Goal: Task Accomplishment & Management: Use online tool/utility

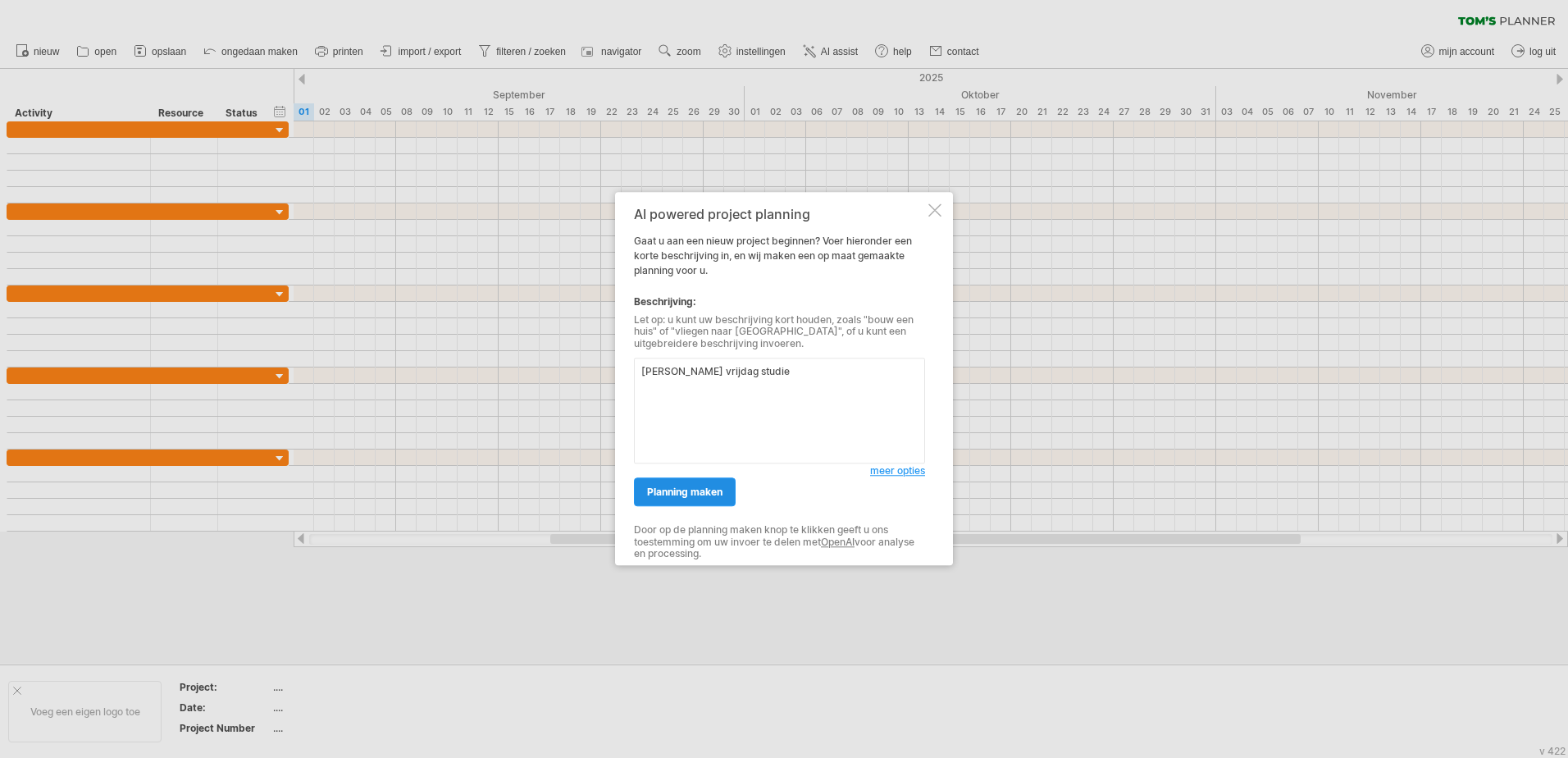
type textarea "[PERSON_NAME] vrijdag studie"
click at [710, 494] on span "planning maken" at bounding box center [684, 492] width 75 height 13
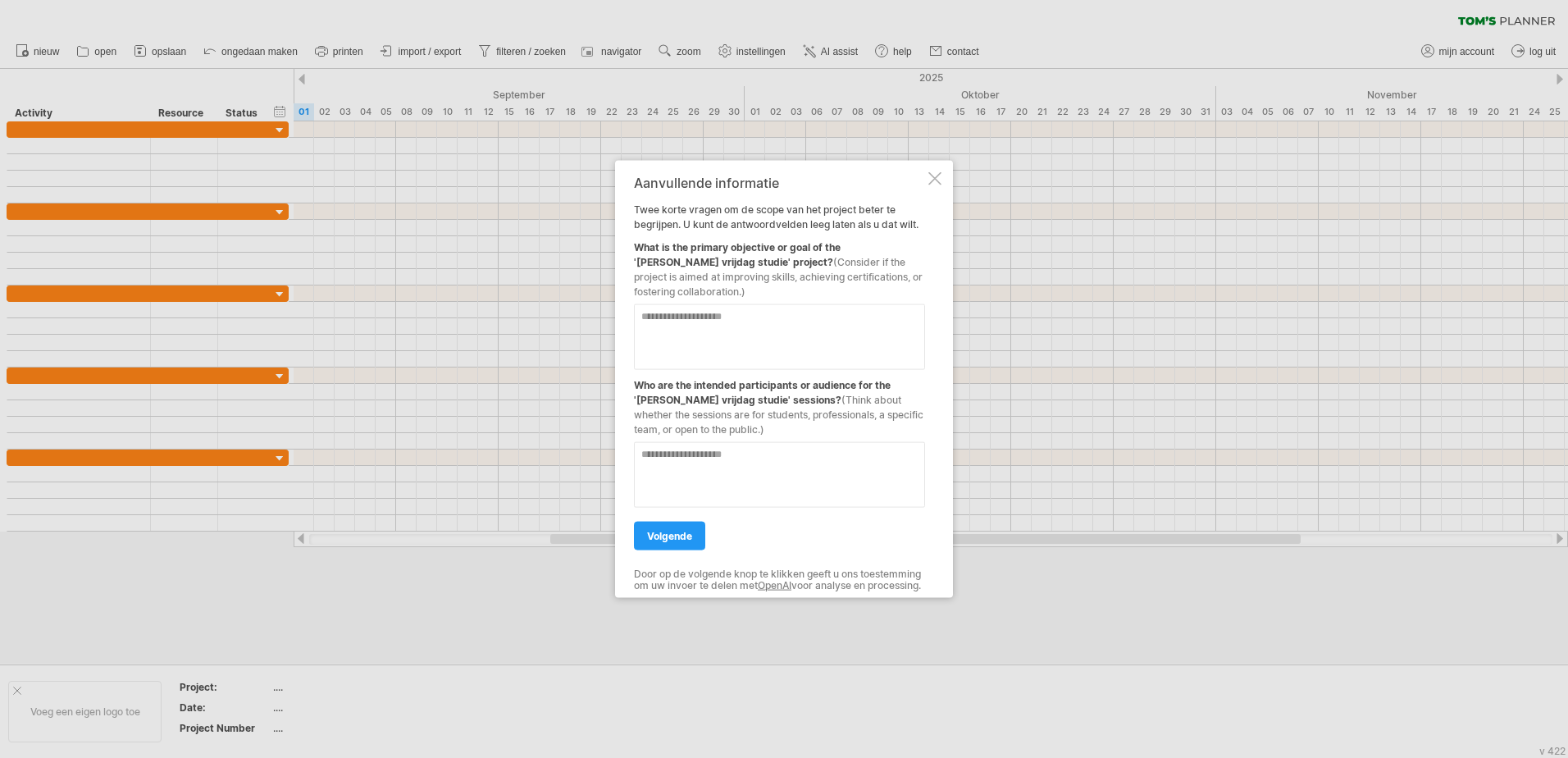
click at [827, 326] on textarea at bounding box center [780, 336] width 291 height 65
type textarea "**********"
click at [747, 458] on textarea at bounding box center [780, 474] width 291 height 65
type textarea "**********"
click at [735, 304] on textarea "**********" at bounding box center [780, 336] width 291 height 65
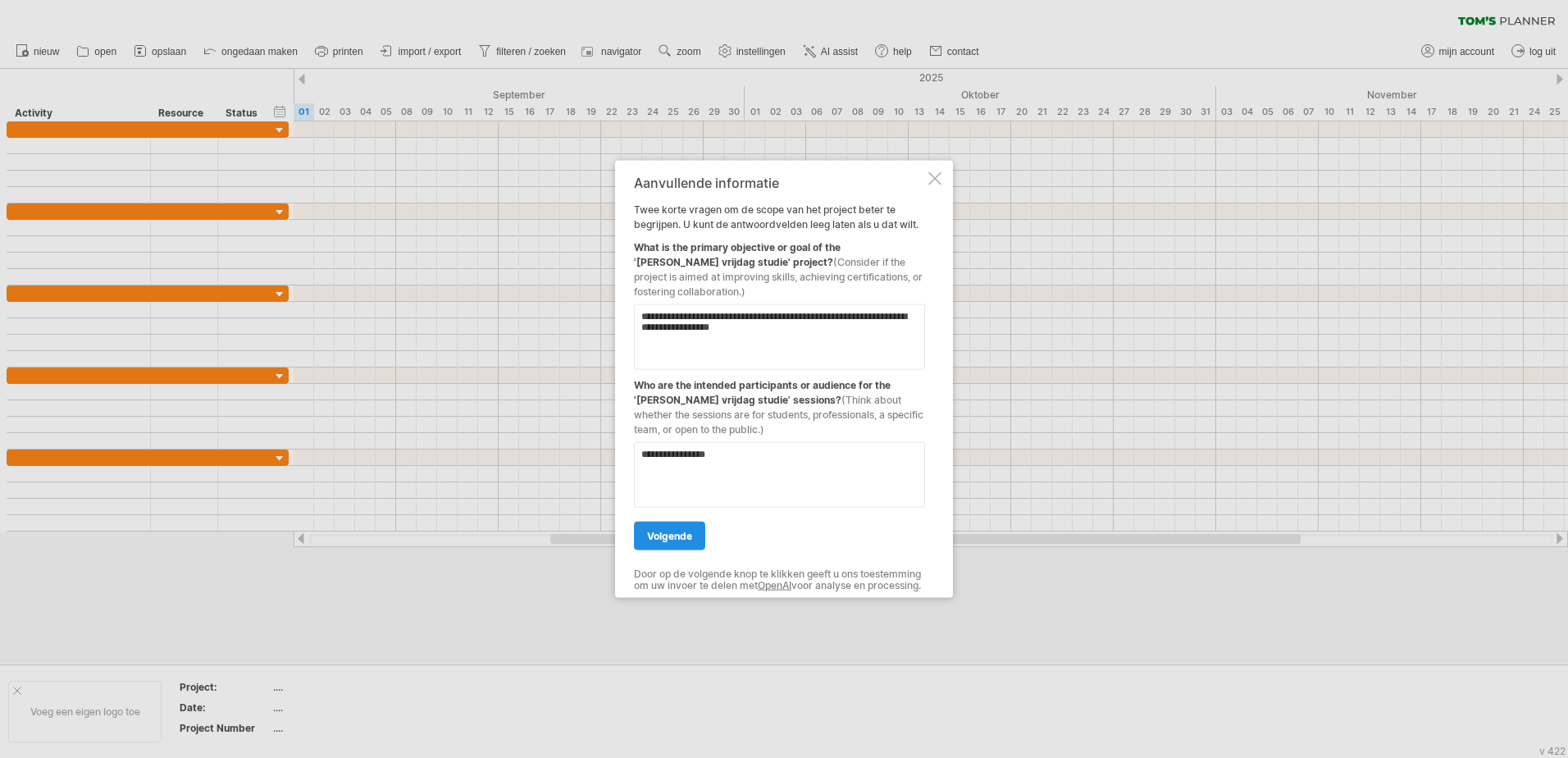
type textarea "**********"
click at [673, 530] on span "volgende" at bounding box center [669, 536] width 45 height 13
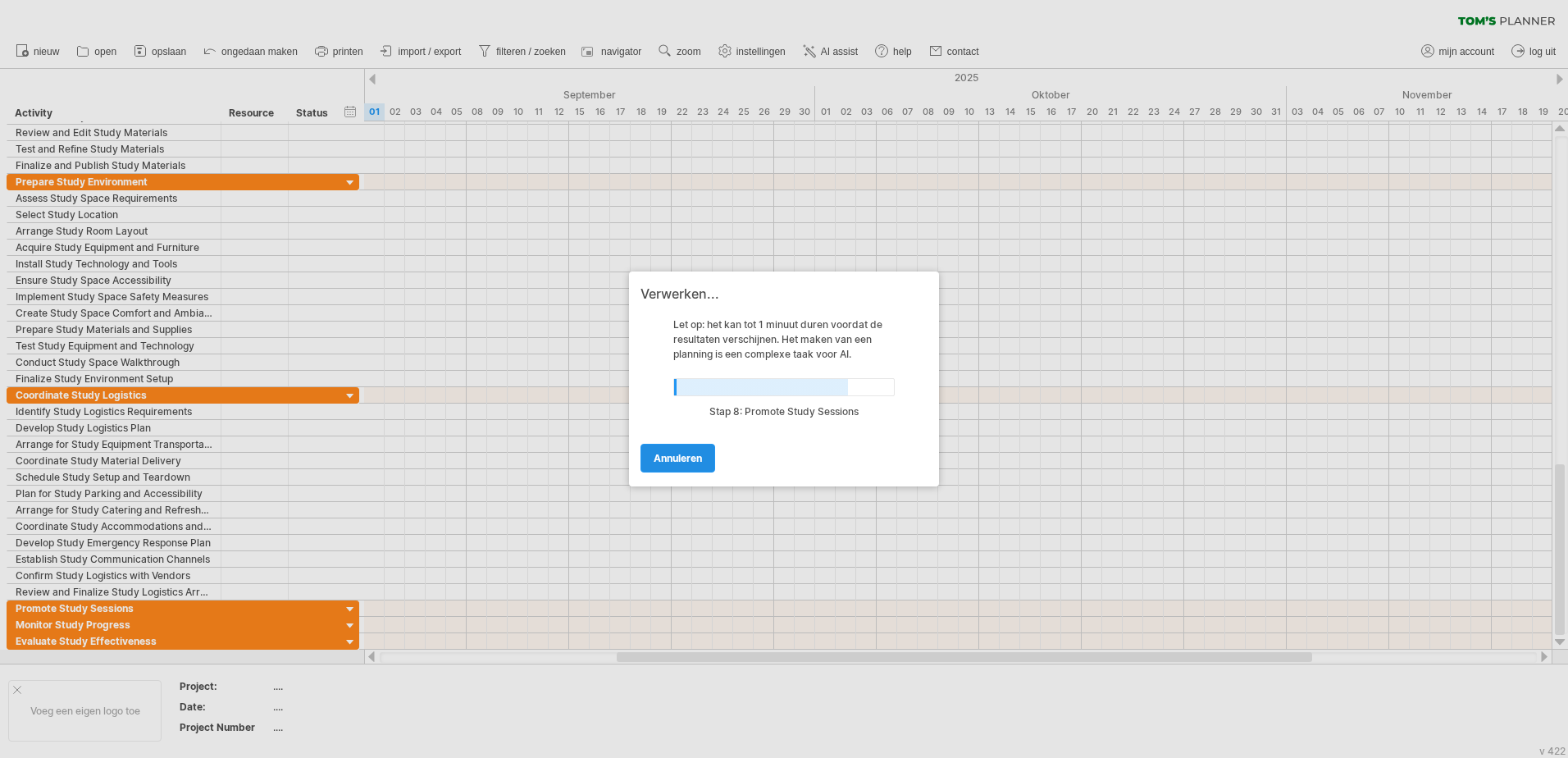
click at [677, 456] on span "annuleren" at bounding box center [678, 458] width 48 height 13
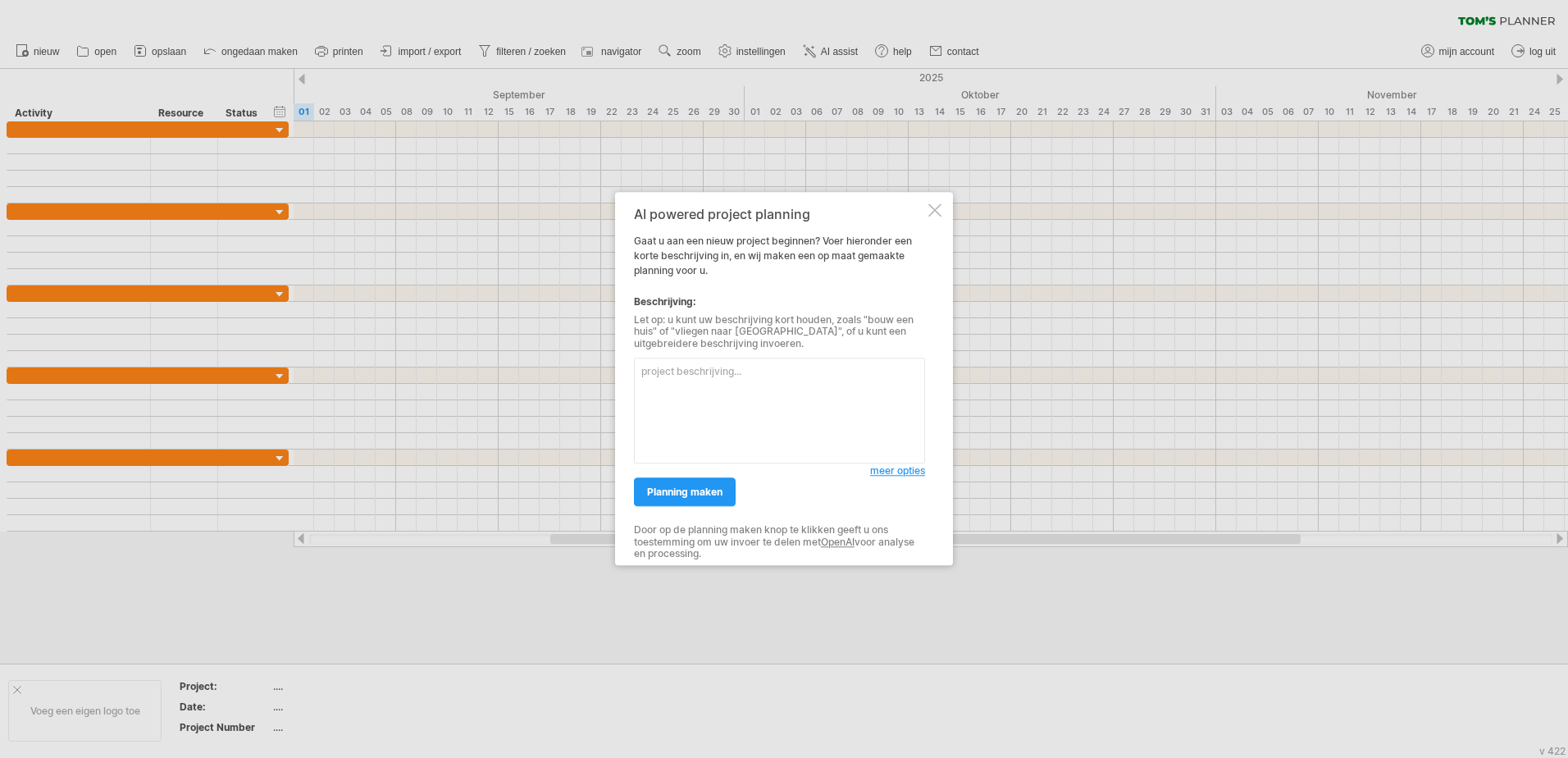
click at [941, 207] on div at bounding box center [934, 209] width 13 height 13
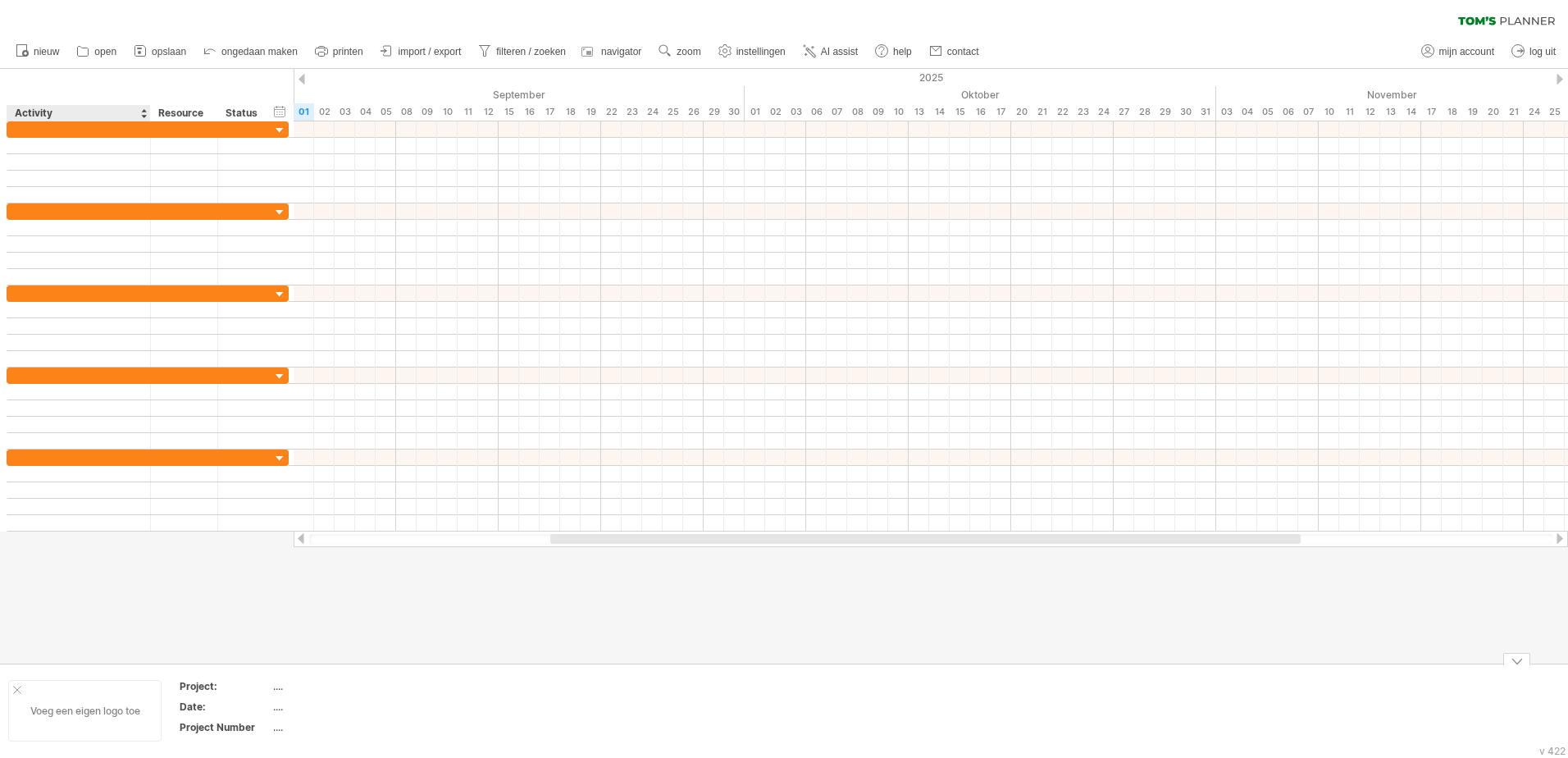
click at [17, 695] on div "Voeg een eigen logo toe" at bounding box center [85, 711] width 153 height 62
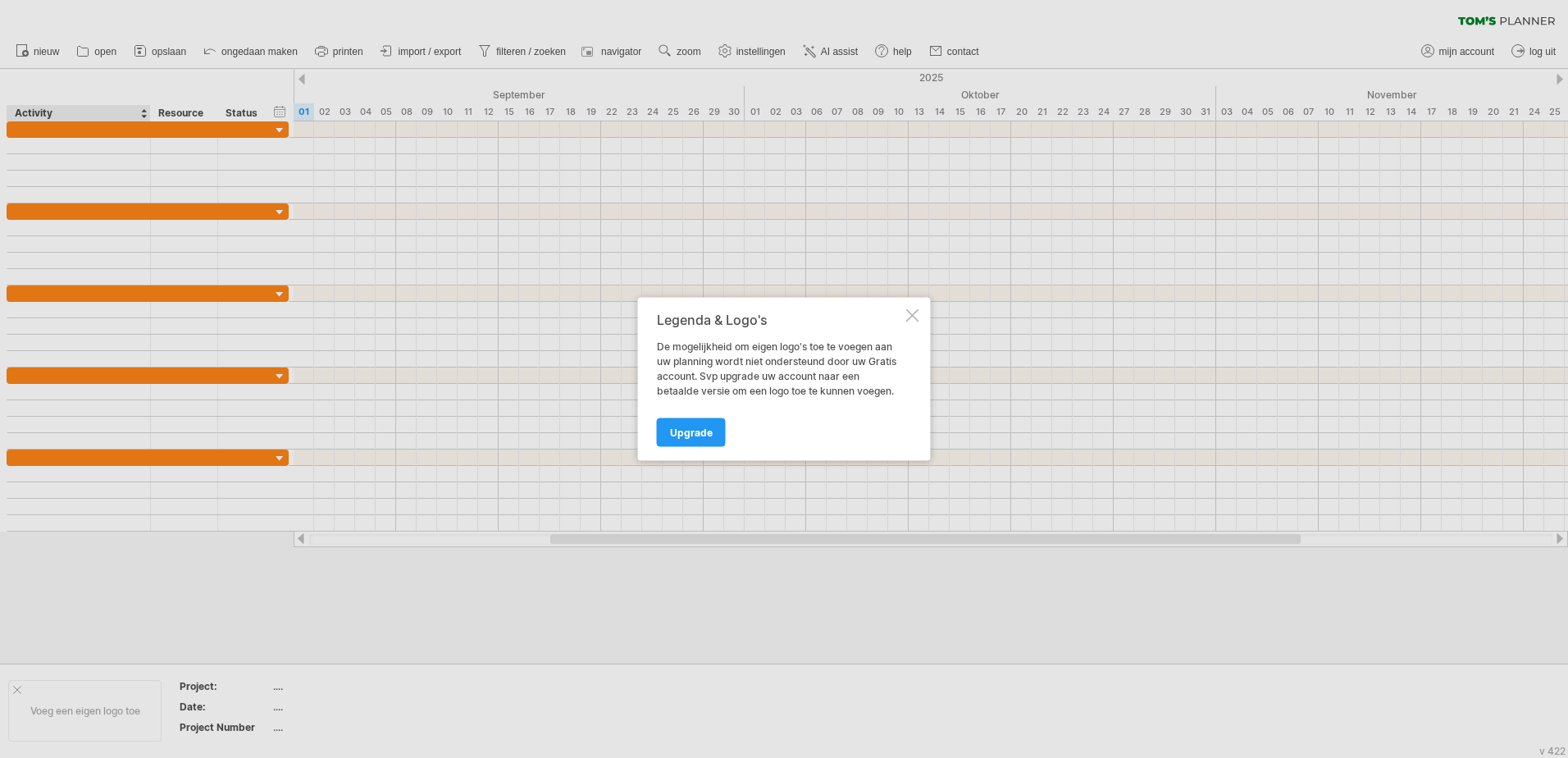
click at [901, 316] on div "Legenda & Logo's" at bounding box center [780, 319] width 246 height 14
click at [917, 313] on div at bounding box center [912, 315] width 13 height 13
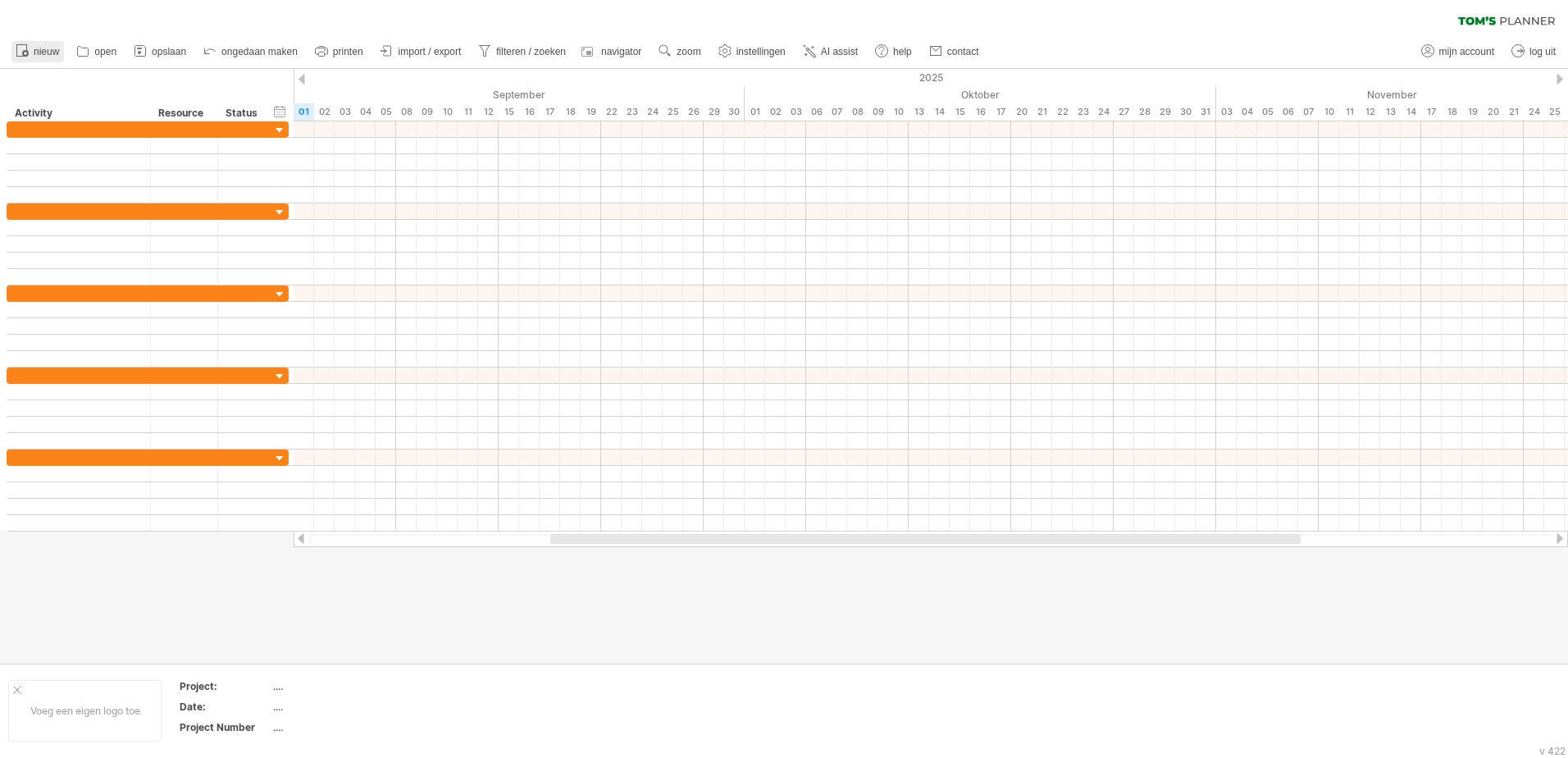
click at [40, 48] on span "nieuw" at bounding box center [47, 52] width 25 height 12
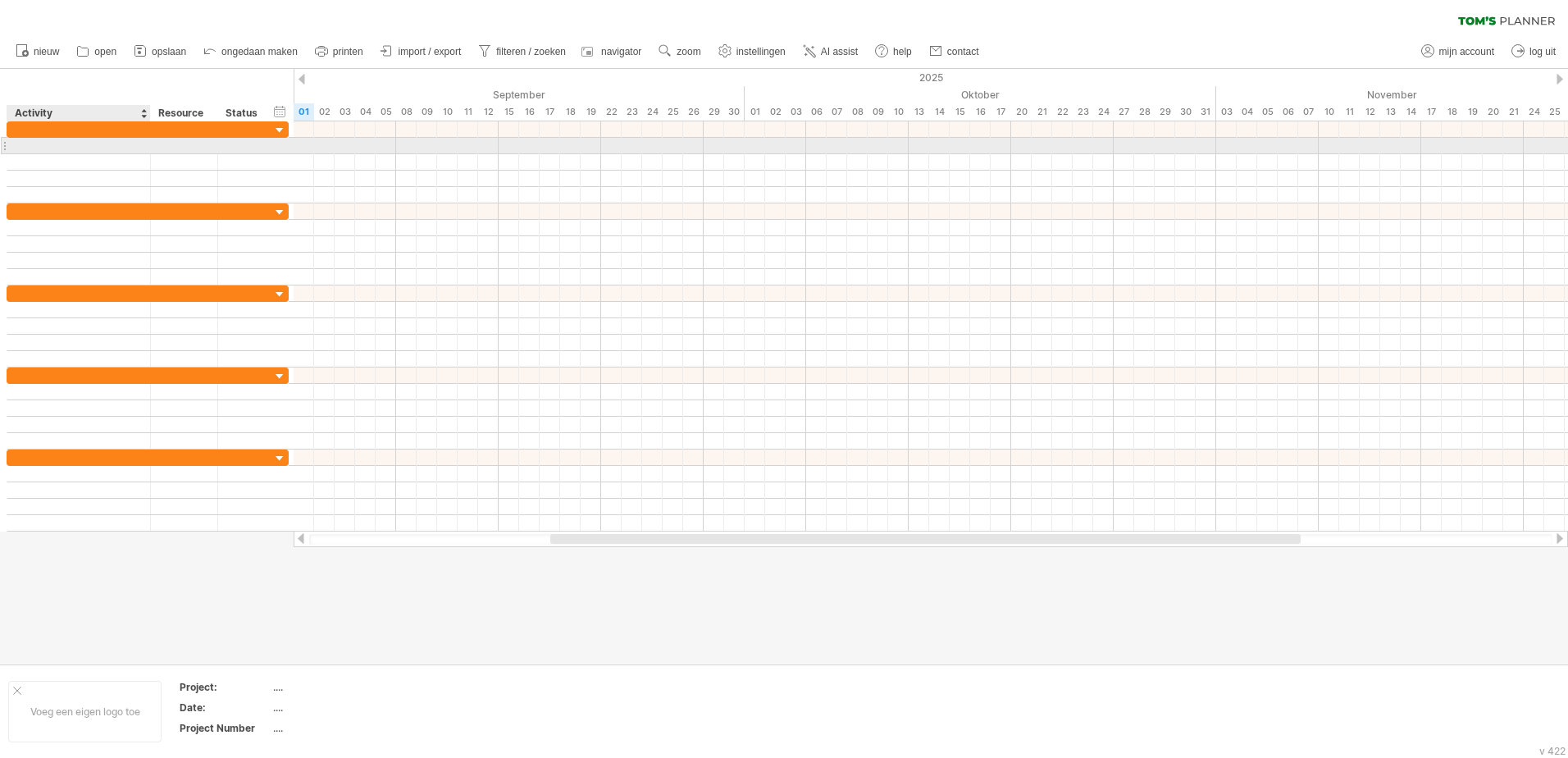
click at [118, 150] on div at bounding box center [78, 146] width 126 height 15
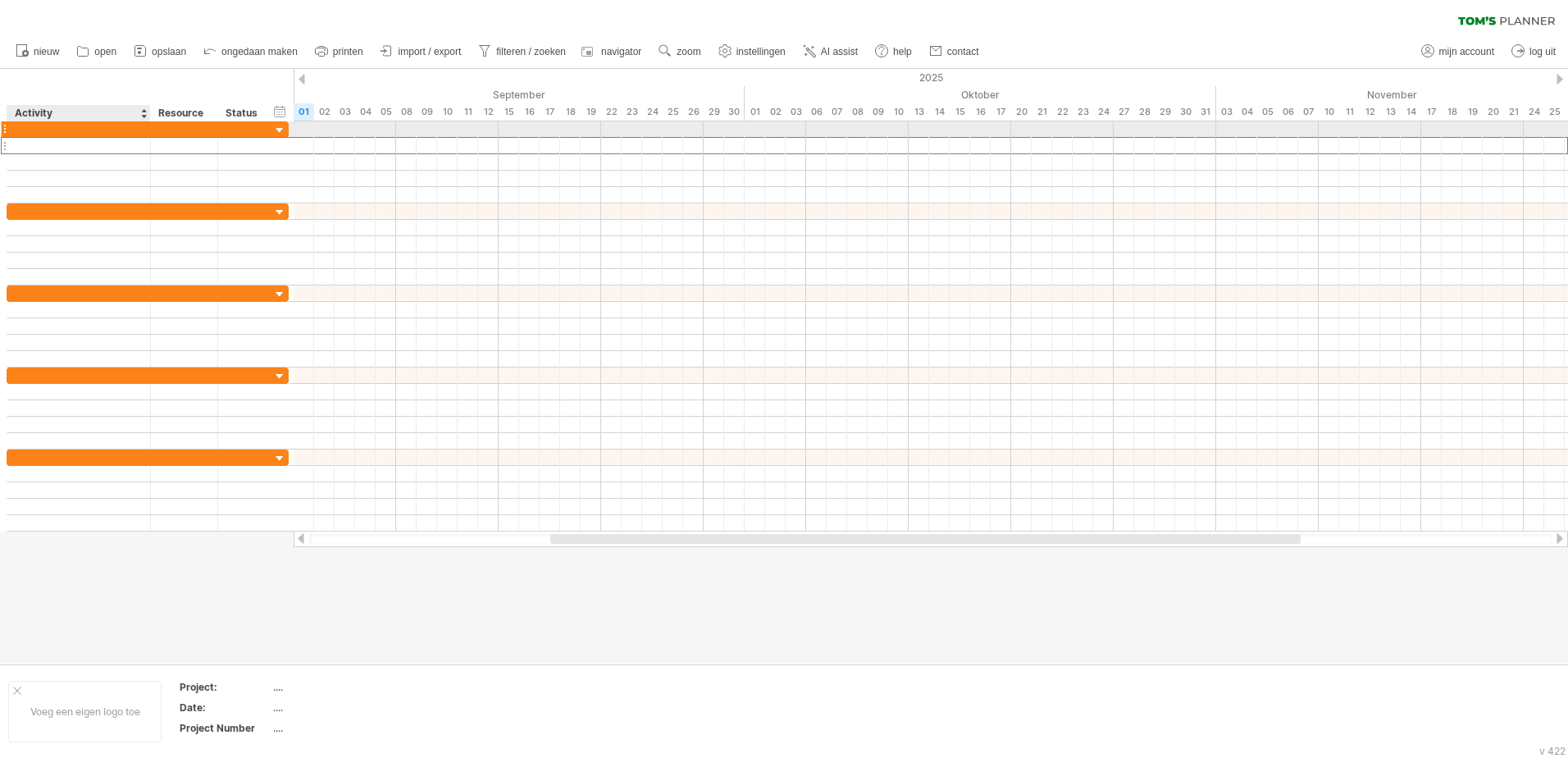
click at [90, 128] on div at bounding box center [78, 129] width 126 height 15
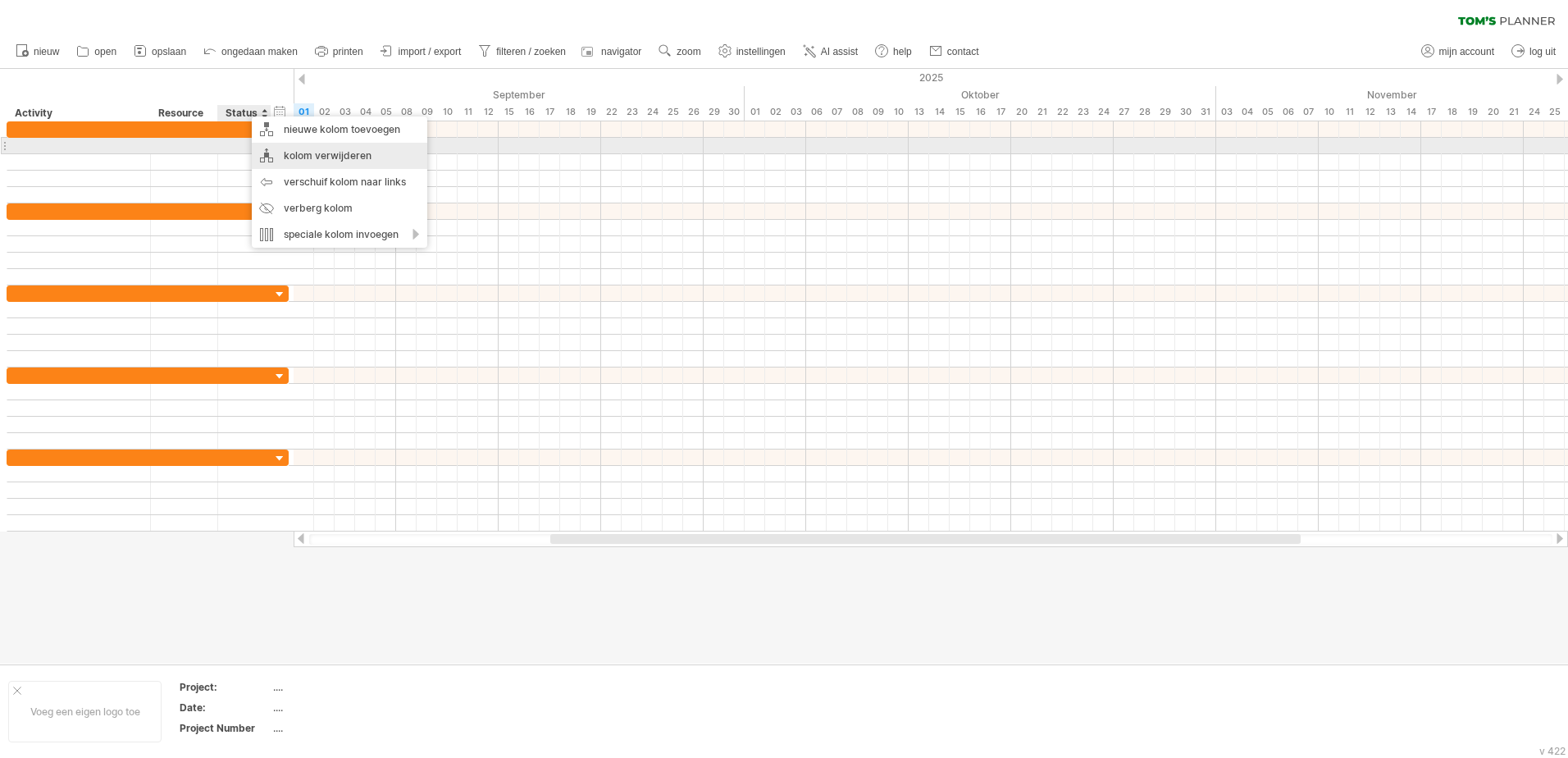
click at [313, 154] on div "kolom verwijderen" at bounding box center [339, 155] width 175 height 26
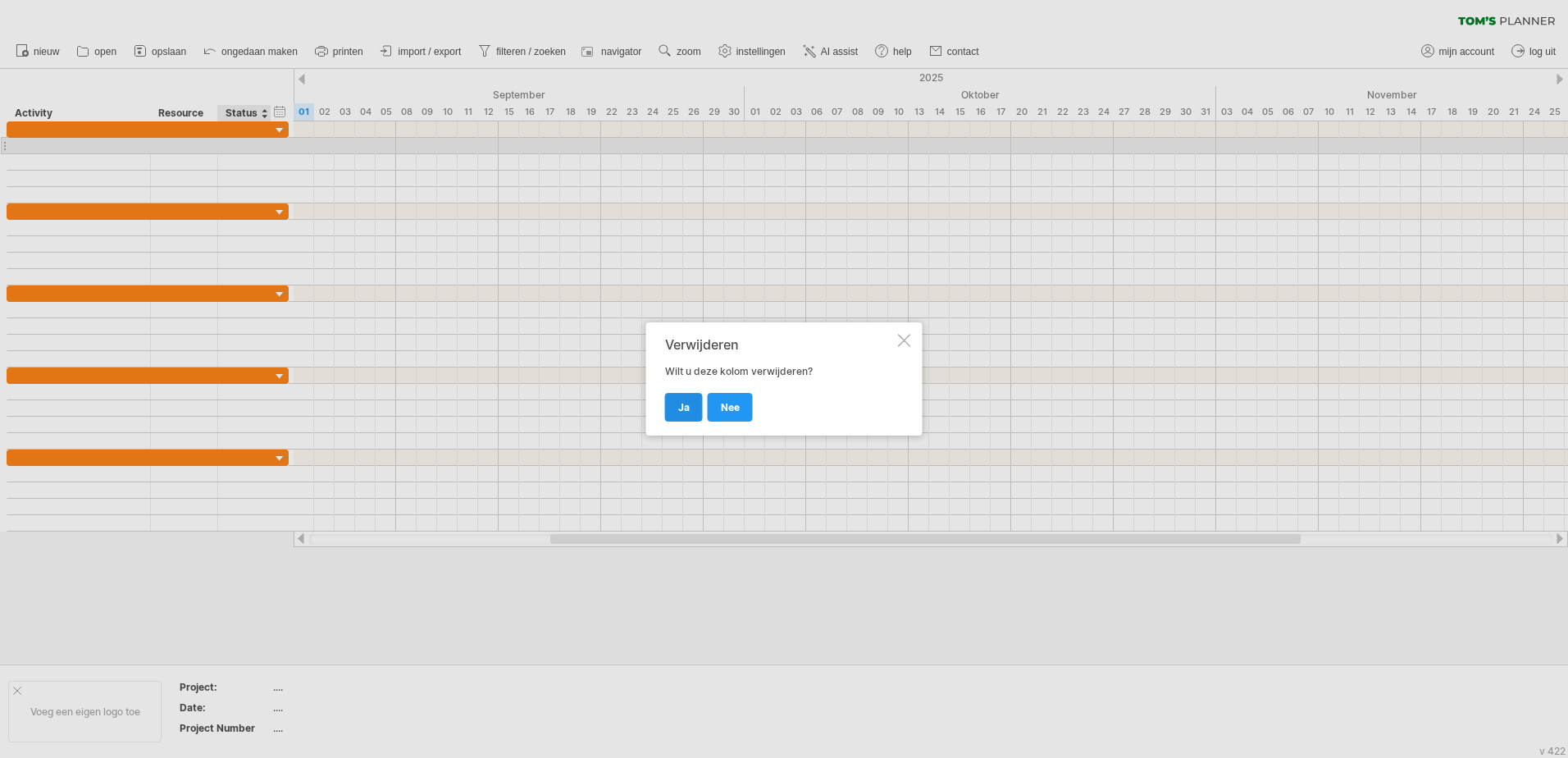
click at [685, 405] on span "ja" at bounding box center [684, 407] width 12 height 13
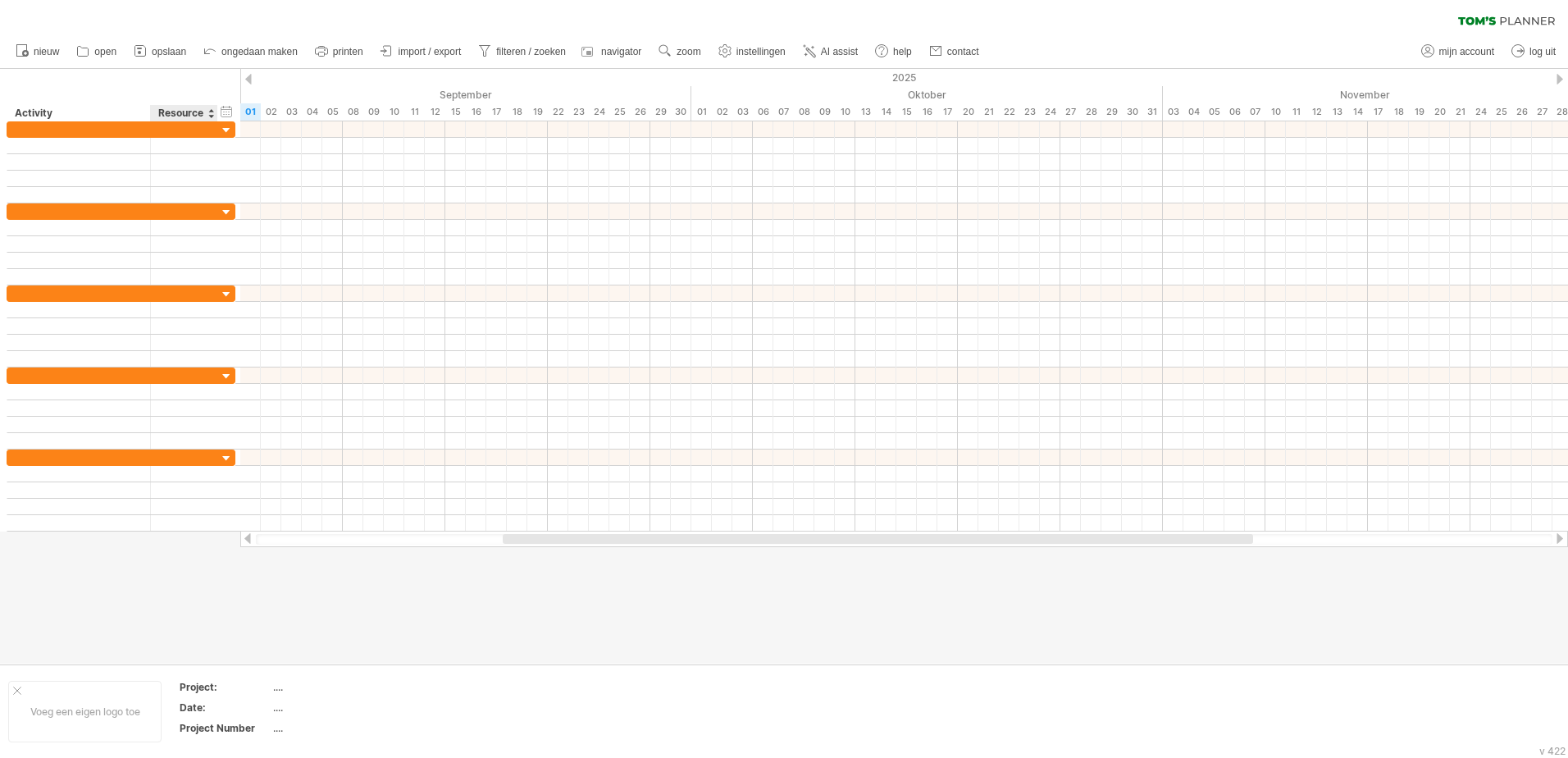
click at [192, 116] on div "Resource" at bounding box center [183, 113] width 50 height 16
click at [75, 115] on div "Activity" at bounding box center [77, 113] width 126 height 16
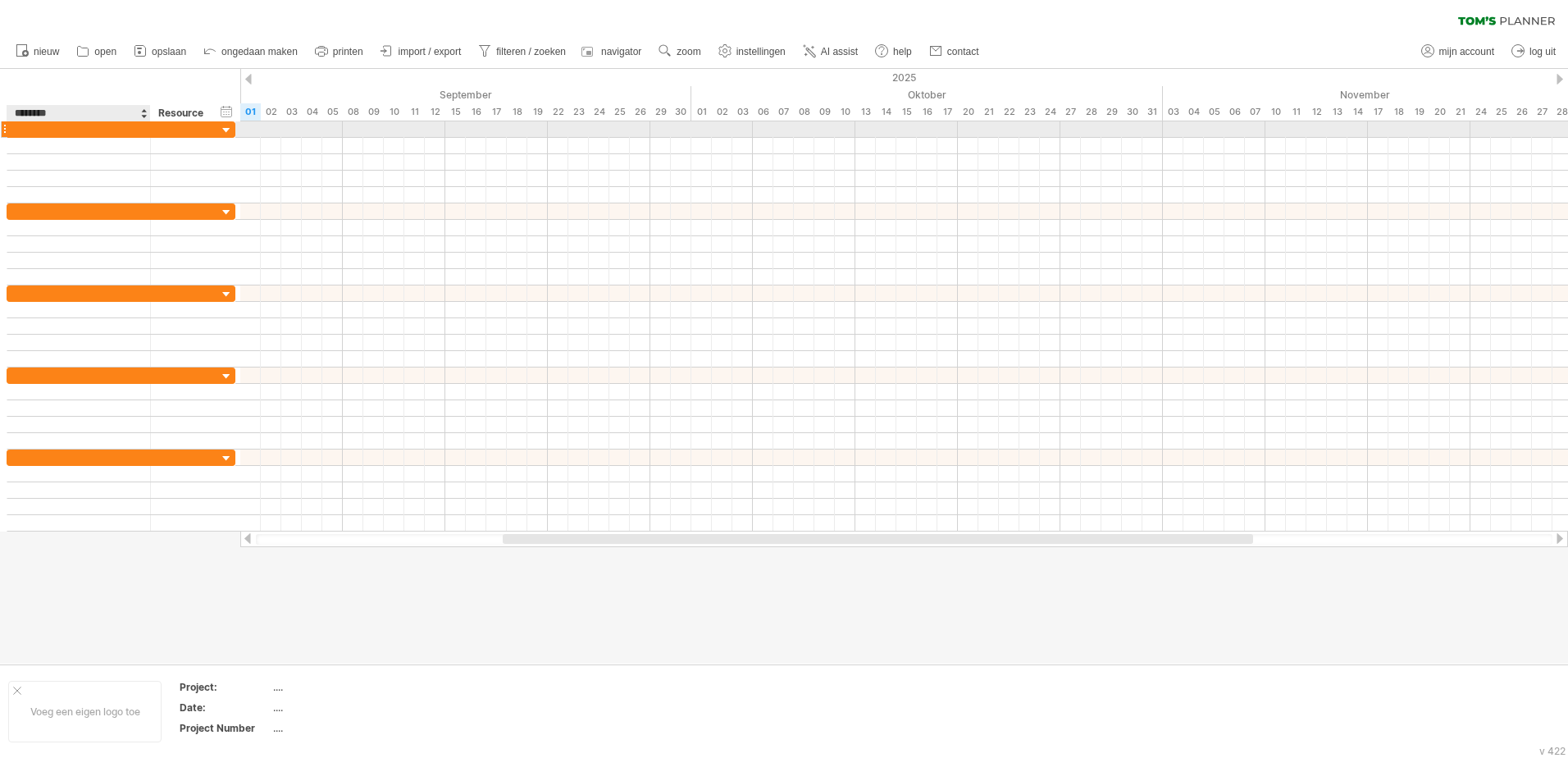
click at [65, 134] on div at bounding box center [78, 129] width 126 height 15
type input "********"
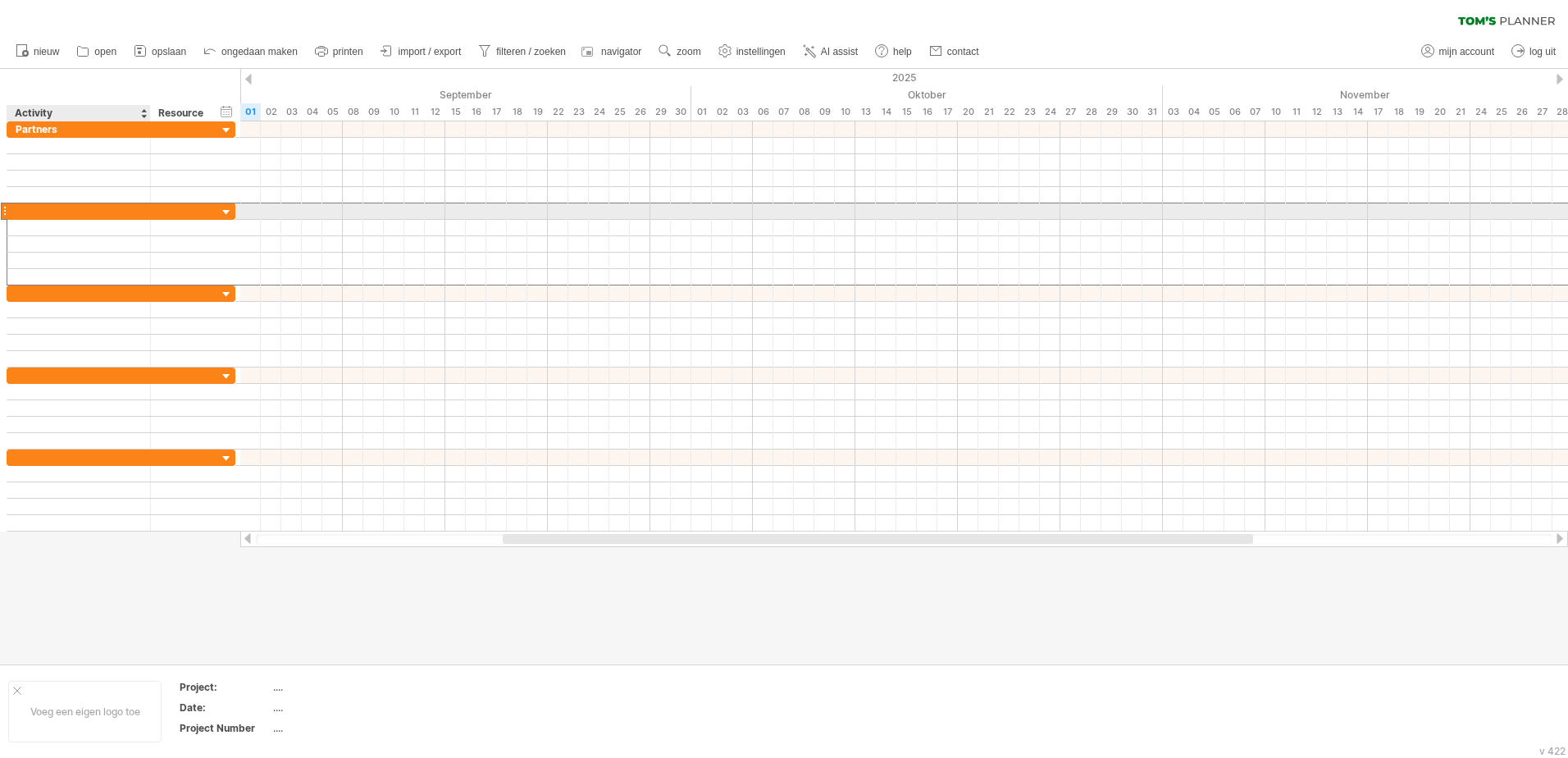
click at [94, 211] on div at bounding box center [78, 211] width 126 height 15
type input "**********"
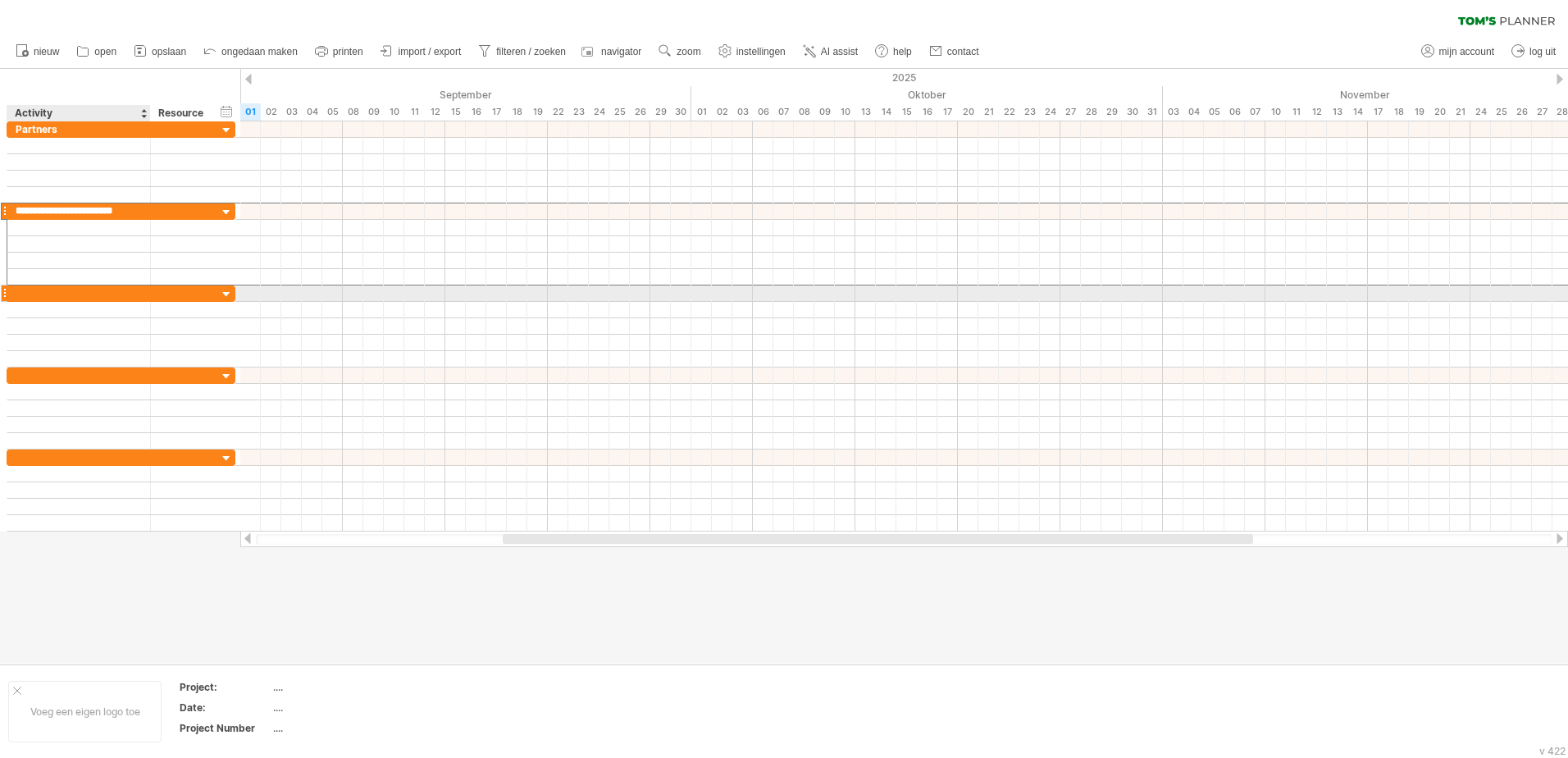
click at [103, 298] on div at bounding box center [78, 293] width 126 height 15
type input "**********"
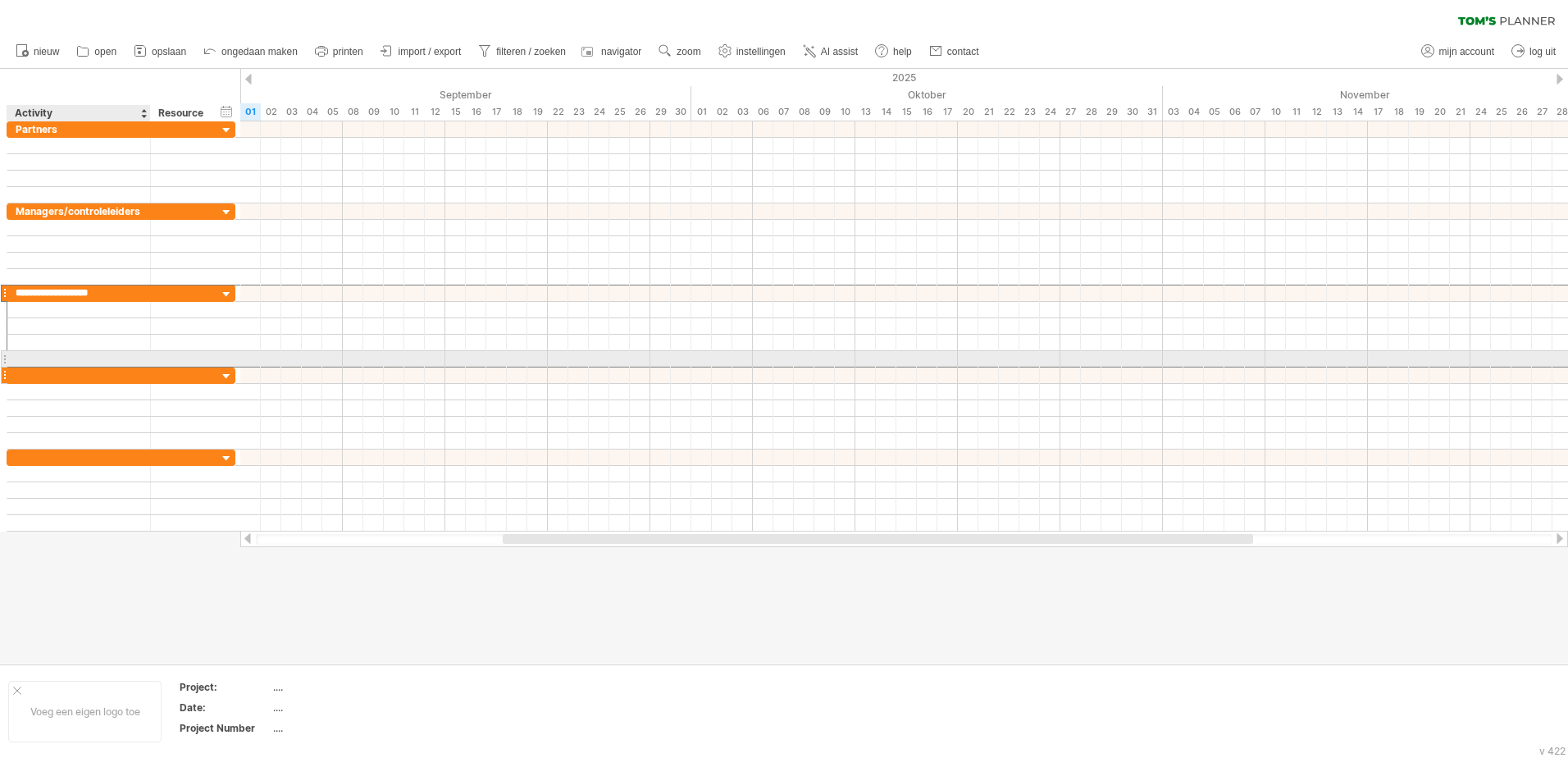
click at [117, 380] on div at bounding box center [78, 375] width 126 height 15
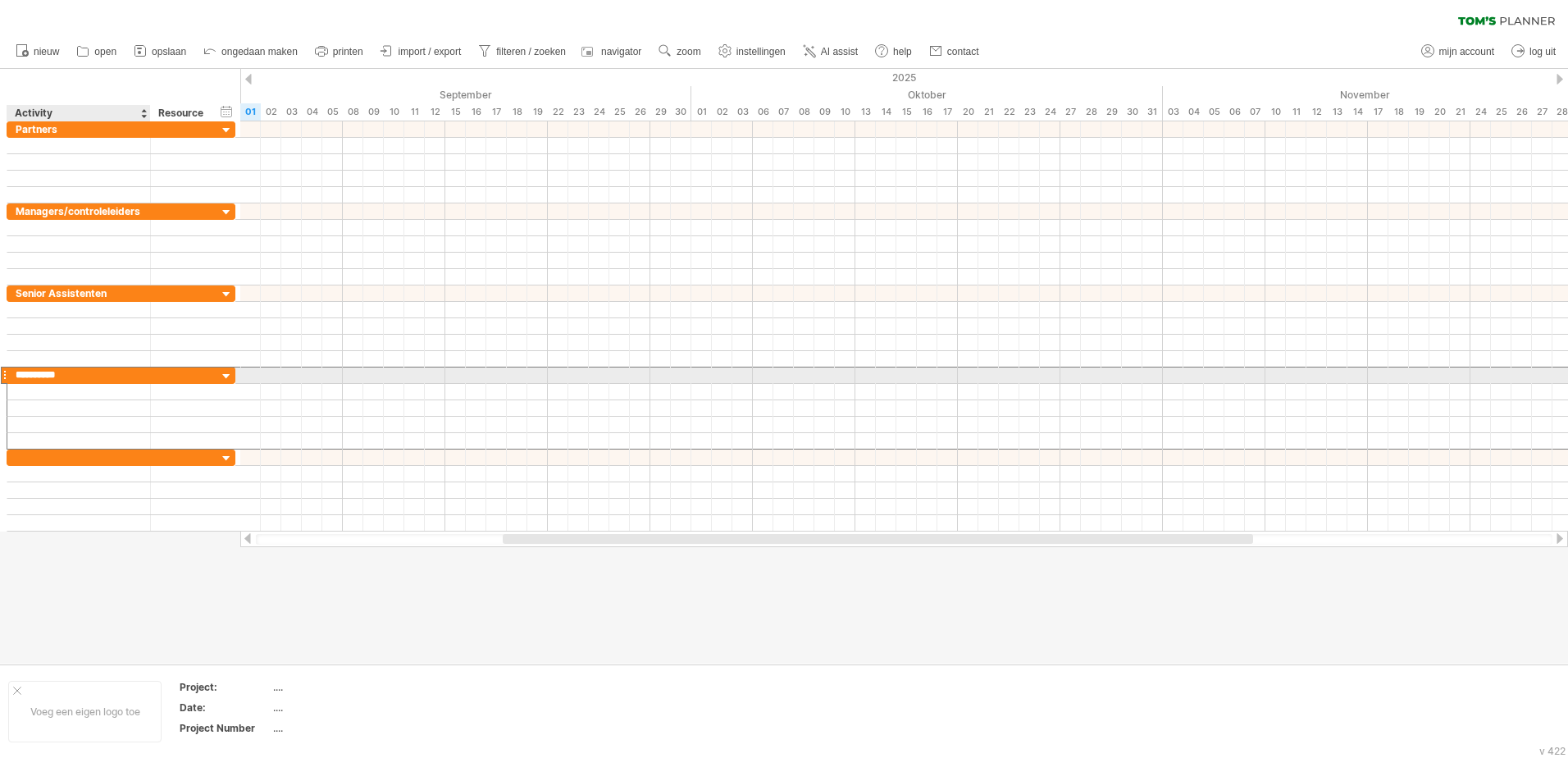
type input "**********"
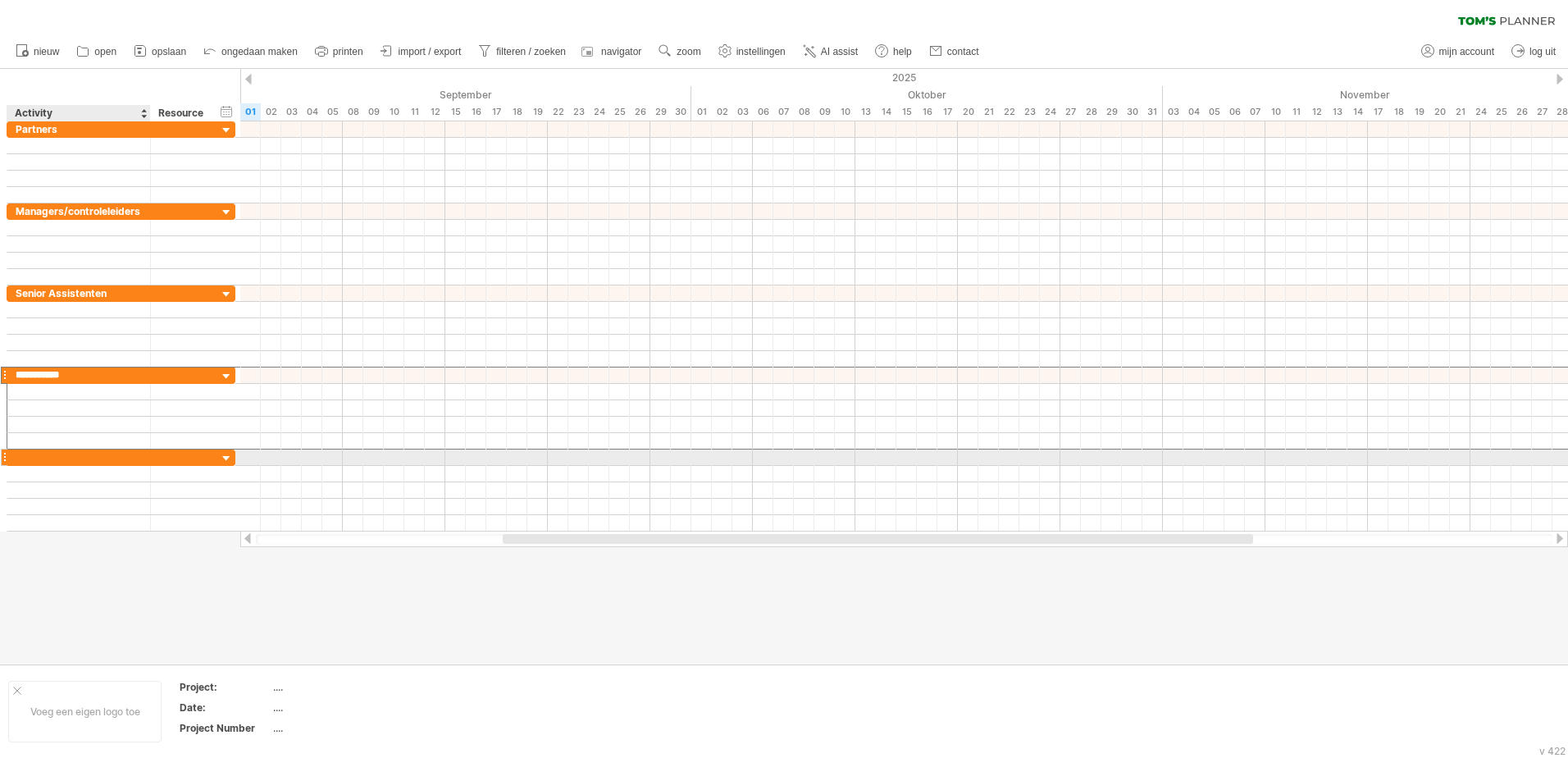
click at [91, 458] on div at bounding box center [78, 457] width 126 height 15
drag, startPoint x: 96, startPoint y: 456, endPoint x: -3, endPoint y: 459, distance: 99.0
click at [0, 459] on html "vooruitgang(100%) Probeert verbinding te maken met [DOMAIN_NAME] Opnieuw verbon…" at bounding box center [784, 380] width 1568 height 761
type input "**********"
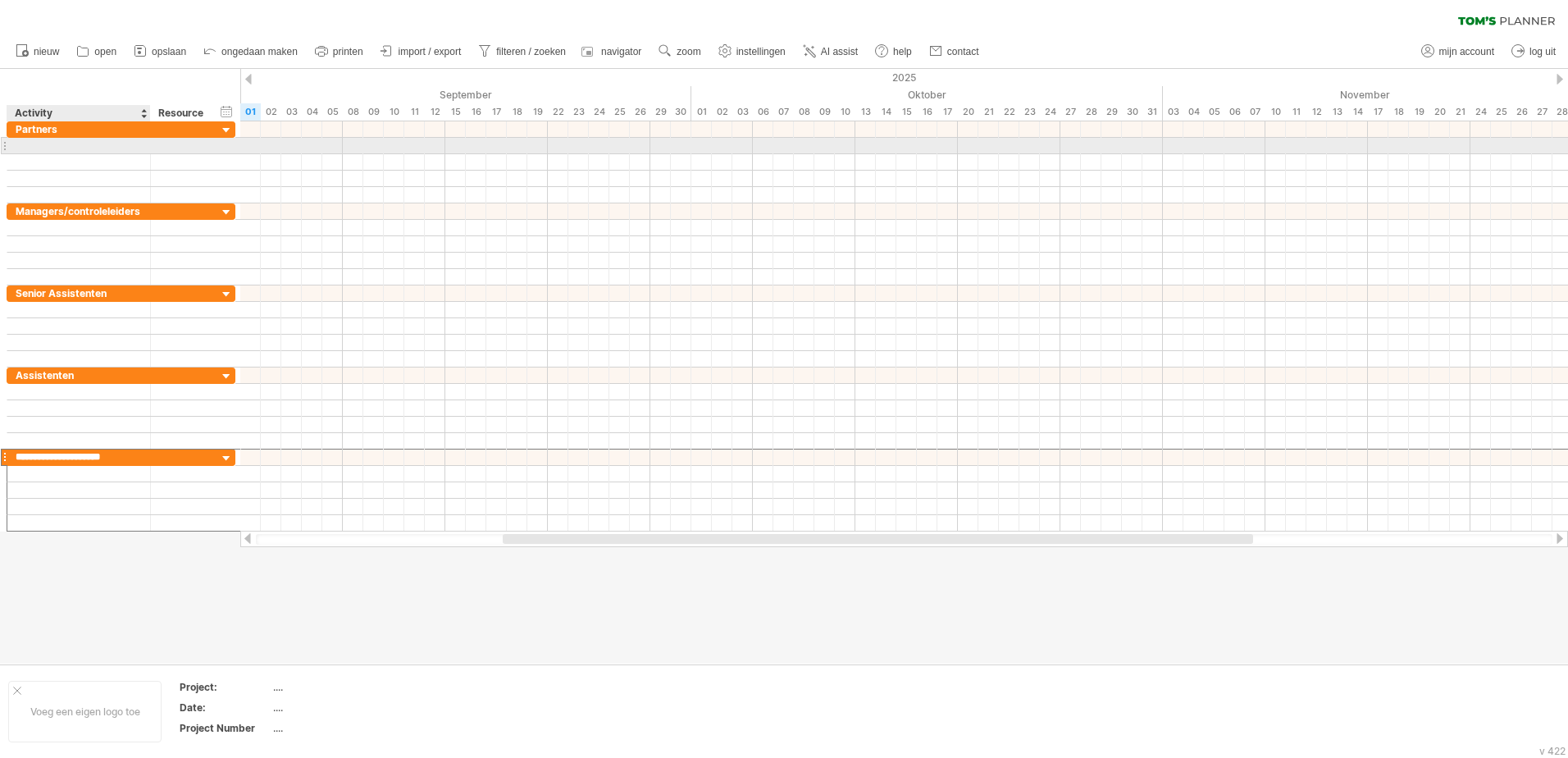
click at [54, 152] on div at bounding box center [78, 146] width 126 height 15
type input "**********"
click at [180, 144] on div at bounding box center [184, 146] width 50 height 15
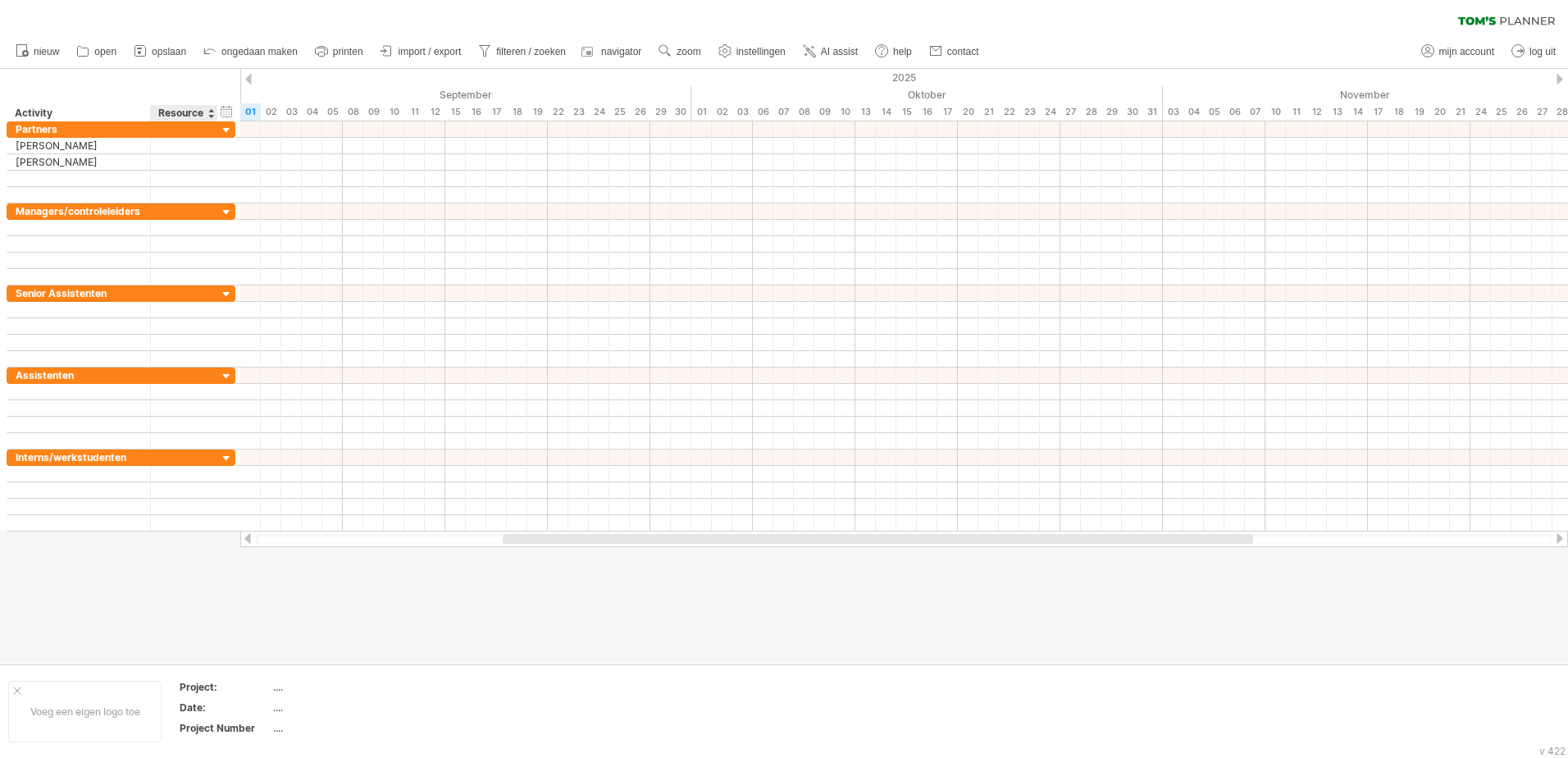
click at [197, 105] on div "Resource" at bounding box center [183, 113] width 50 height 16
drag, startPoint x: 201, startPoint y: 108, endPoint x: 155, endPoint y: 110, distance: 46.0
click at [155, 110] on div "******** Resource" at bounding box center [183, 113] width 67 height 16
type input "******"
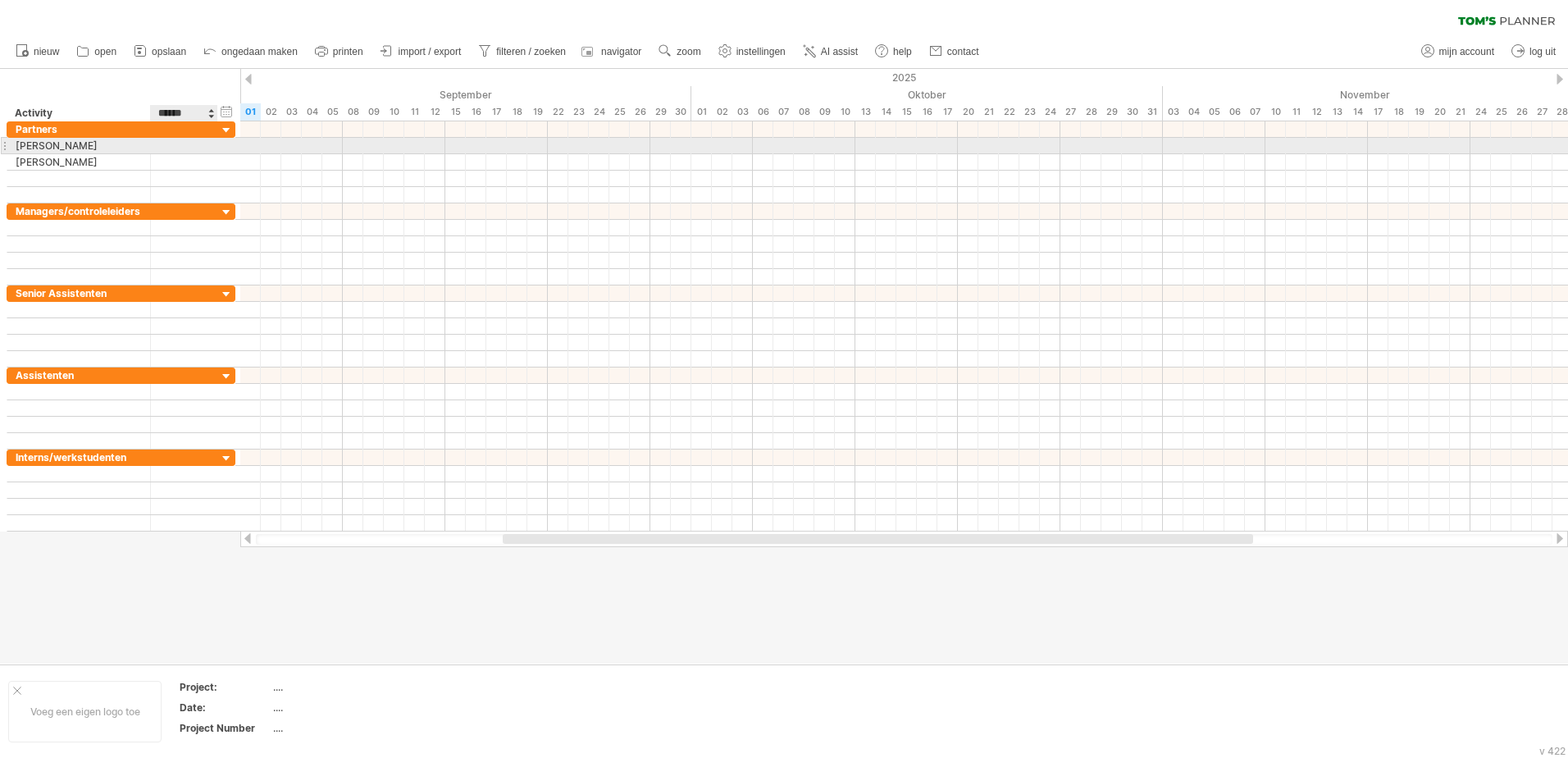
click at [173, 147] on div at bounding box center [184, 146] width 50 height 15
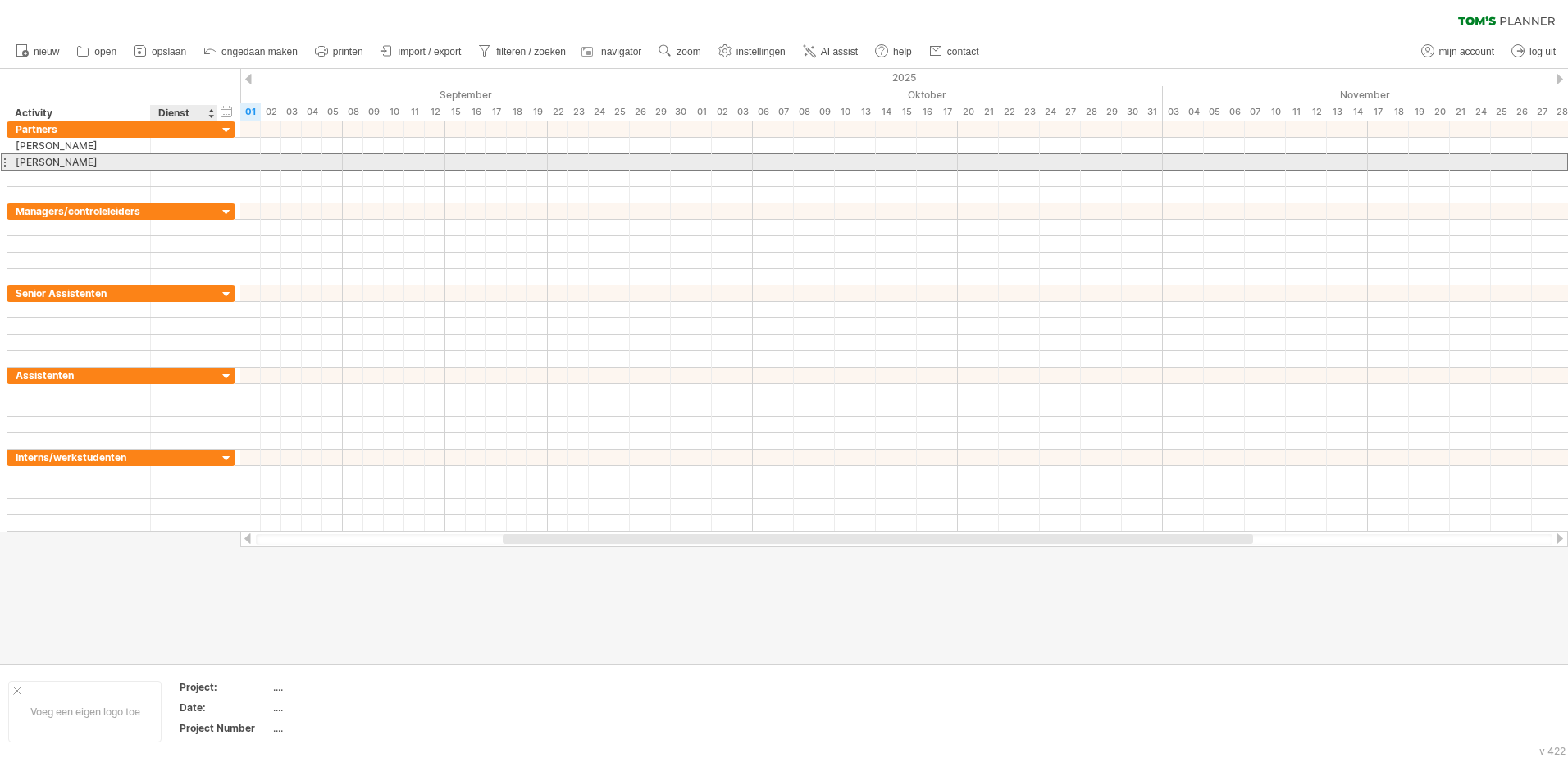
click at [174, 161] on div at bounding box center [184, 162] width 50 height 15
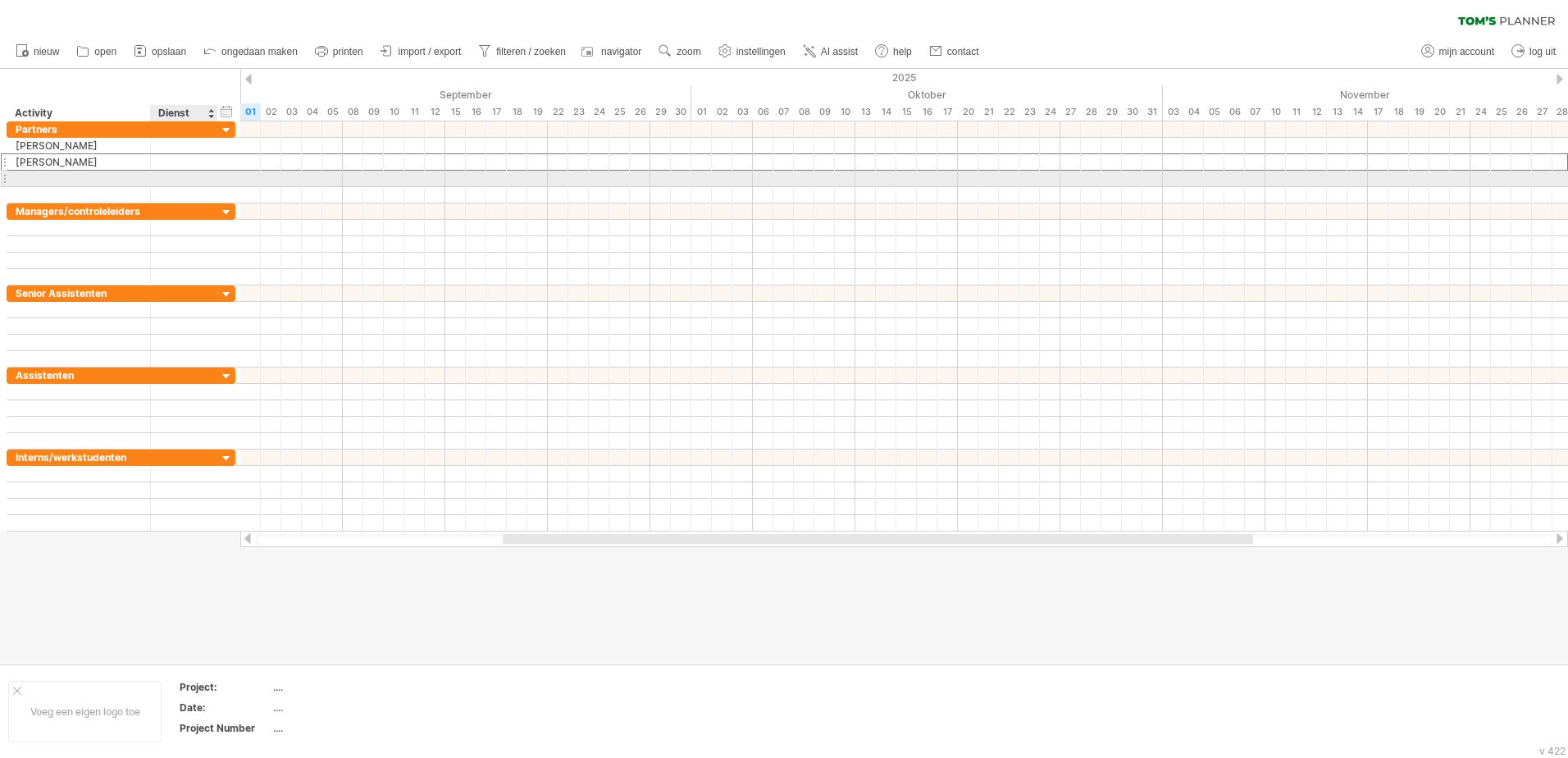
click at [169, 180] on div at bounding box center [184, 178] width 50 height 15
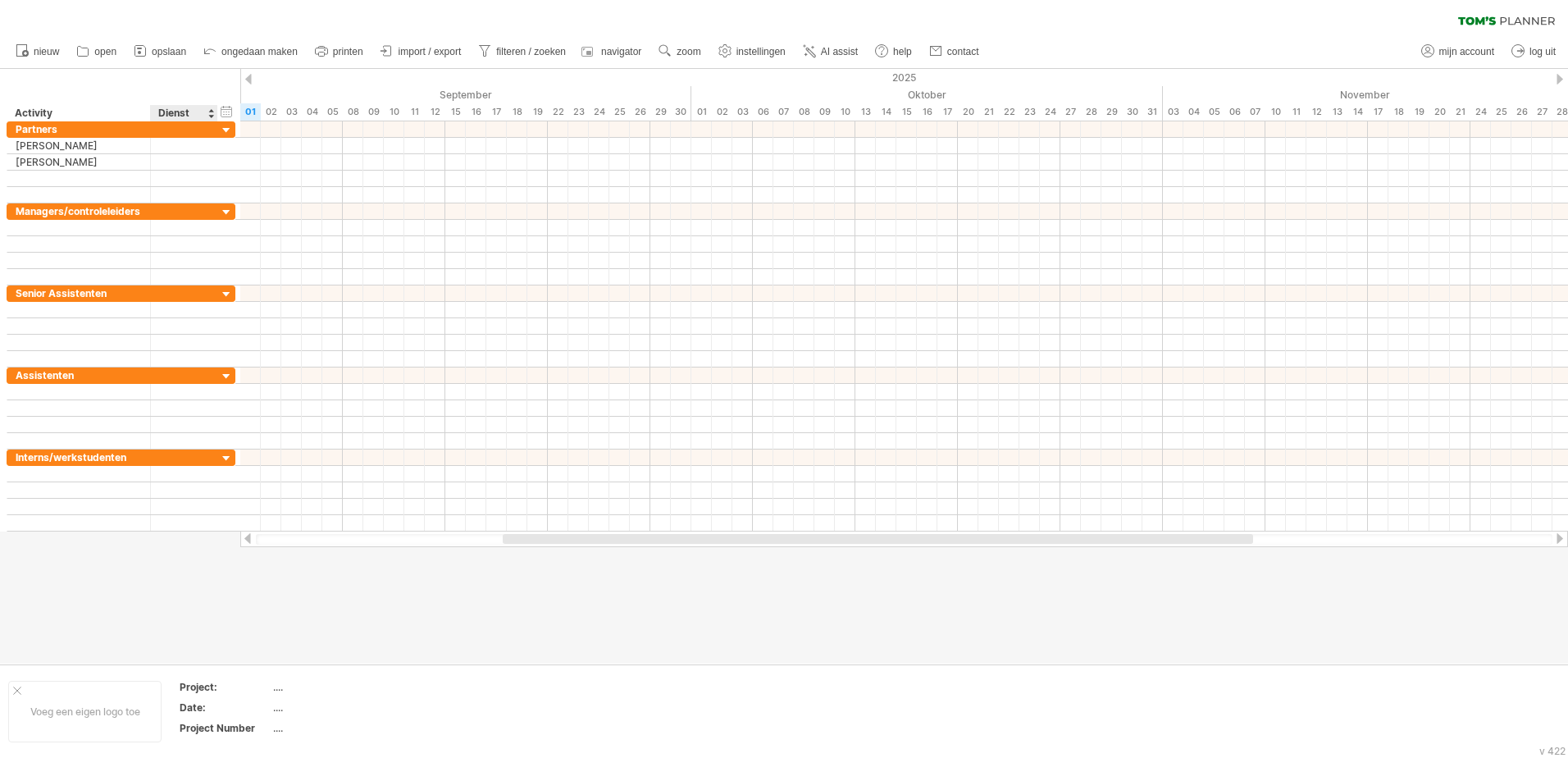
click at [212, 580] on div at bounding box center [784, 366] width 1568 height 595
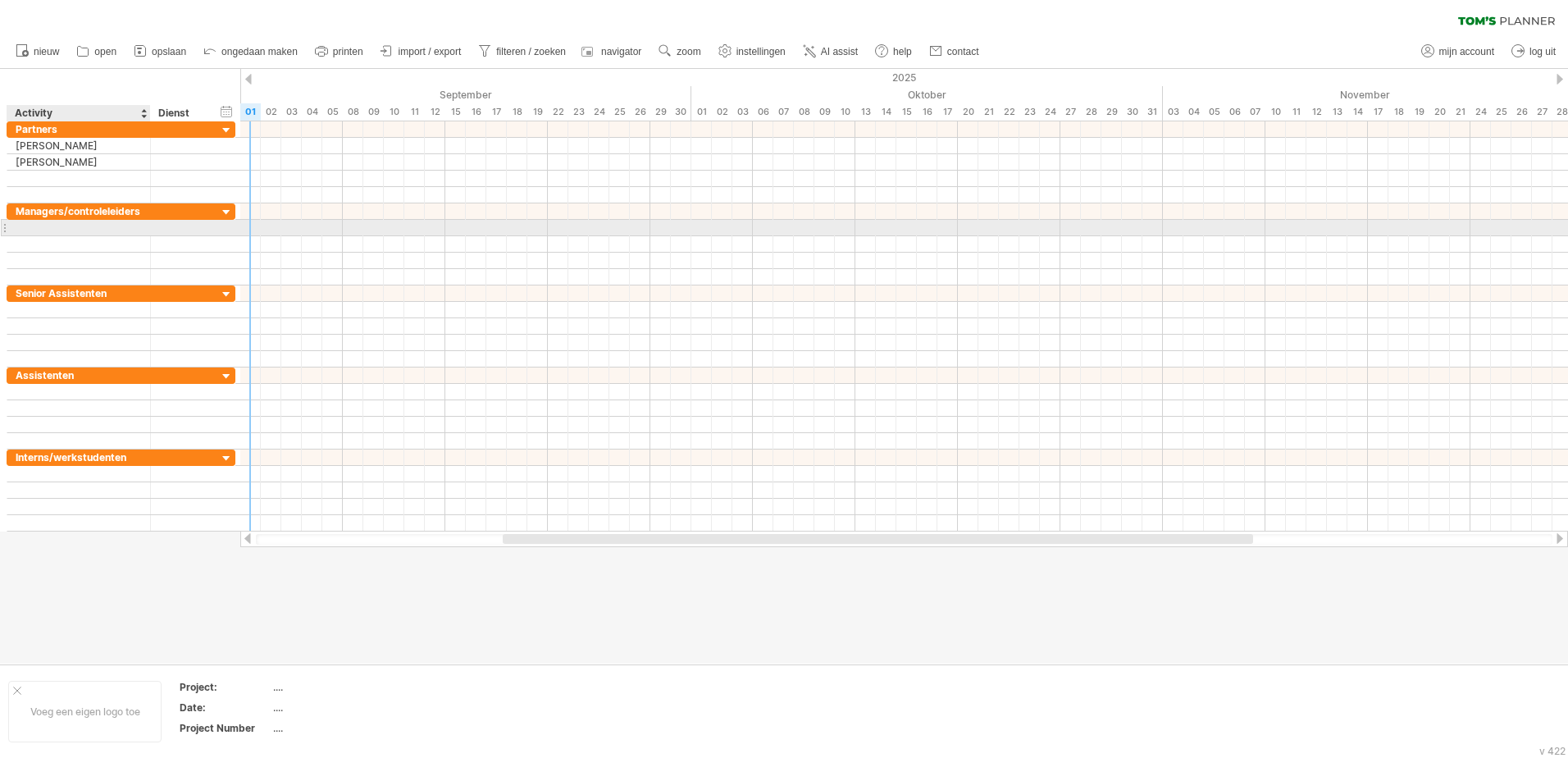
click at [54, 228] on div at bounding box center [78, 228] width 126 height 15
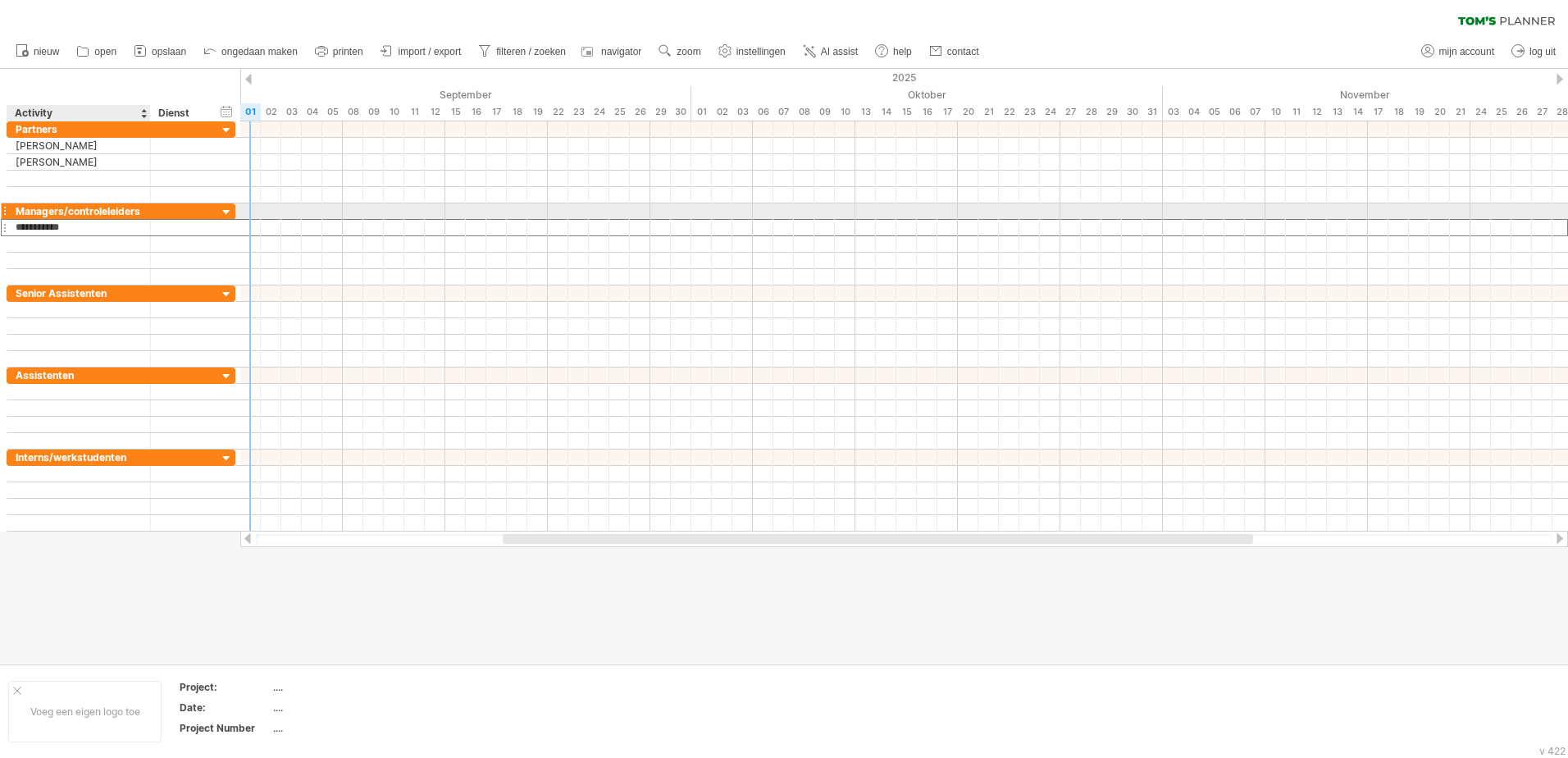
type input "**********"
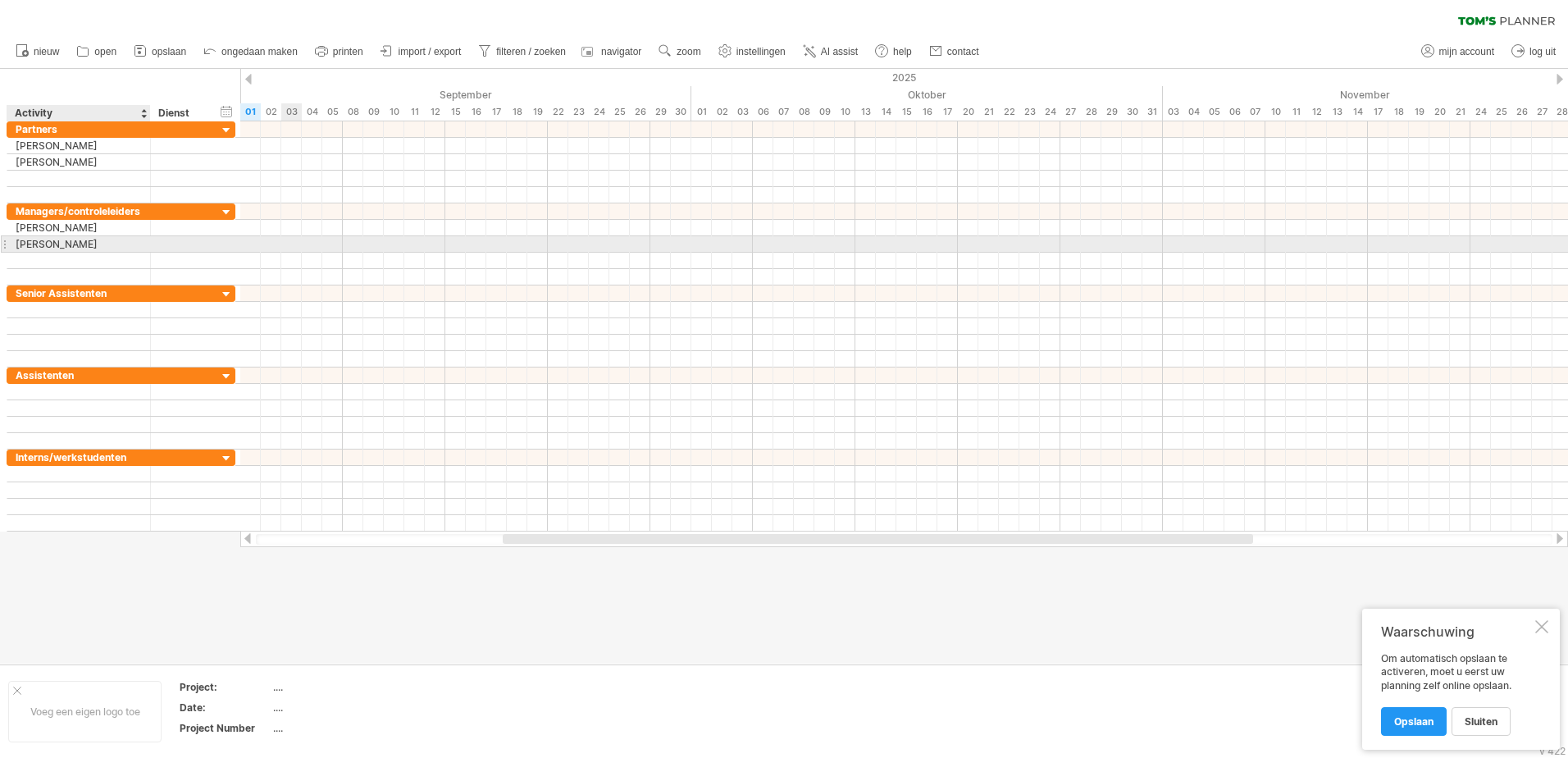
click at [83, 241] on div "[PERSON_NAME]" at bounding box center [78, 244] width 126 height 15
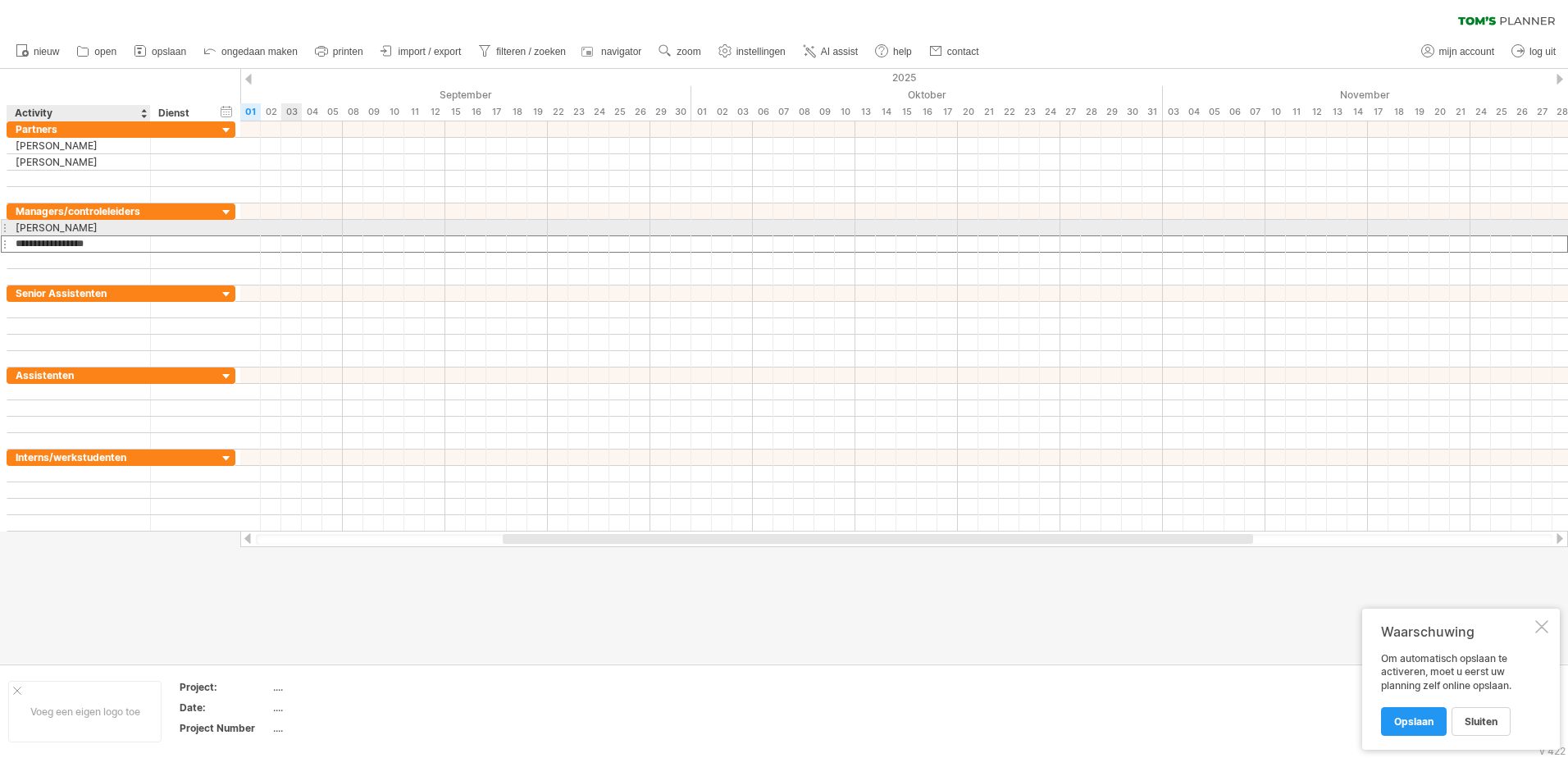
type input "**********"
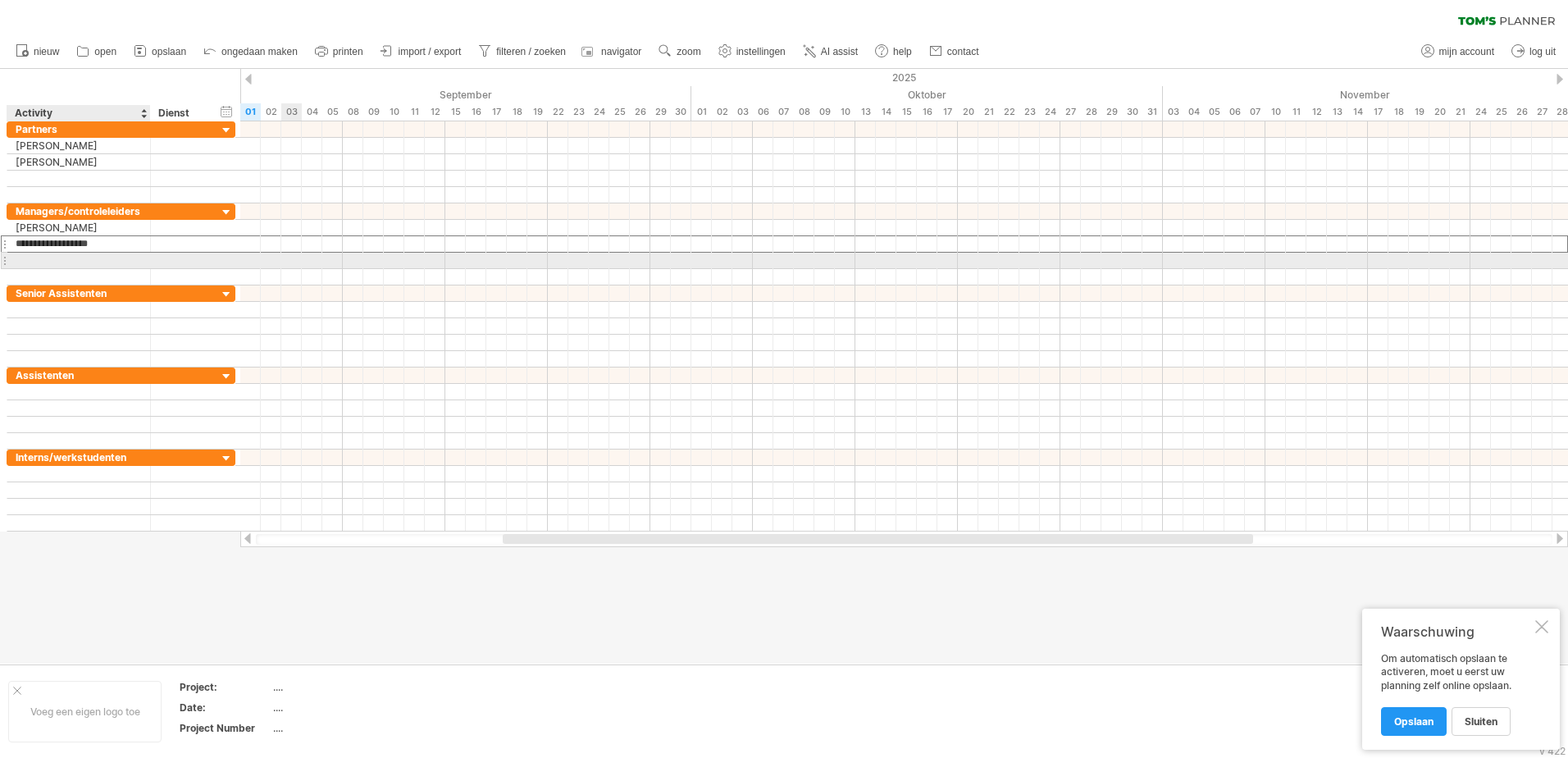
click at [53, 260] on div at bounding box center [78, 260] width 126 height 15
click at [68, 261] on div "[PERSON_NAME]" at bounding box center [78, 260] width 126 height 15
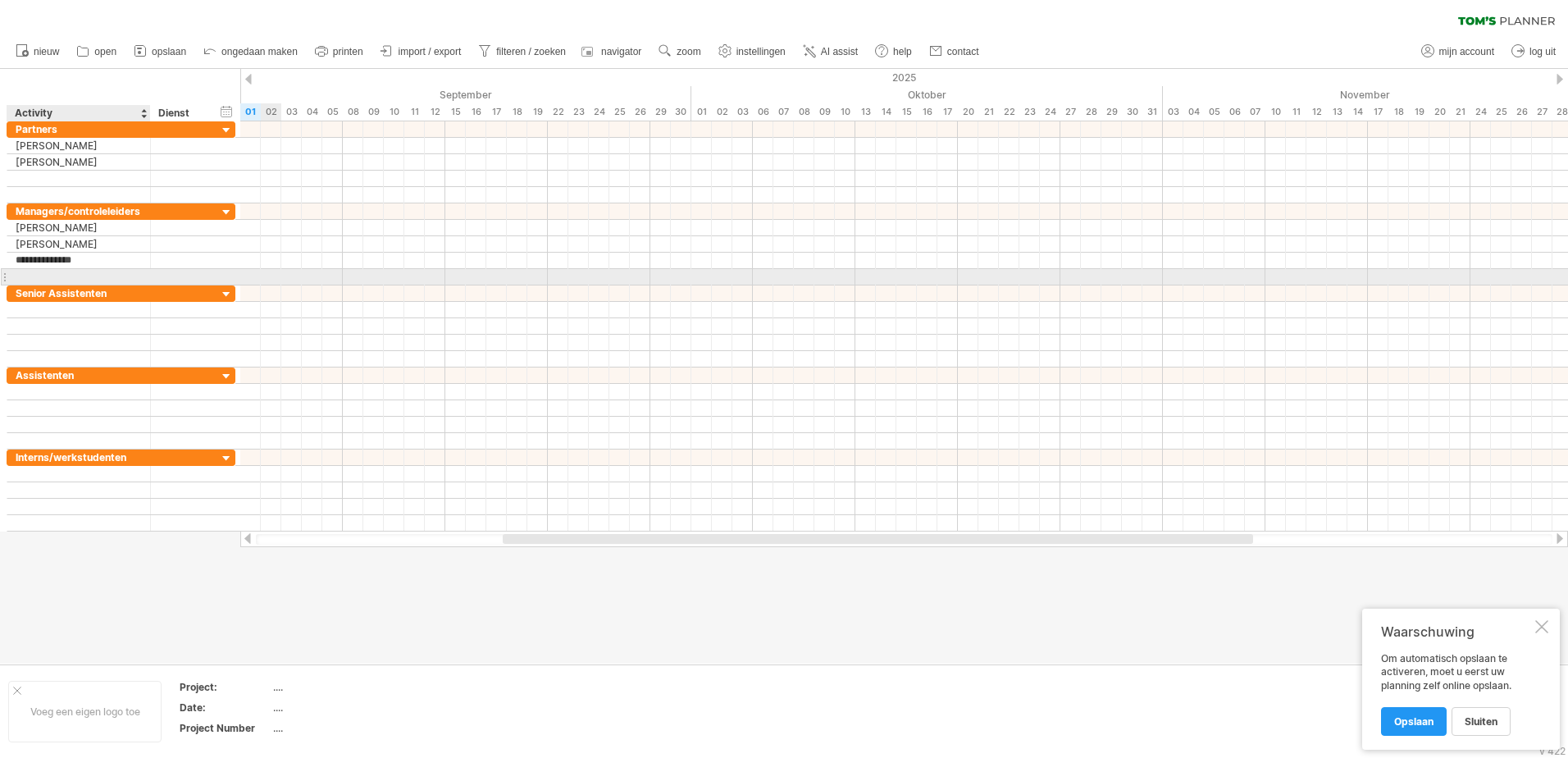
type input "**********"
click at [7, 280] on div at bounding box center [4, 277] width 7 height 17
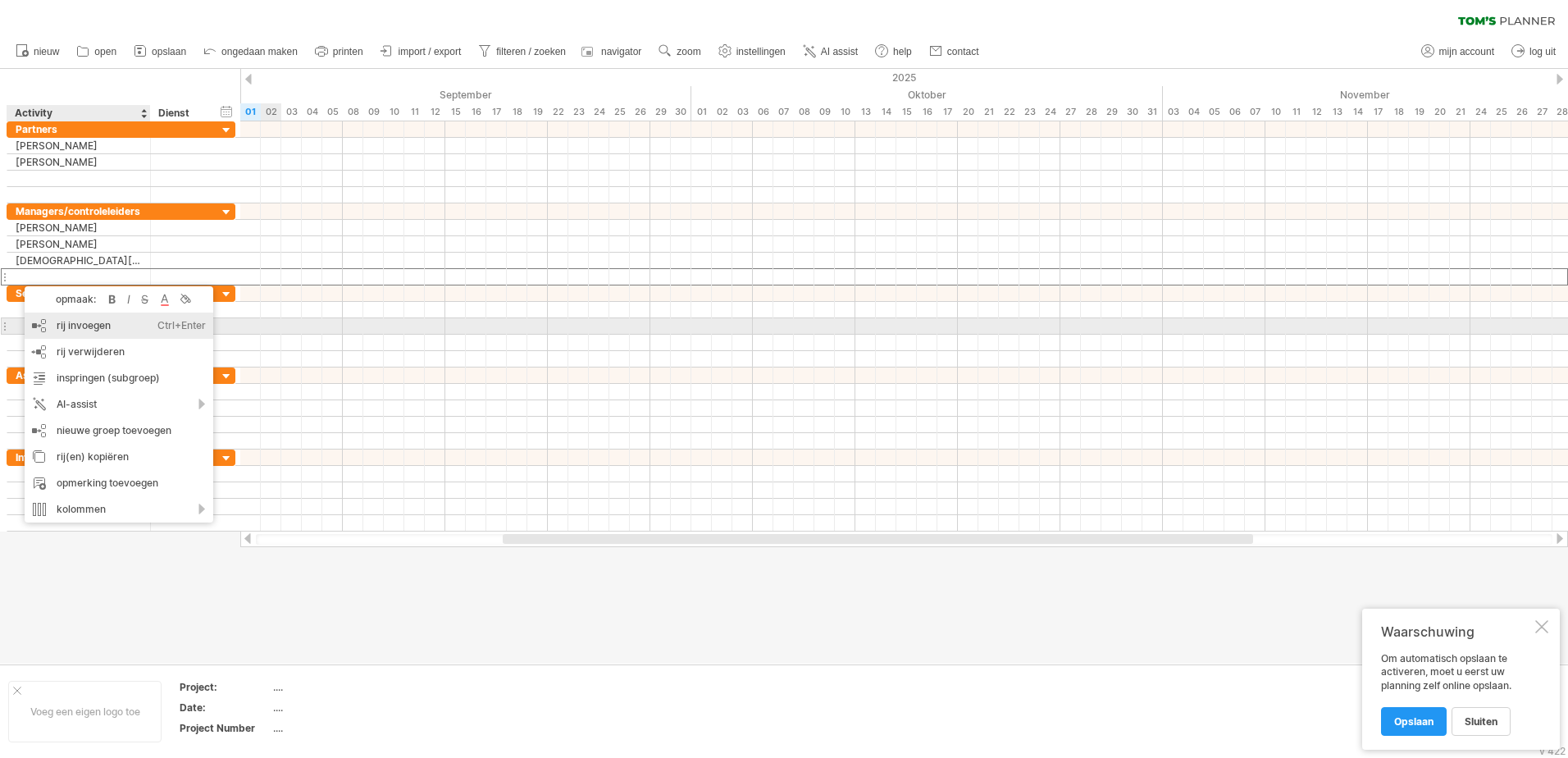
click at [70, 331] on div "rij invoegen Ctrl+Enter Cmd+Enter" at bounding box center [119, 325] width 189 height 26
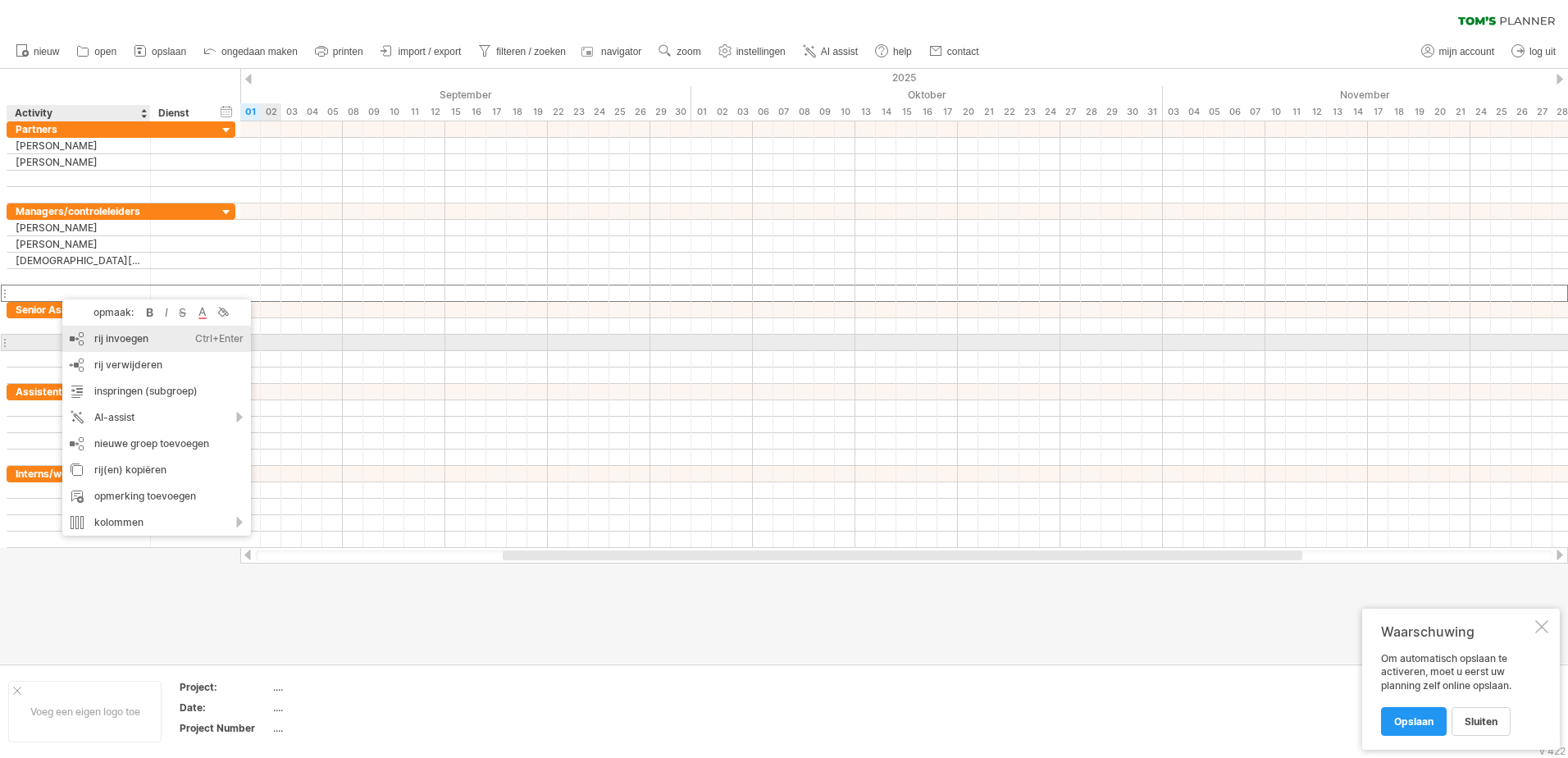
click at [135, 339] on div "rij invoegen Ctrl+Enter Cmd+Enter" at bounding box center [157, 338] width 189 height 26
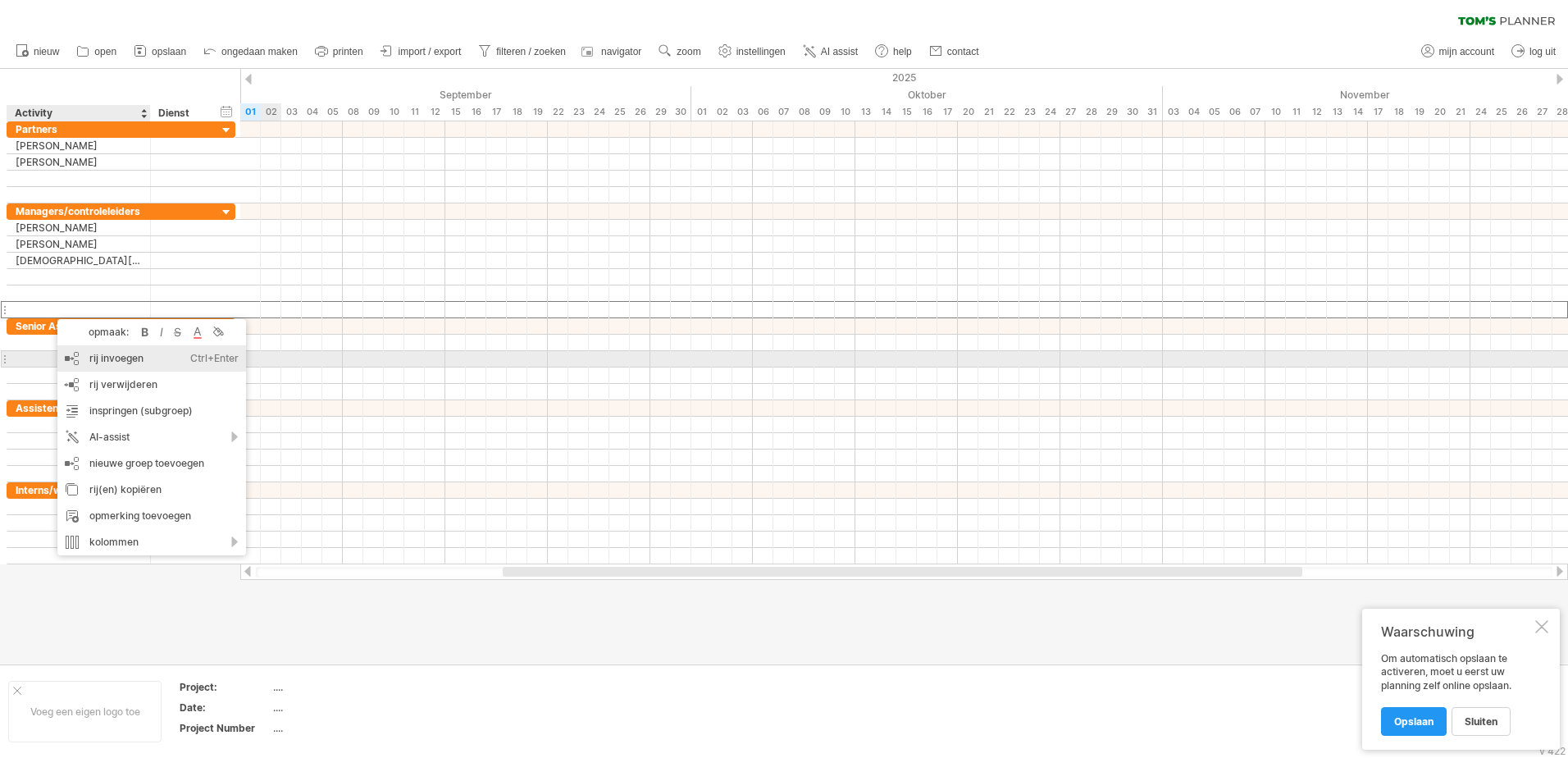
click at [158, 360] on div "rij invoegen Ctrl+Enter Cmd+Enter" at bounding box center [152, 358] width 189 height 26
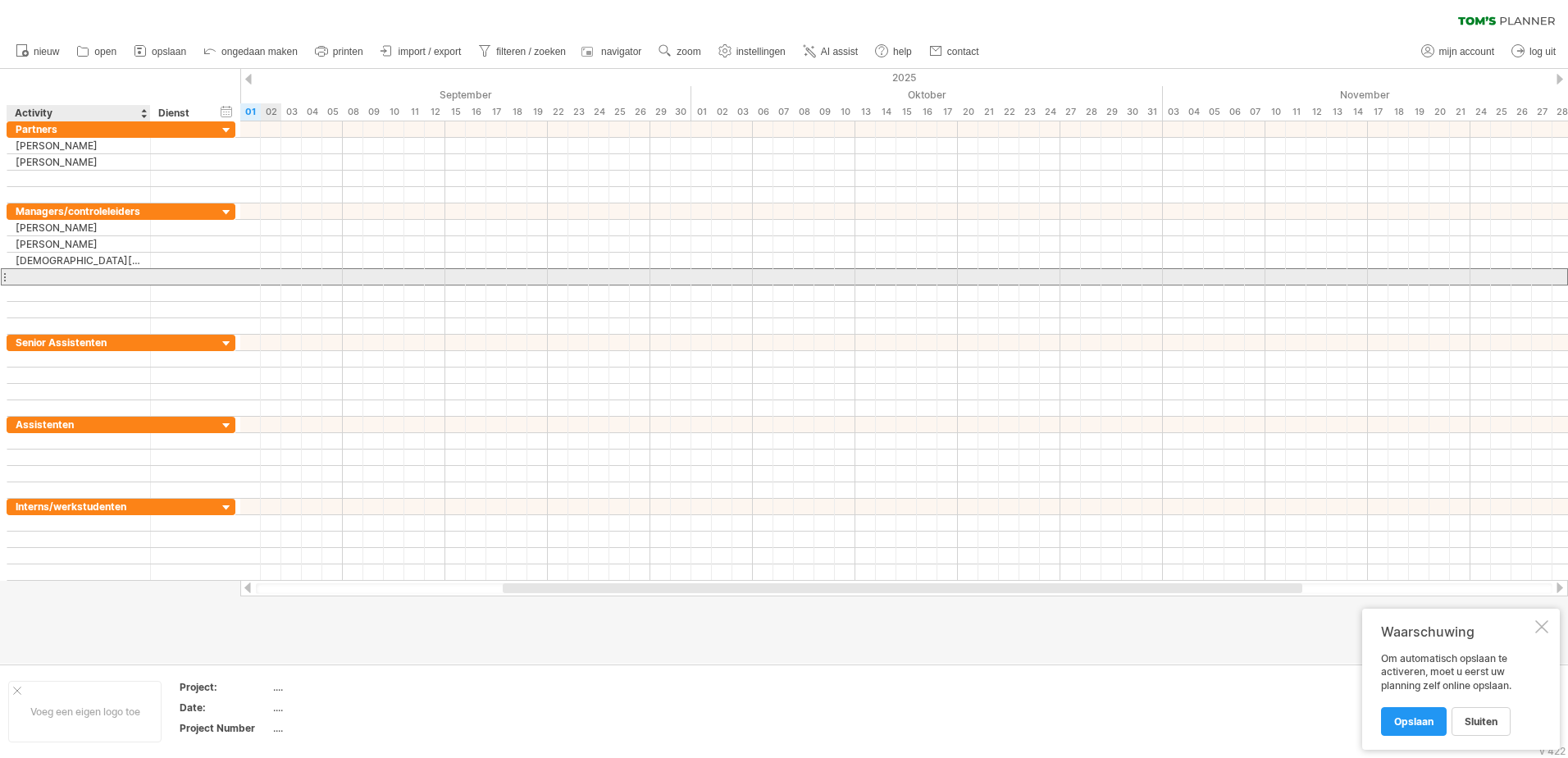
click at [60, 280] on div at bounding box center [78, 277] width 126 height 15
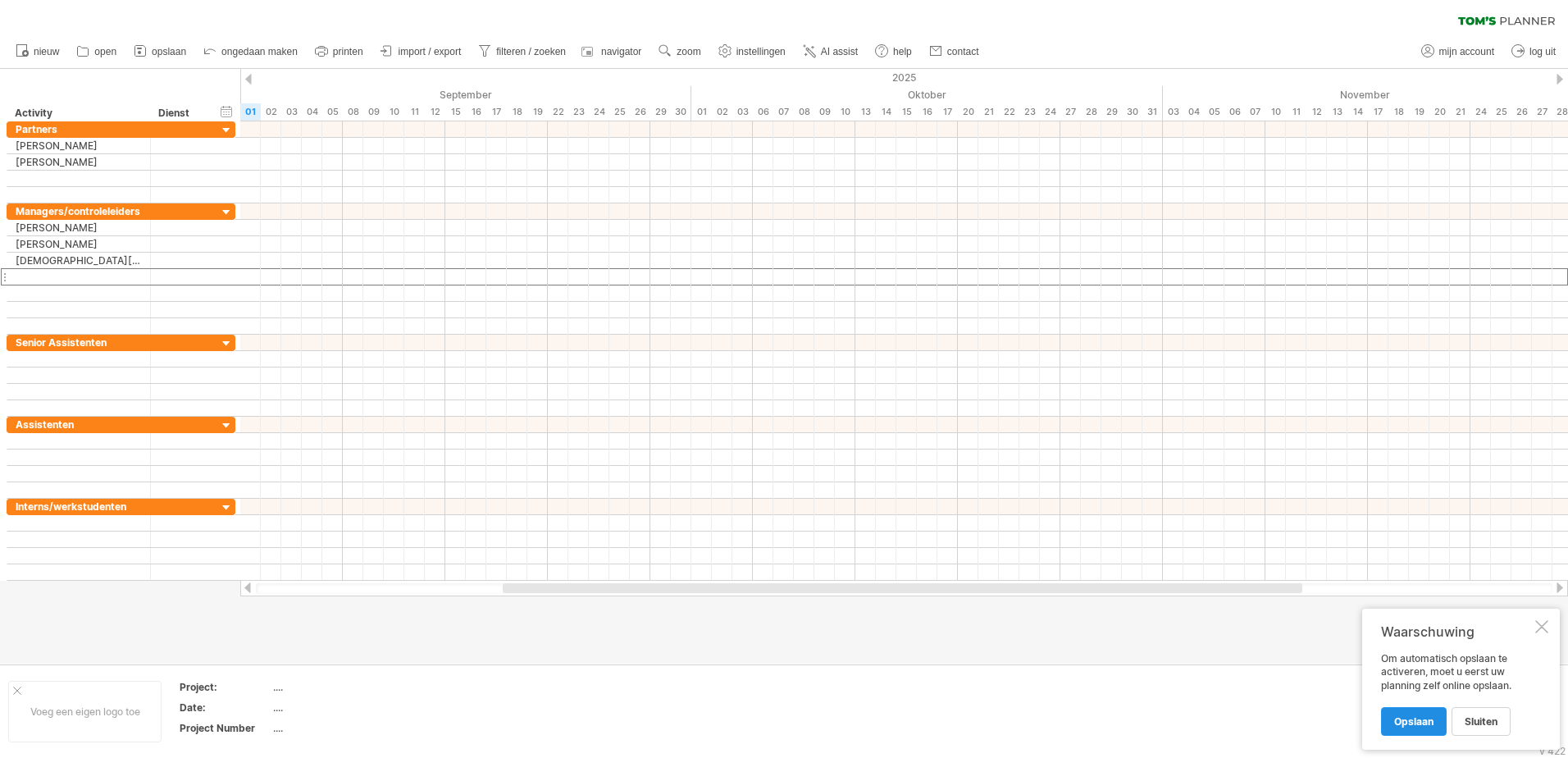
click at [1415, 716] on span "Opslaan" at bounding box center [1414, 721] width 39 height 13
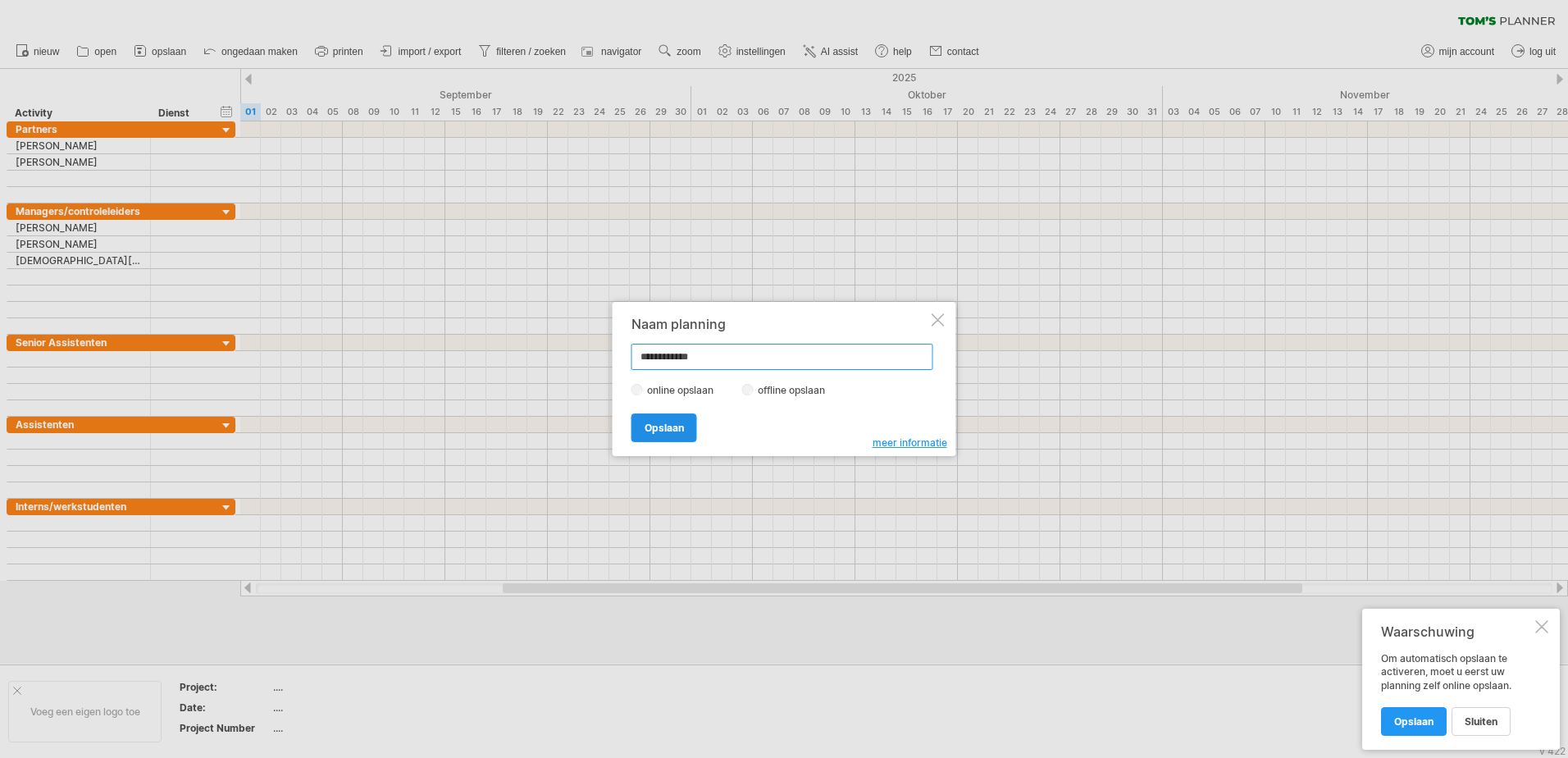
type input "**********"
click at [692, 429] on link "Opslaan" at bounding box center [664, 428] width 65 height 29
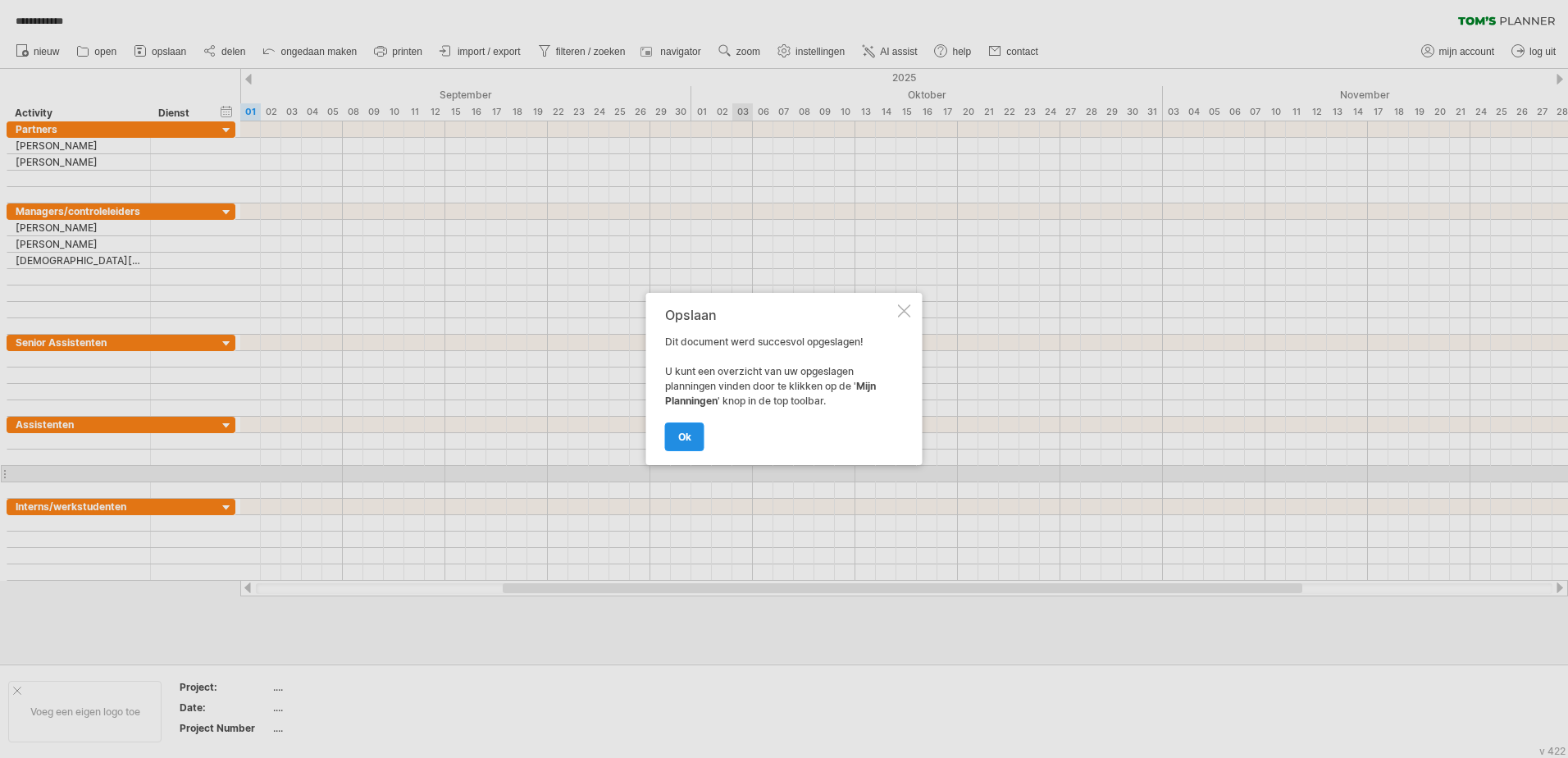
click at [679, 440] on span "ok" at bounding box center [684, 436] width 13 height 13
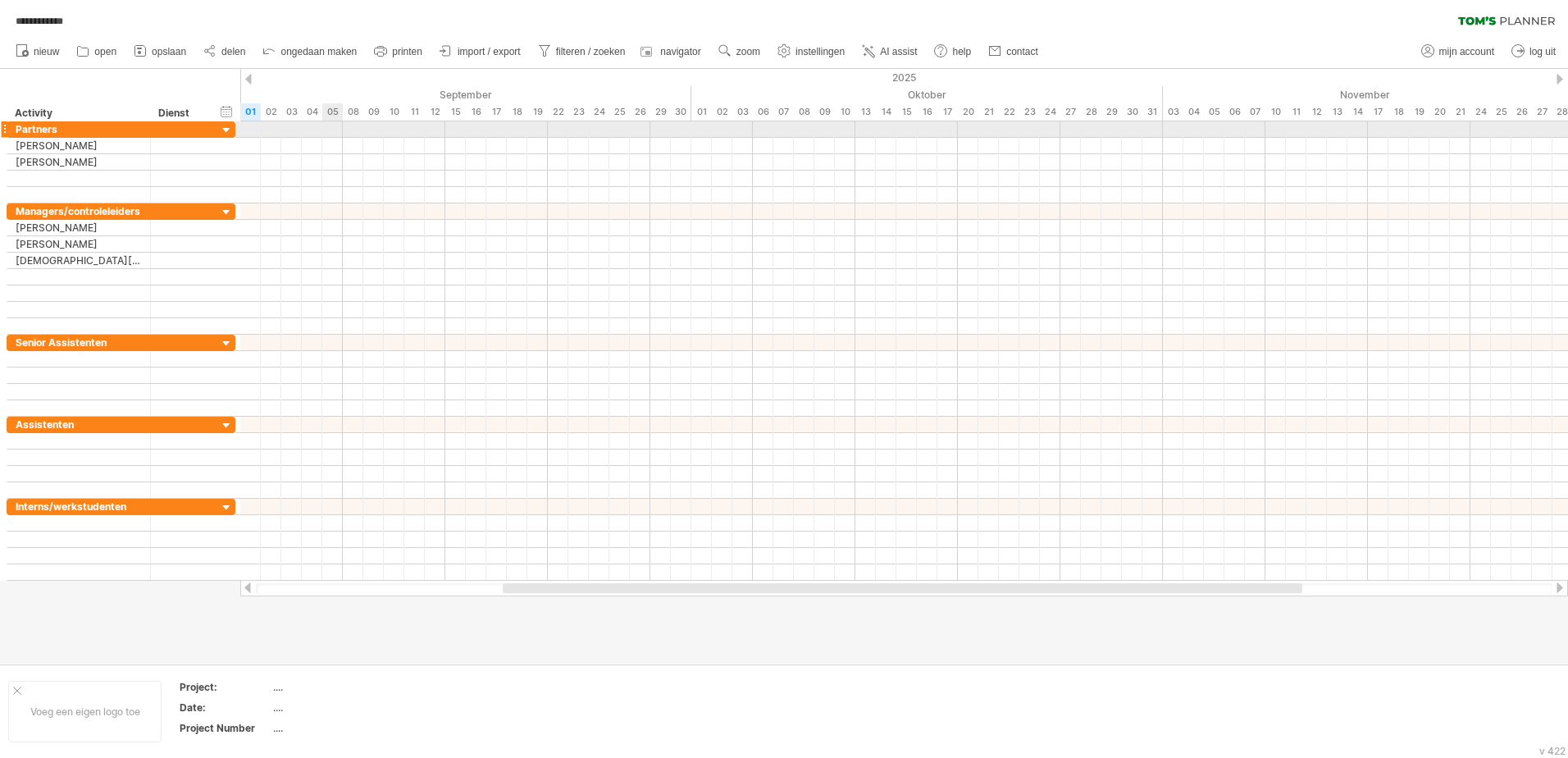
click at [336, 131] on div at bounding box center [905, 129] width 1328 height 16
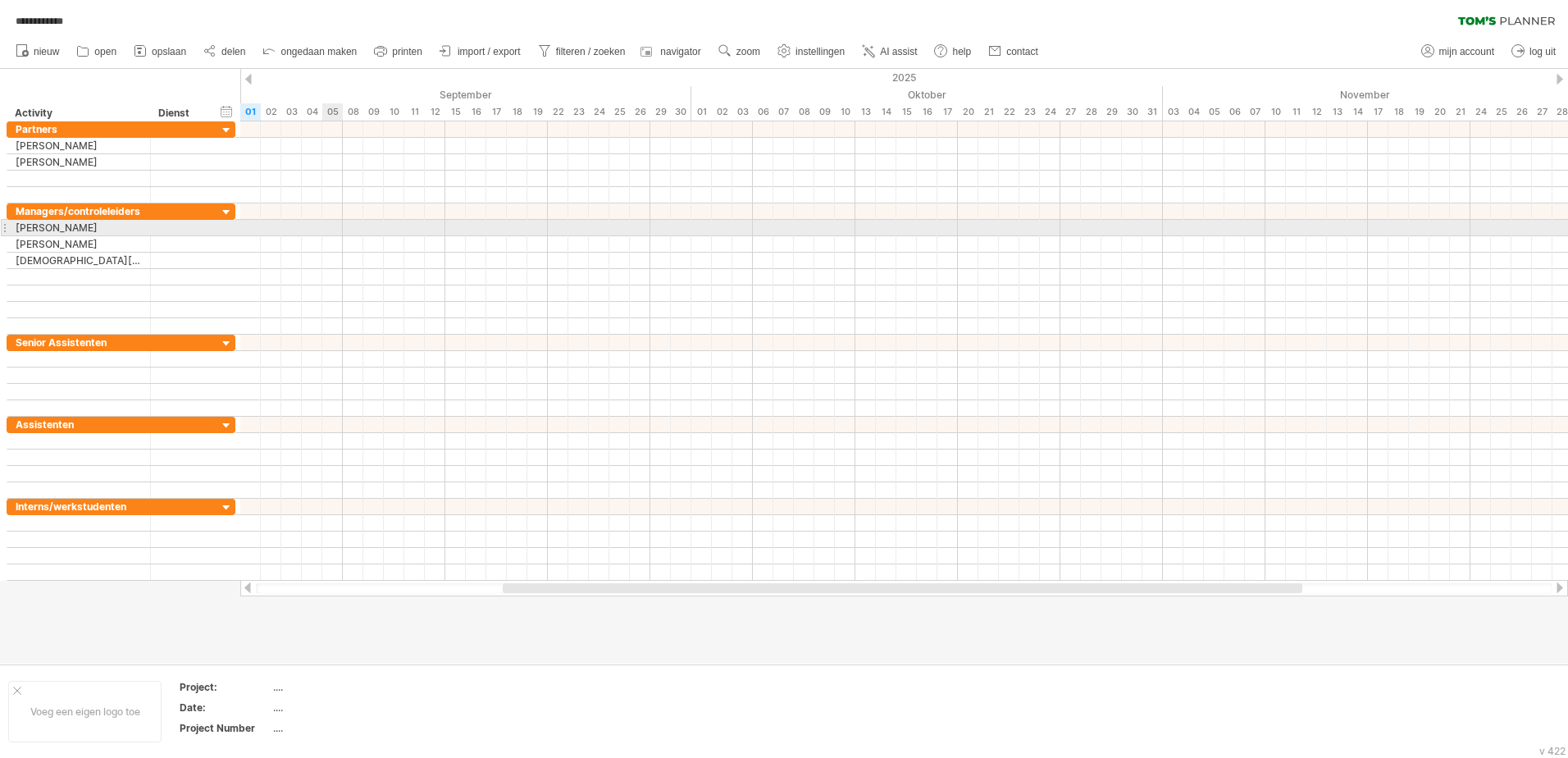
click at [333, 234] on div at bounding box center [905, 228] width 1328 height 16
click at [334, 230] on div at bounding box center [905, 228] width 1328 height 16
click at [323, 232] on div at bounding box center [905, 228] width 1328 height 16
click at [294, 232] on div at bounding box center [905, 228] width 1328 height 16
click at [276, 230] on div at bounding box center [905, 228] width 1328 height 16
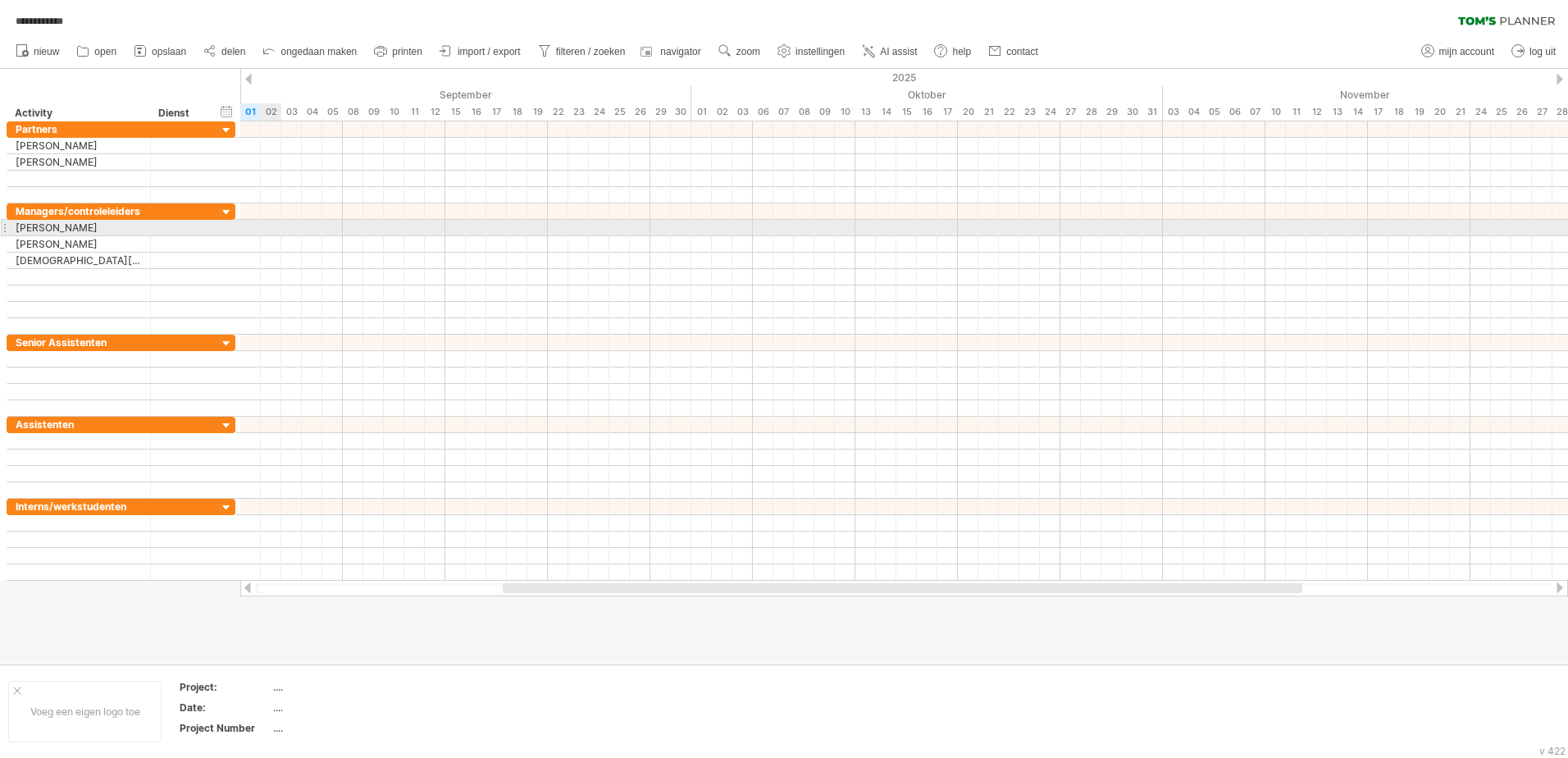
click at [276, 230] on div at bounding box center [905, 228] width 1328 height 16
click at [193, 231] on div at bounding box center [184, 228] width 50 height 15
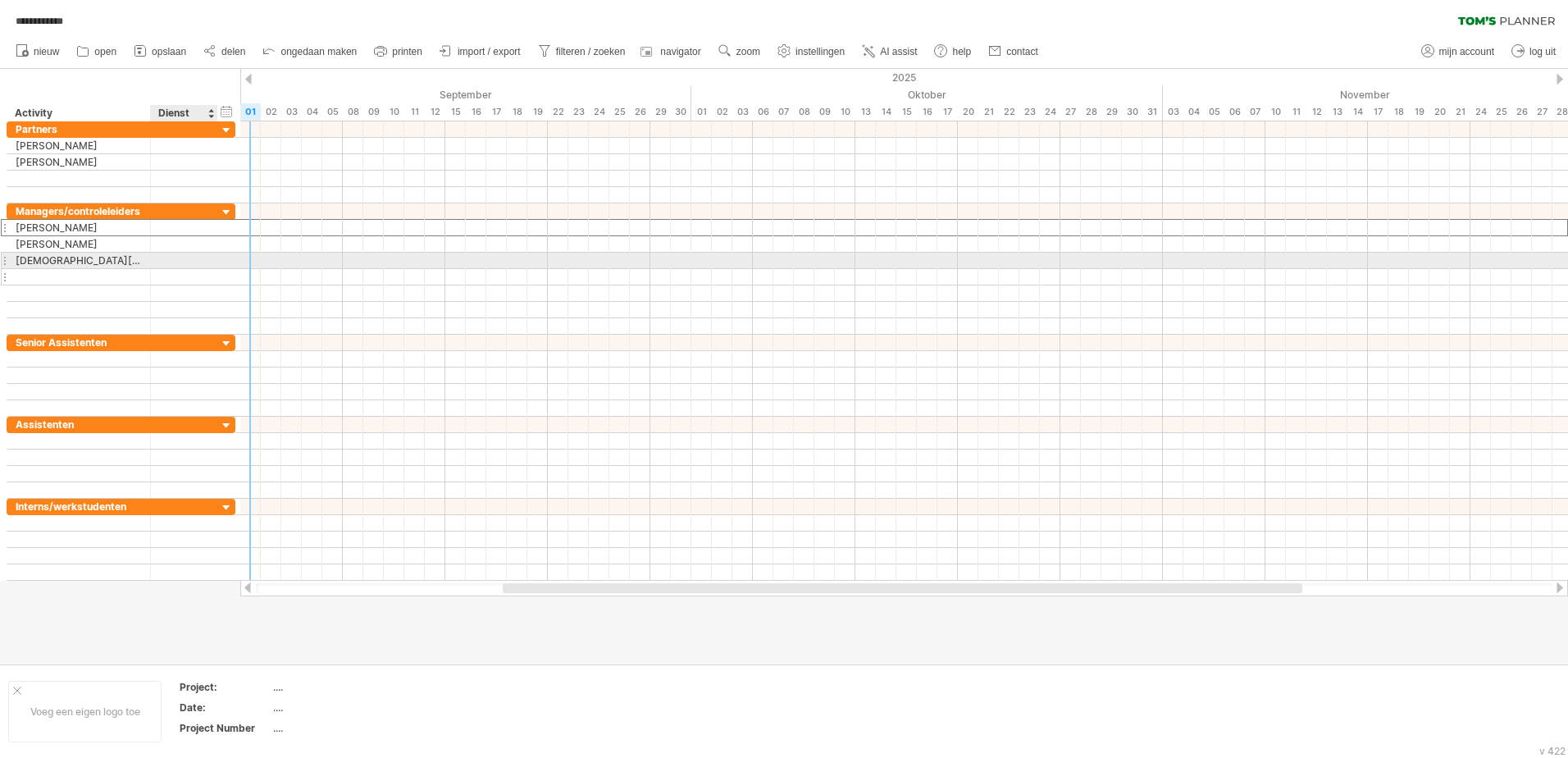
click at [176, 272] on div at bounding box center [184, 277] width 50 height 15
drag, startPoint x: 347, startPoint y: 225, endPoint x: 323, endPoint y: 227, distance: 24.1
click at [329, 226] on div at bounding box center [905, 228] width 1328 height 16
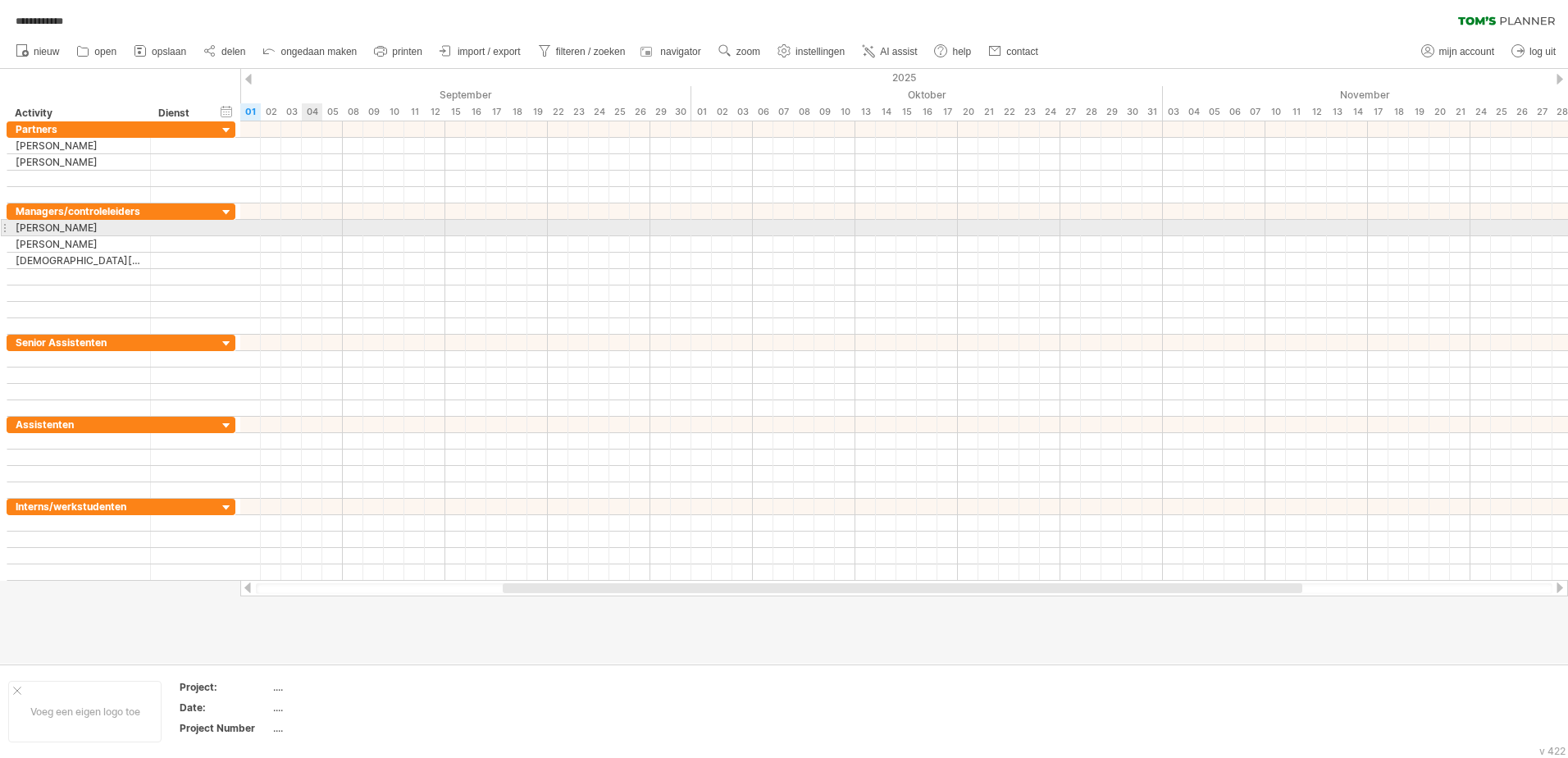
click at [304, 229] on div at bounding box center [905, 228] width 1328 height 16
click at [308, 229] on div at bounding box center [905, 228] width 1328 height 16
drag, startPoint x: 266, startPoint y: 230, endPoint x: 327, endPoint y: 232, distance: 61.0
click at [327, 232] on div at bounding box center [905, 228] width 1328 height 16
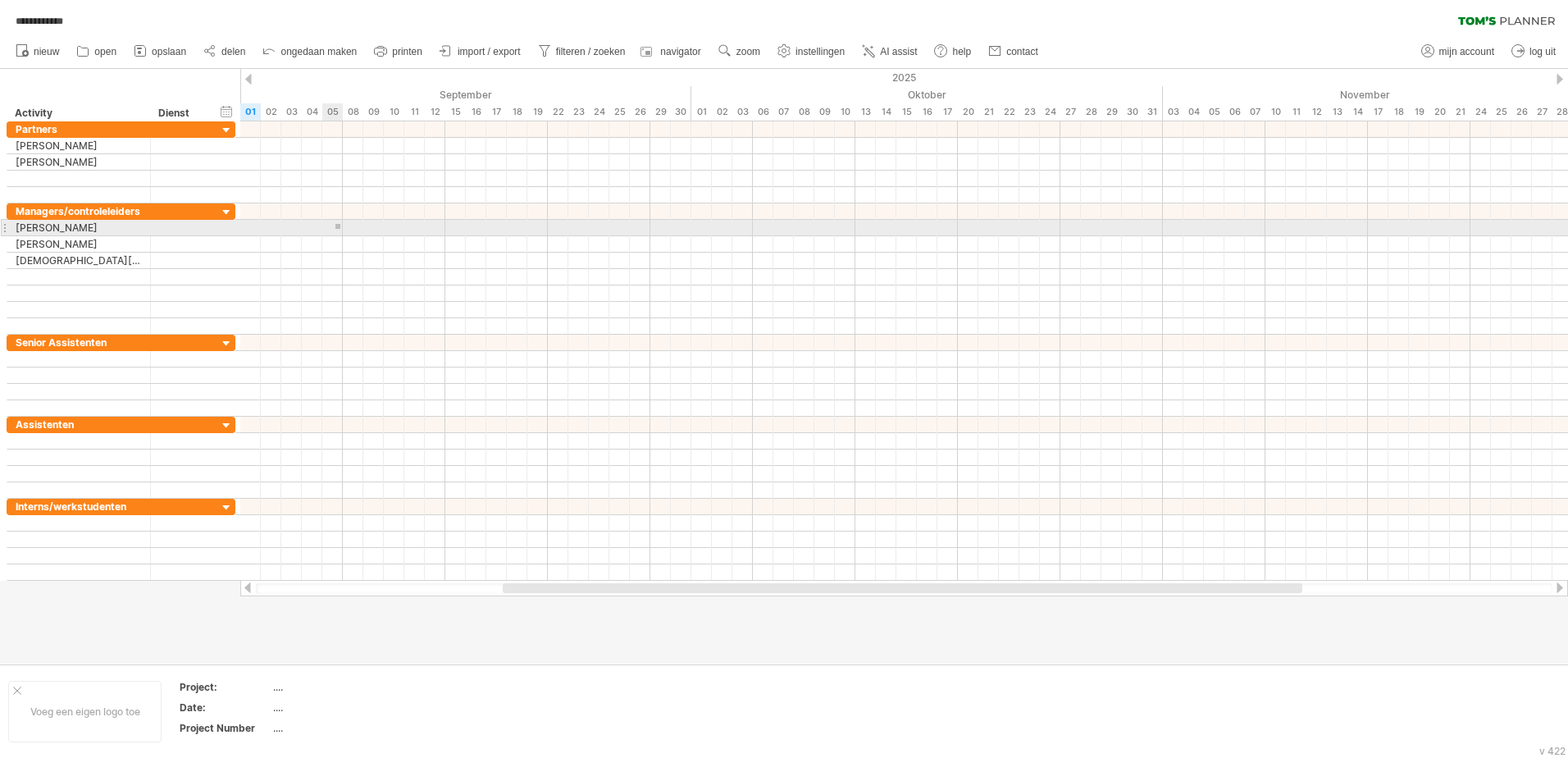
click at [334, 231] on div at bounding box center [905, 228] width 1328 height 16
drag, startPoint x: 338, startPoint y: 225, endPoint x: 333, endPoint y: 248, distance: 23.5
click at [333, 248] on div at bounding box center [905, 268] width 1328 height 131
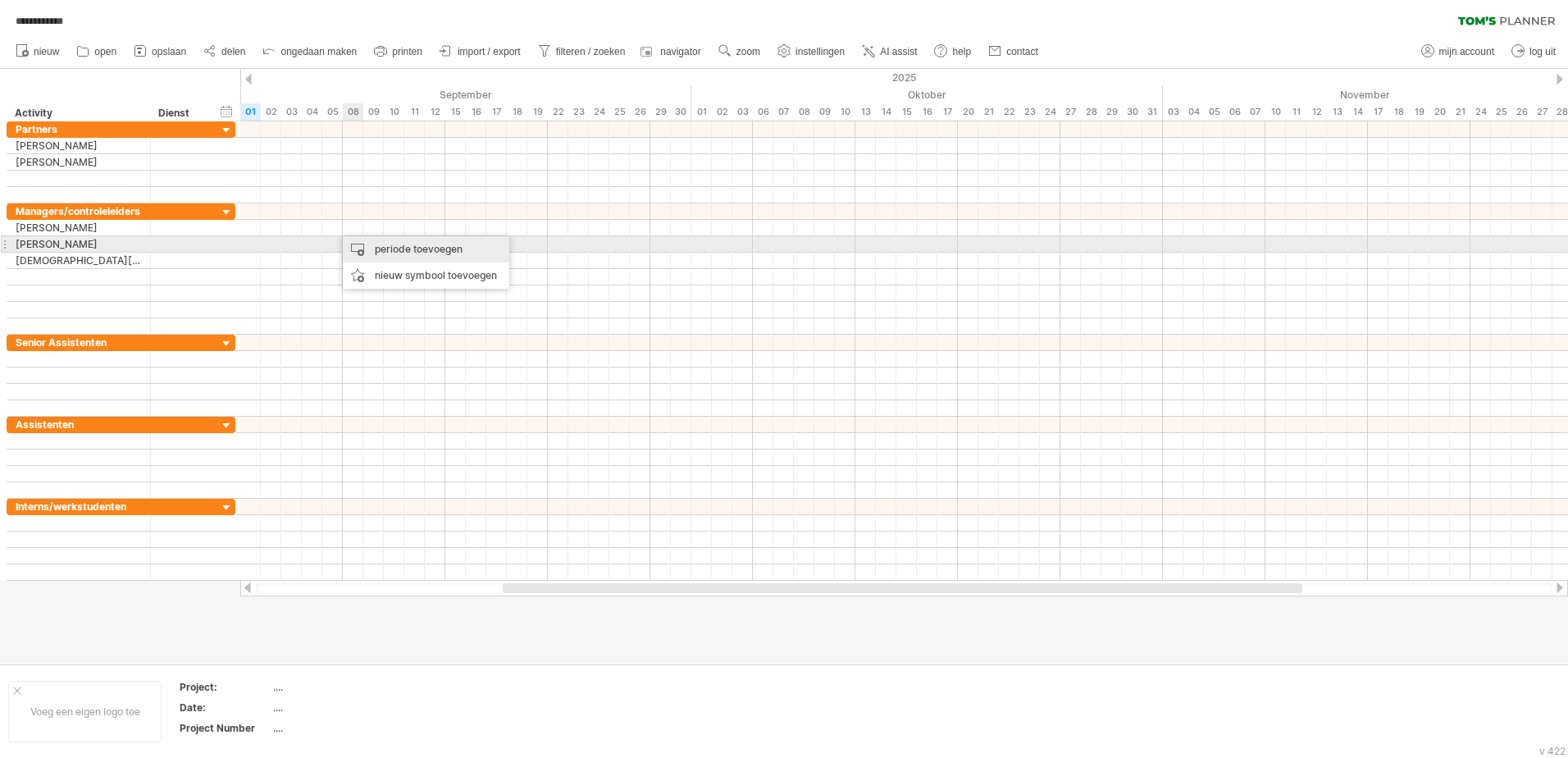
click at [375, 249] on div "periode toevoegen" at bounding box center [426, 249] width 167 height 26
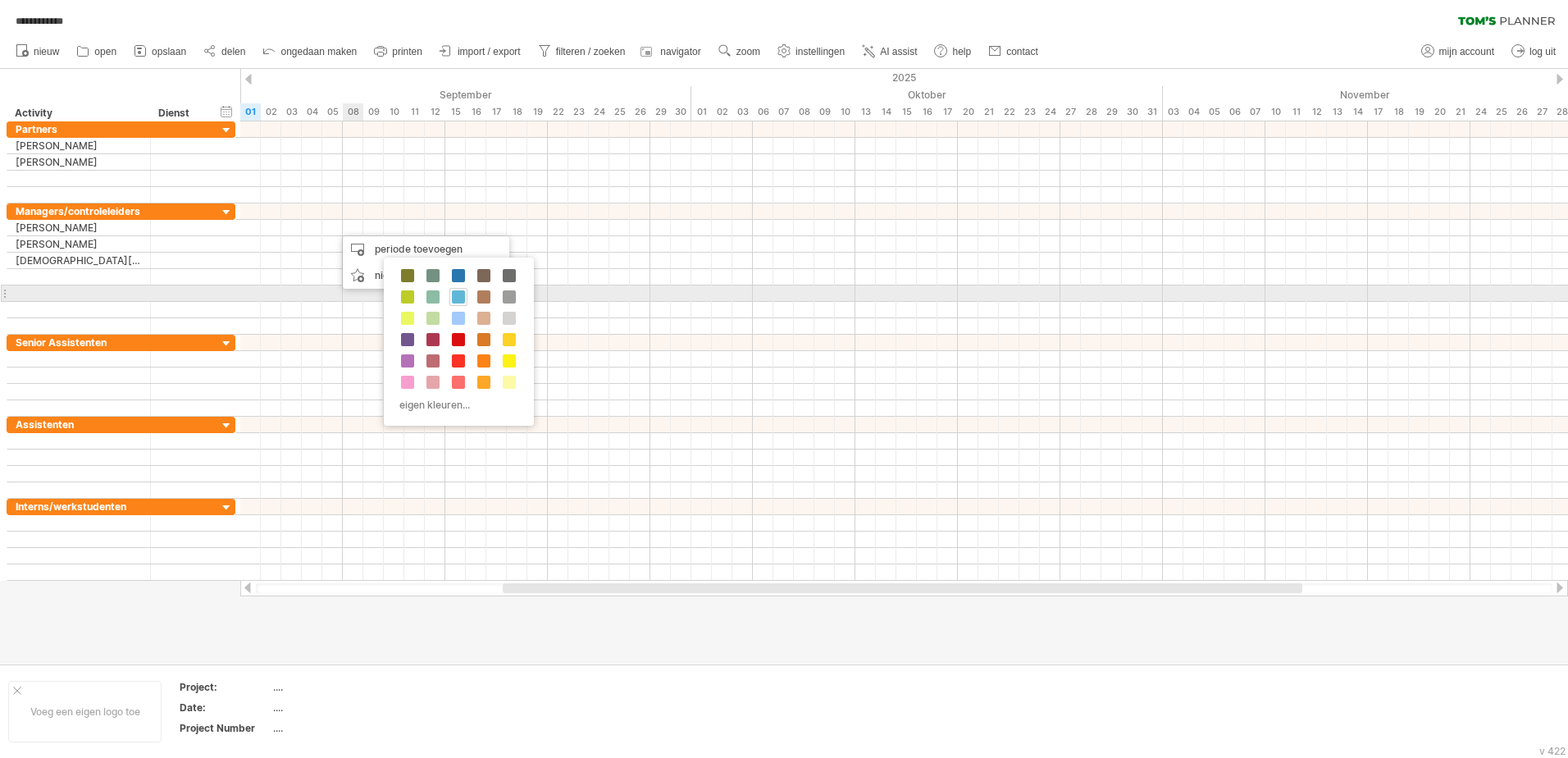
click at [458, 290] on span at bounding box center [458, 296] width 13 height 13
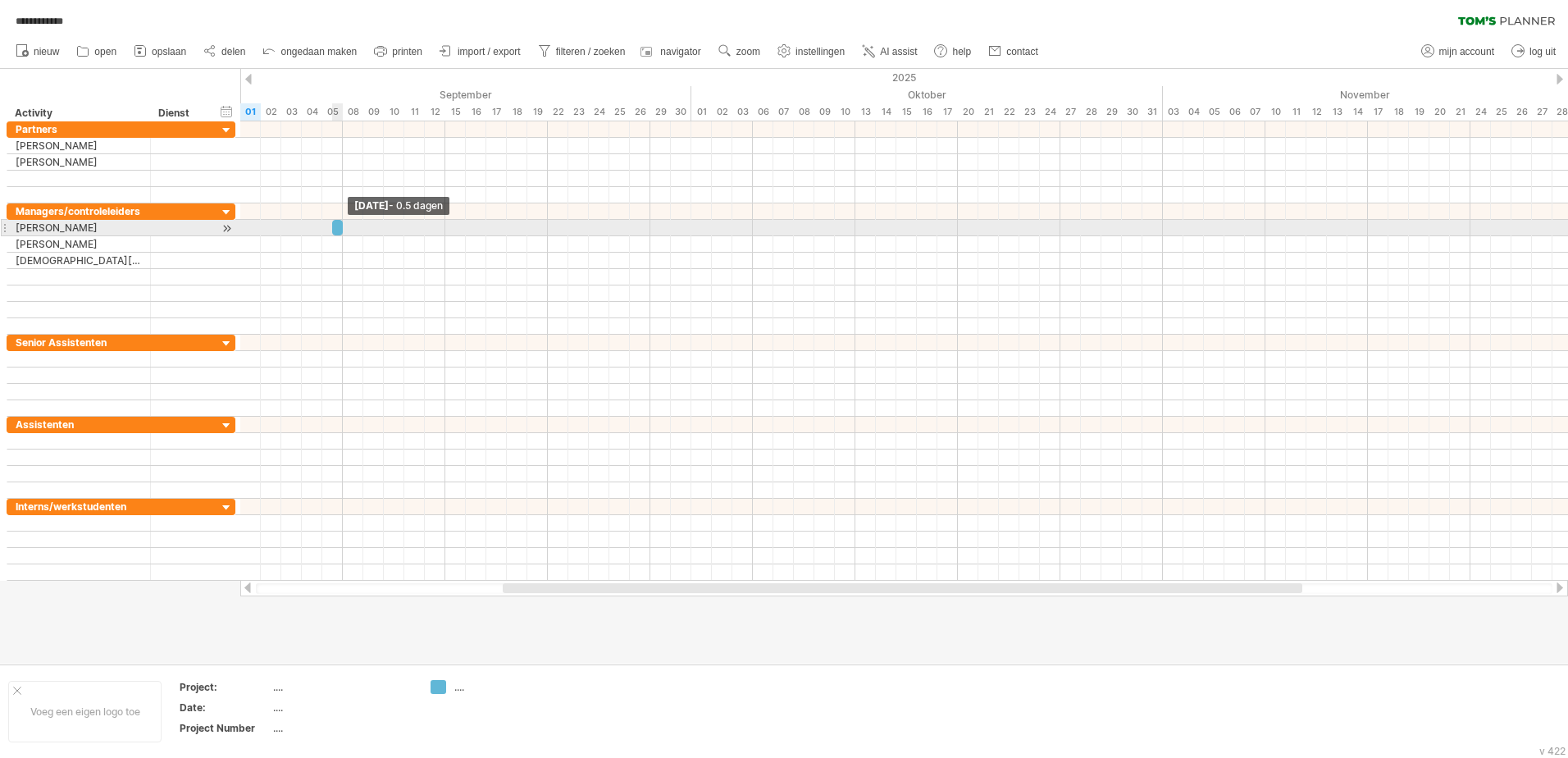
drag, startPoint x: 352, startPoint y: 227, endPoint x: 340, endPoint y: 230, distance: 12.4
click at [340, 230] on span at bounding box center [343, 228] width 7 height 15
click at [327, 231] on div at bounding box center [333, 228] width 20 height 15
click at [334, 231] on div at bounding box center [333, 228] width 20 height 15
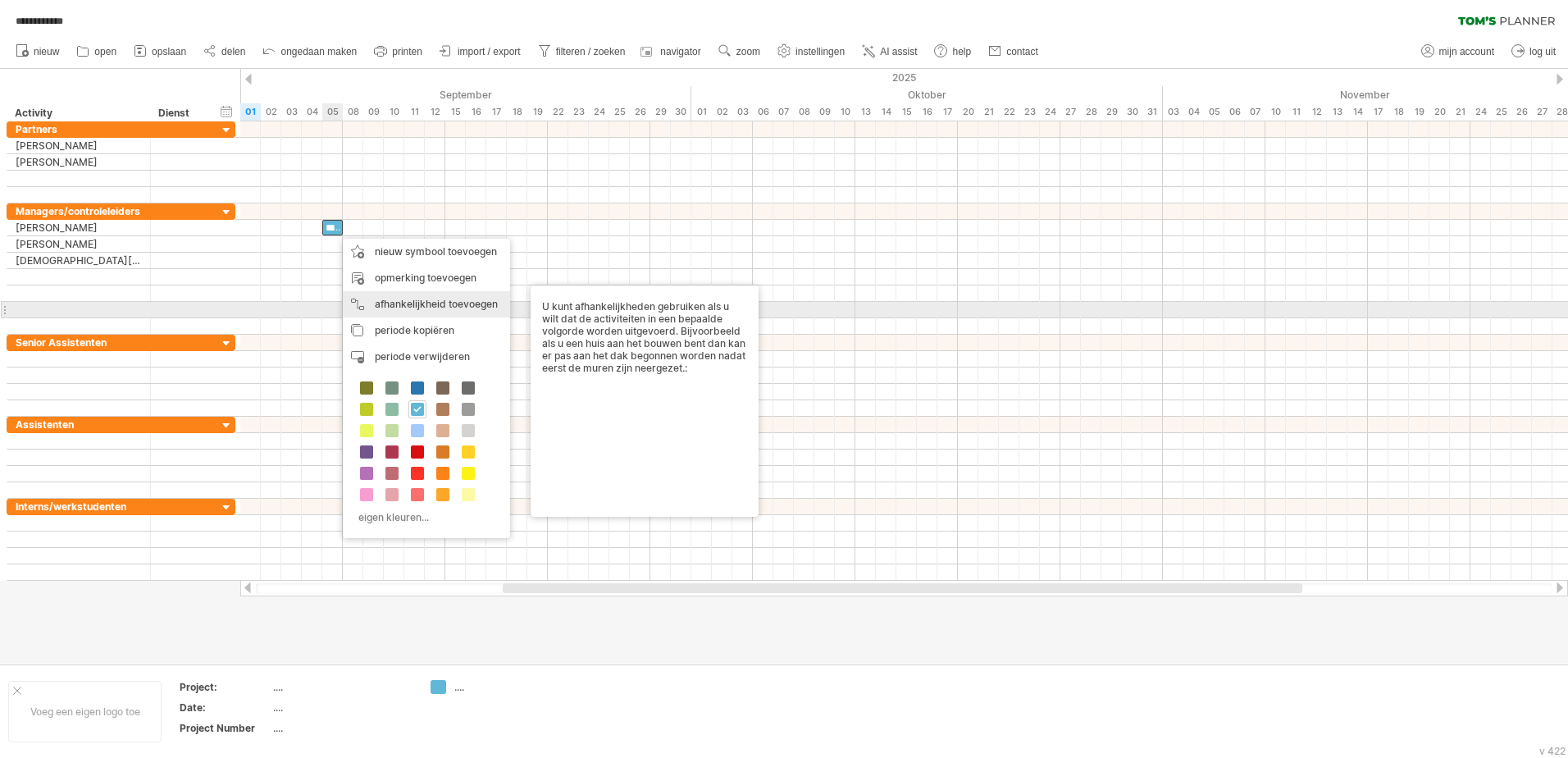
click at [484, 305] on div "afhankelijkheid toevoegen U kunt afhankelijkheden gebruiken als u wilt dat de a…" at bounding box center [427, 304] width 168 height 26
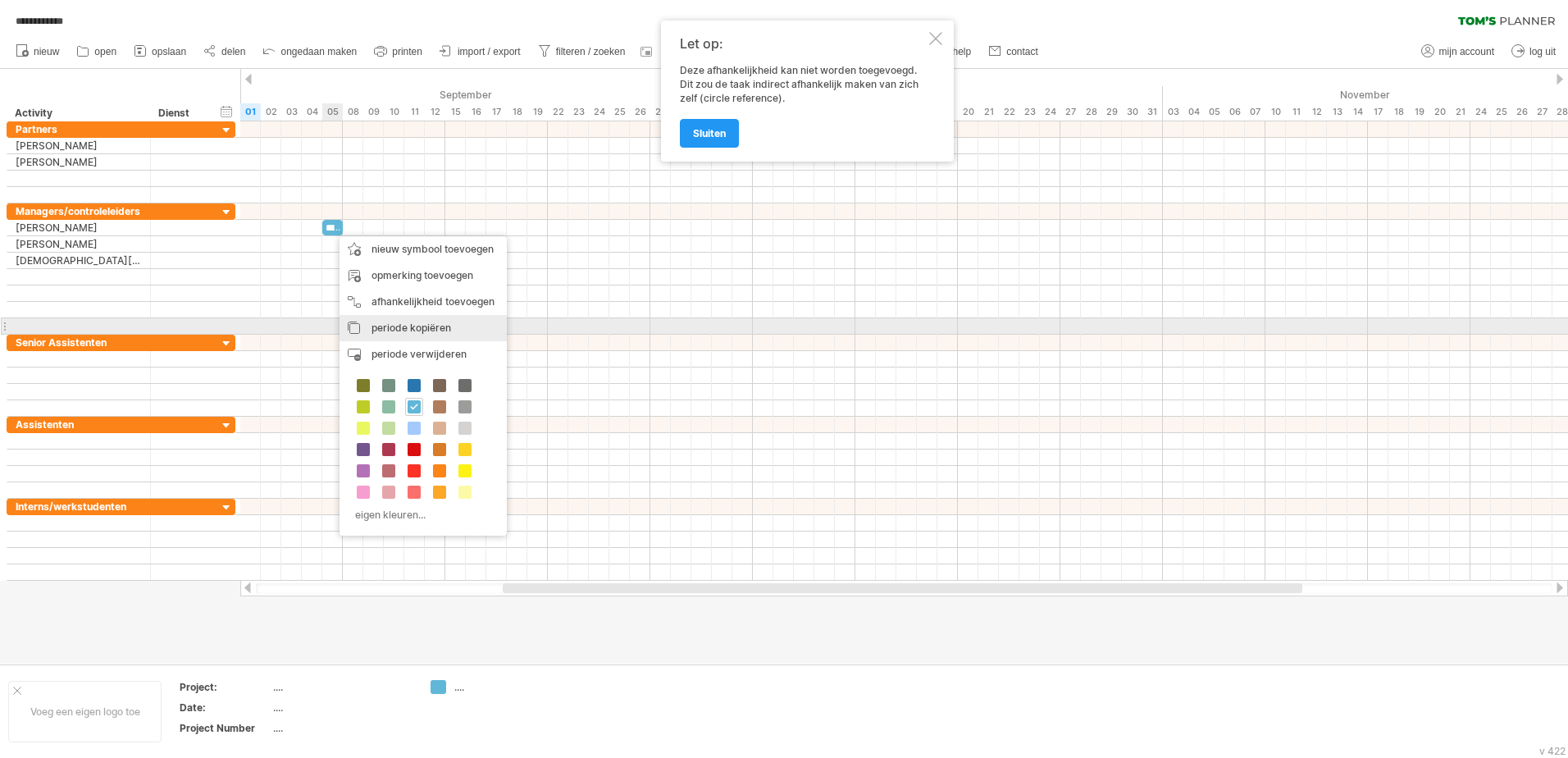
click at [413, 330] on span "periode kopiëren" at bounding box center [412, 328] width 80 height 13
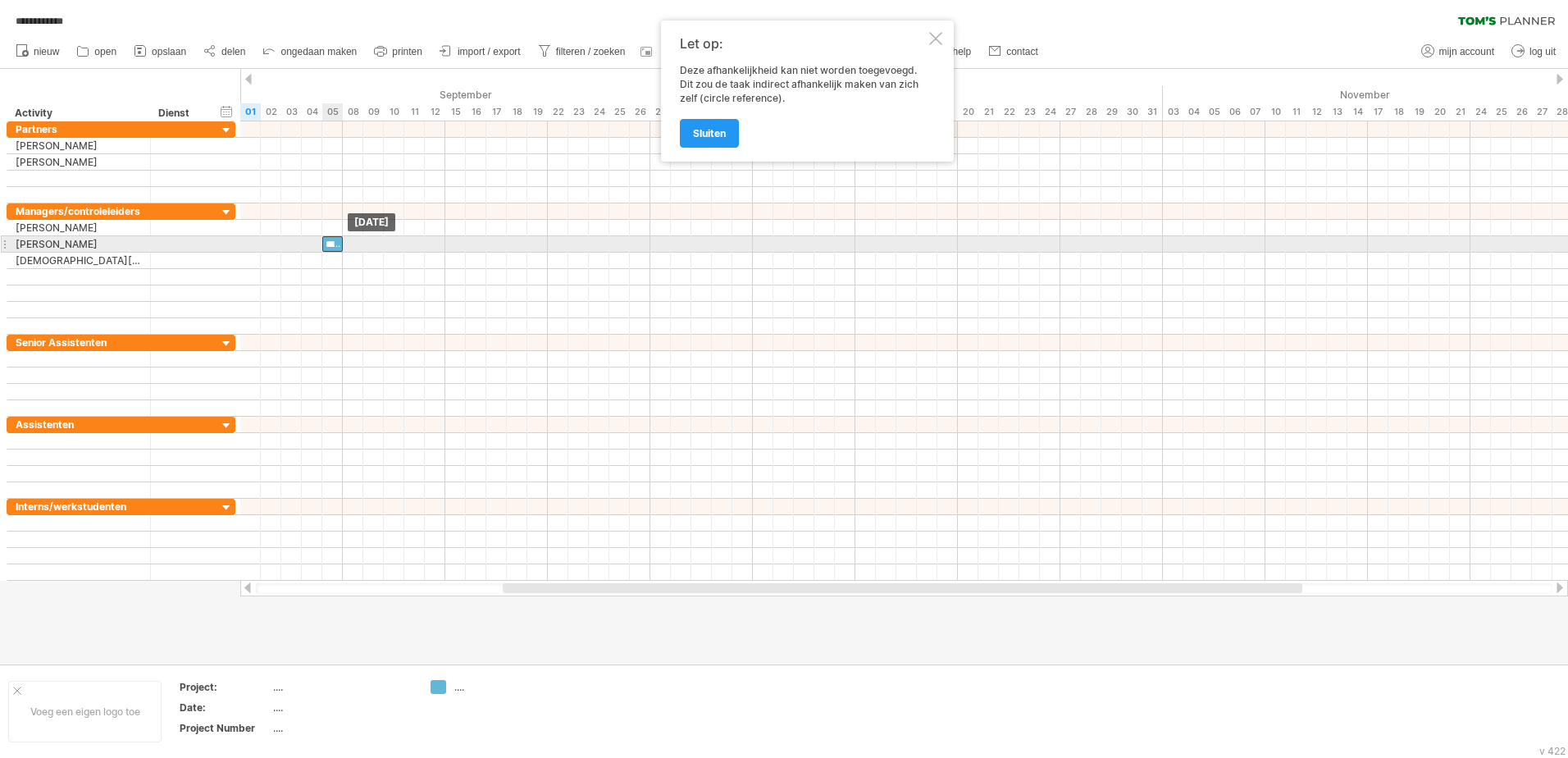
drag, startPoint x: 327, startPoint y: 231, endPoint x: 330, endPoint y: 247, distance: 16.3
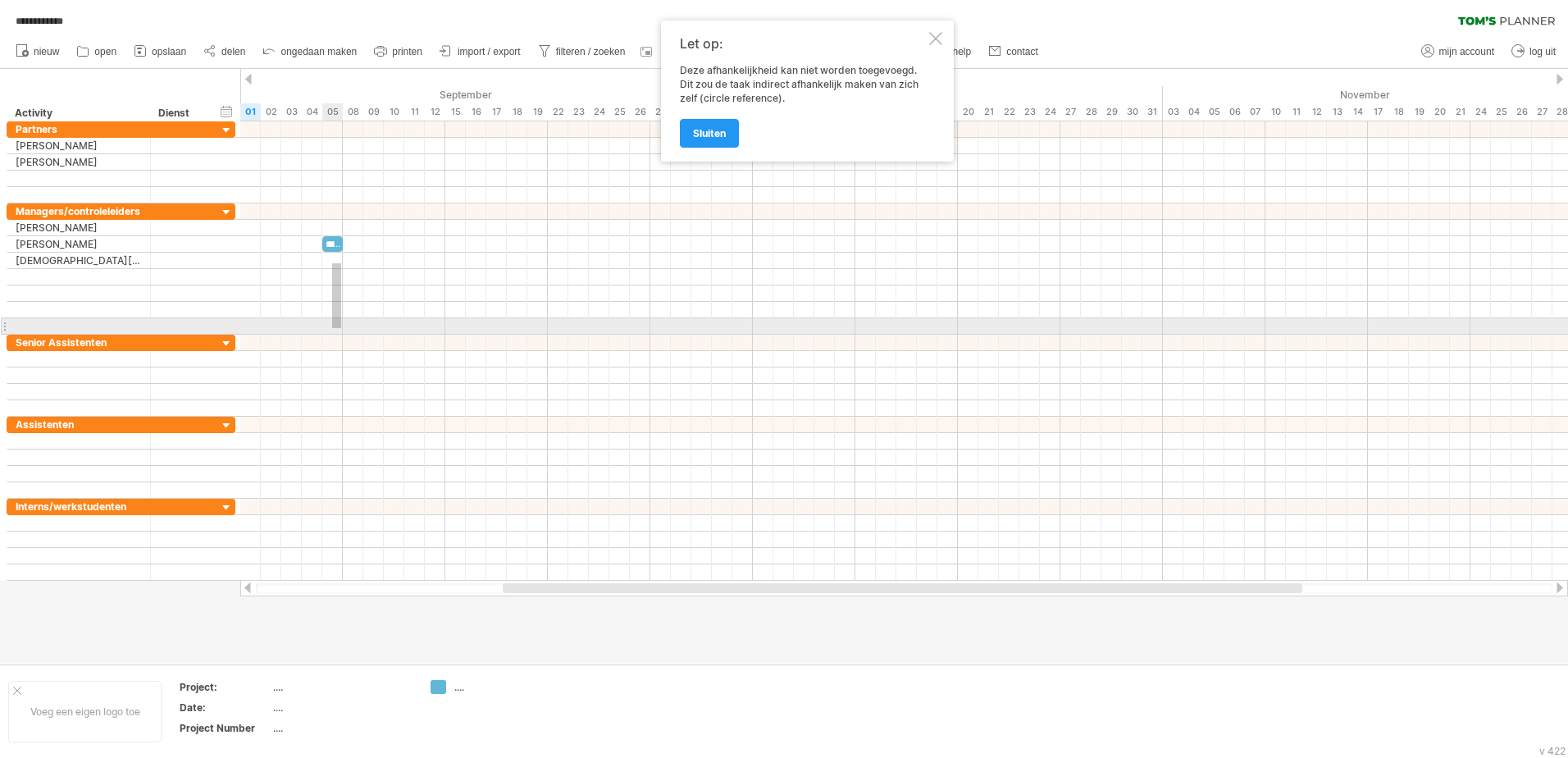
drag, startPoint x: 332, startPoint y: 263, endPoint x: 342, endPoint y: 324, distance: 61.8
click at [341, 327] on div at bounding box center [905, 268] width 1328 height 131
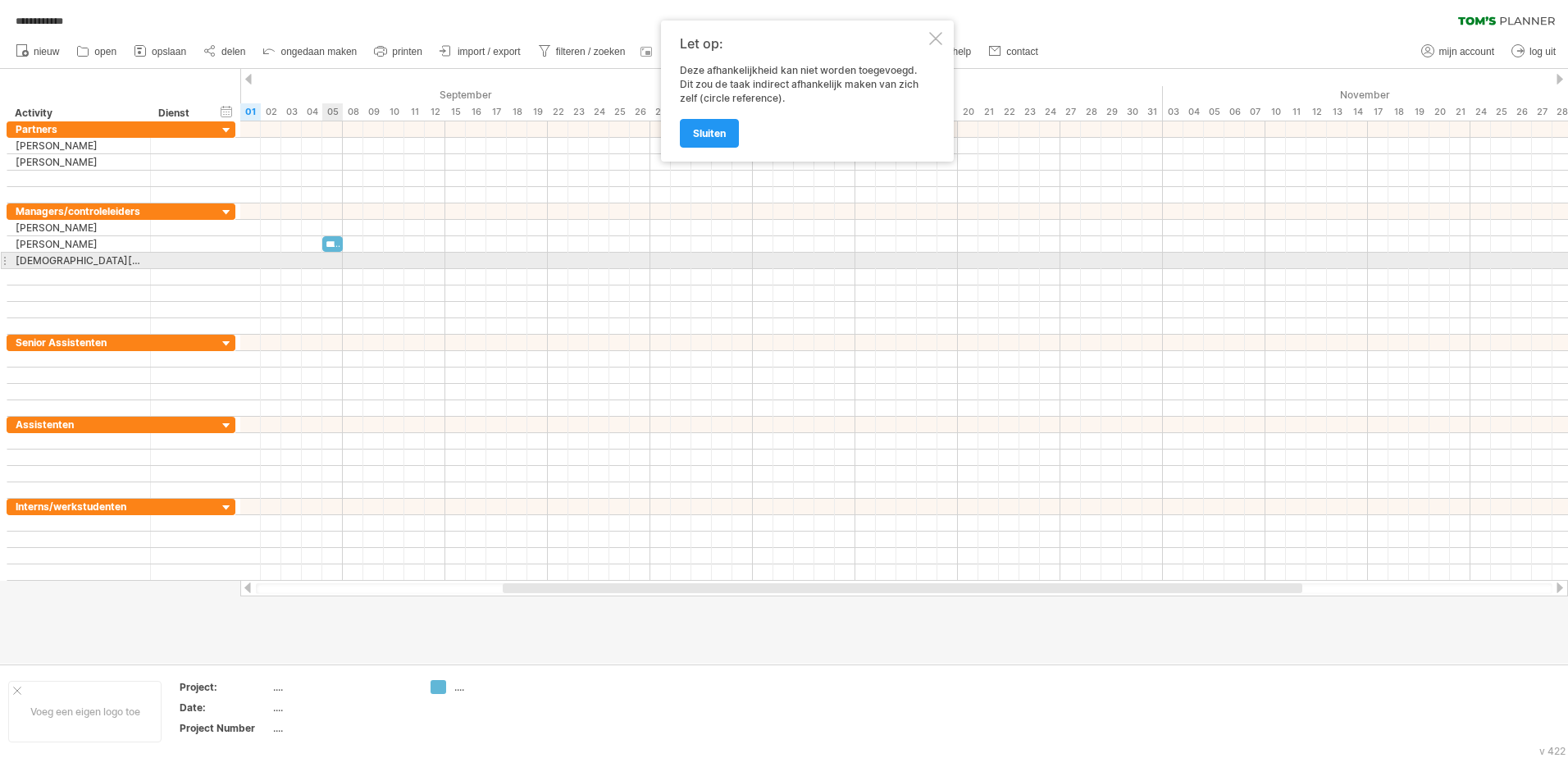
click at [328, 266] on div at bounding box center [905, 260] width 1328 height 16
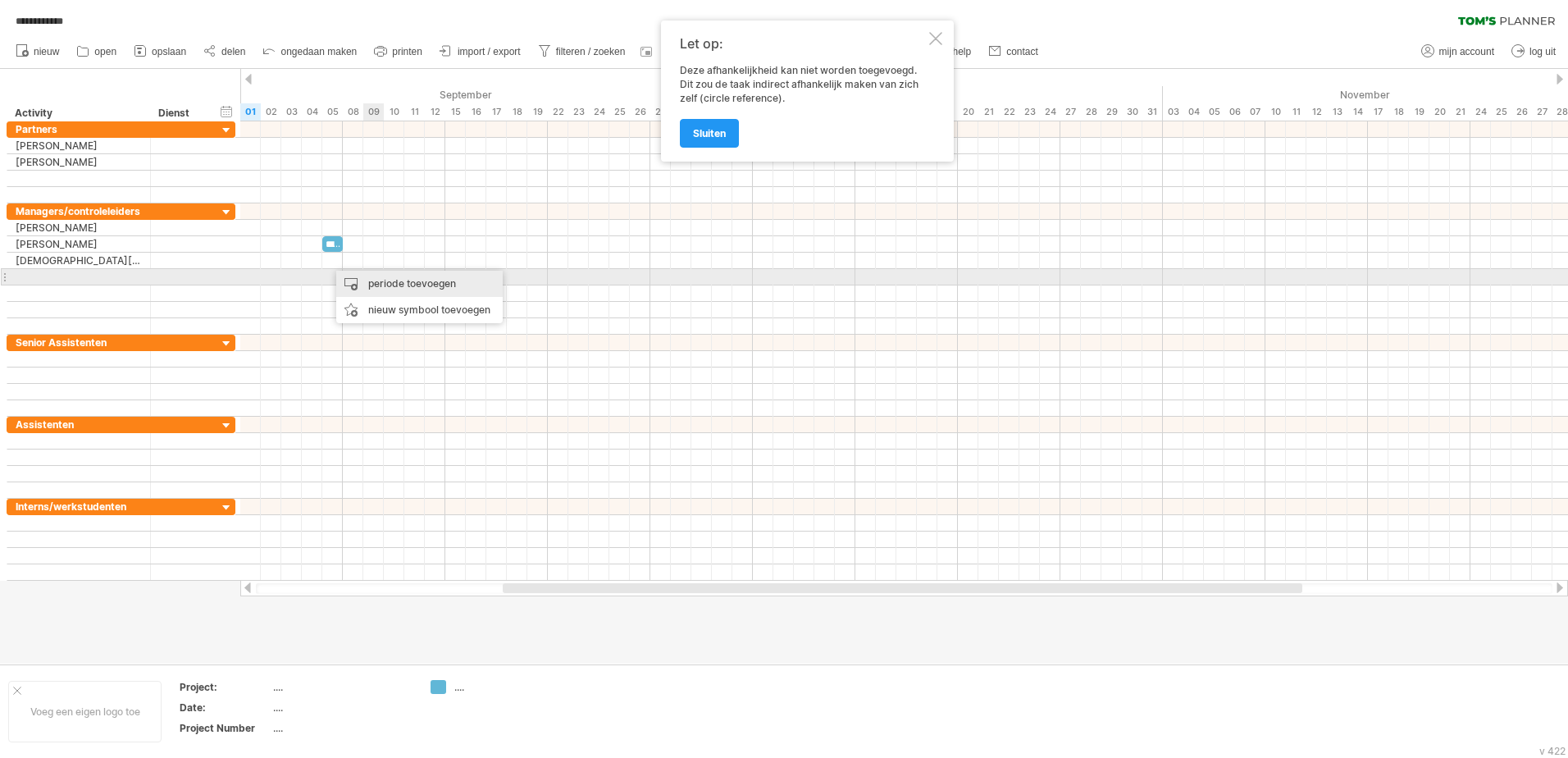
click at [407, 285] on div "periode toevoegen" at bounding box center [419, 284] width 167 height 26
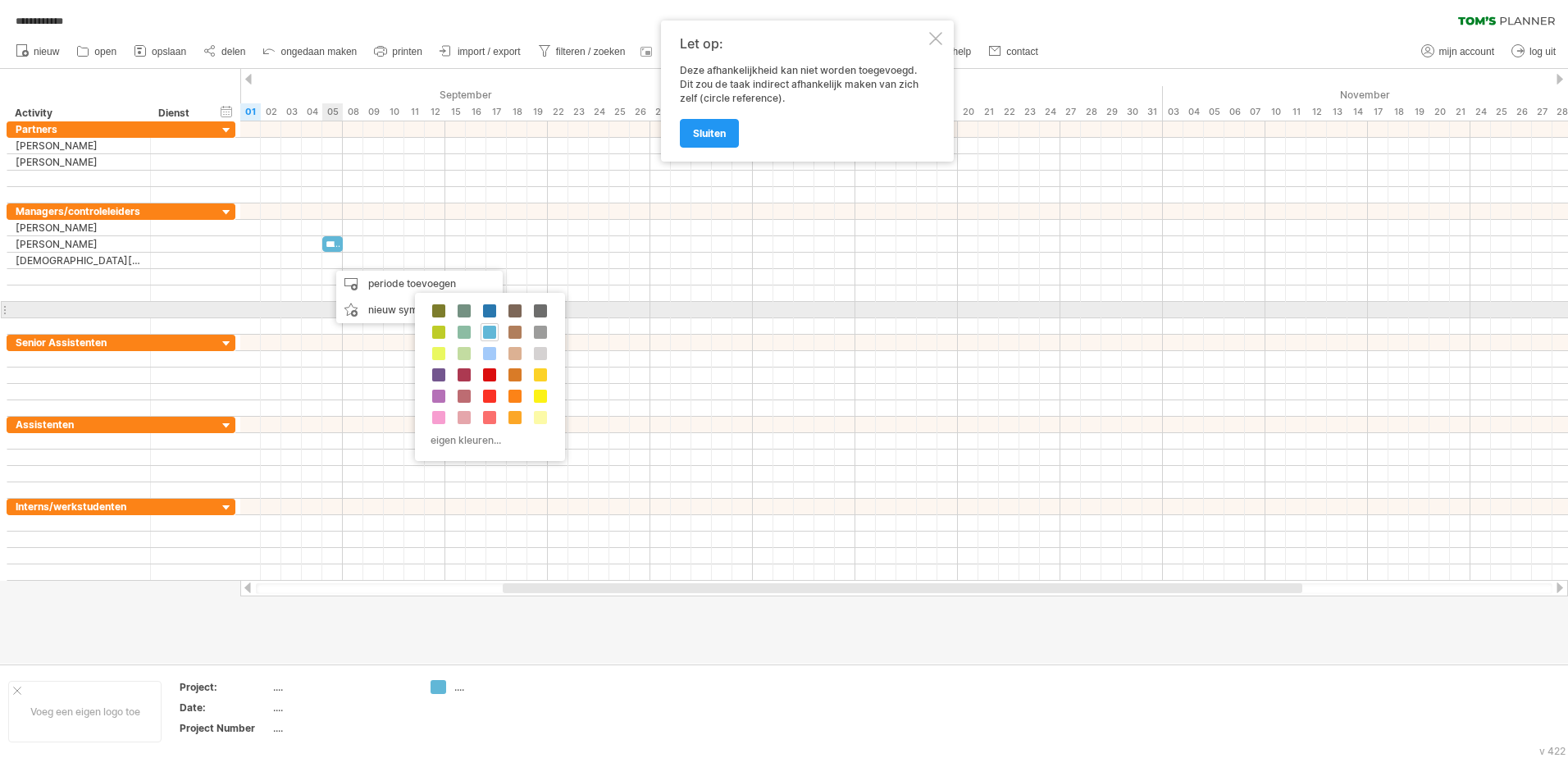
click at [316, 313] on div at bounding box center [905, 309] width 1328 height 16
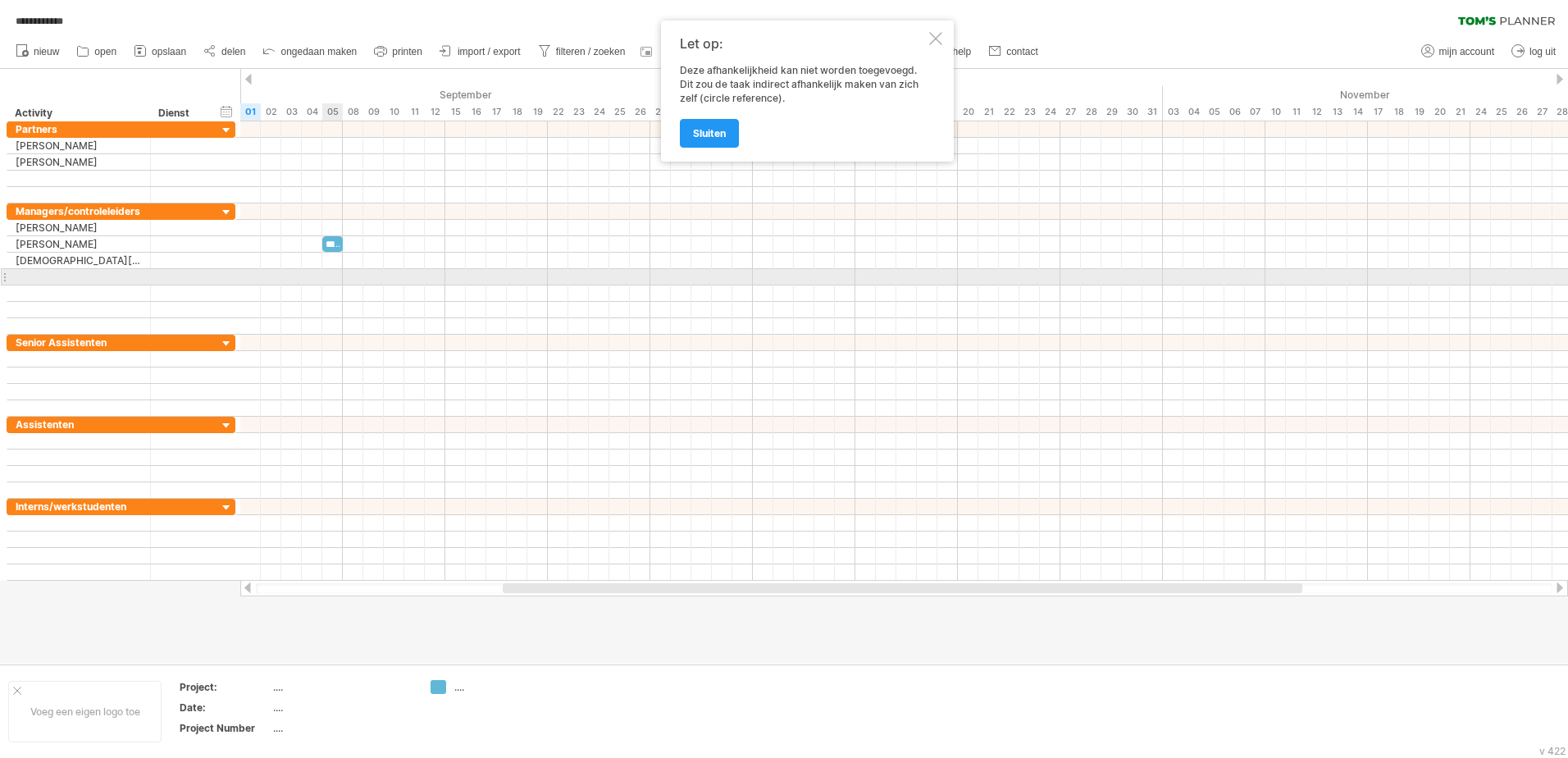
click at [333, 268] on div at bounding box center [905, 260] width 1328 height 16
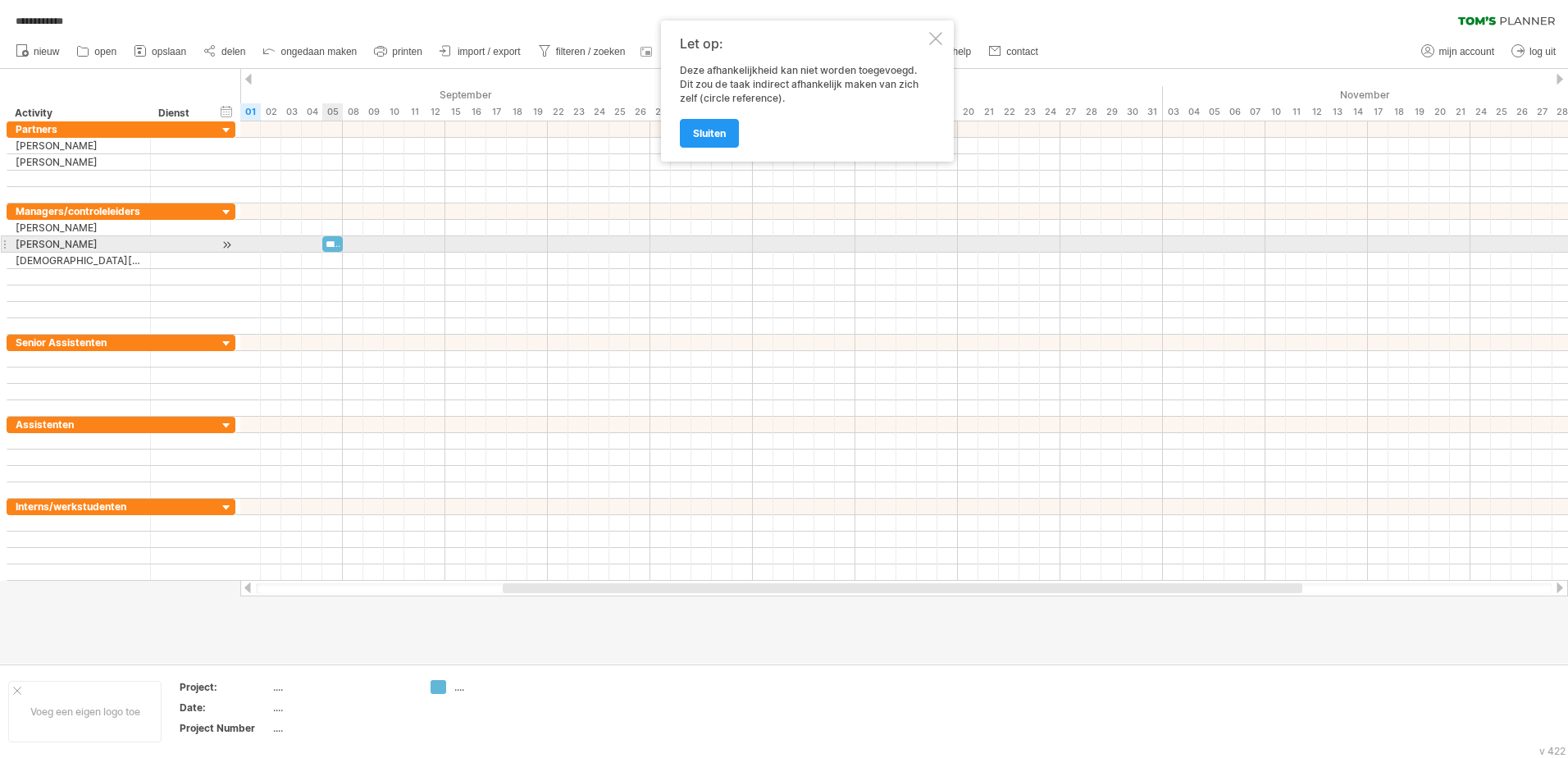
click at [334, 246] on div "******" at bounding box center [333, 244] width 20 height 15
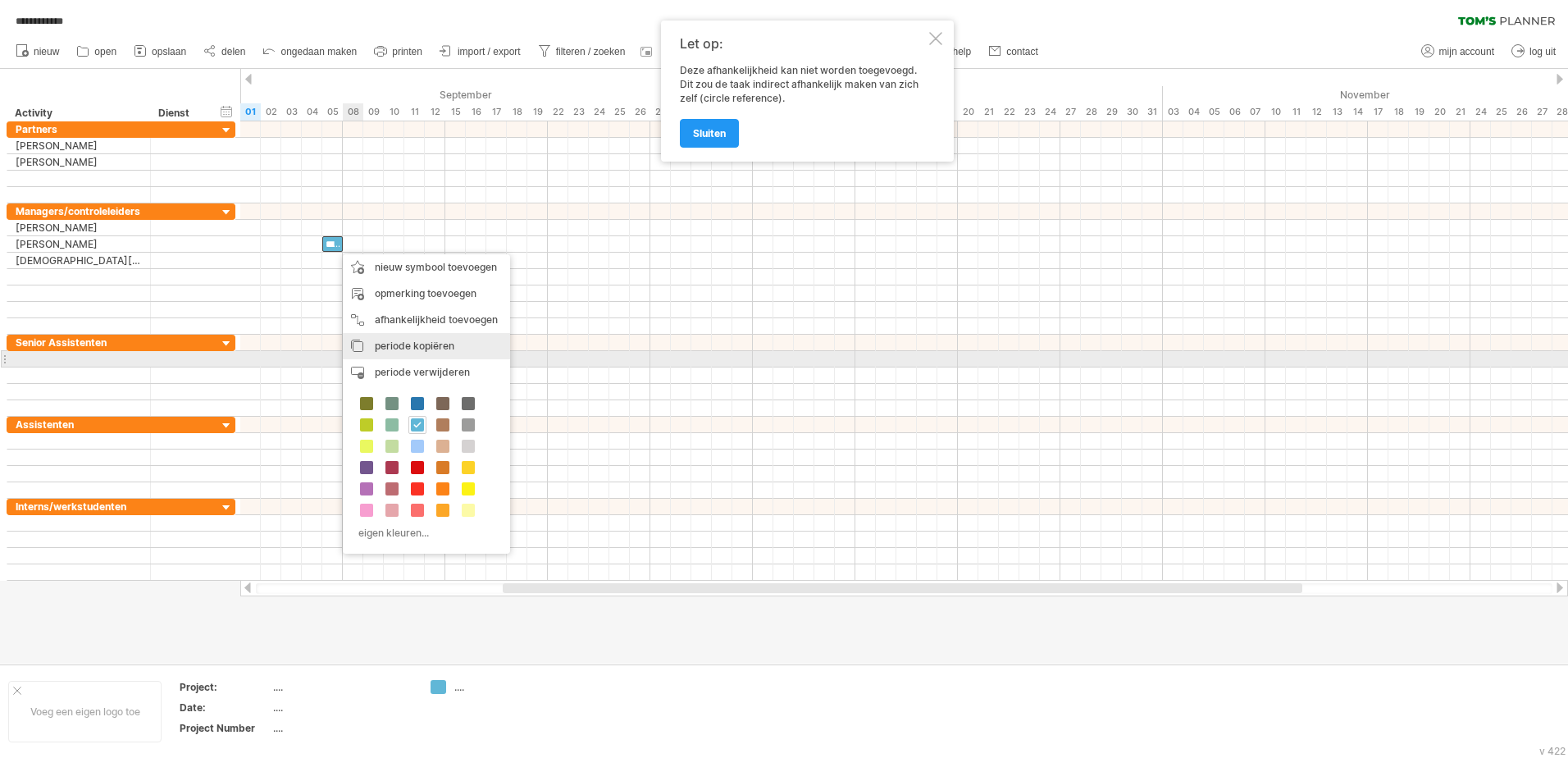
click at [462, 352] on div "periode kopiëren periodes/symbolen kopiëren" at bounding box center [427, 346] width 168 height 26
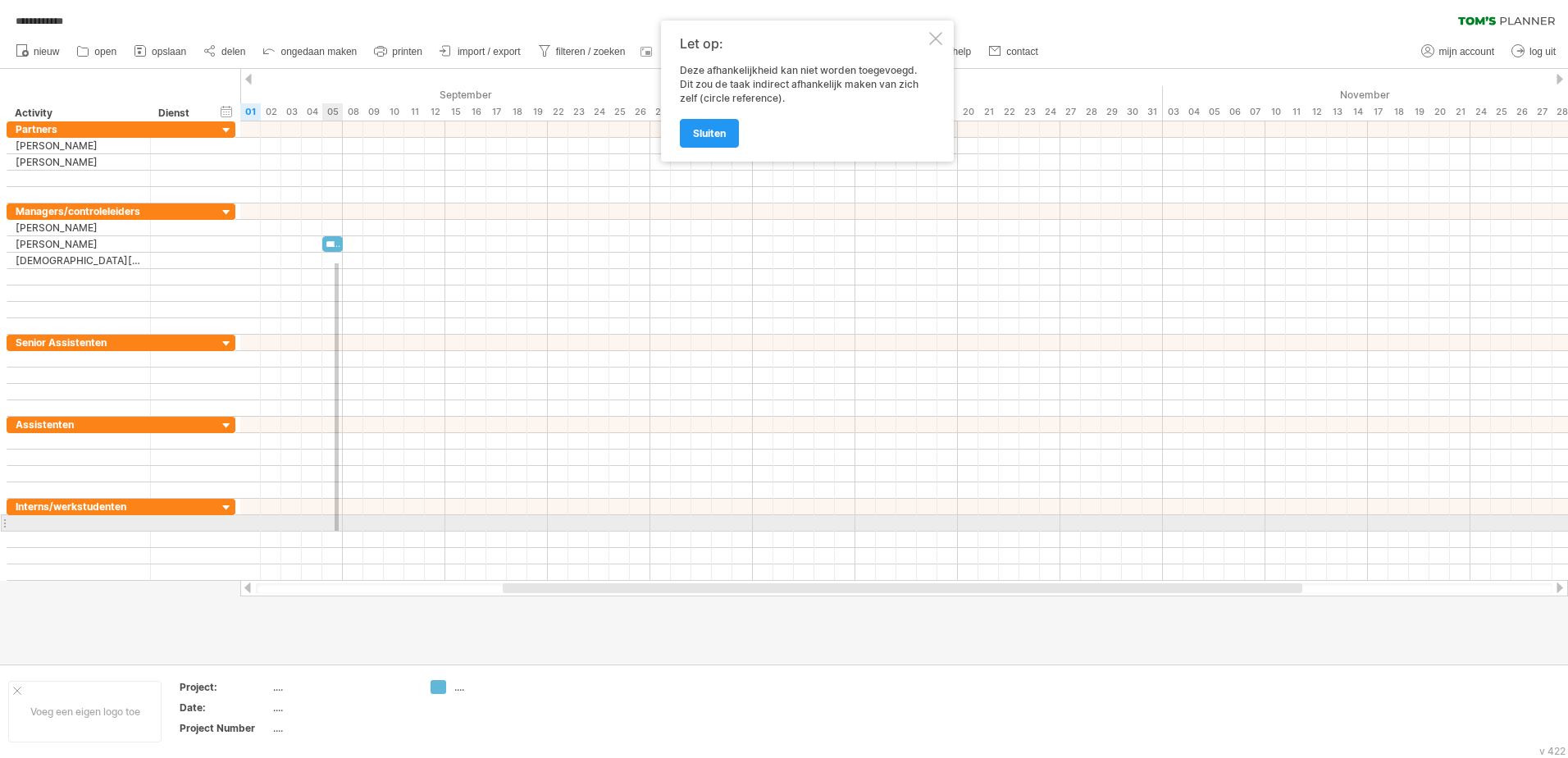
drag, startPoint x: 335, startPoint y: 263, endPoint x: 339, endPoint y: 535, distance: 272.0
click at [339, 535] on div at bounding box center [905, 351] width 1328 height 459
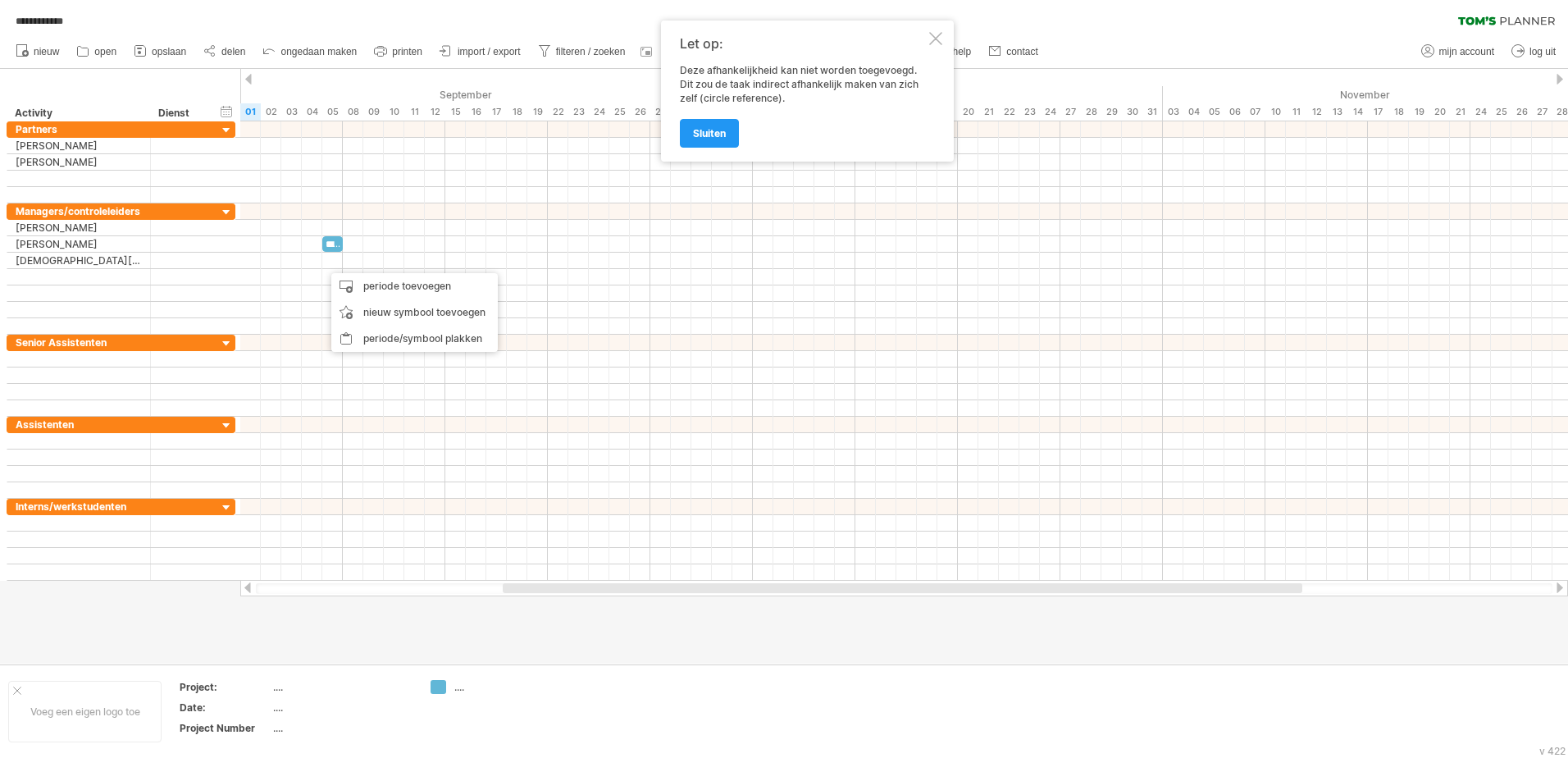
click at [929, 40] on div at bounding box center [935, 38] width 13 height 13
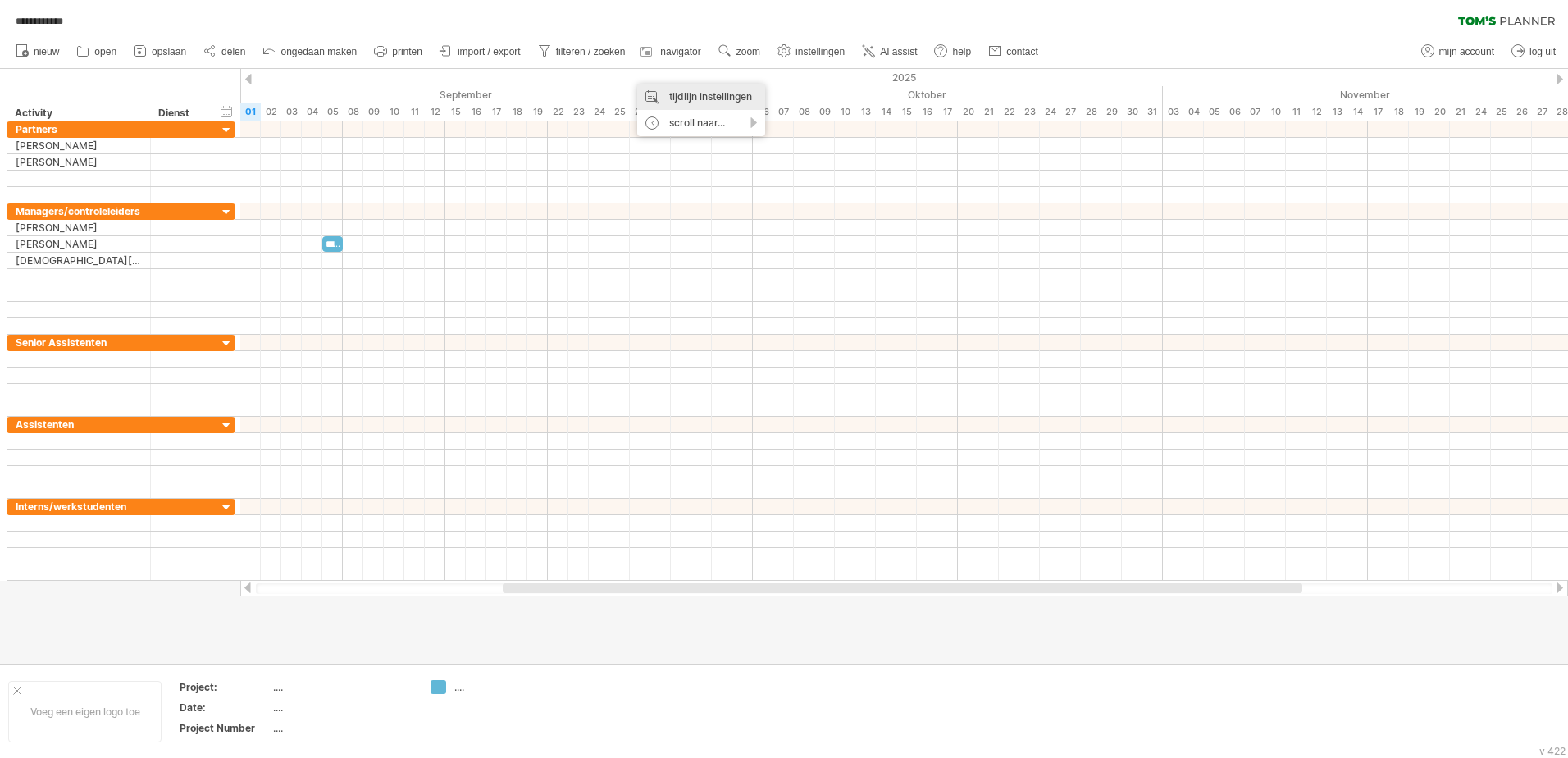
click at [700, 91] on div "tijdlijn instellingen" at bounding box center [701, 97] width 128 height 26
select select "*"
select select "**"
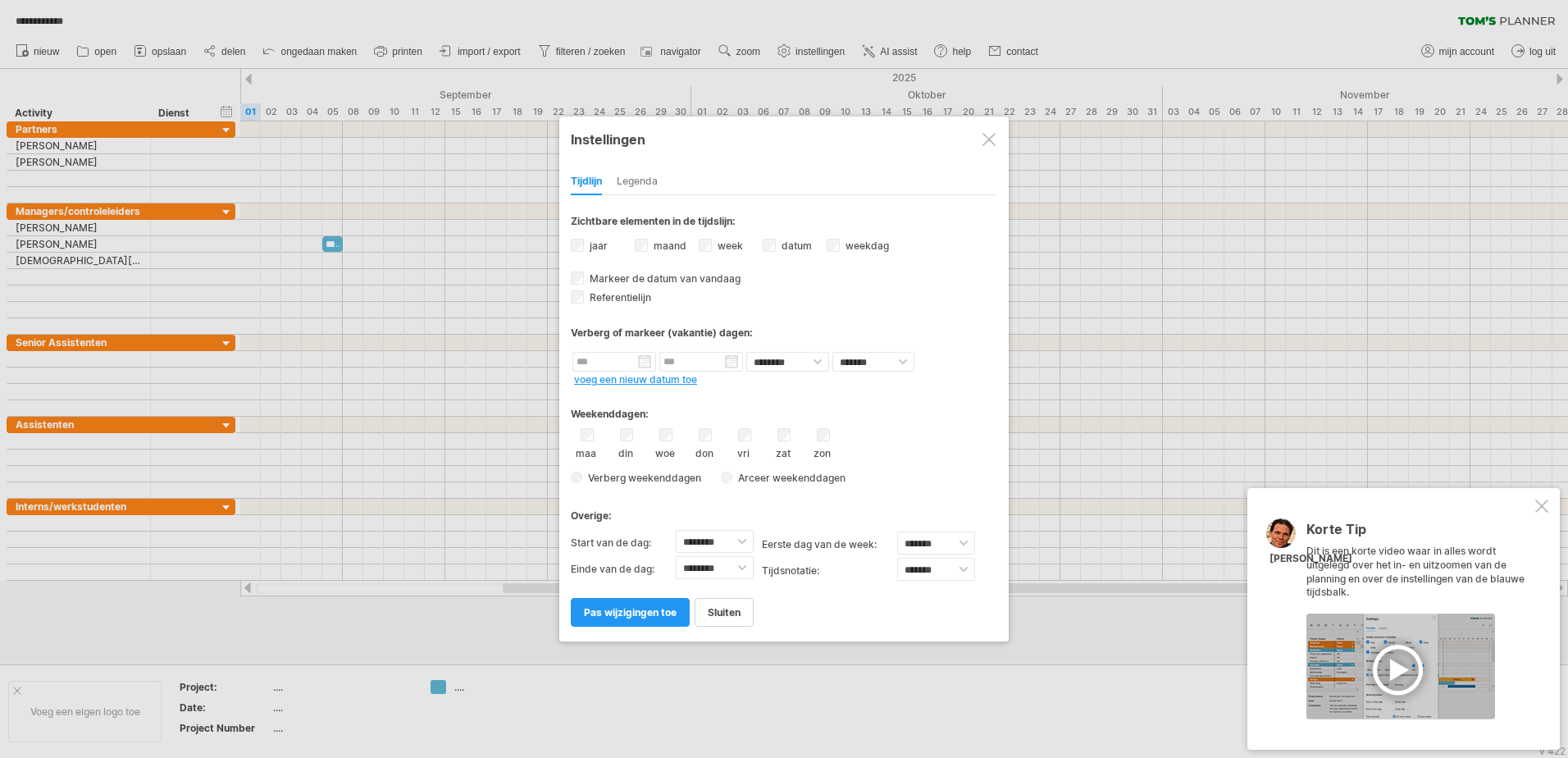
click at [596, 249] on label "jaar" at bounding box center [596, 246] width 21 height 13
click at [657, 174] on div "Legenda" at bounding box center [637, 181] width 41 height 26
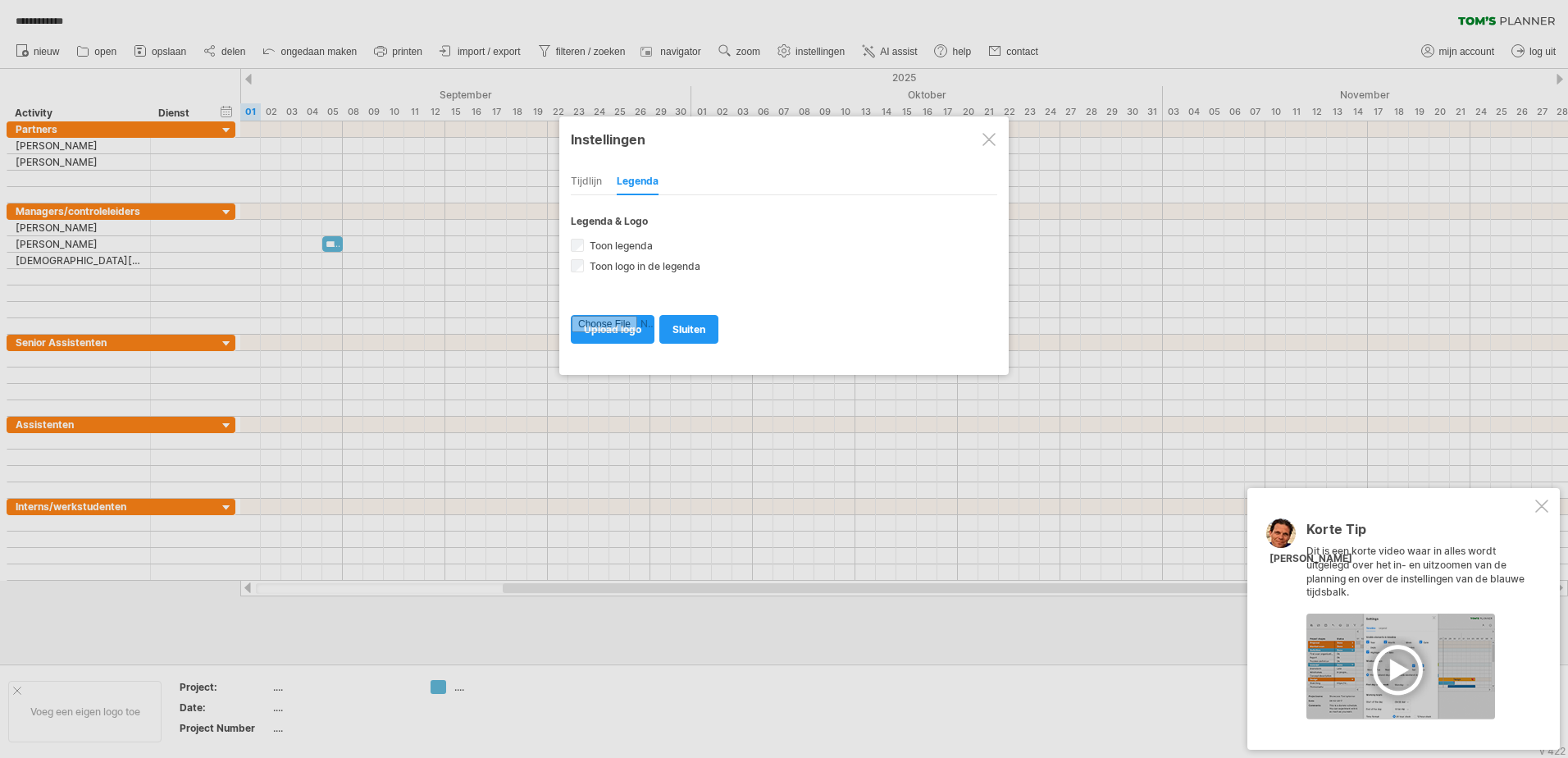
click at [585, 183] on div "Tijdlijn" at bounding box center [586, 181] width 31 height 26
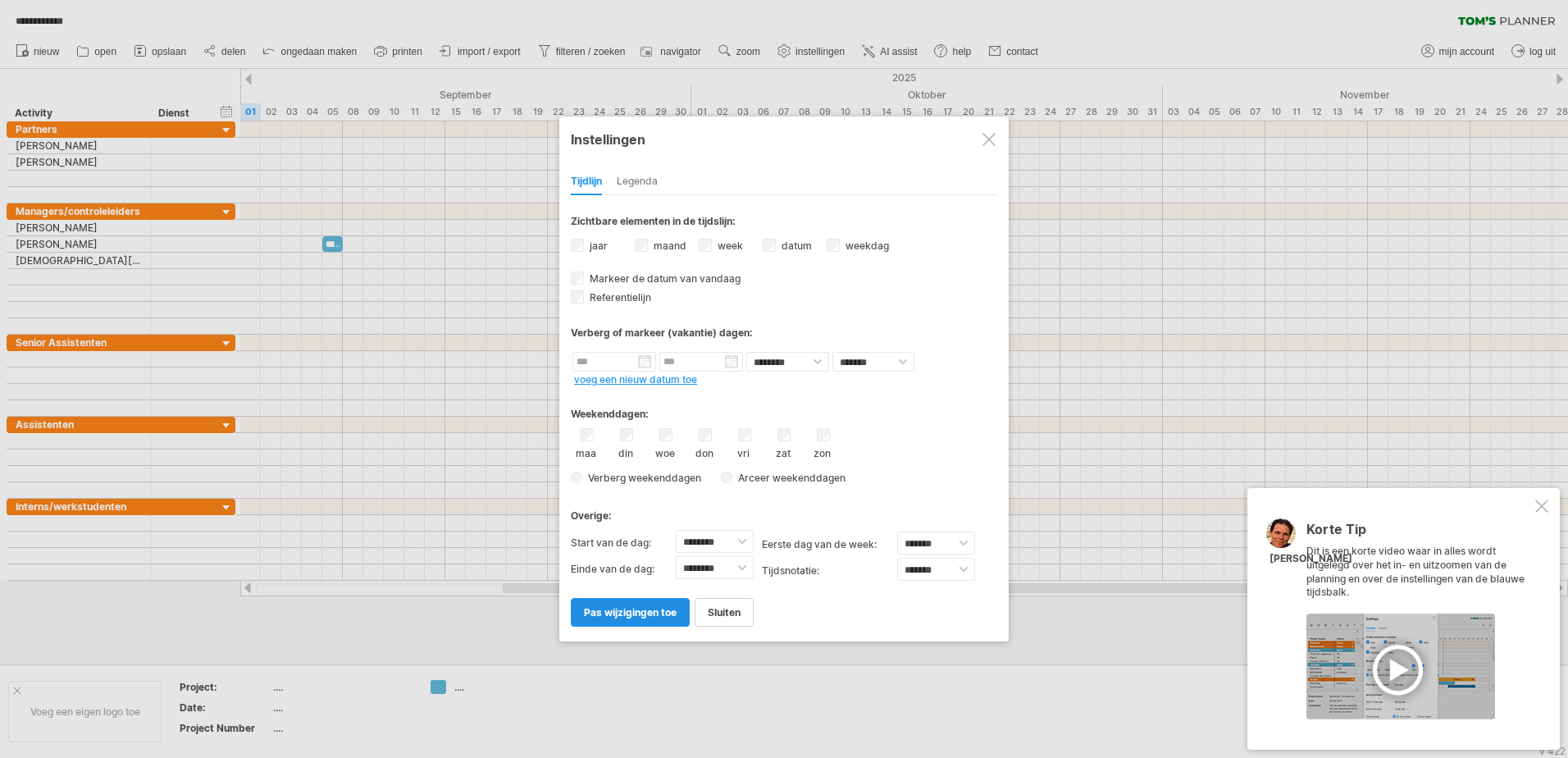
click at [634, 612] on span "pas wijzigingen toe" at bounding box center [629, 612] width 92 height 13
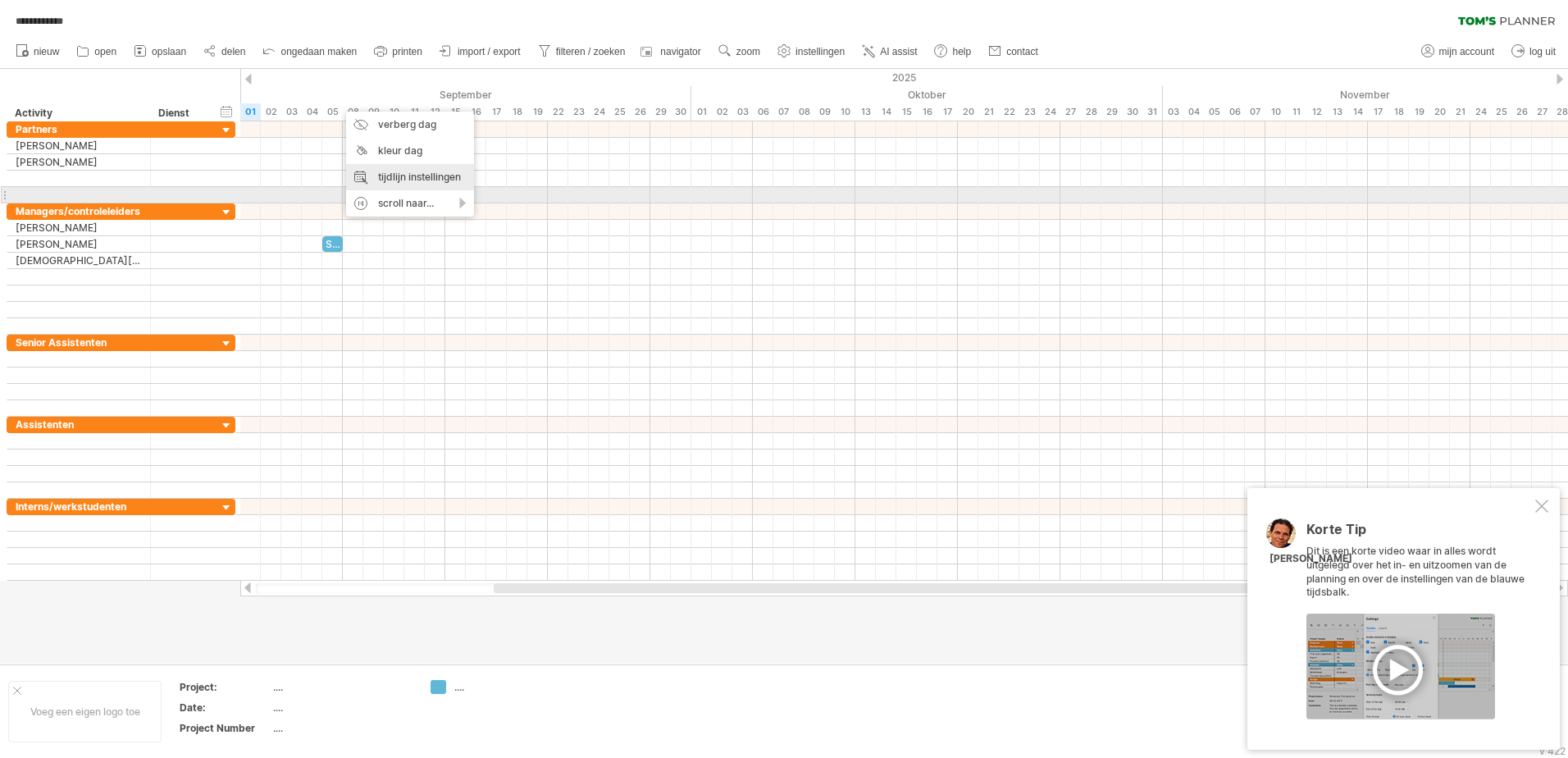
click at [451, 169] on div "tijdlijn instellingen" at bounding box center [410, 177] width 128 height 26
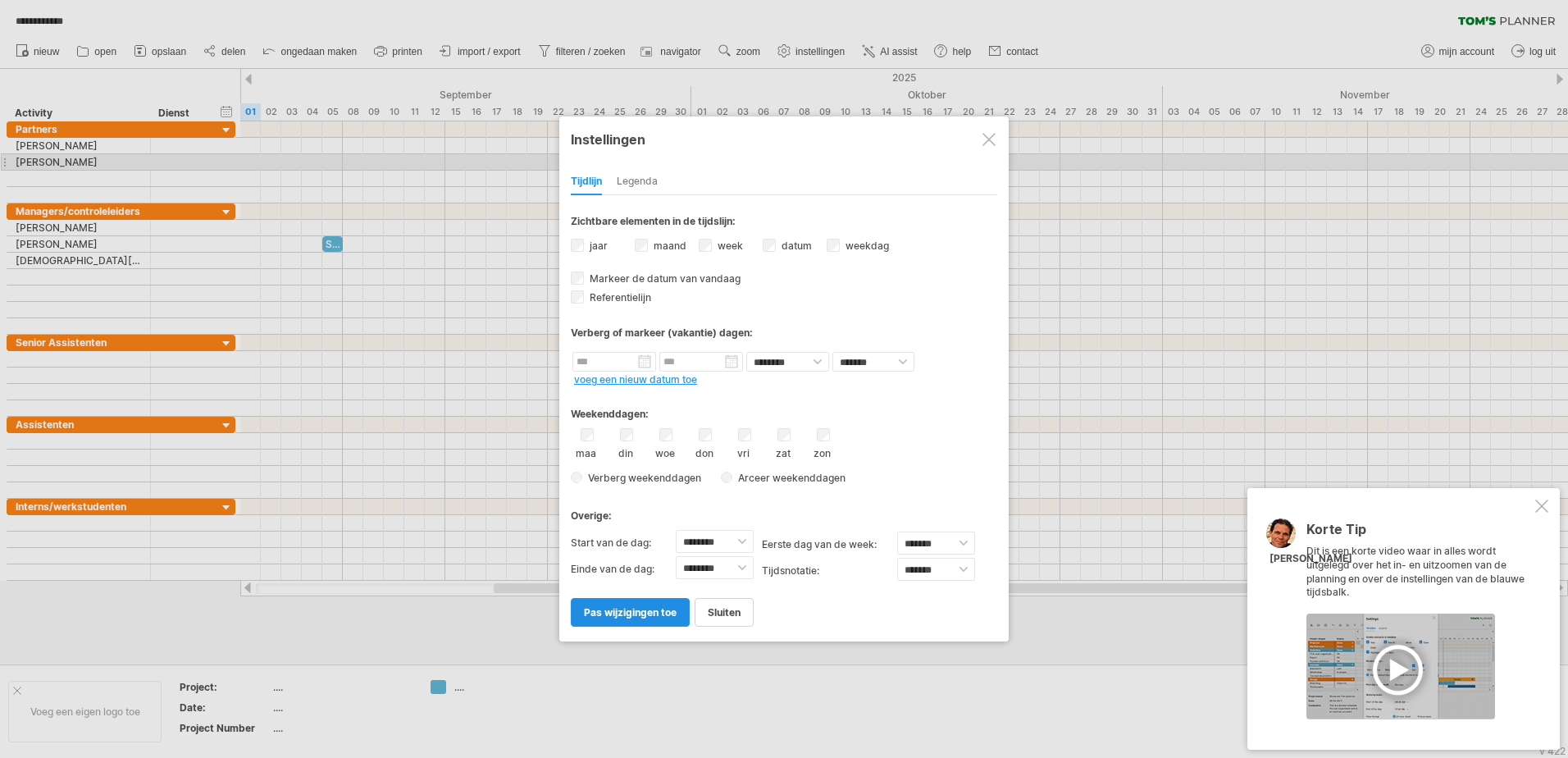
click at [656, 609] on span "pas wijzigingen toe" at bounding box center [629, 612] width 92 height 13
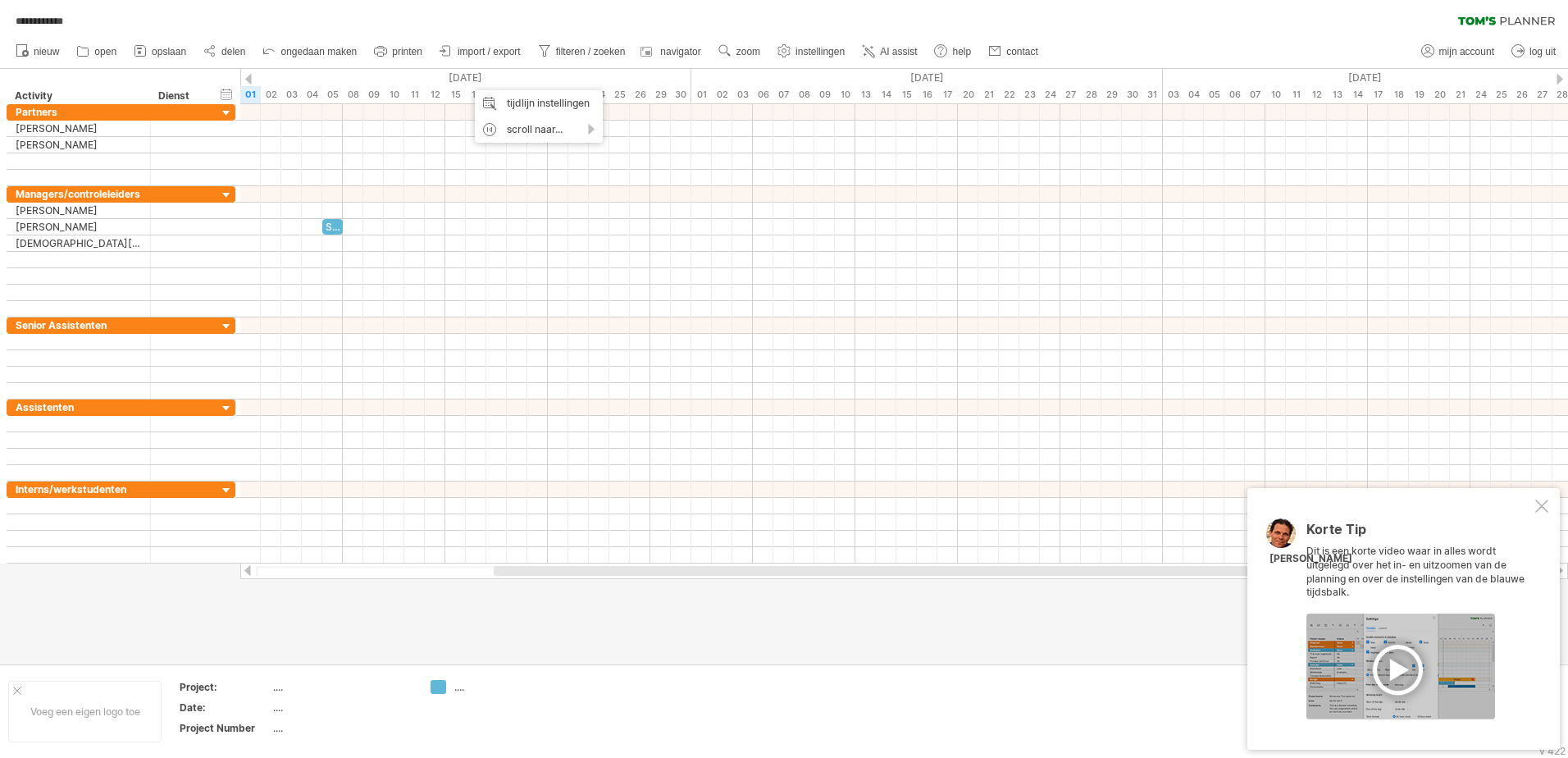
click at [1393, 672] on div at bounding box center [1401, 666] width 189 height 106
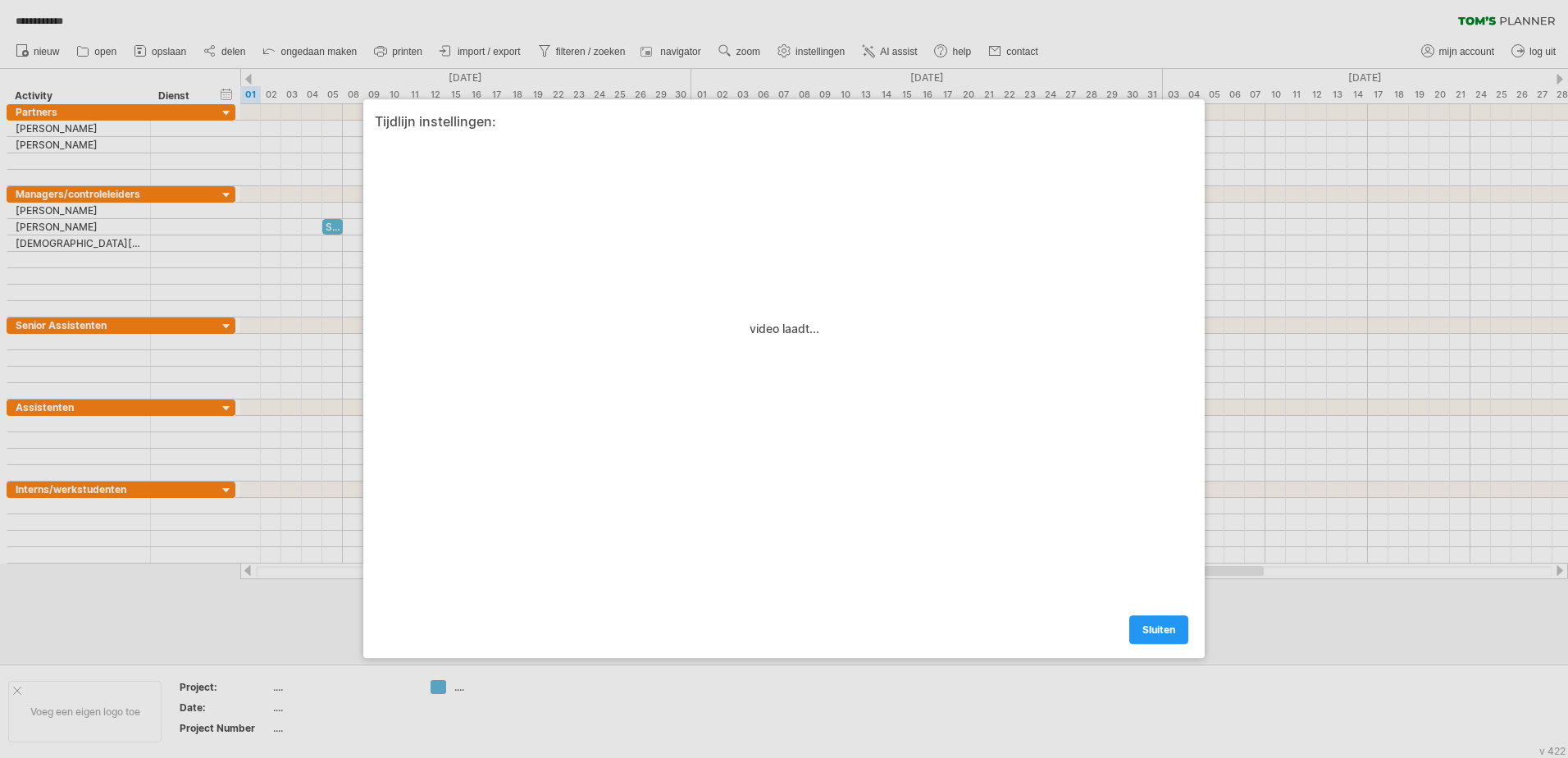
click at [45, 342] on div at bounding box center [784, 379] width 1568 height 758
click at [744, 51] on div at bounding box center [784, 379] width 1568 height 758
click at [1137, 630] on link "sluiten" at bounding box center [1159, 630] width 59 height 29
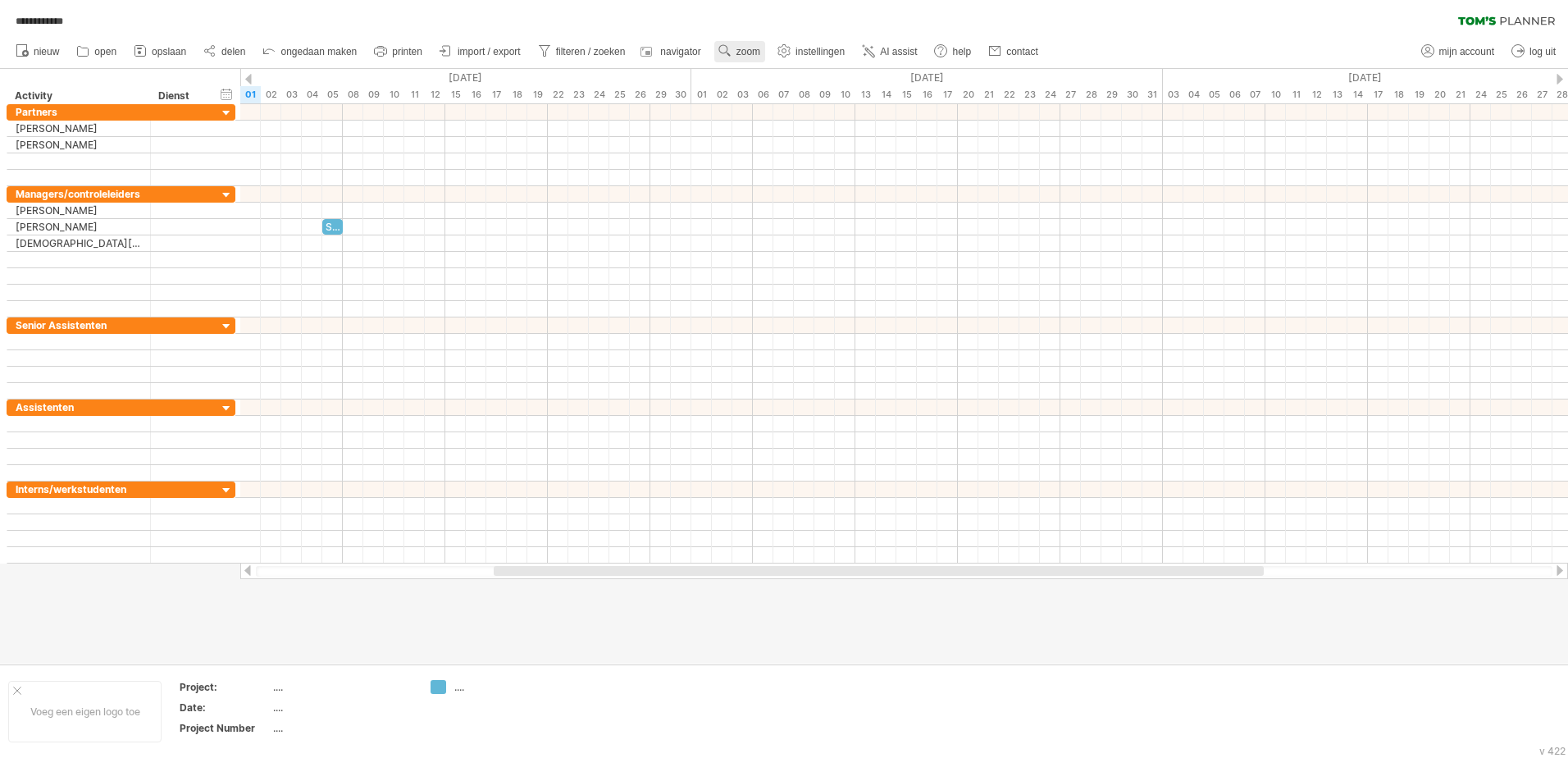
click at [747, 49] on span "zoom" at bounding box center [749, 52] width 24 height 12
click at [807, 95] on div "Week" at bounding box center [801, 97] width 91 height 26
click at [745, 48] on span "zoom" at bounding box center [749, 52] width 24 height 12
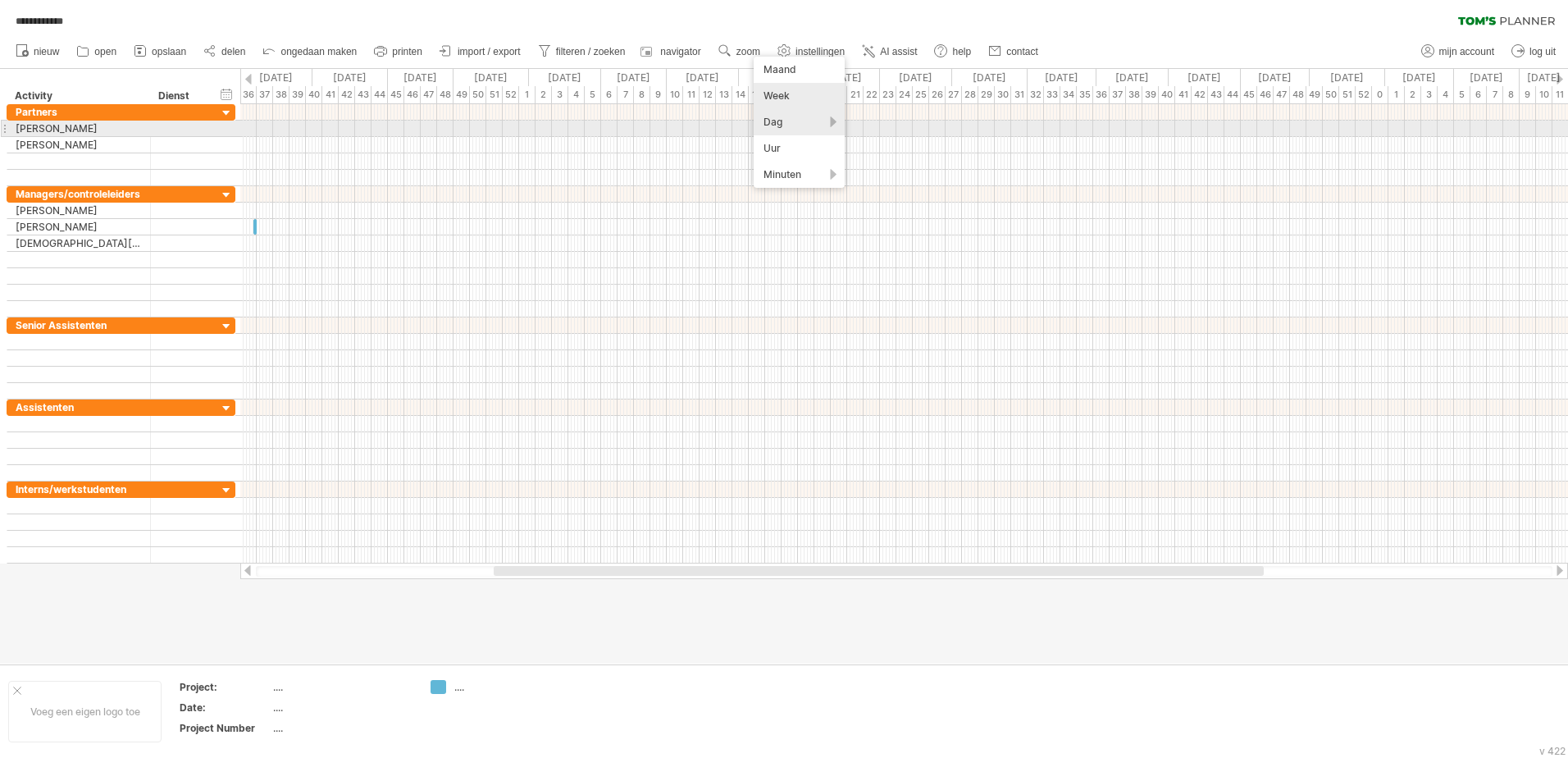
click at [807, 128] on div "Dag" at bounding box center [799, 122] width 91 height 26
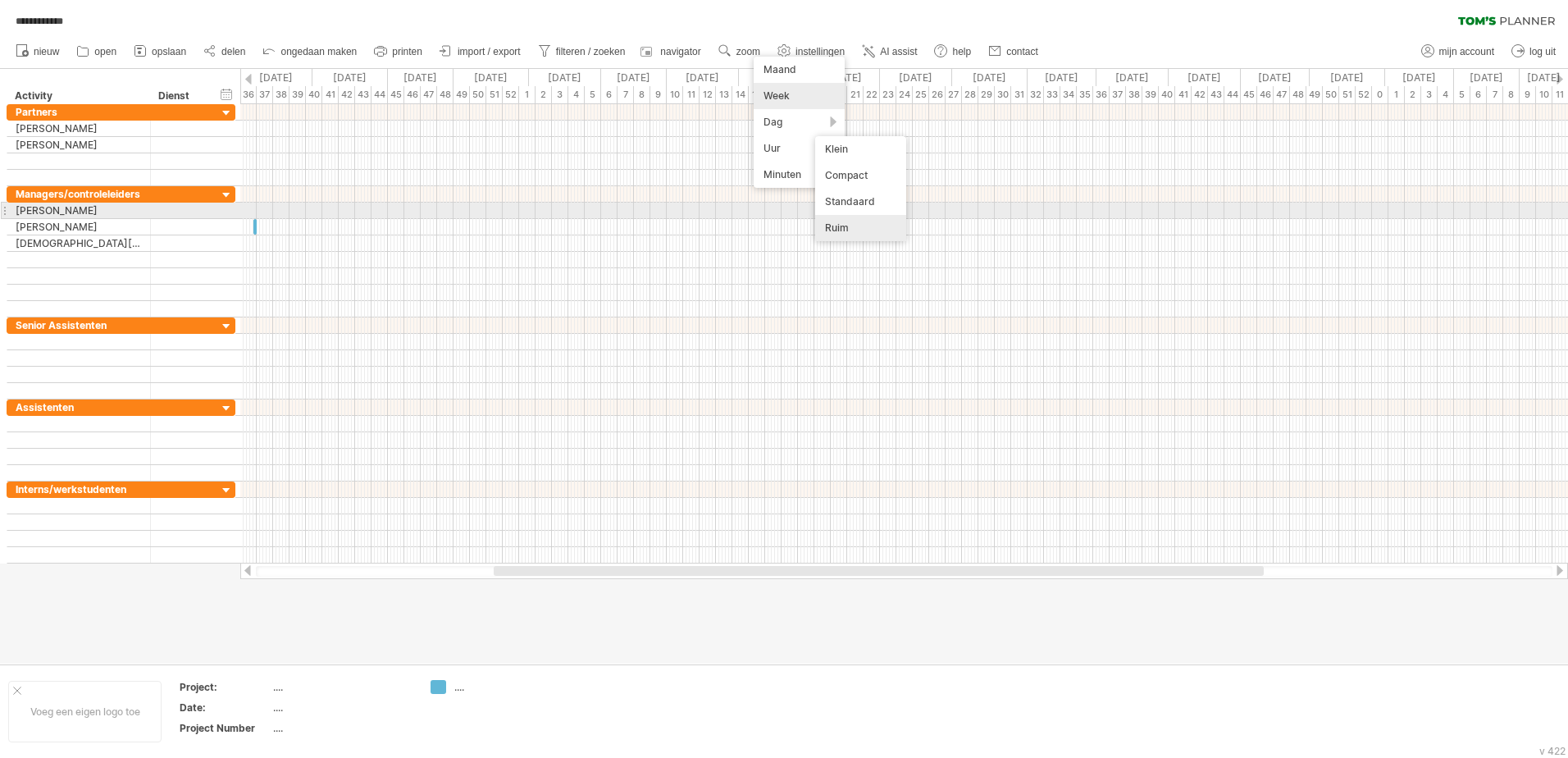
click at [848, 231] on div "Ruim" at bounding box center [861, 228] width 91 height 26
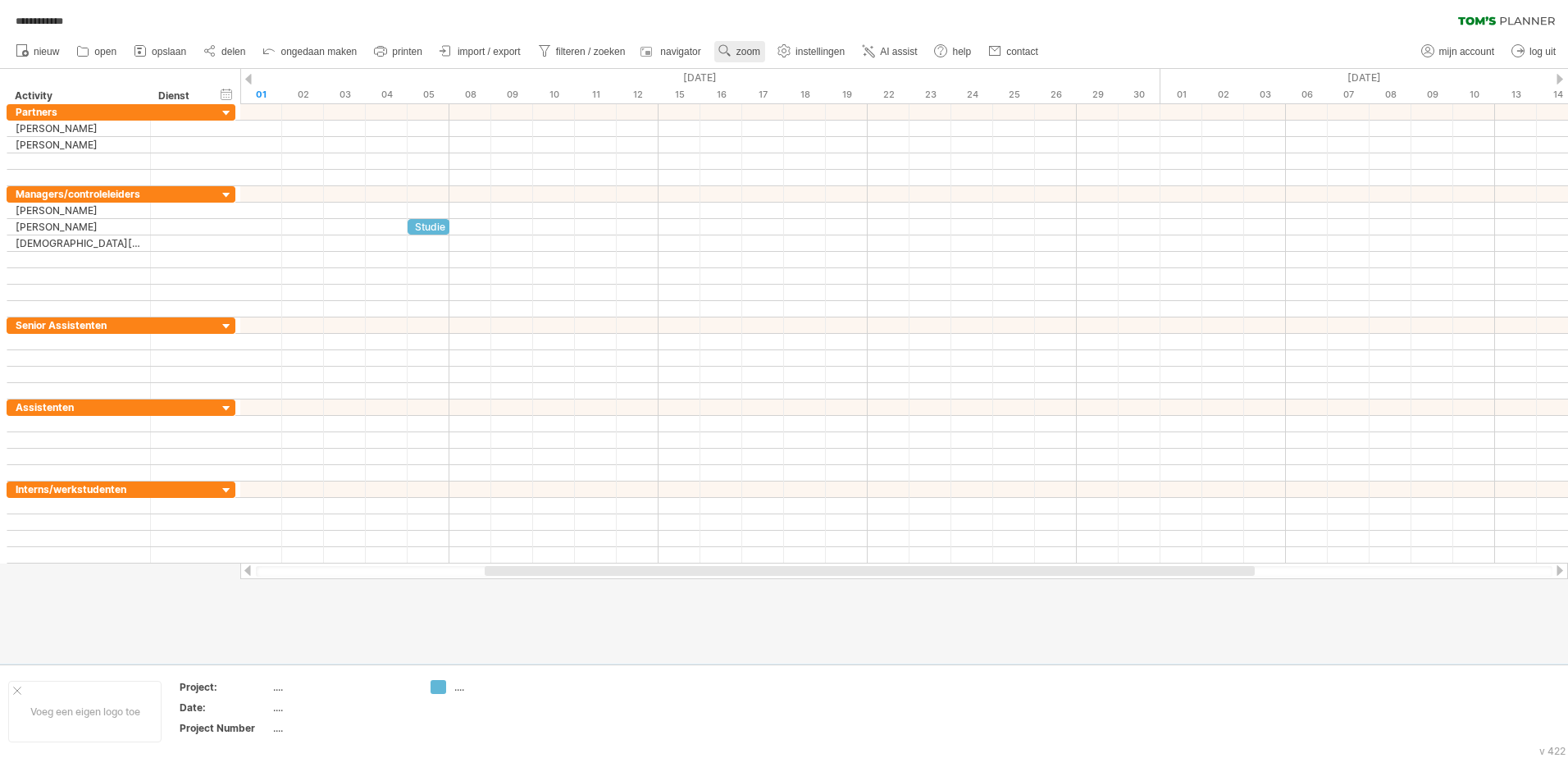
click at [755, 50] on span "zoom" at bounding box center [749, 52] width 24 height 12
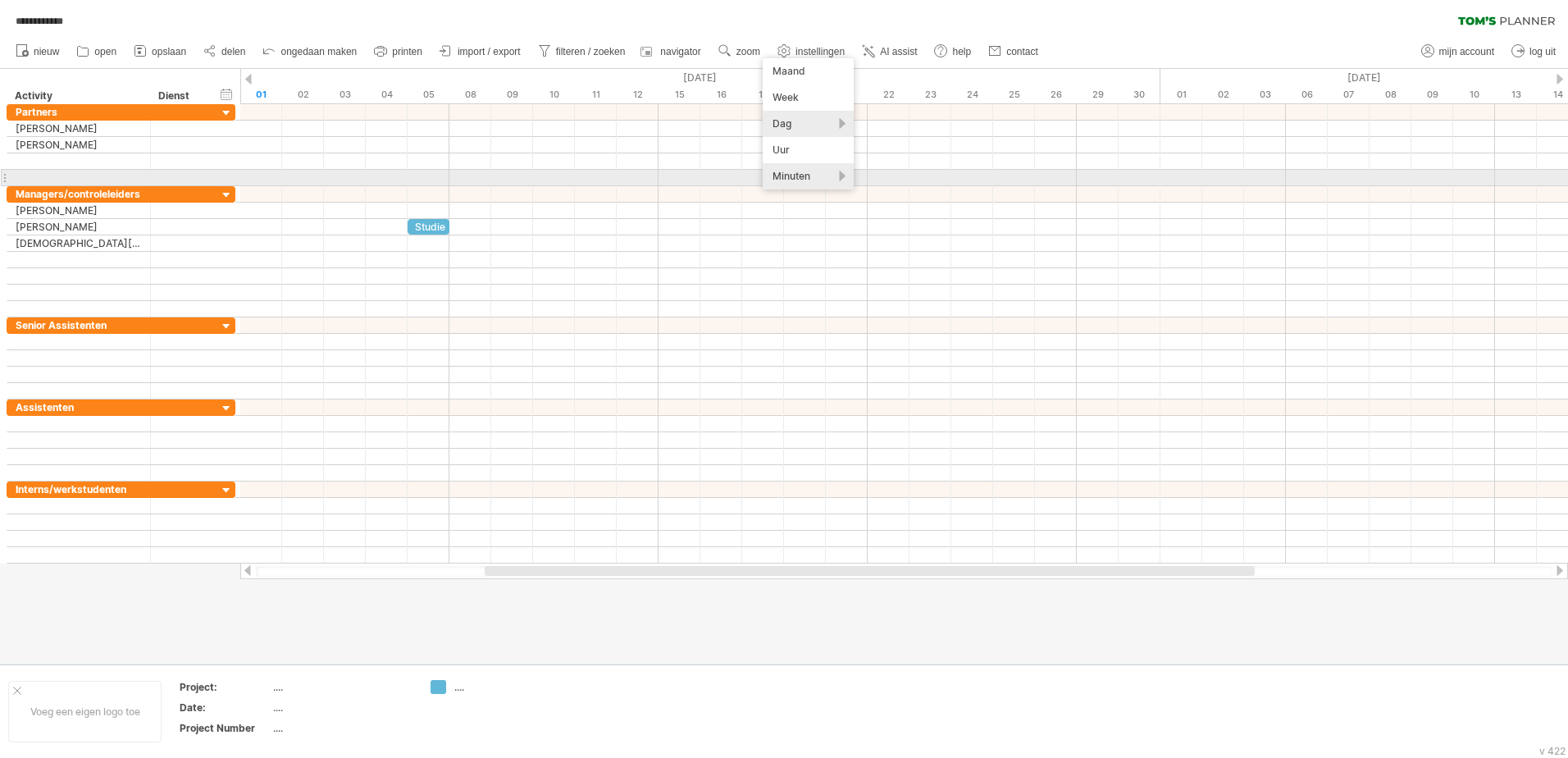
click at [796, 176] on div "Minuten" at bounding box center [808, 176] width 91 height 26
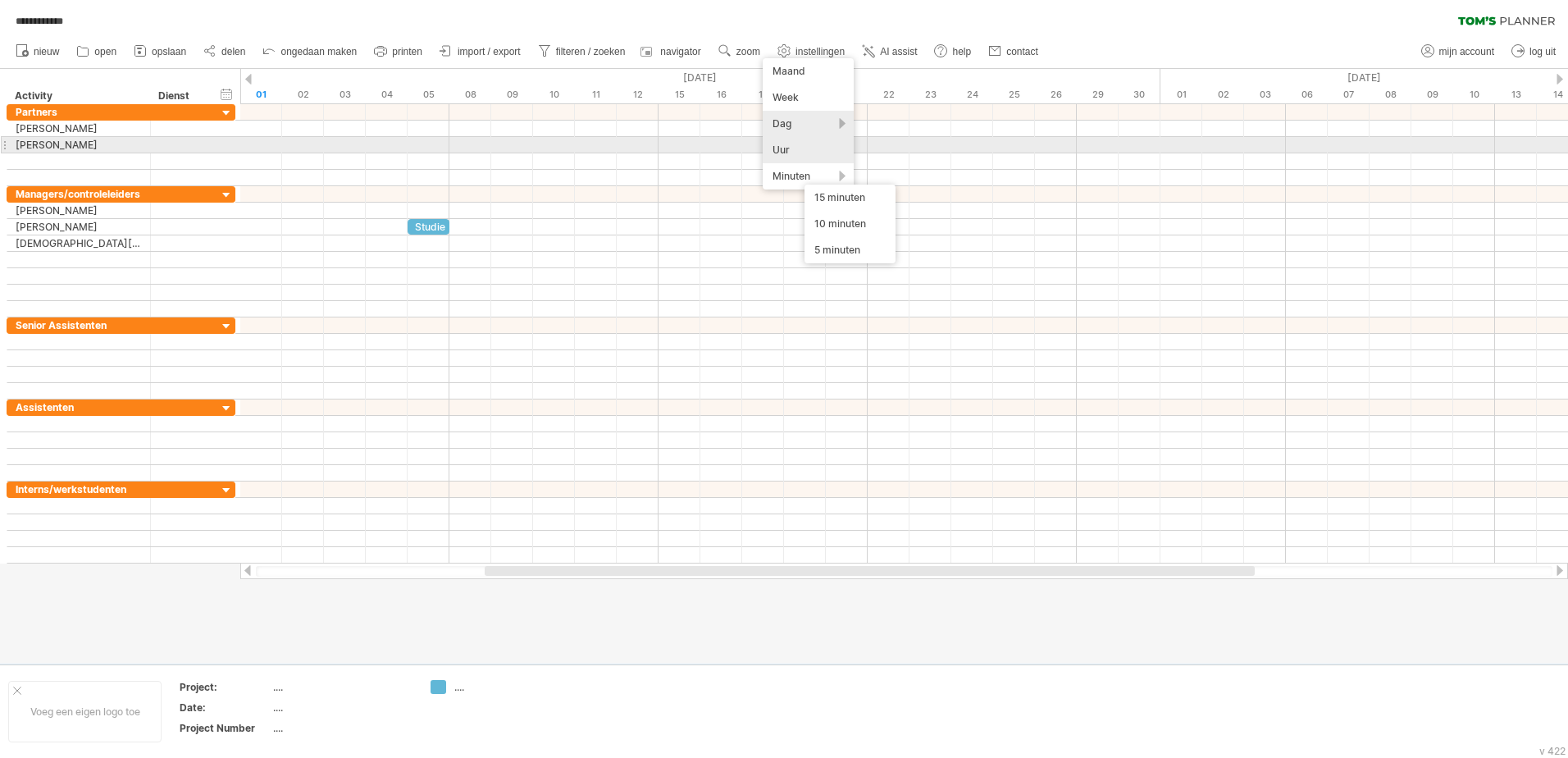
click at [812, 149] on div "Uur" at bounding box center [808, 150] width 91 height 26
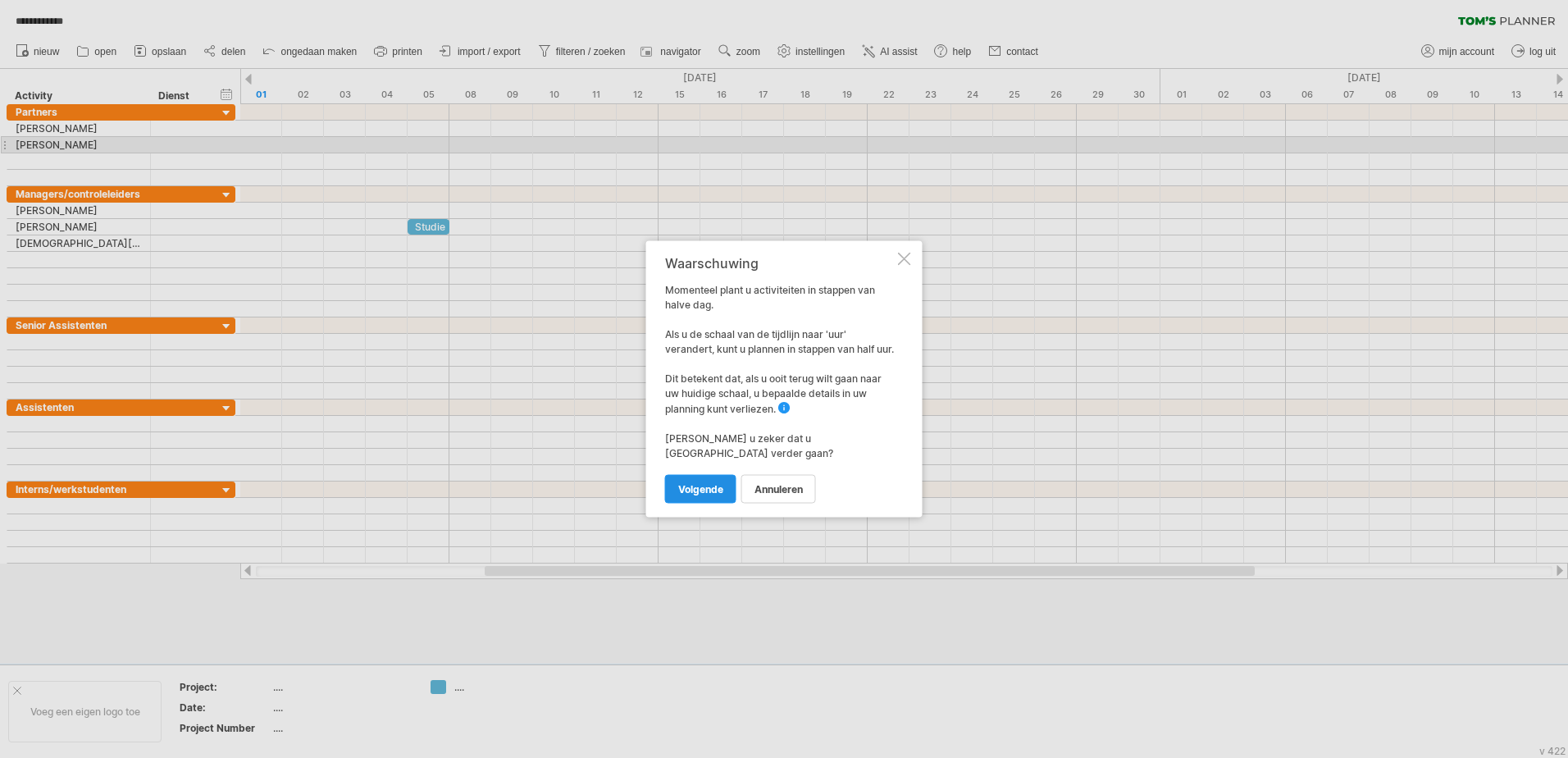
click at [706, 483] on span "volgende" at bounding box center [701, 489] width 45 height 13
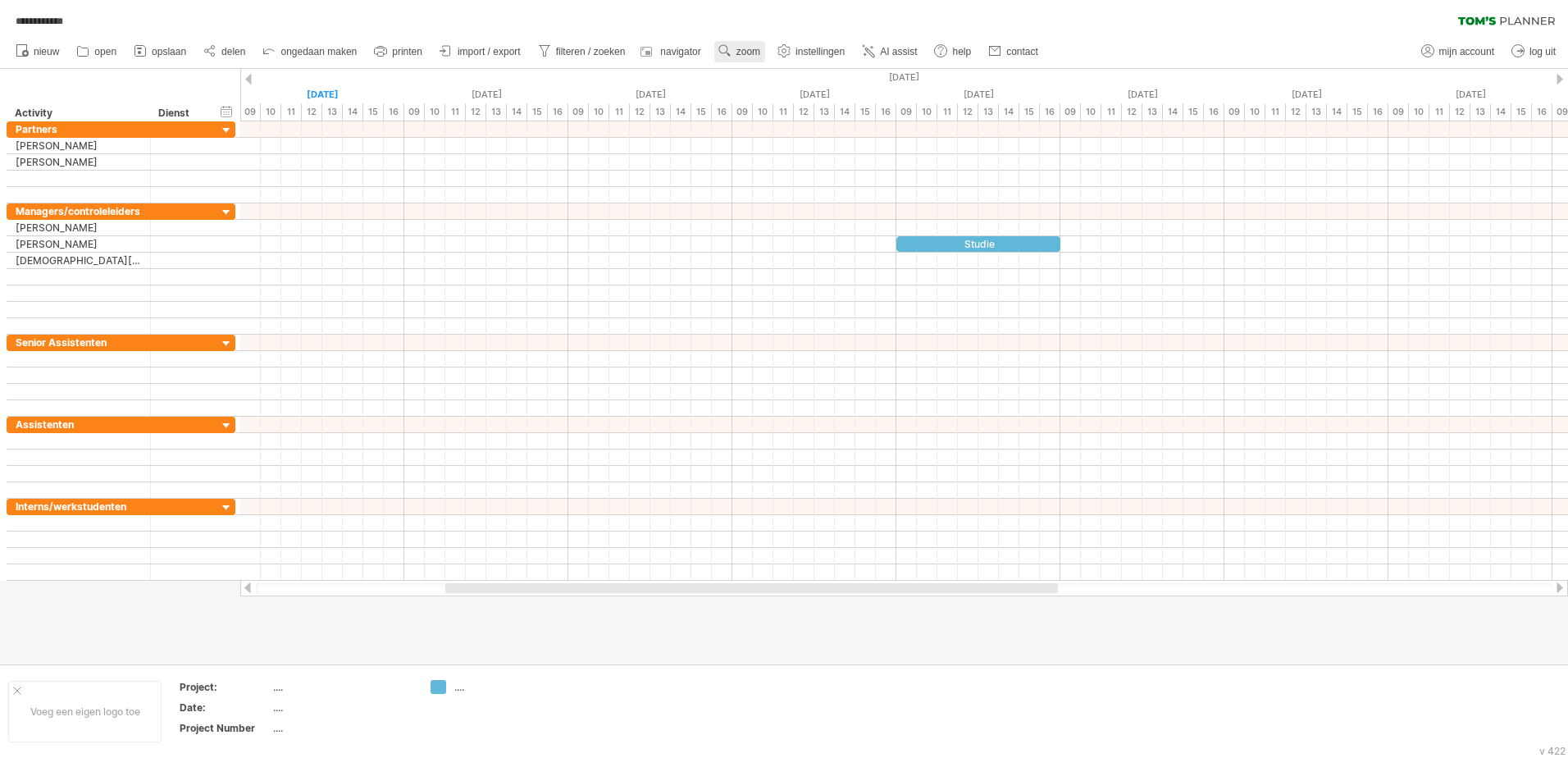
click at [733, 50] on use at bounding box center [724, 50] width 16 height 16
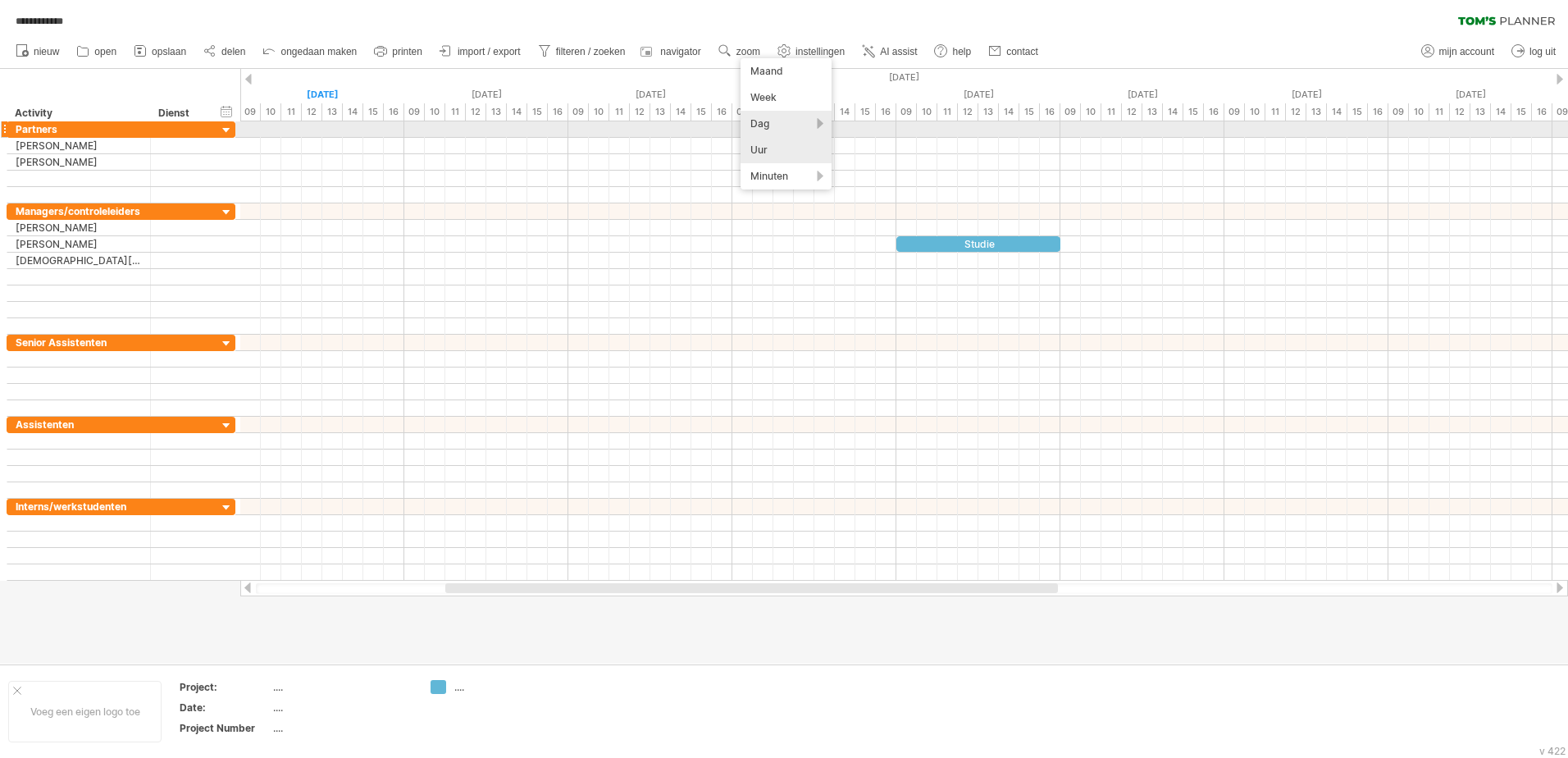
click at [804, 124] on div "Dag" at bounding box center [785, 124] width 91 height 26
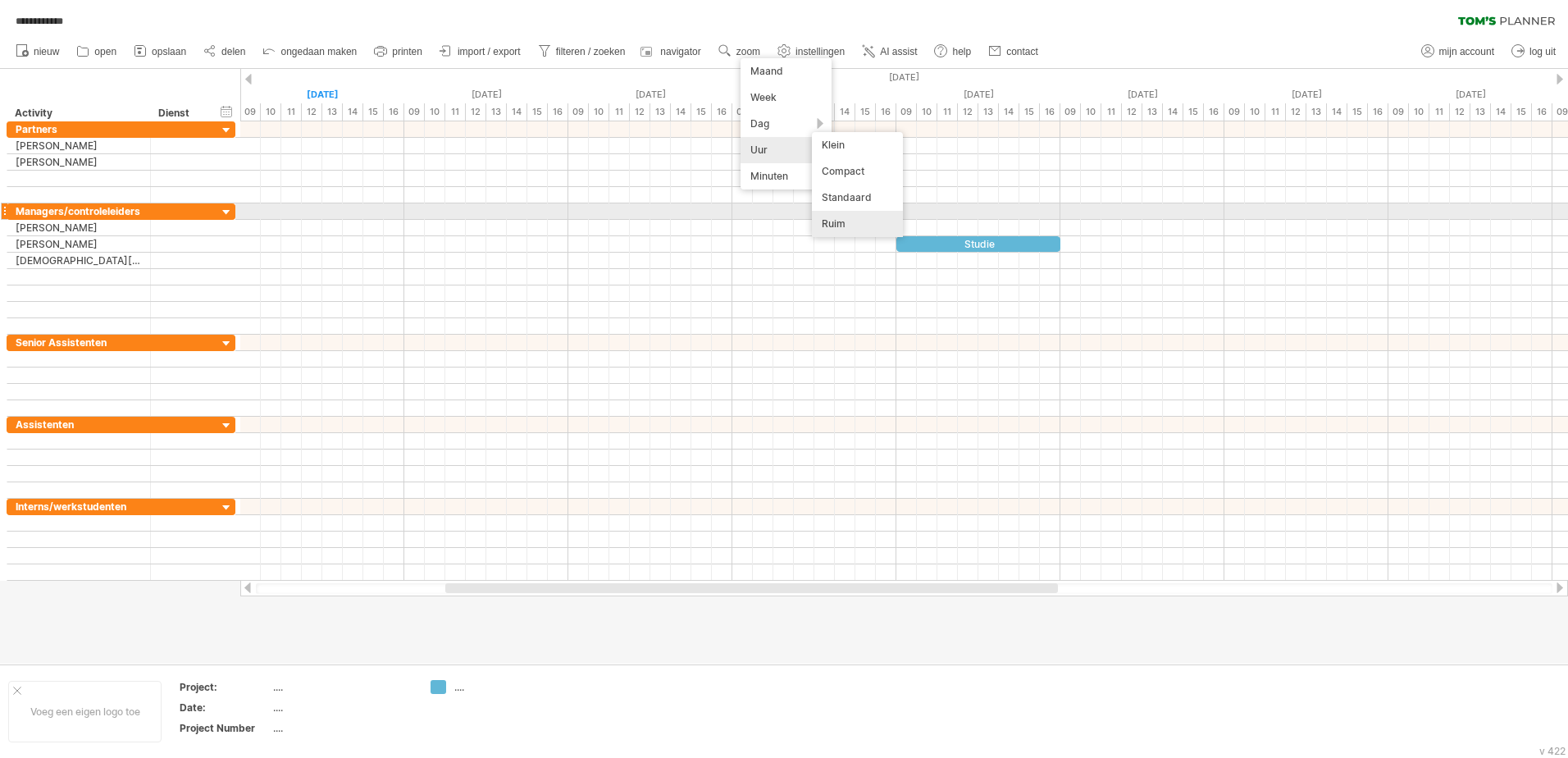
click at [830, 224] on div "Ruim" at bounding box center [857, 224] width 91 height 26
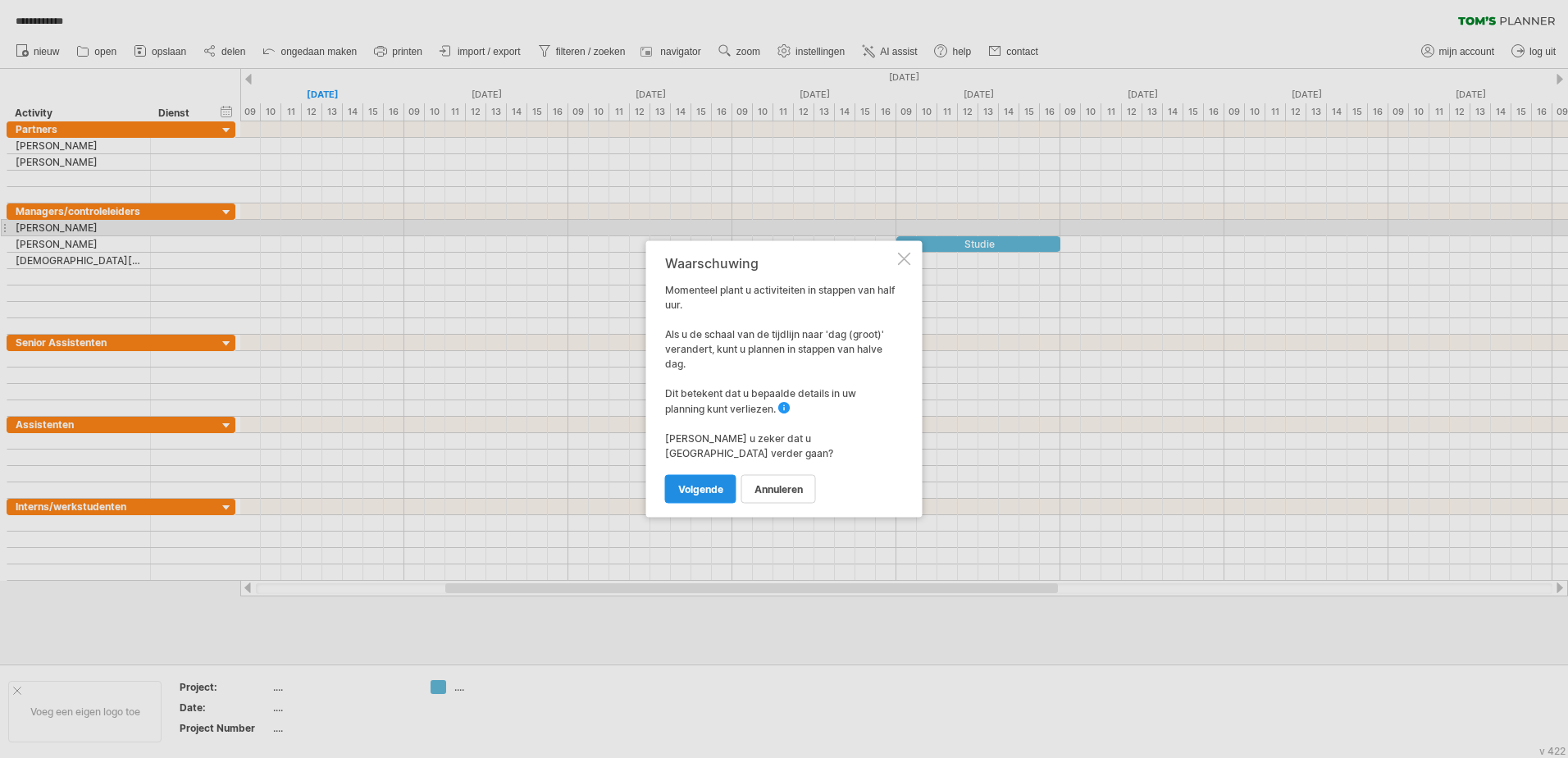
click at [701, 483] on span "volgende" at bounding box center [701, 489] width 45 height 13
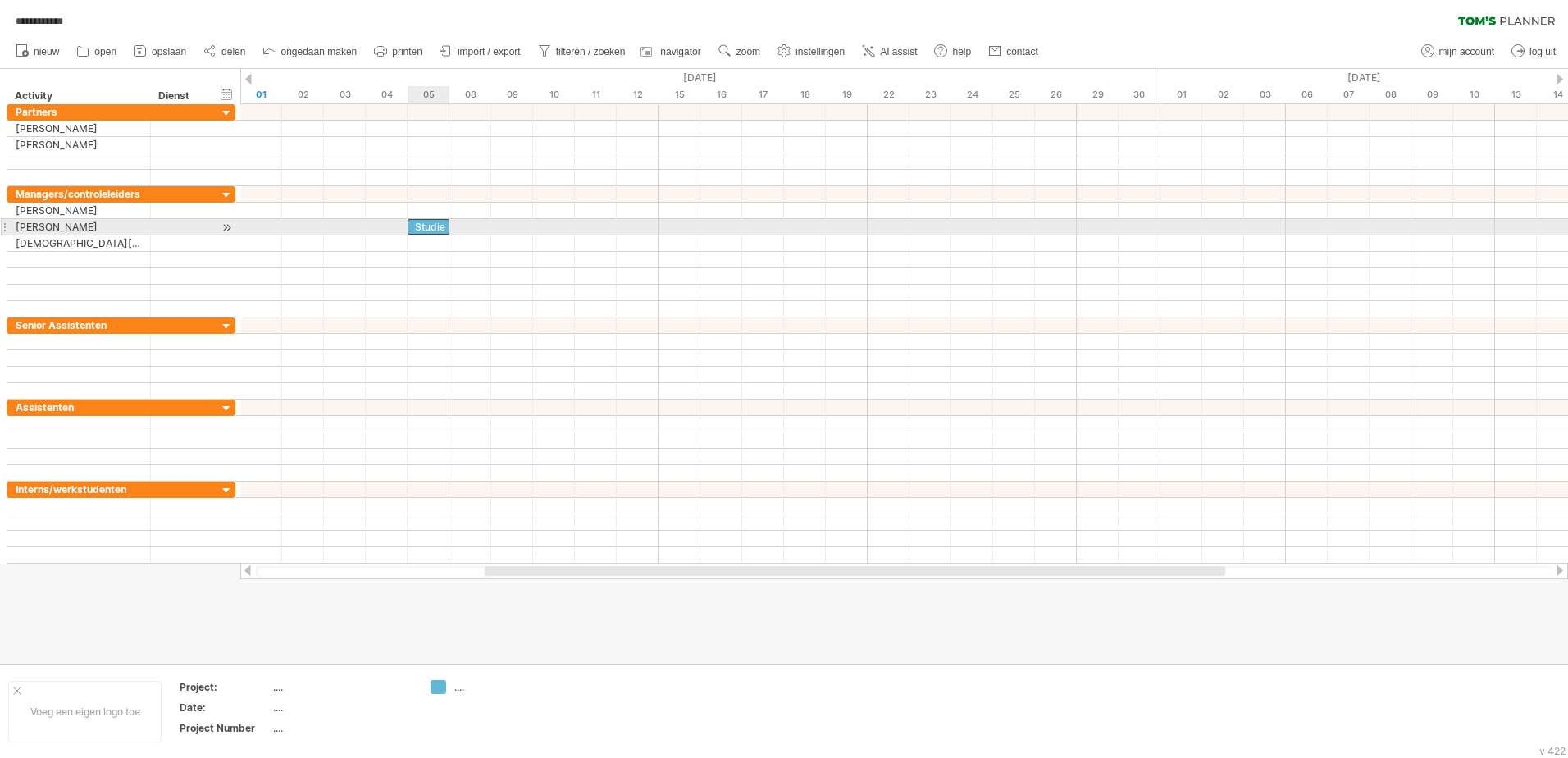
click at [426, 228] on div "Studie" at bounding box center [428, 227] width 42 height 15
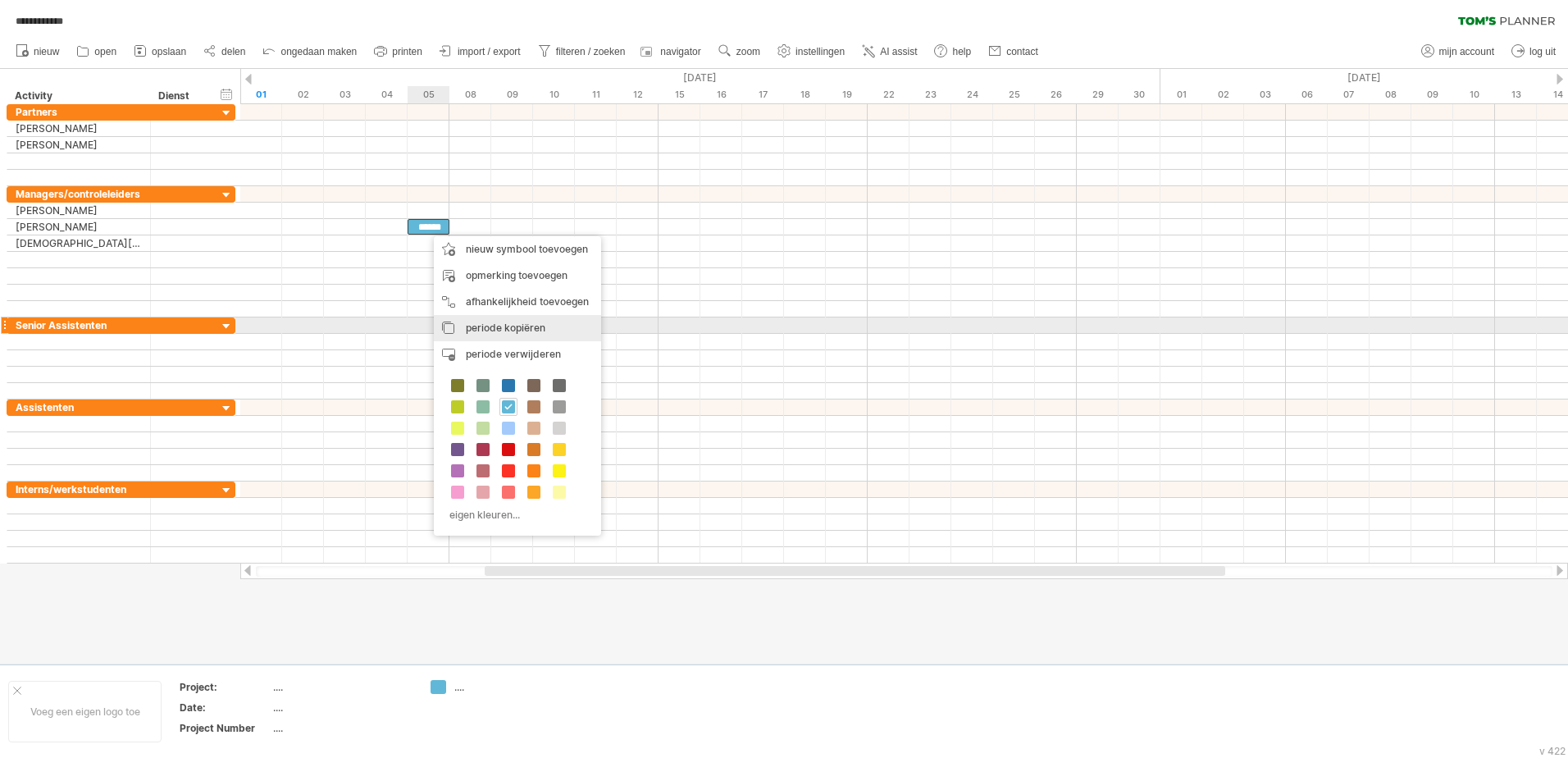
click at [515, 327] on span "periode kopiëren" at bounding box center [506, 328] width 80 height 13
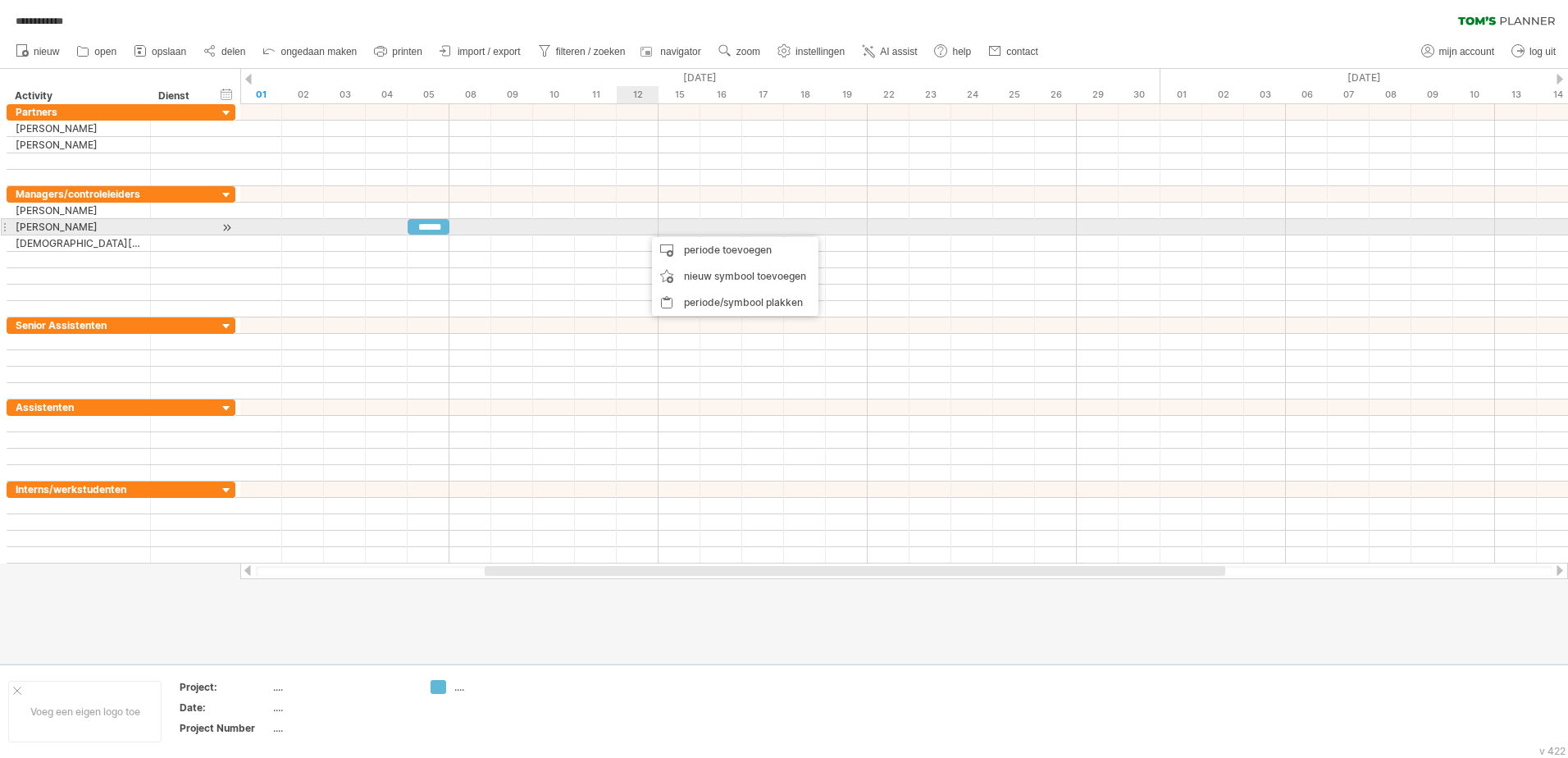
click at [709, 247] on div "periode toevoegen" at bounding box center [735, 250] width 167 height 26
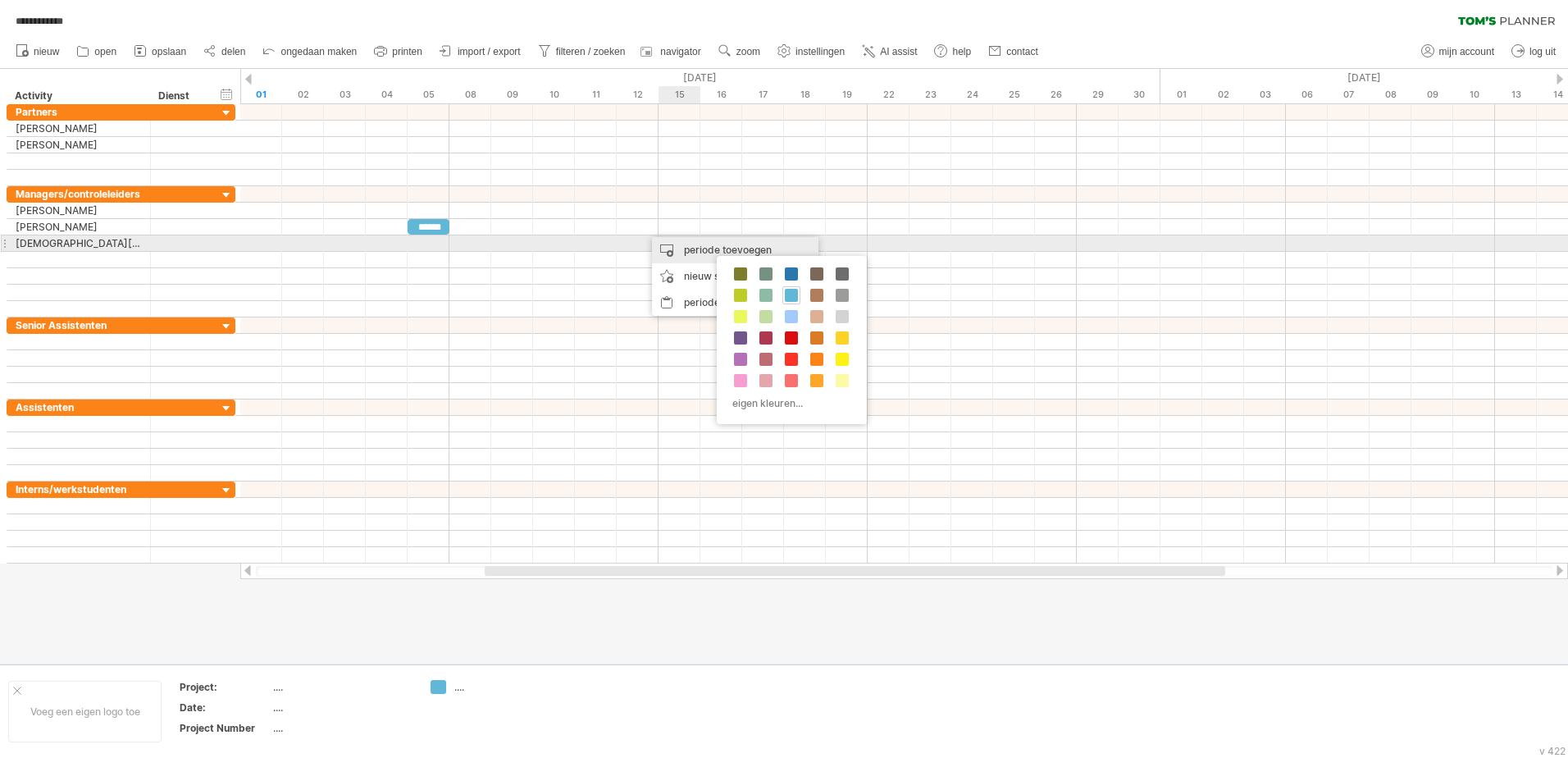
click at [657, 246] on div "periode toevoegen" at bounding box center [735, 250] width 167 height 26
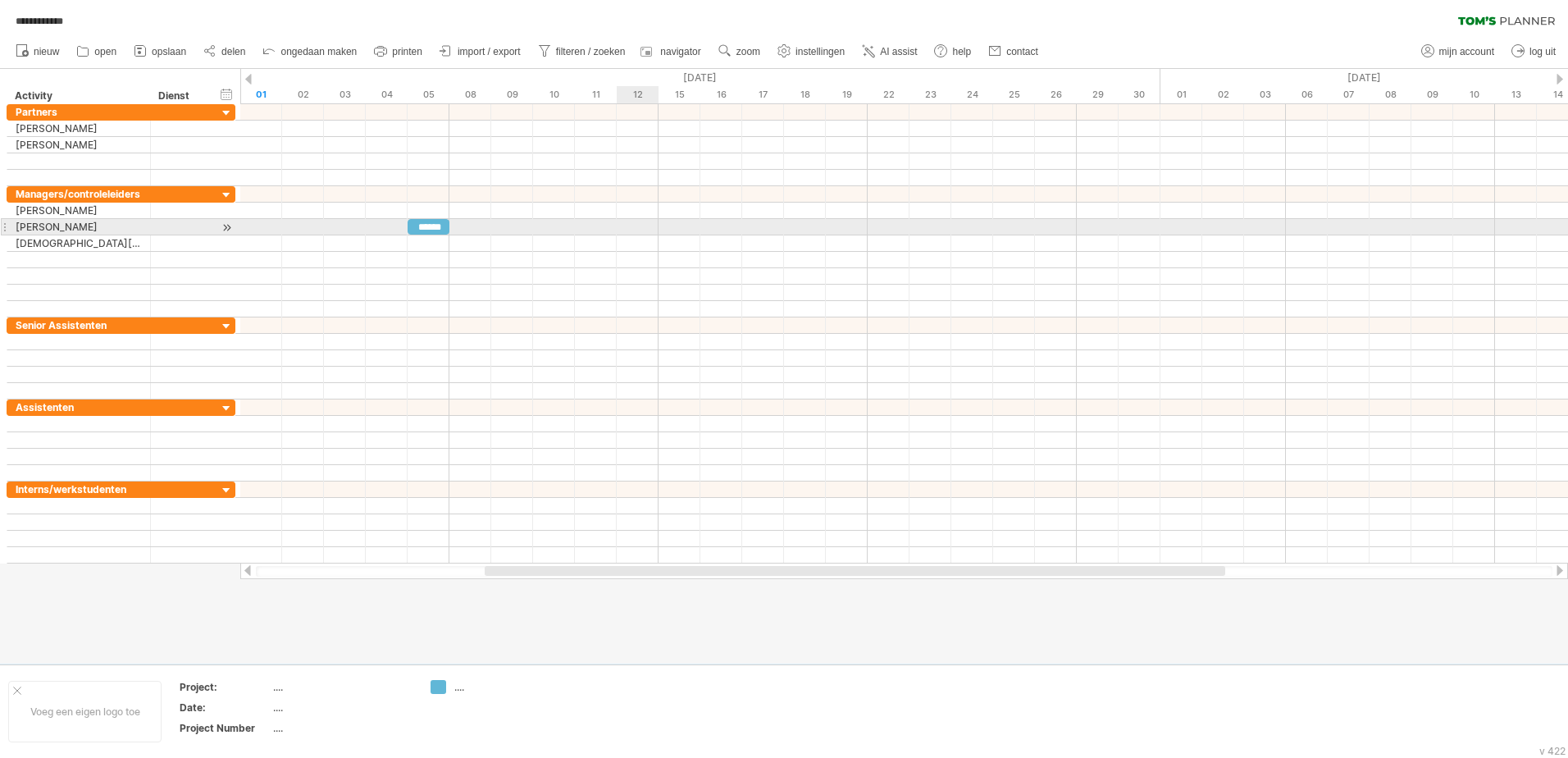
click at [617, 232] on div at bounding box center [905, 227] width 1328 height 16
click at [632, 224] on div at bounding box center [905, 227] width 1328 height 16
drag, startPoint x: 618, startPoint y: 229, endPoint x: 661, endPoint y: 229, distance: 43.0
click at [661, 229] on div at bounding box center [905, 227] width 1328 height 16
click at [434, 223] on div "******" at bounding box center [428, 227] width 42 height 15
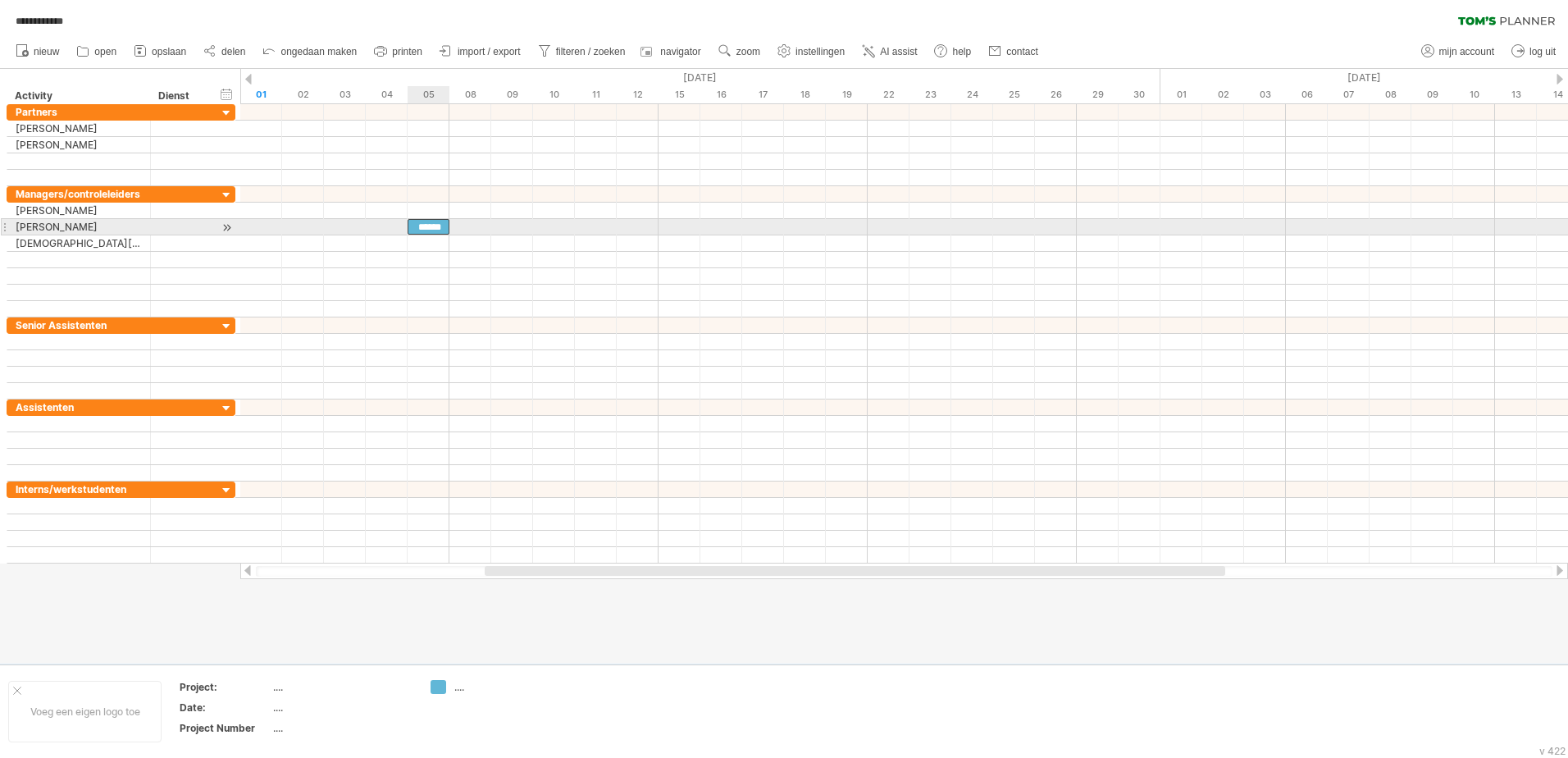
click at [422, 228] on div "******" at bounding box center [428, 227] width 42 height 15
click at [624, 232] on div at bounding box center [905, 227] width 1328 height 16
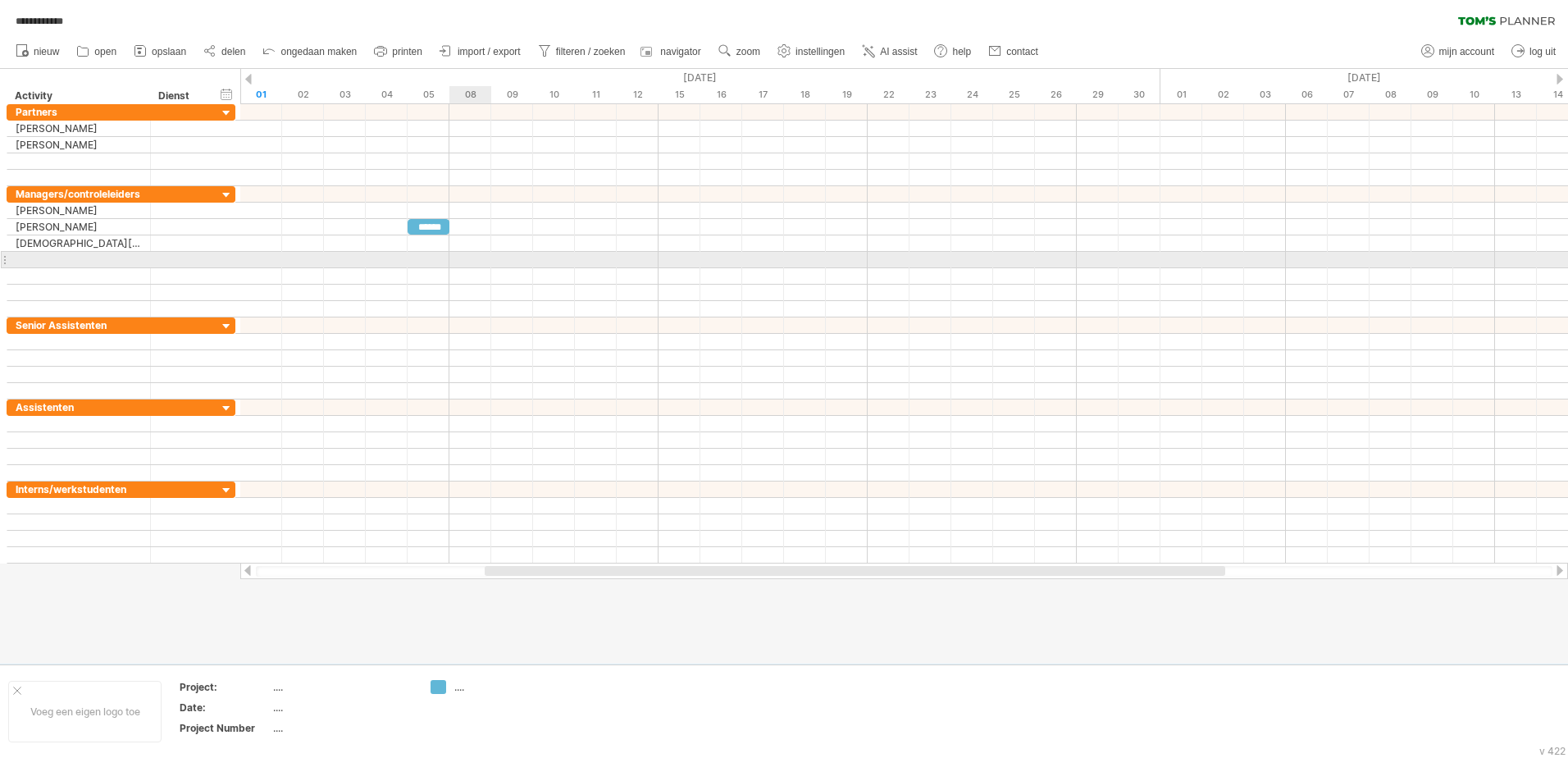
click at [480, 254] on div at bounding box center [905, 259] width 1328 height 16
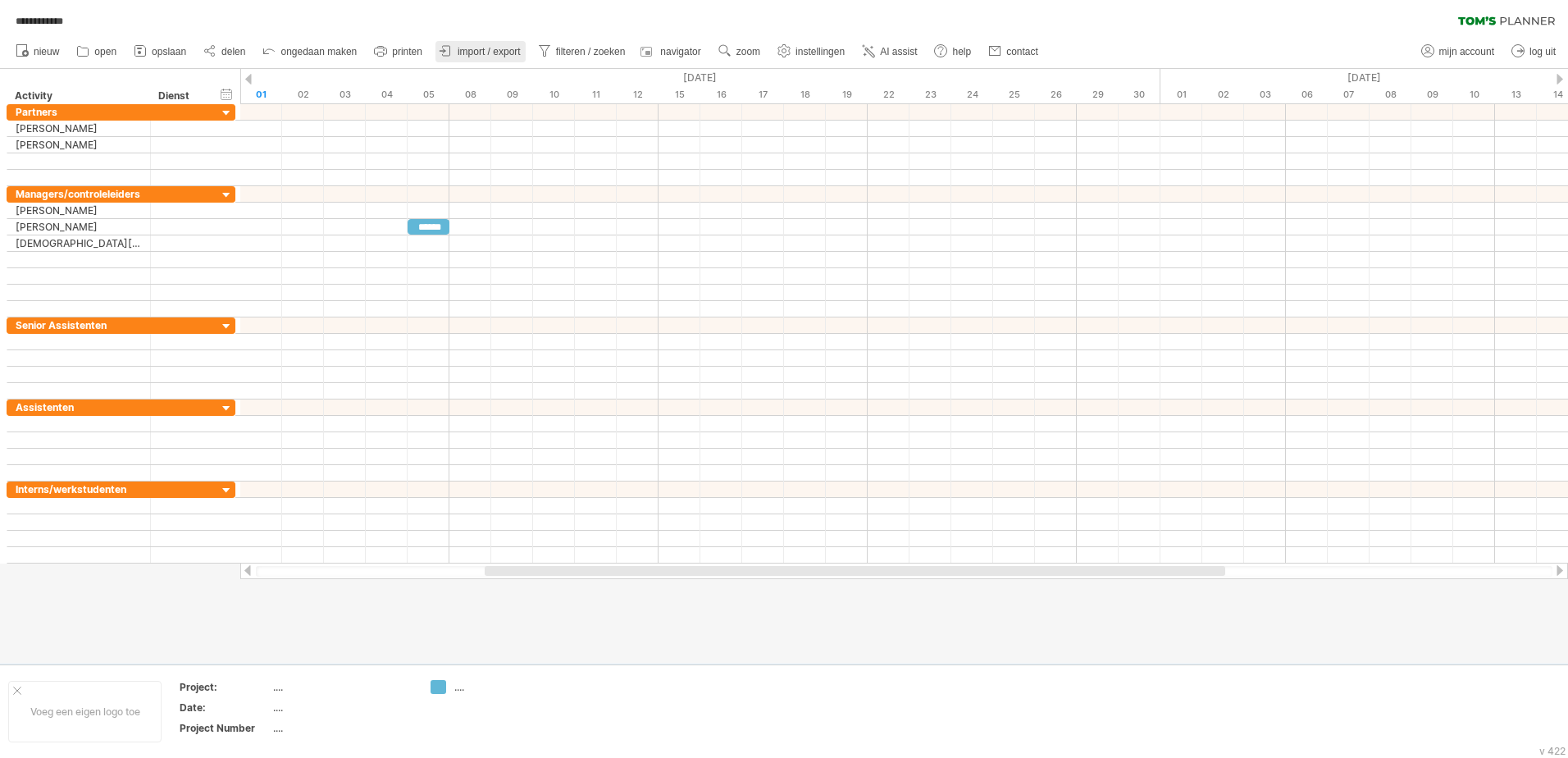
click at [505, 50] on span "import / export" at bounding box center [489, 52] width 64 height 12
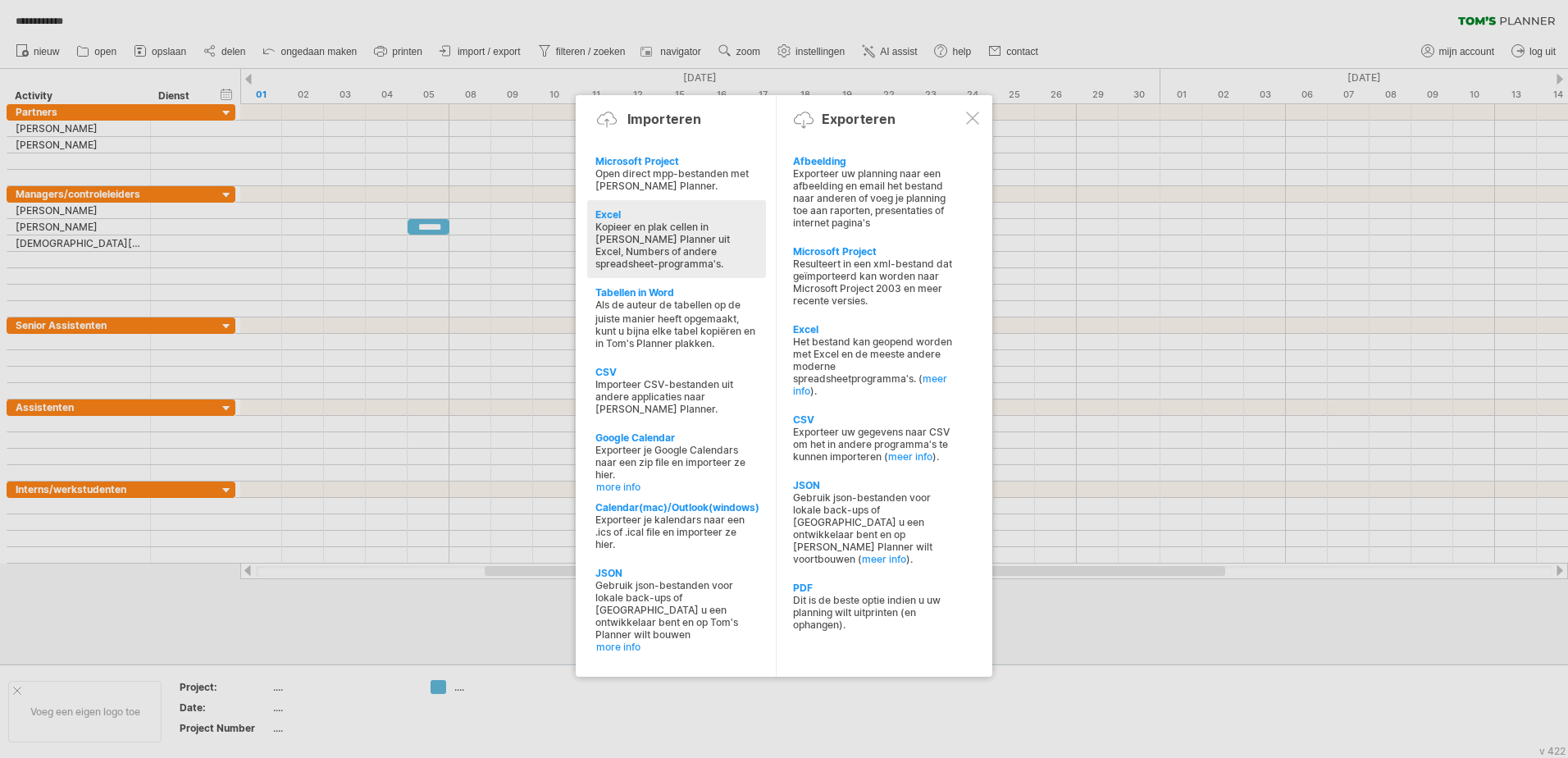
click at [631, 221] on div "Kopieer en plak cellen in [PERSON_NAME] Planner uit Excel, Numbers of andere sp…" at bounding box center [677, 245] width 163 height 49
type textarea "**********"
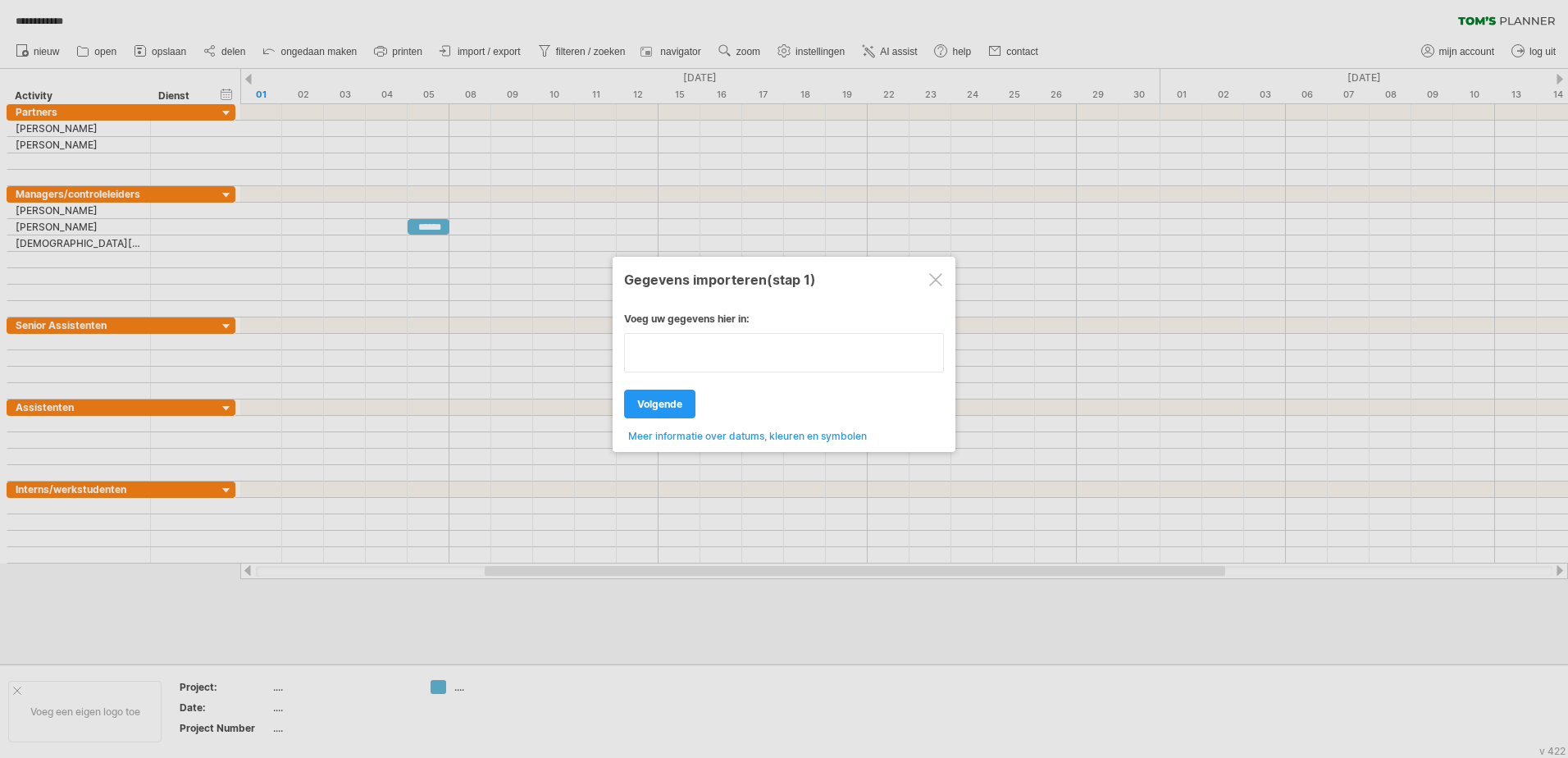
click at [764, 385] on div "Voeg uw gegevens hier in: Uw gegevens: Weekenddagen ' ma di Volgende ." at bounding box center [784, 371] width 320 height 142
type textarea "**********"
click at [941, 277] on div at bounding box center [935, 279] width 13 height 13
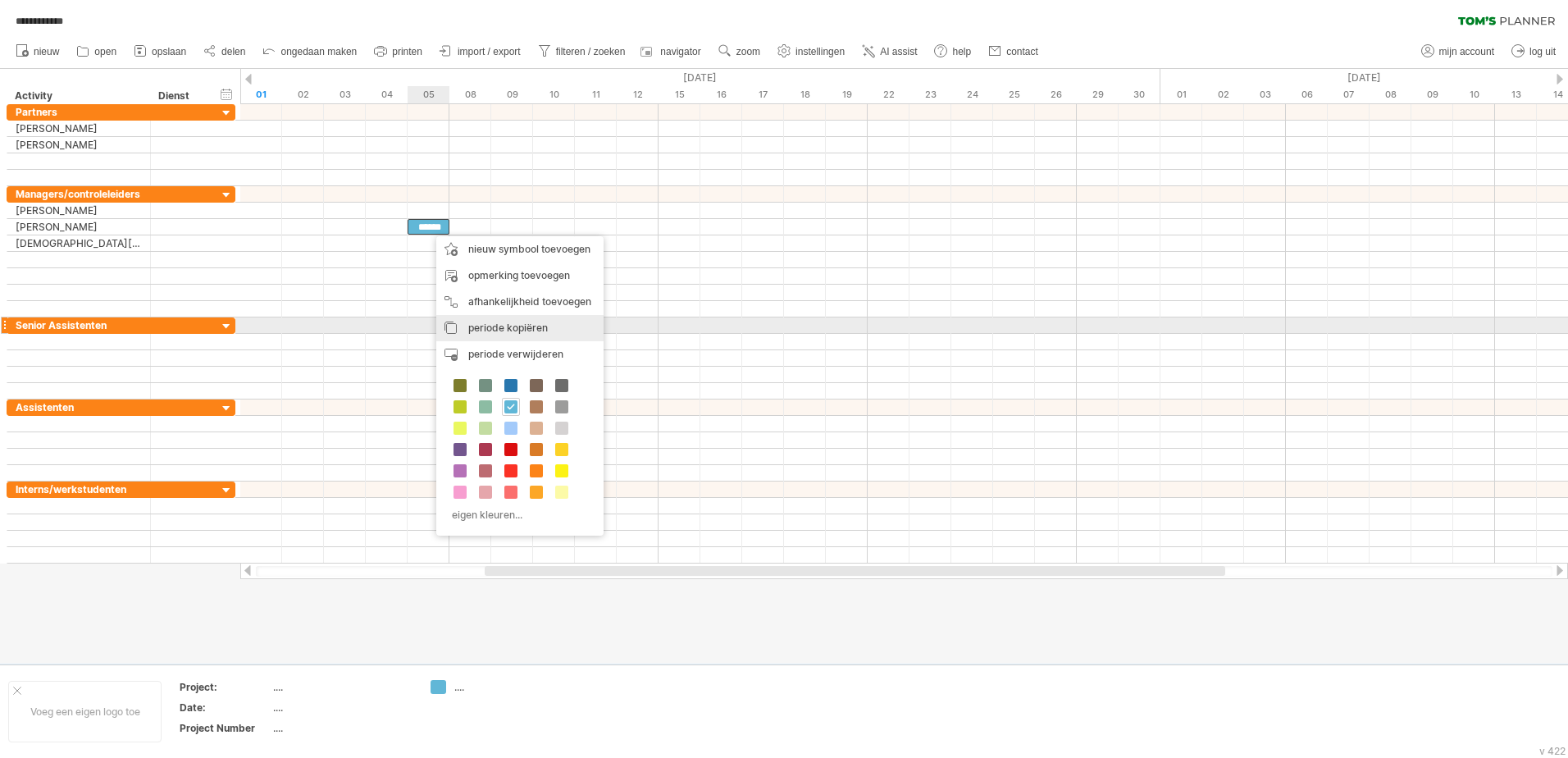
click at [476, 323] on span "periode kopiëren" at bounding box center [508, 328] width 80 height 13
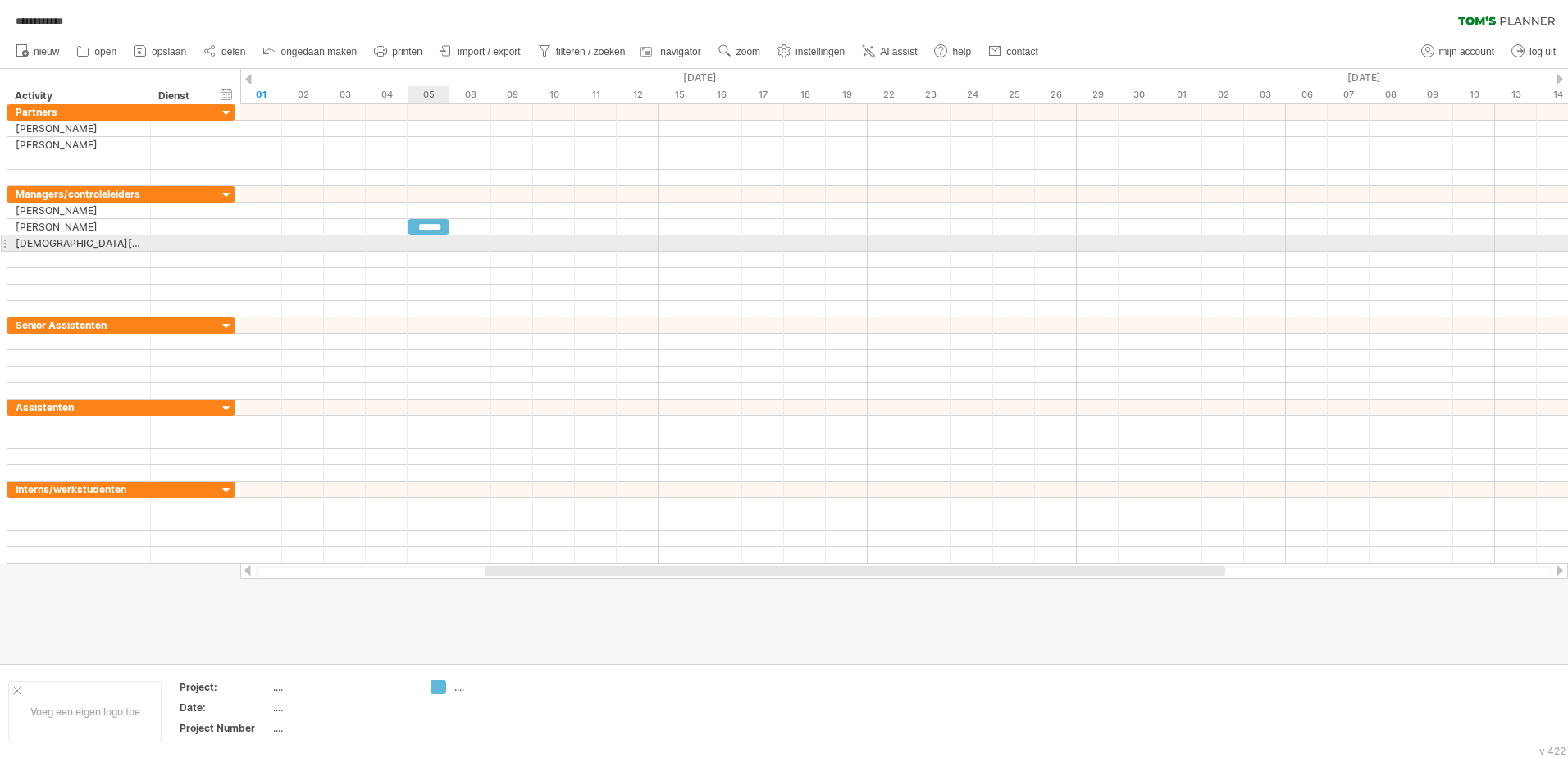
click at [432, 251] on div at bounding box center [905, 243] width 1328 height 16
click at [427, 244] on div at bounding box center [905, 243] width 1328 height 16
drag, startPoint x: 414, startPoint y: 246, endPoint x: 429, endPoint y: 249, distance: 15.3
click at [457, 246] on div at bounding box center [905, 243] width 1328 height 16
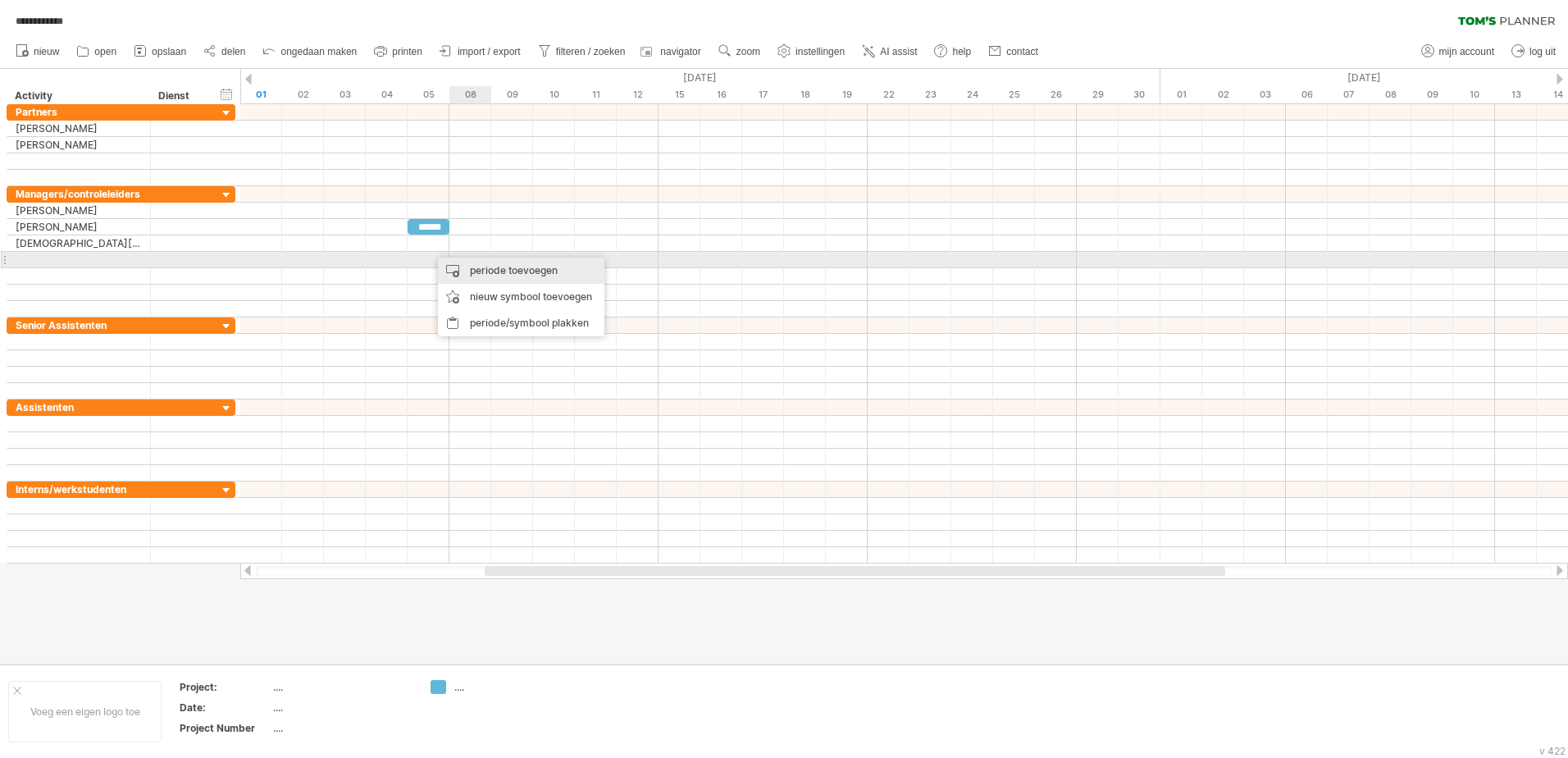
click at [470, 268] on div "periode toevoegen" at bounding box center [521, 270] width 167 height 26
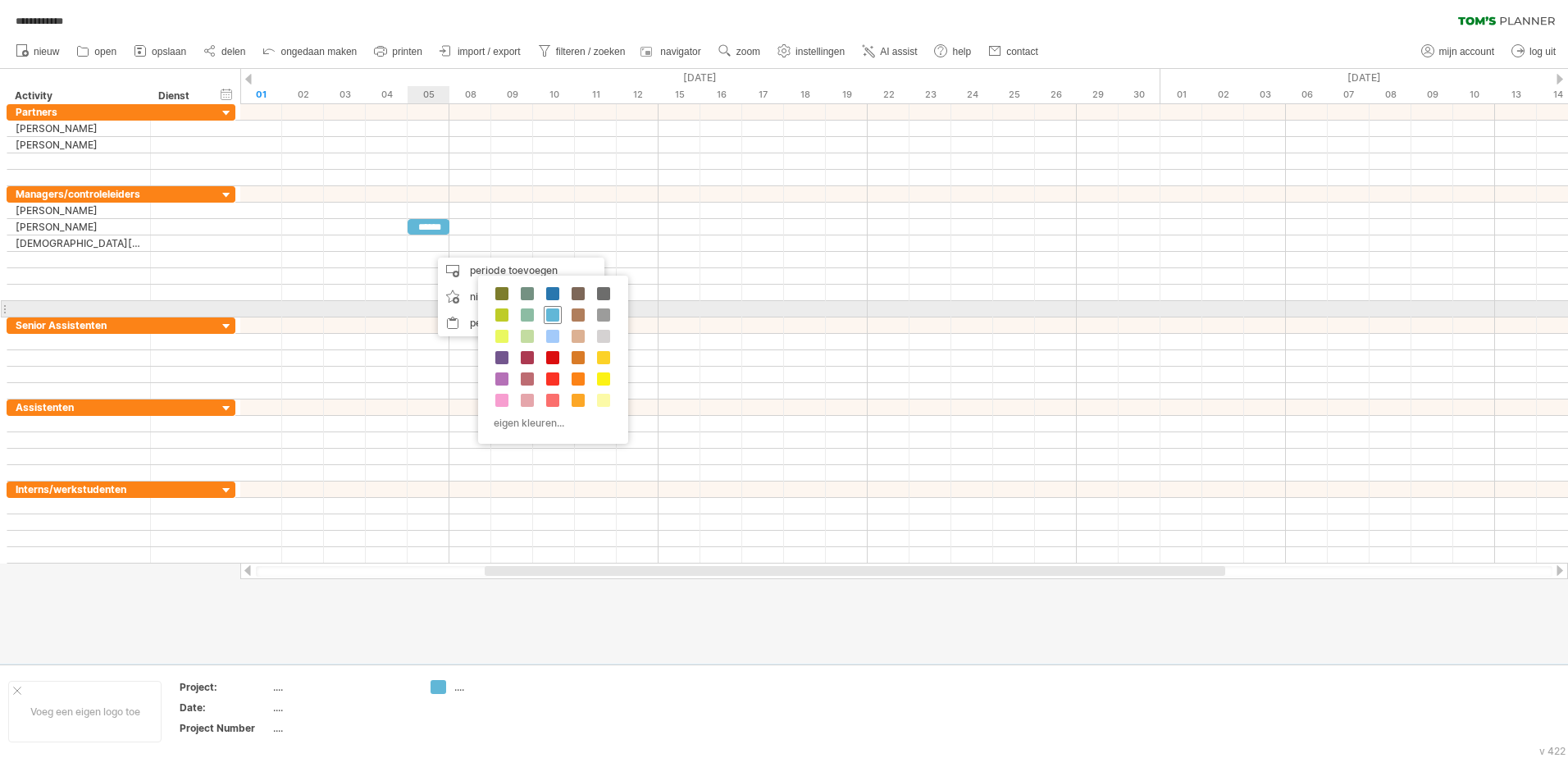
click at [551, 314] on span at bounding box center [552, 314] width 13 height 13
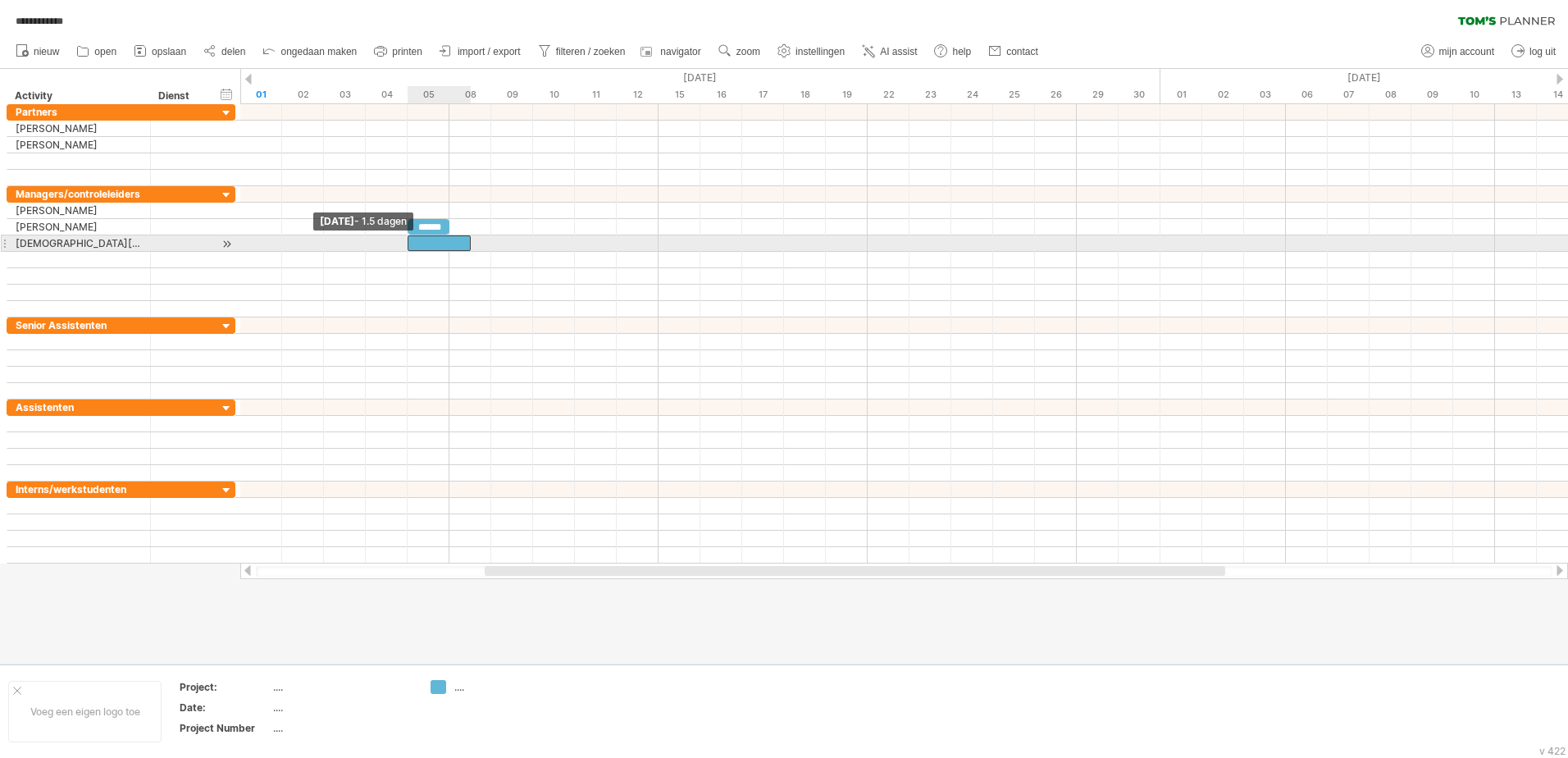
drag, startPoint x: 427, startPoint y: 245, endPoint x: 409, endPoint y: 246, distance: 18.0
click at [409, 246] on span at bounding box center [407, 243] width 7 height 15
drag, startPoint x: 470, startPoint y: 241, endPoint x: 442, endPoint y: 245, distance: 28.3
click at [442, 245] on div at bounding box center [428, 243] width 42 height 15
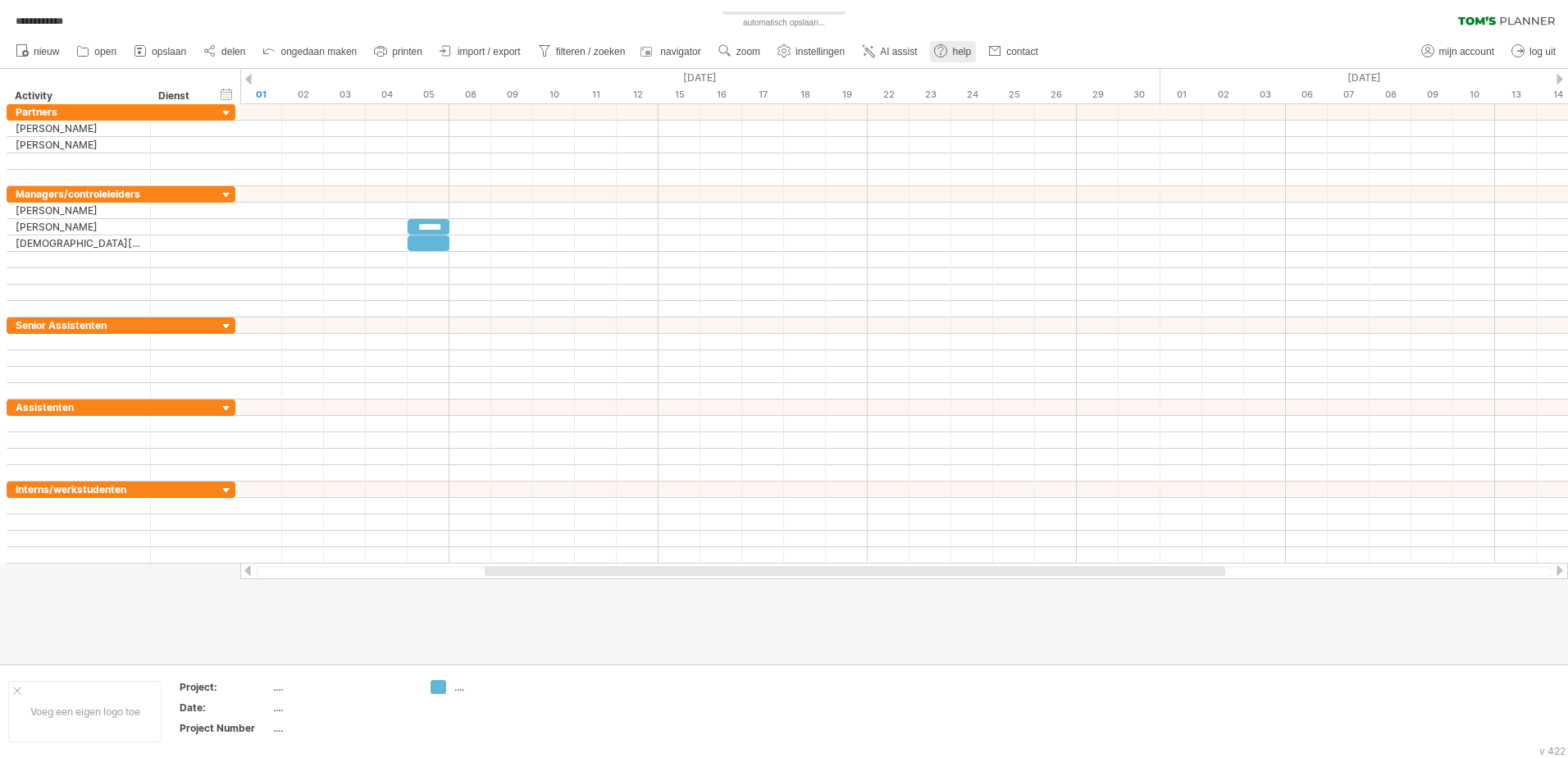
click at [967, 42] on link "help" at bounding box center [953, 51] width 46 height 21
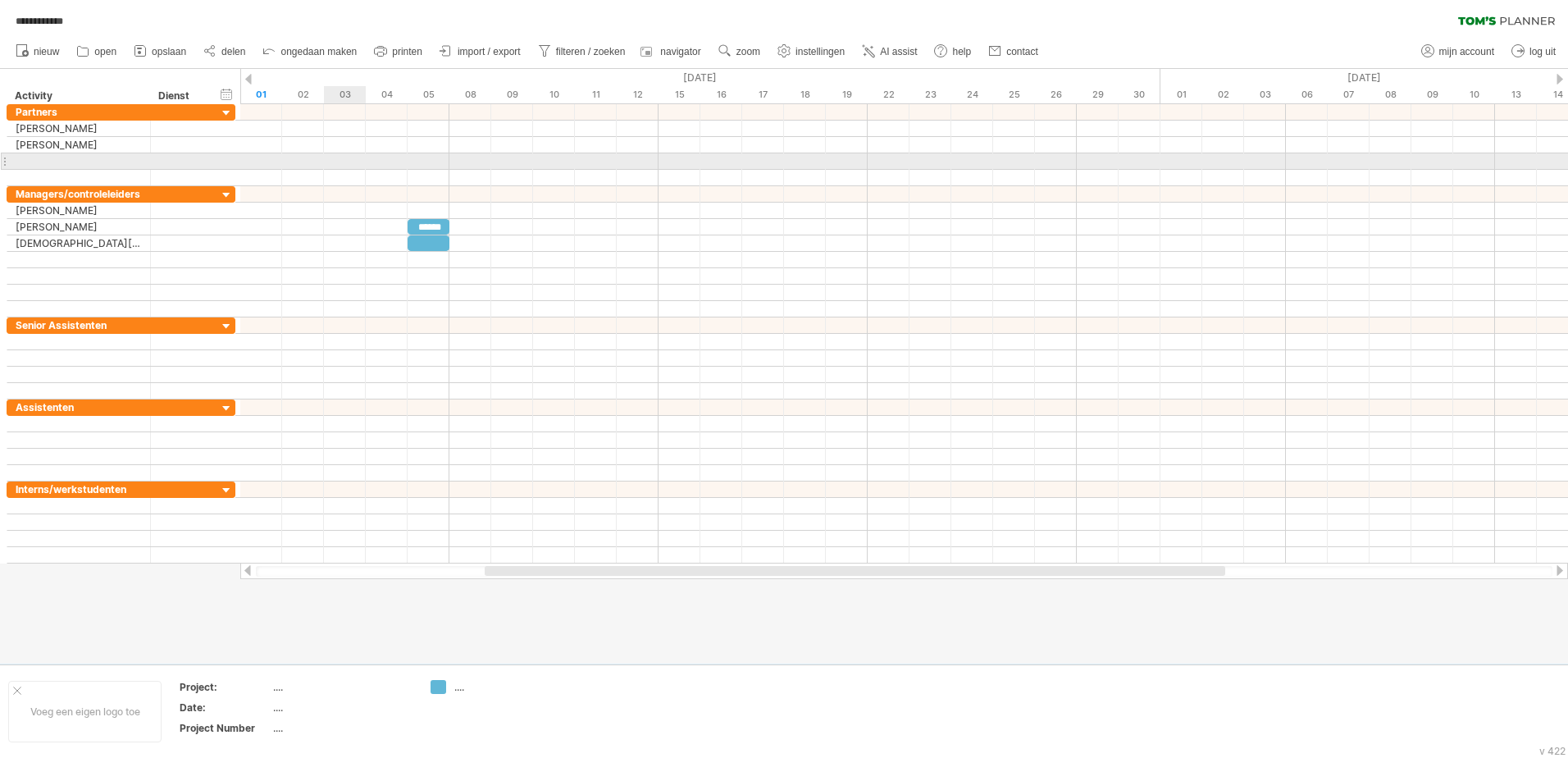
drag, startPoint x: 347, startPoint y: 163, endPoint x: 373, endPoint y: 167, distance: 26.3
click at [365, 165] on div at bounding box center [905, 161] width 1328 height 16
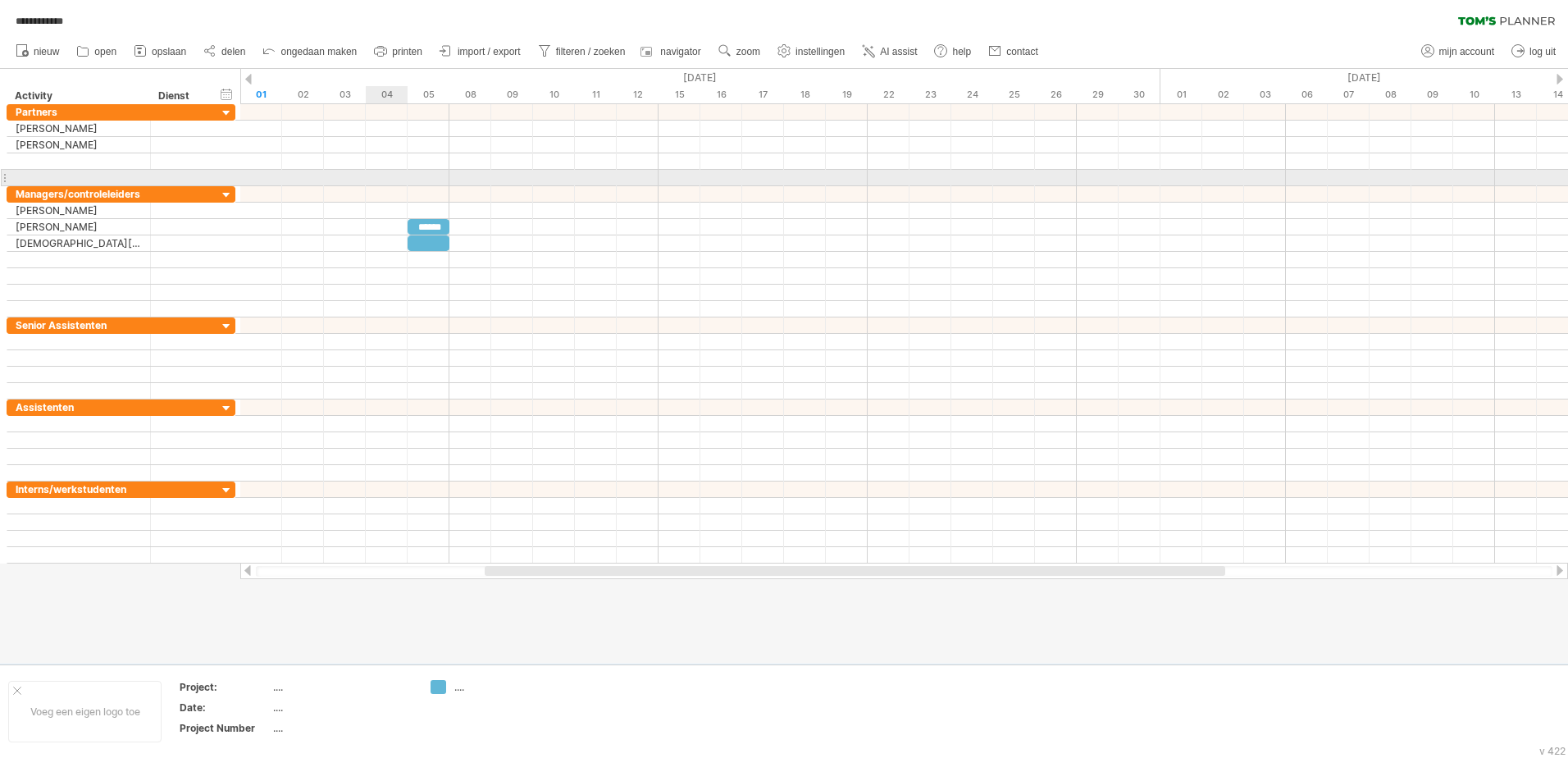
click at [323, 190] on div at bounding box center [905, 194] width 1328 height 16
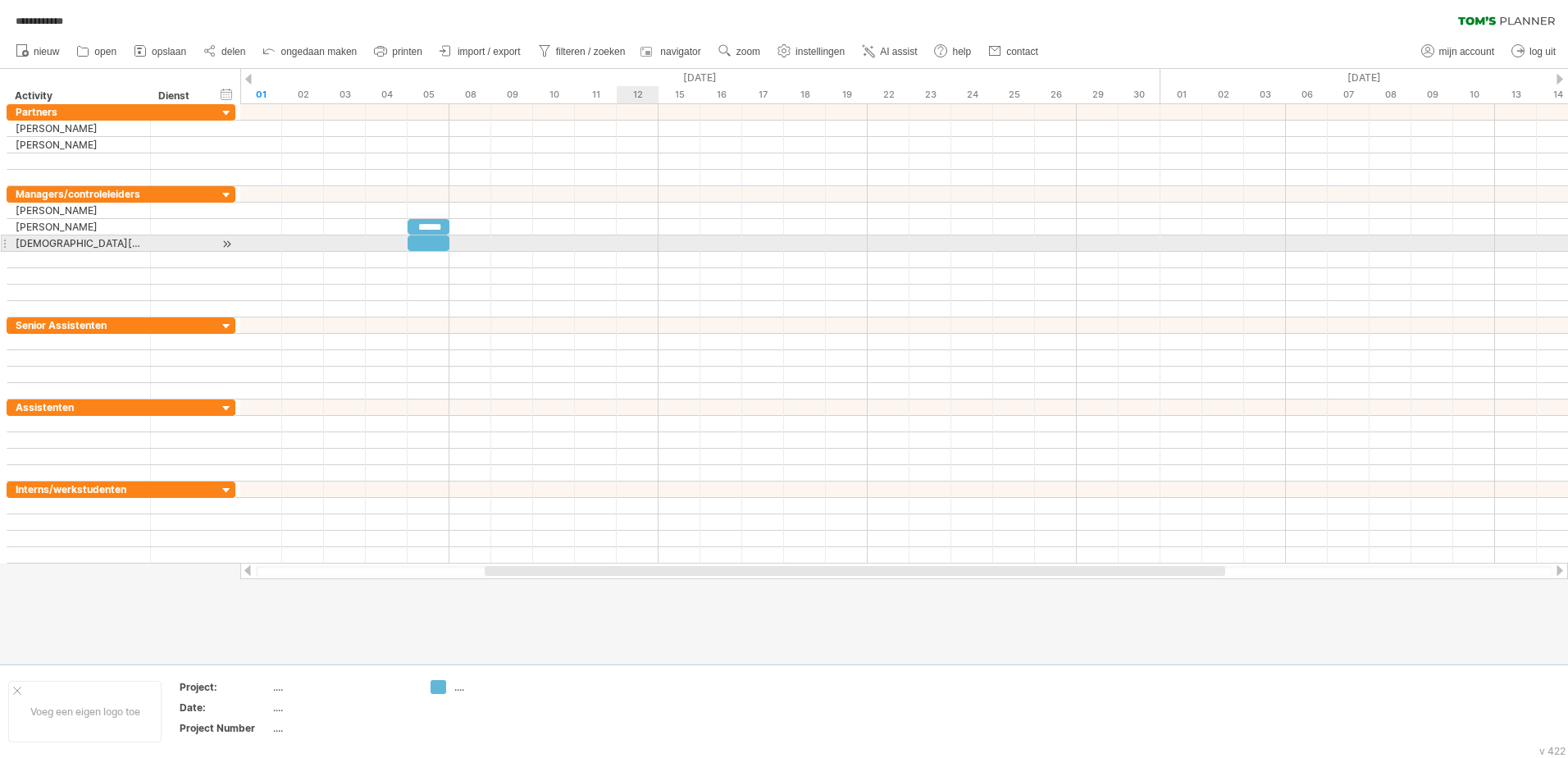
click at [622, 249] on div at bounding box center [905, 243] width 1328 height 16
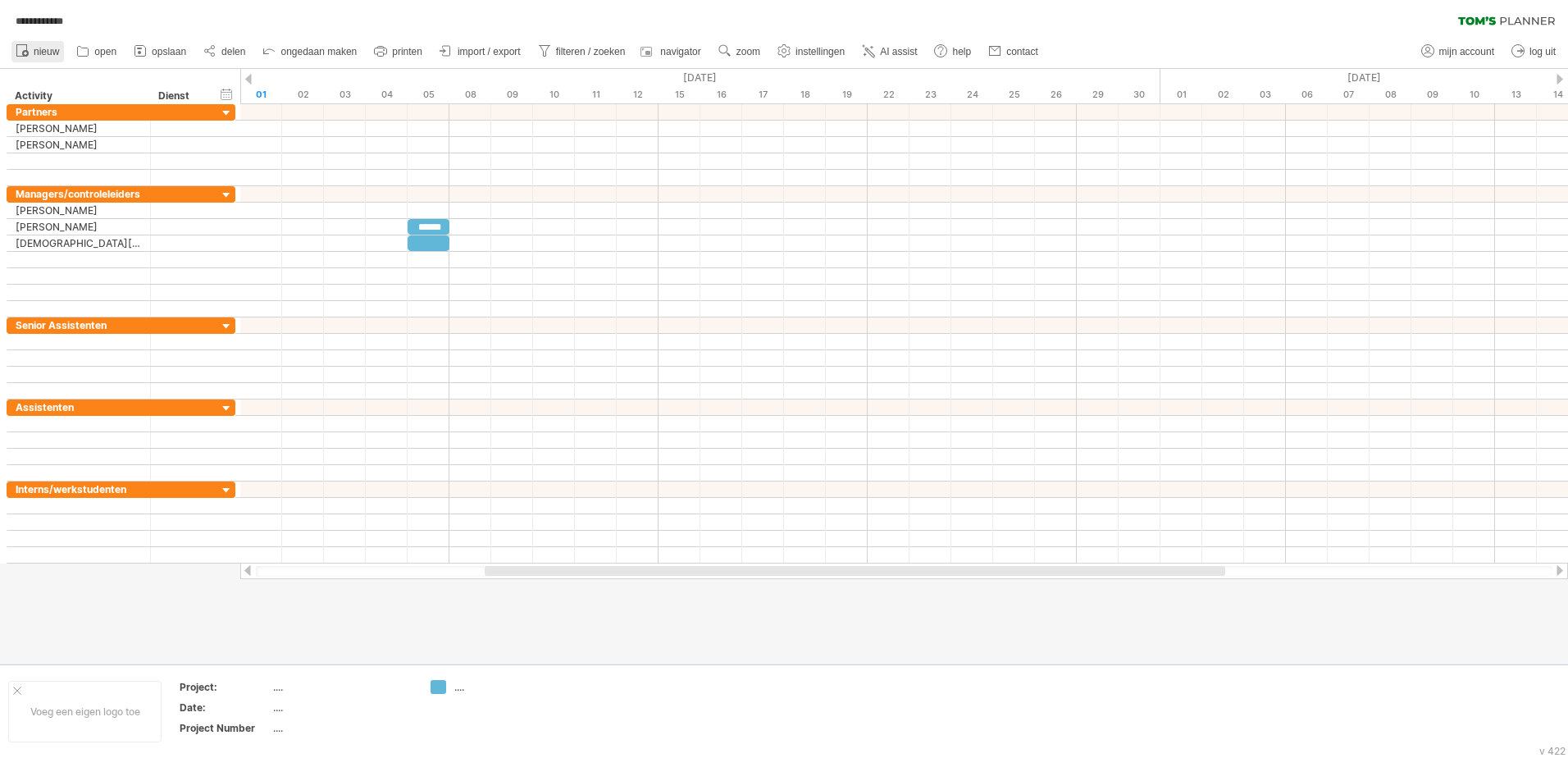
click at [45, 57] on span "nieuw" at bounding box center [47, 52] width 25 height 12
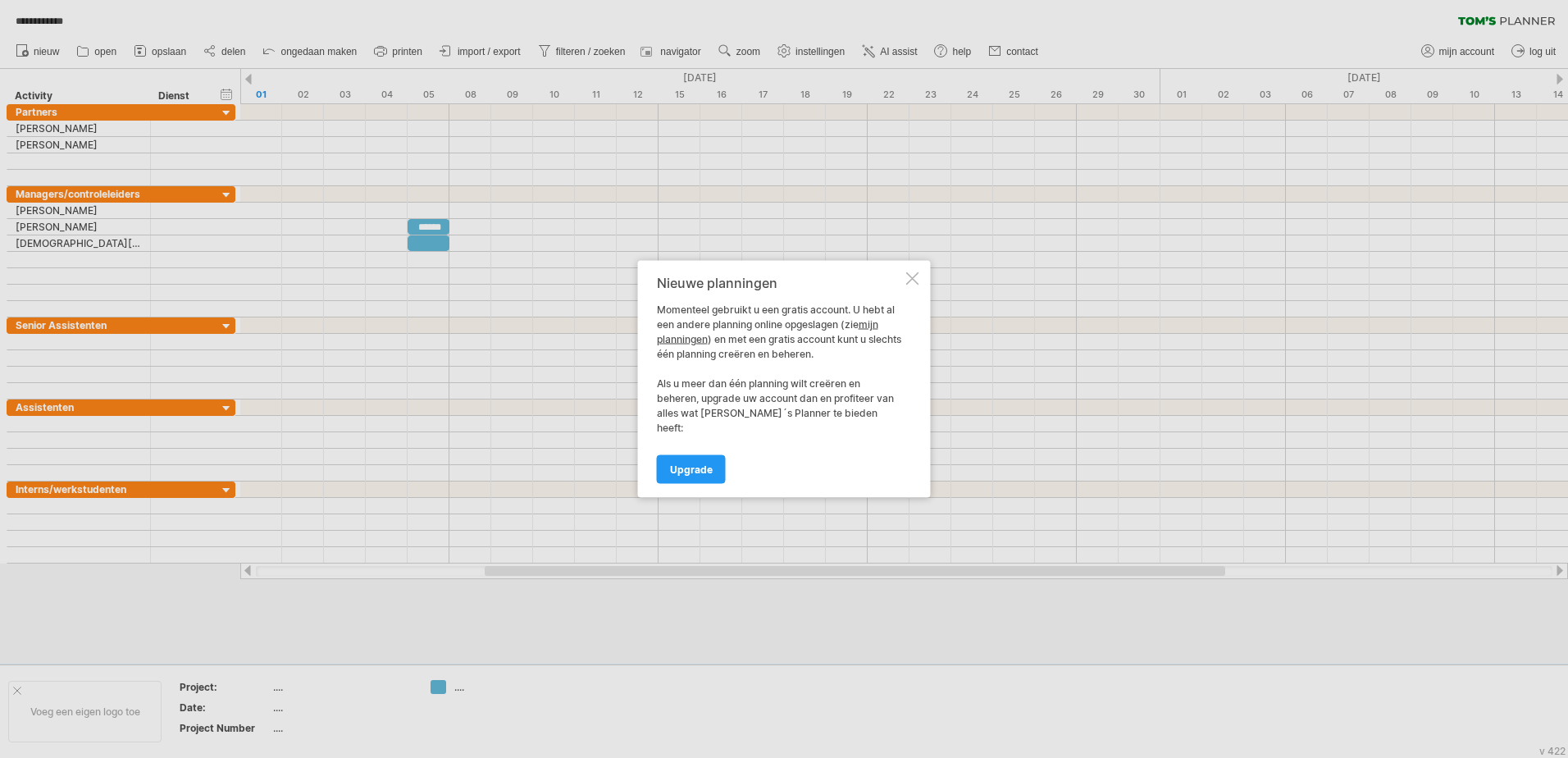
click at [910, 285] on div at bounding box center [912, 278] width 13 height 13
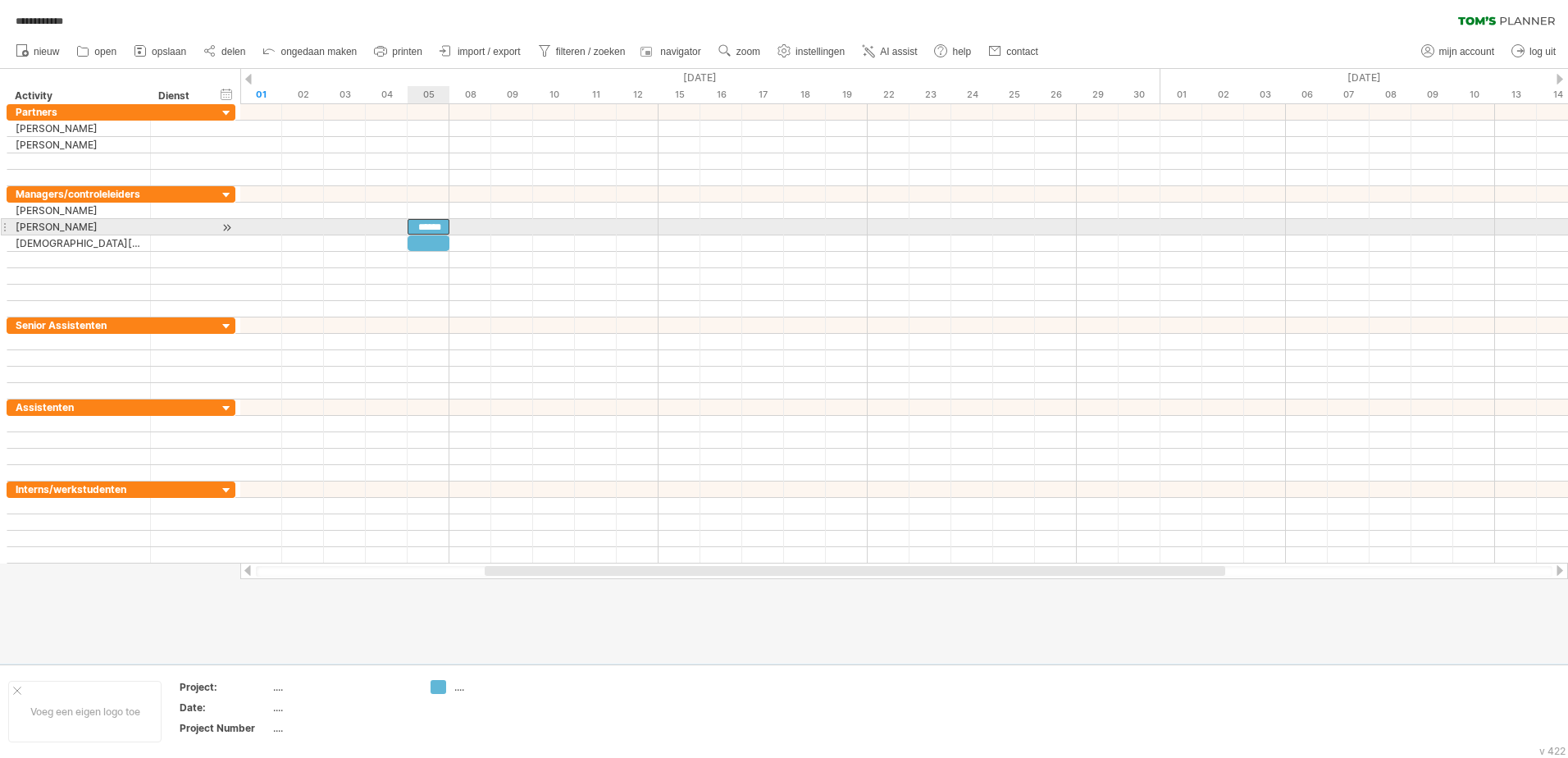
click at [424, 225] on div "******" at bounding box center [428, 227] width 42 height 15
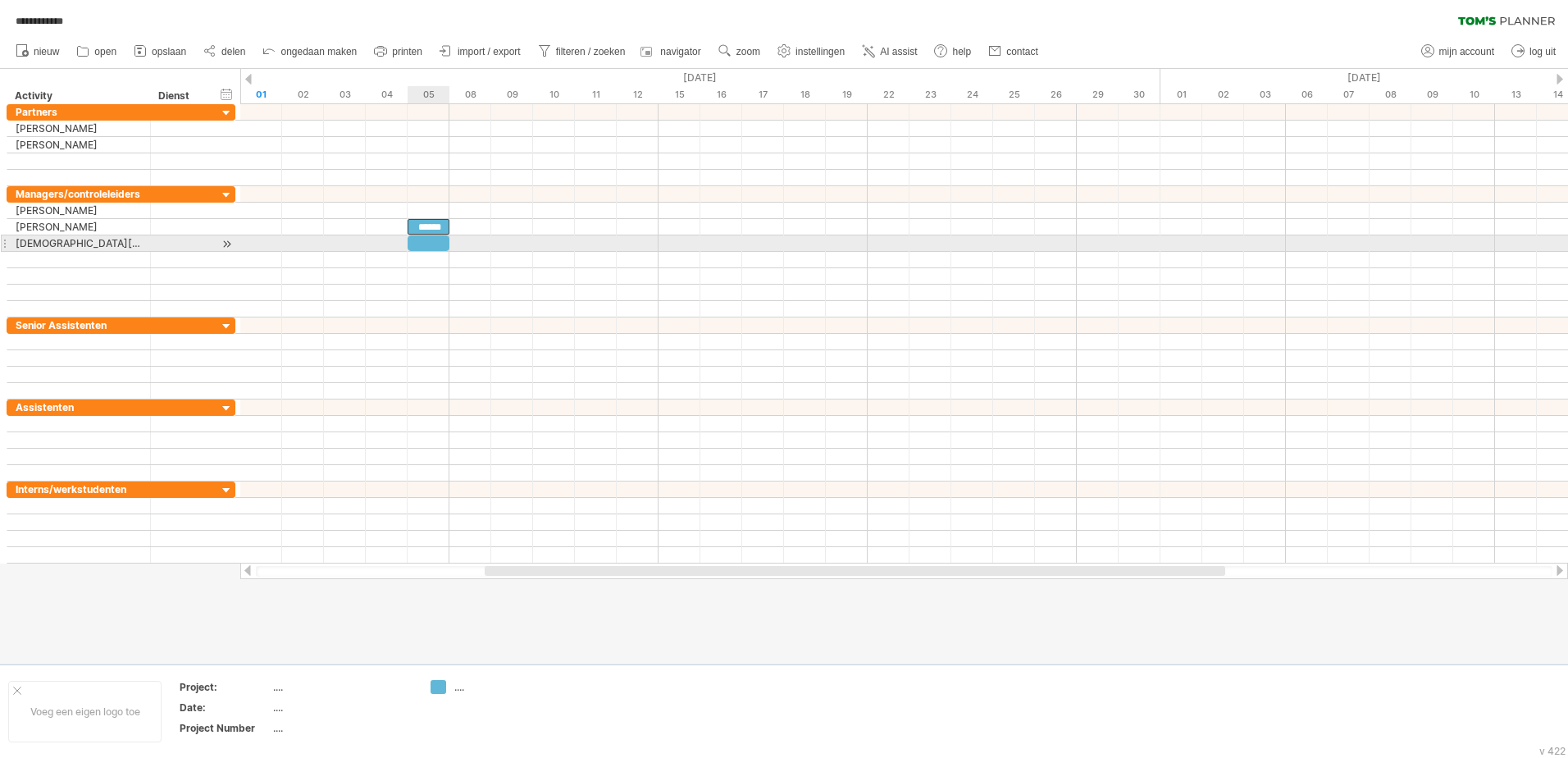
click at [424, 243] on div at bounding box center [428, 243] width 42 height 15
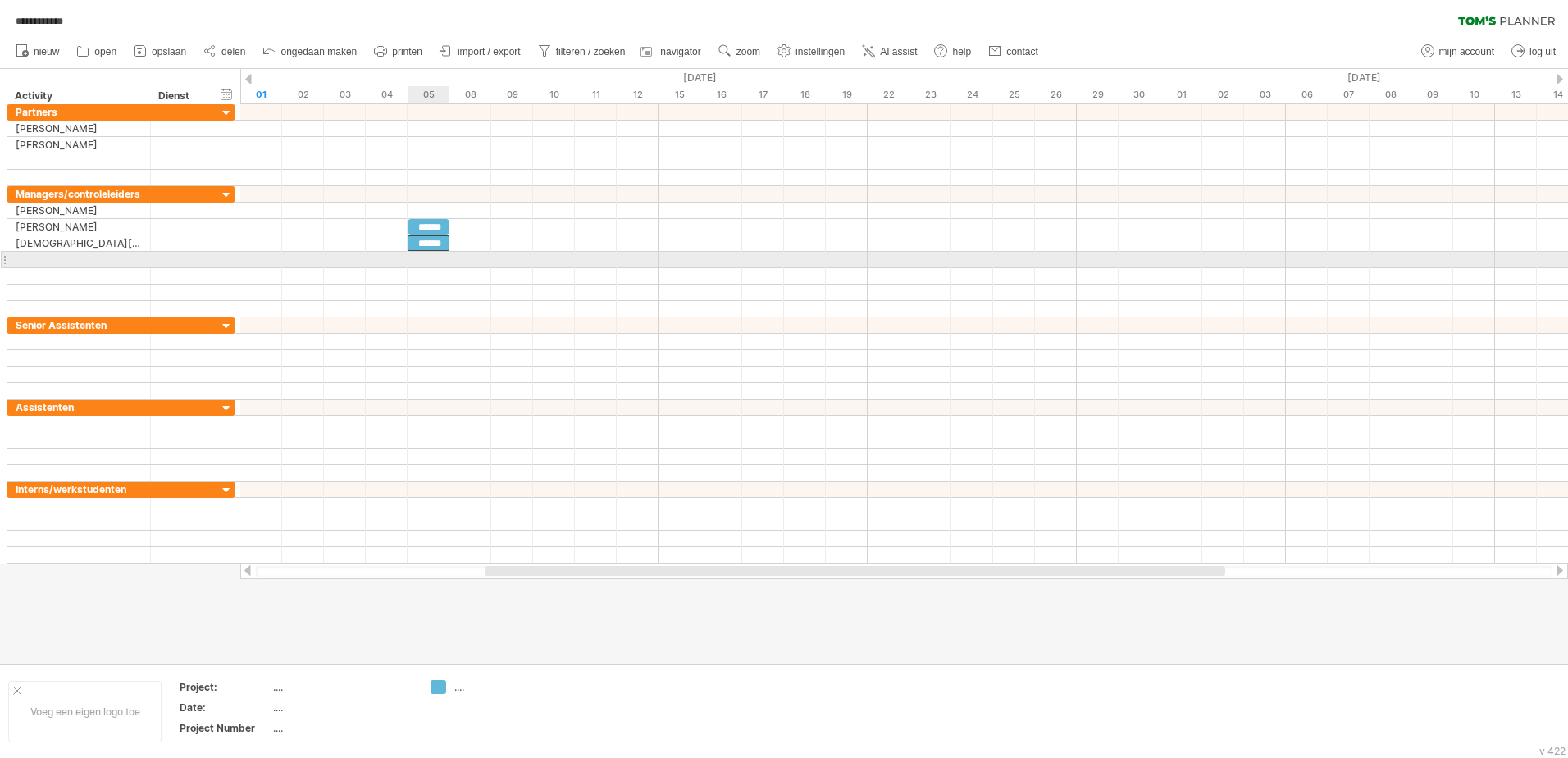
click at [435, 267] on div at bounding box center [905, 259] width 1328 height 16
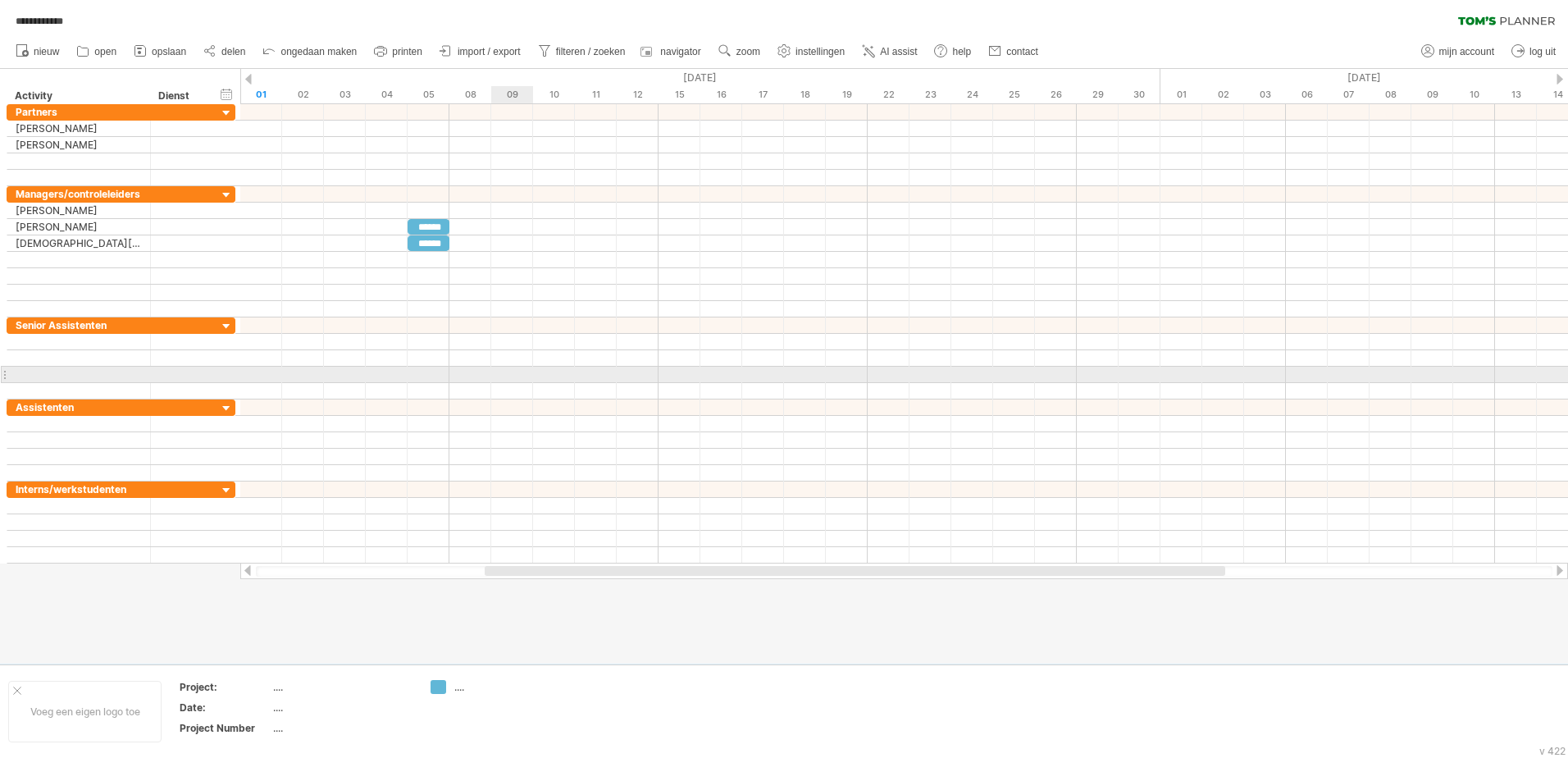
click at [527, 379] on div at bounding box center [905, 374] width 1328 height 16
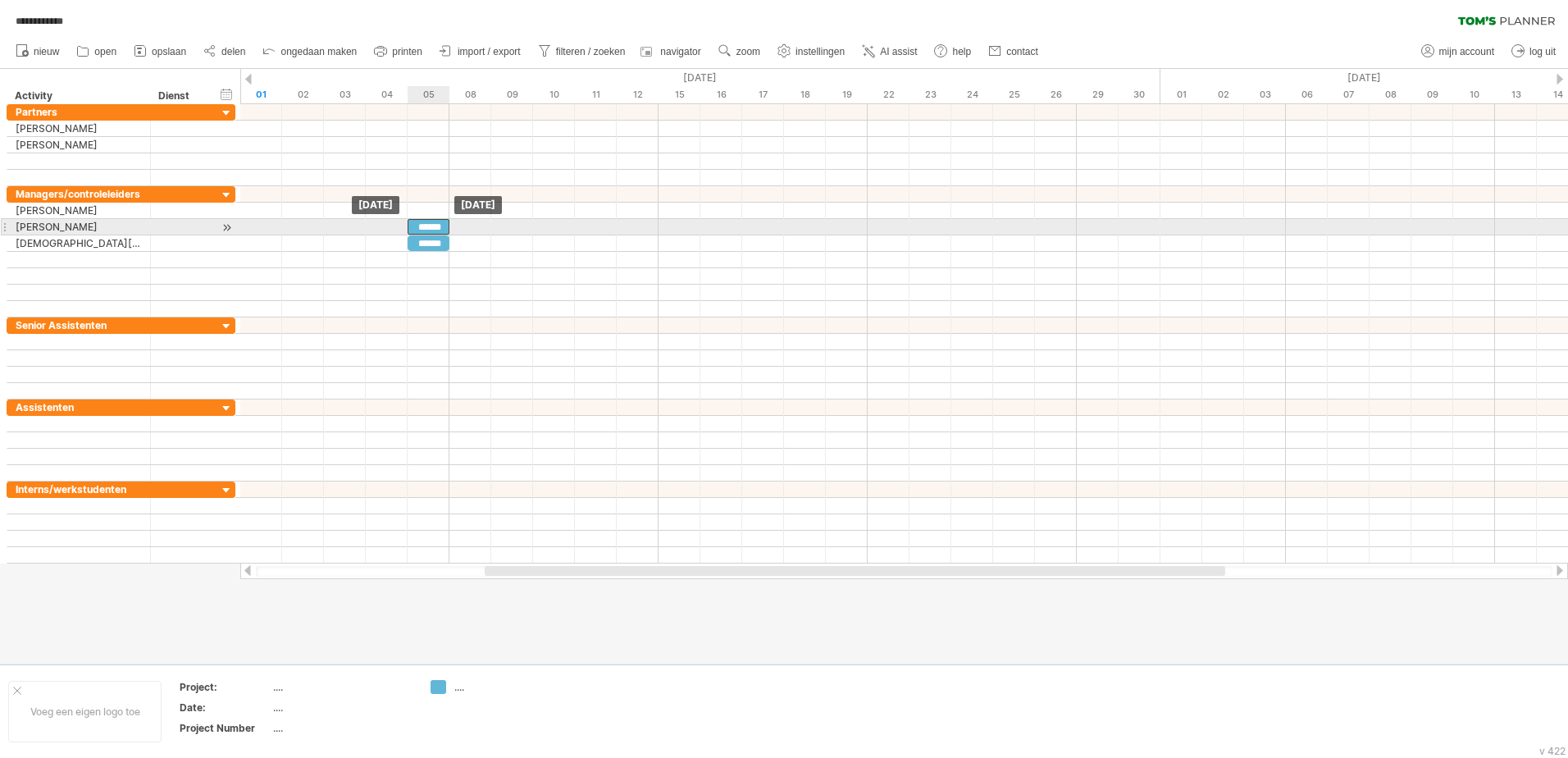
click at [435, 230] on div "******" at bounding box center [428, 227] width 42 height 15
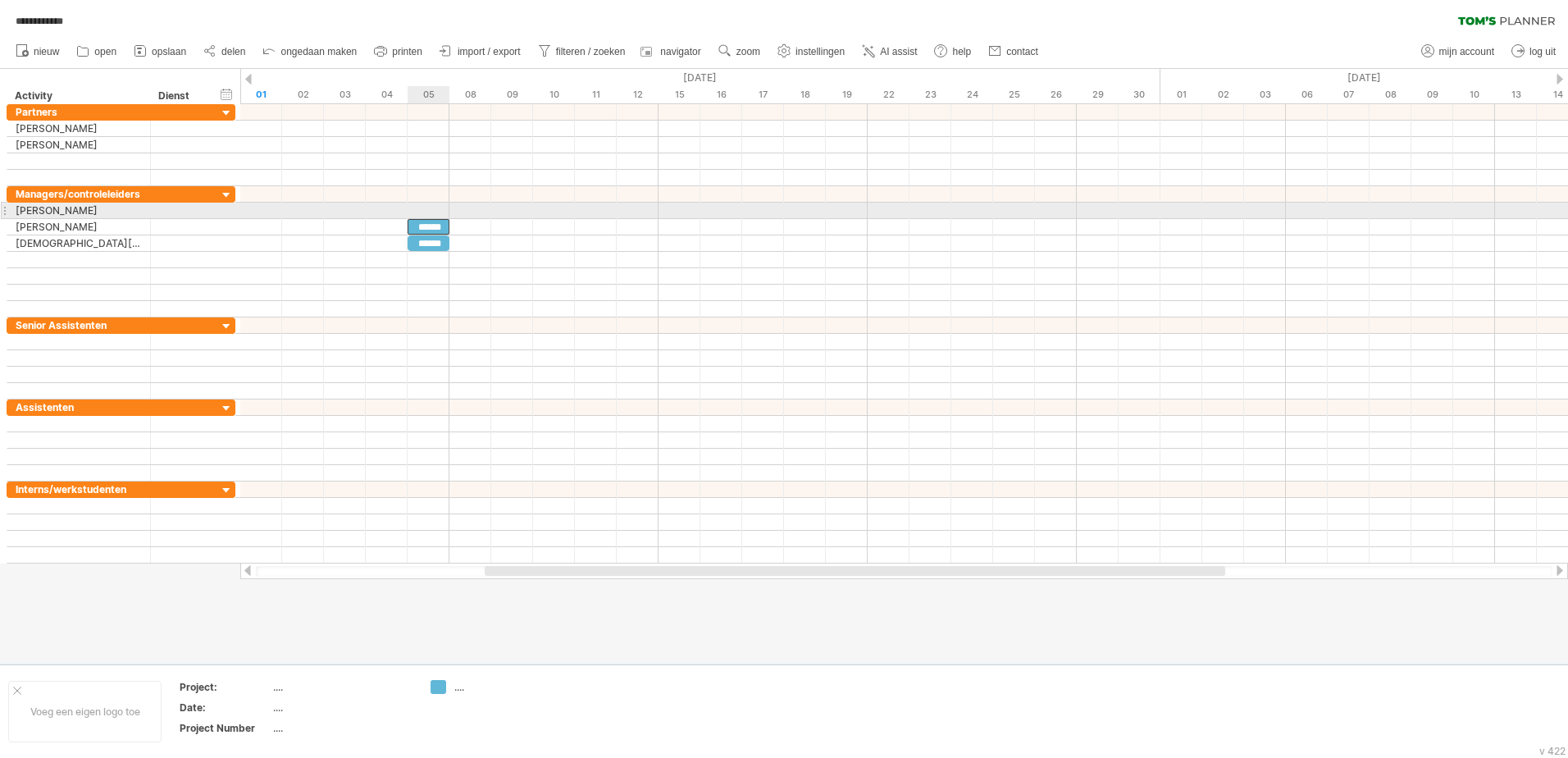
drag, startPoint x: 435, startPoint y: 230, endPoint x: 437, endPoint y: 207, distance: 23.1
click at [437, 207] on div "****** ****** [DATE] [DATE]" at bounding box center [905, 334] width 1328 height 459
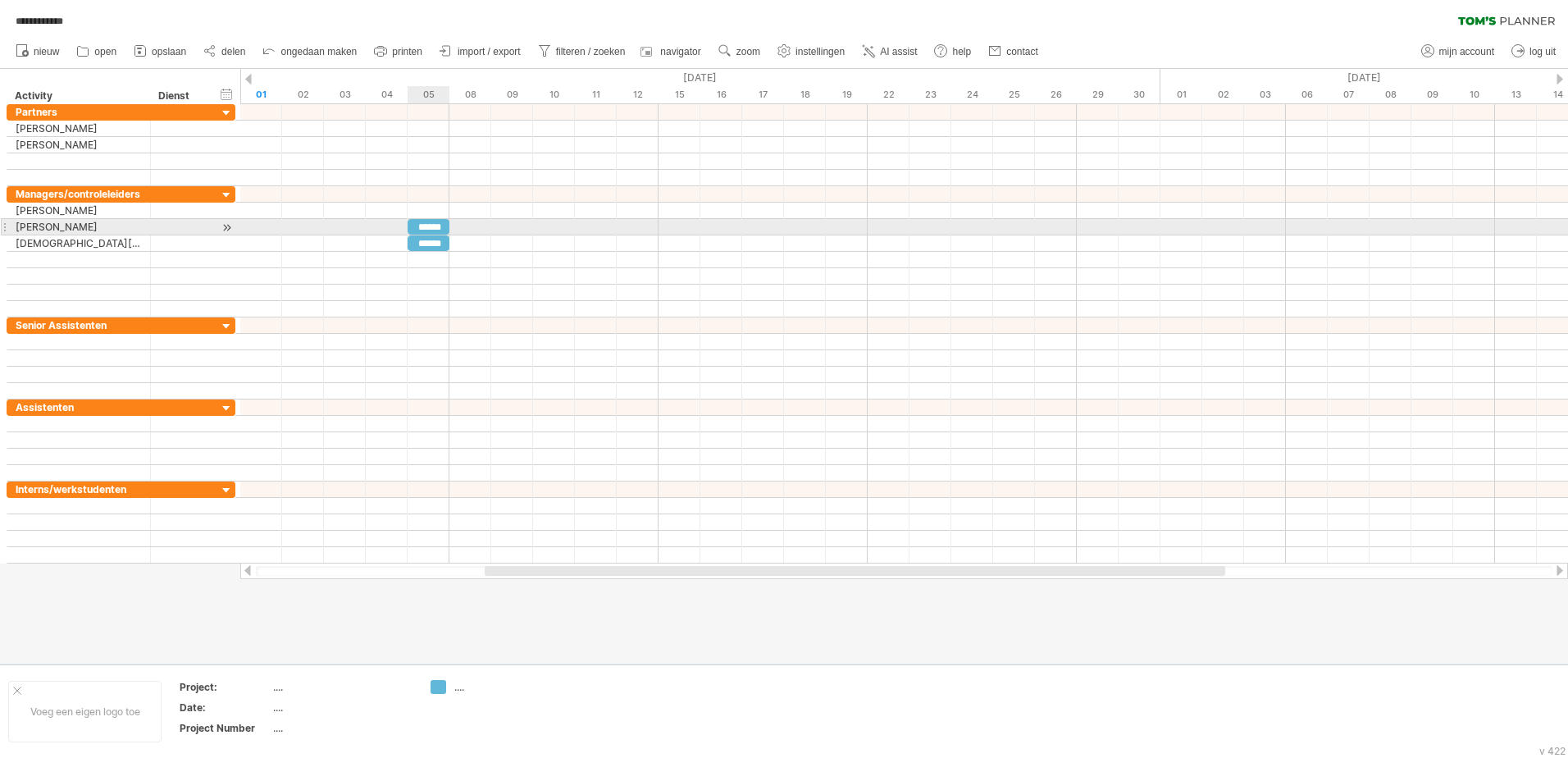
click at [439, 225] on div "******" at bounding box center [428, 227] width 42 height 15
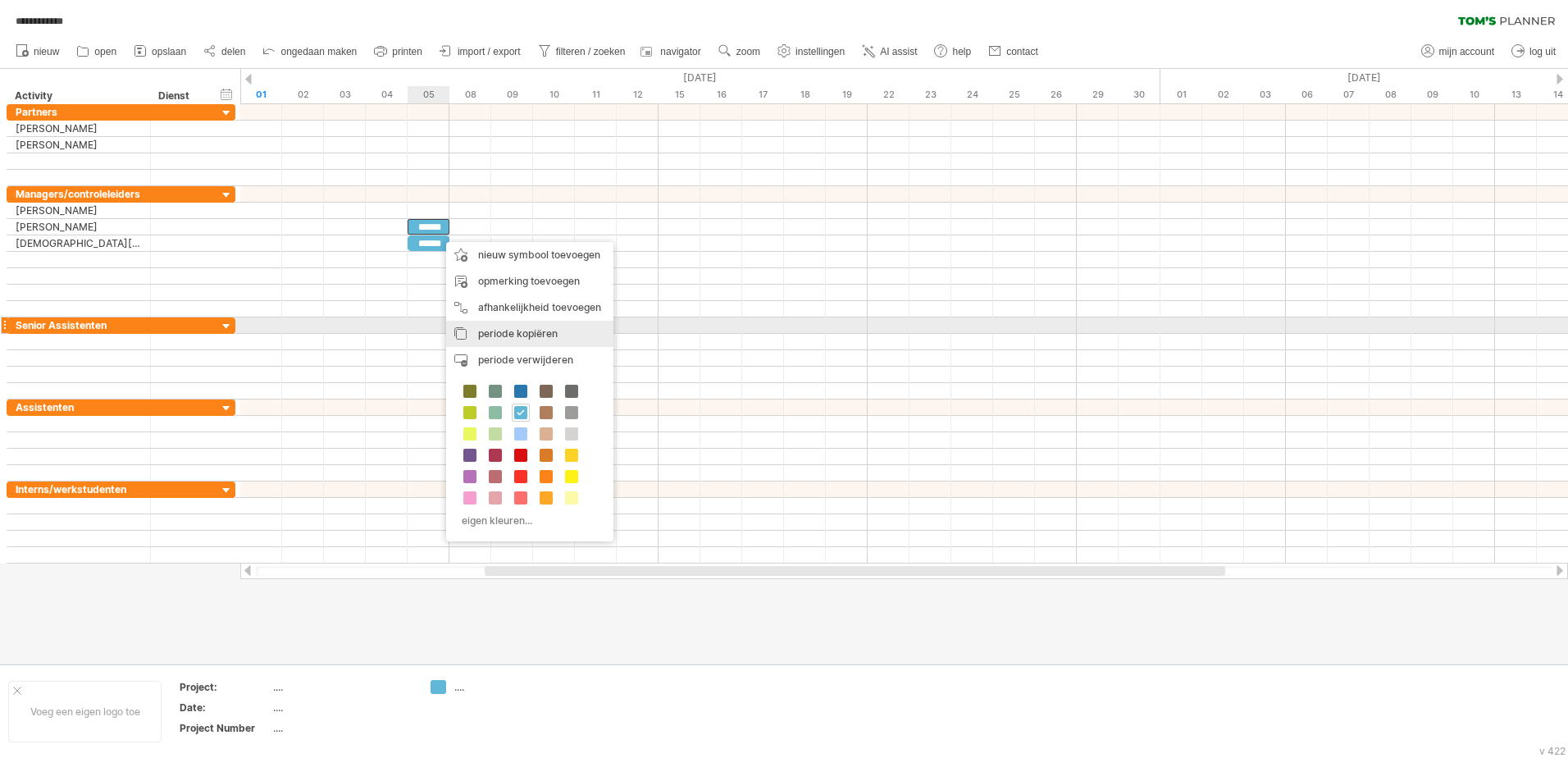
click at [501, 333] on span "periode kopiëren" at bounding box center [518, 333] width 80 height 13
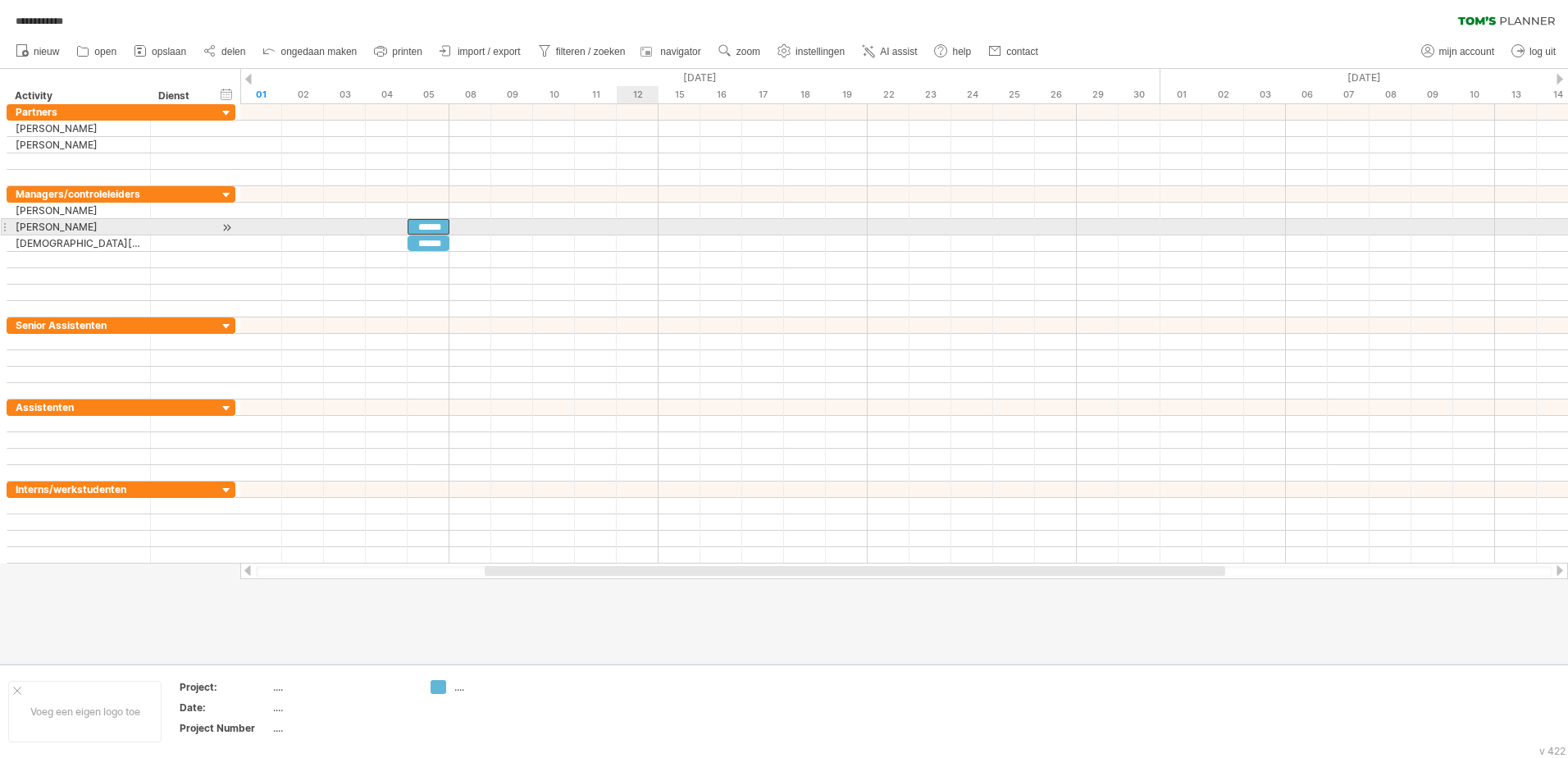
click at [637, 228] on div at bounding box center [905, 227] width 1328 height 16
drag, startPoint x: 630, startPoint y: 230, endPoint x: 654, endPoint y: 230, distance: 24.0
click at [654, 230] on div at bounding box center [905, 227] width 1328 height 16
click at [429, 230] on div "******" at bounding box center [428, 227] width 42 height 15
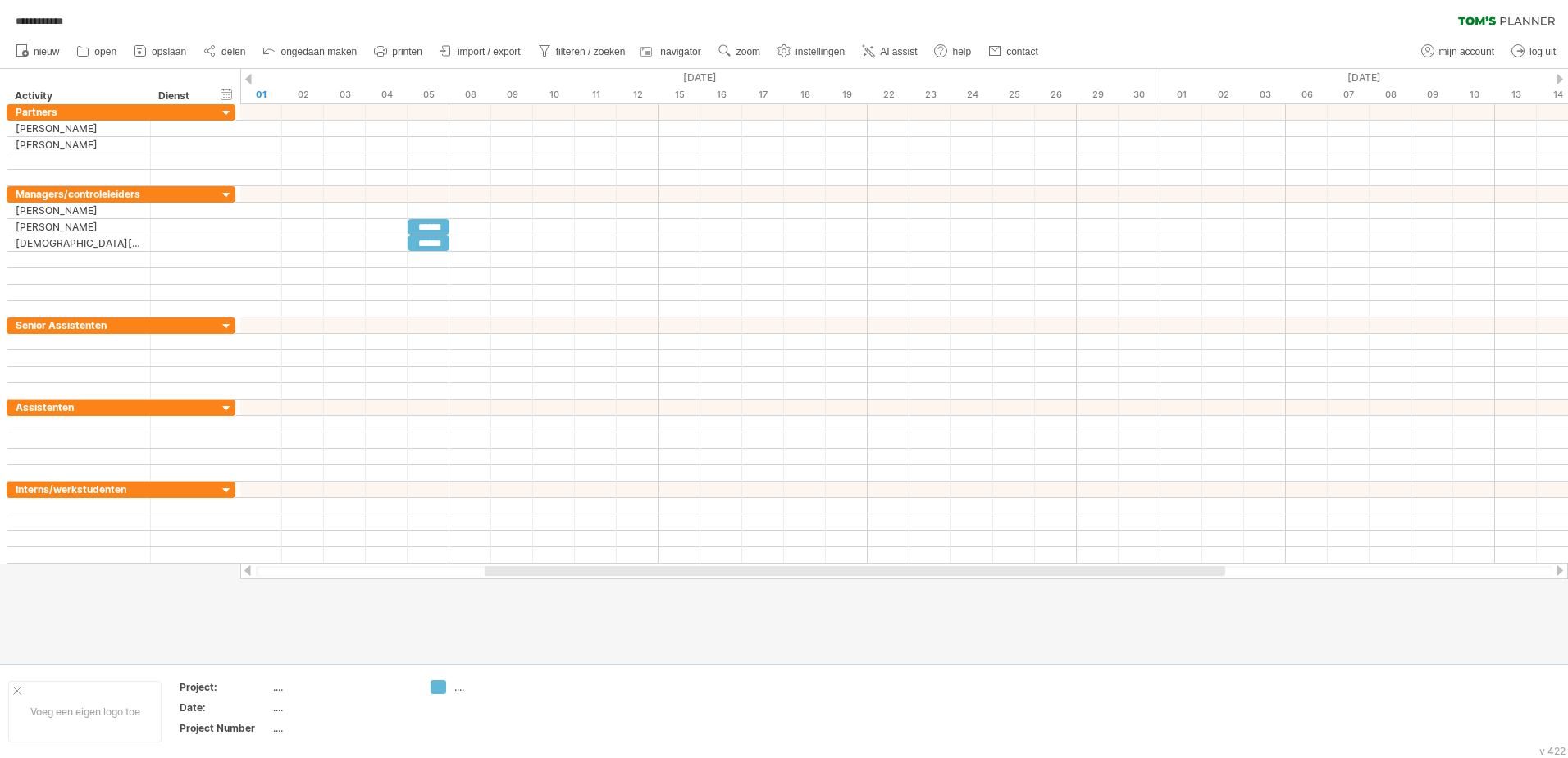
click at [156, 50] on span "opslaan" at bounding box center [169, 52] width 35 height 12
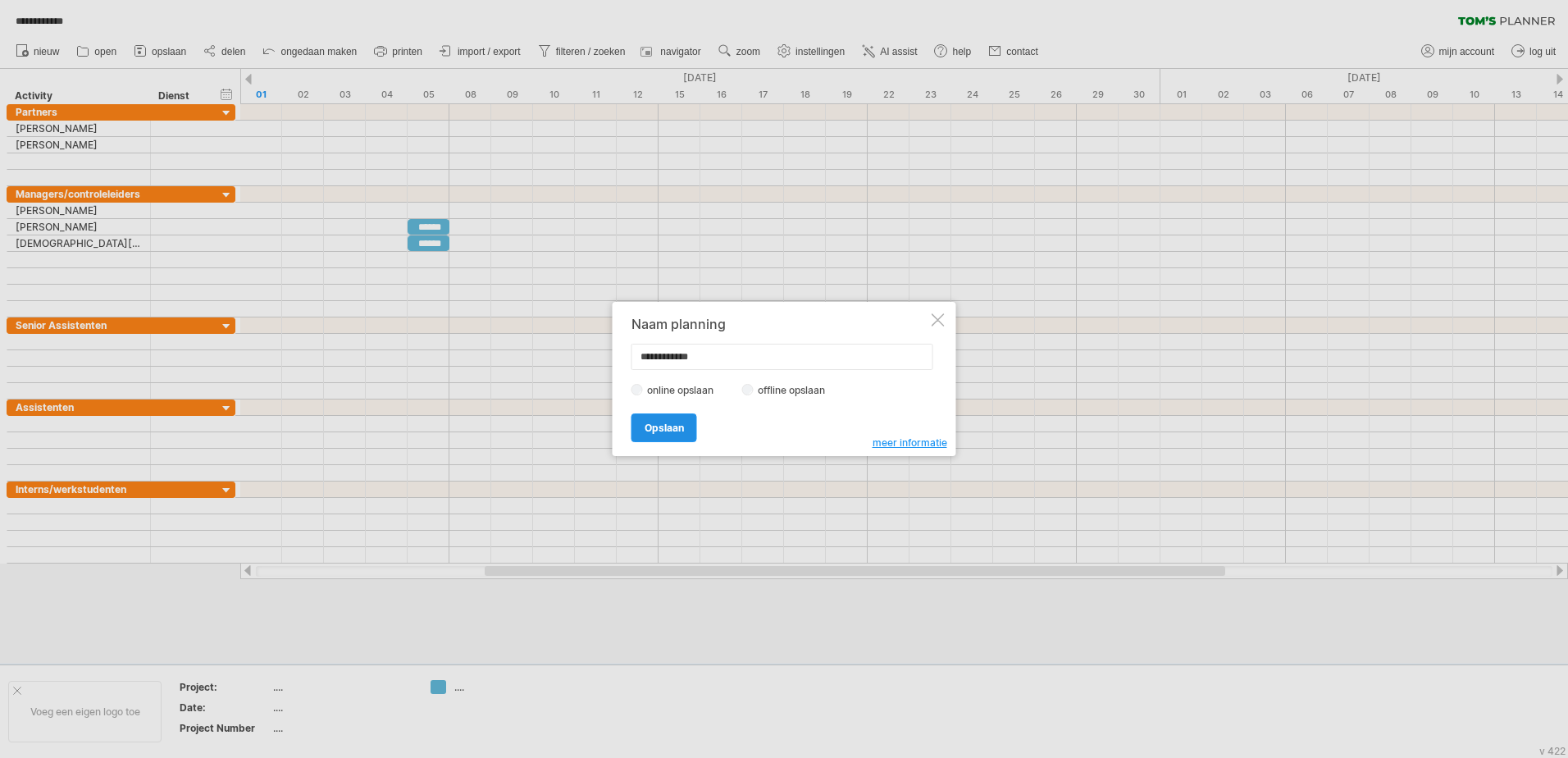
click at [675, 425] on span "Opslaan" at bounding box center [664, 428] width 39 height 13
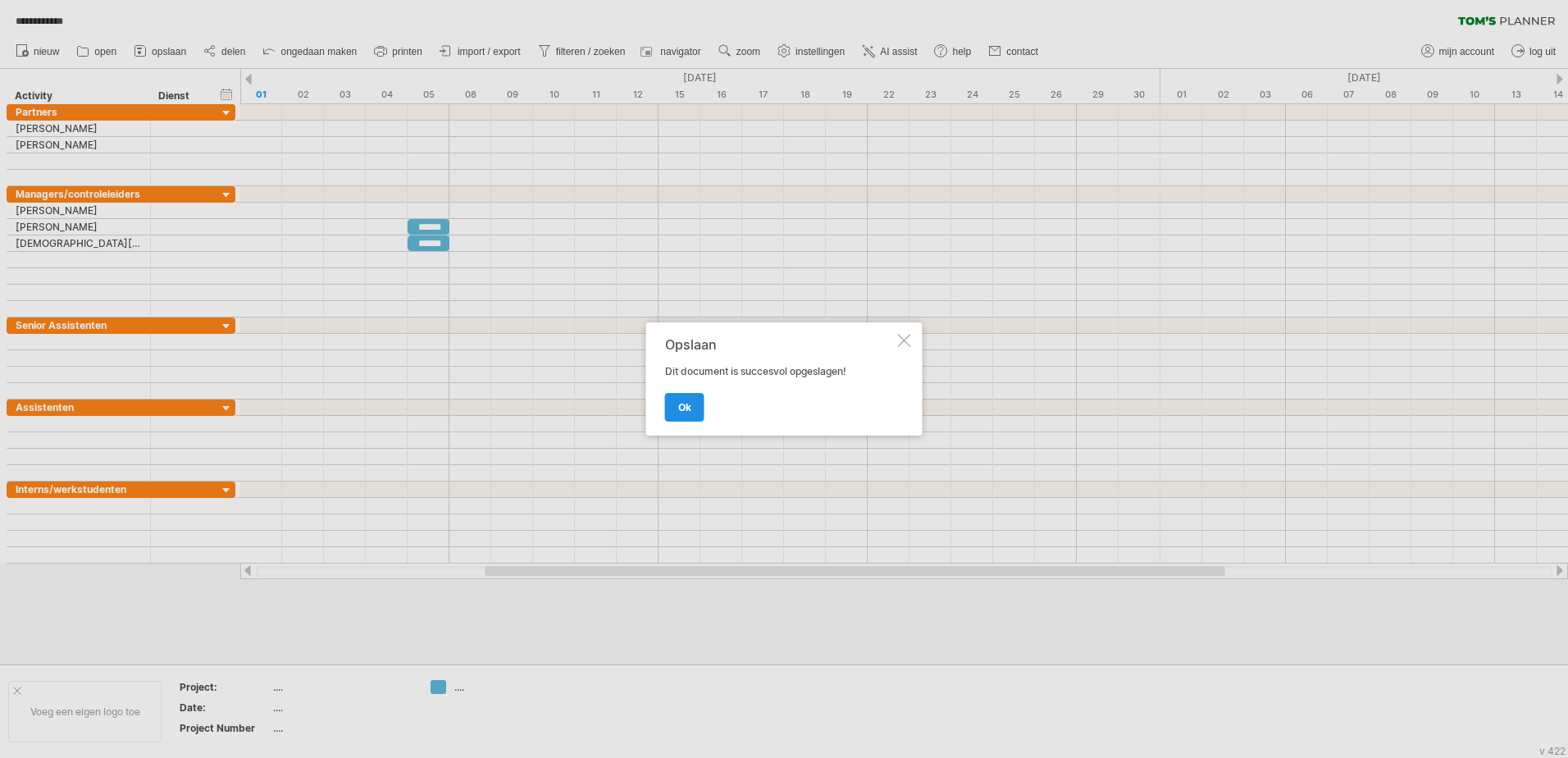
click at [683, 409] on span "ok" at bounding box center [684, 407] width 13 height 13
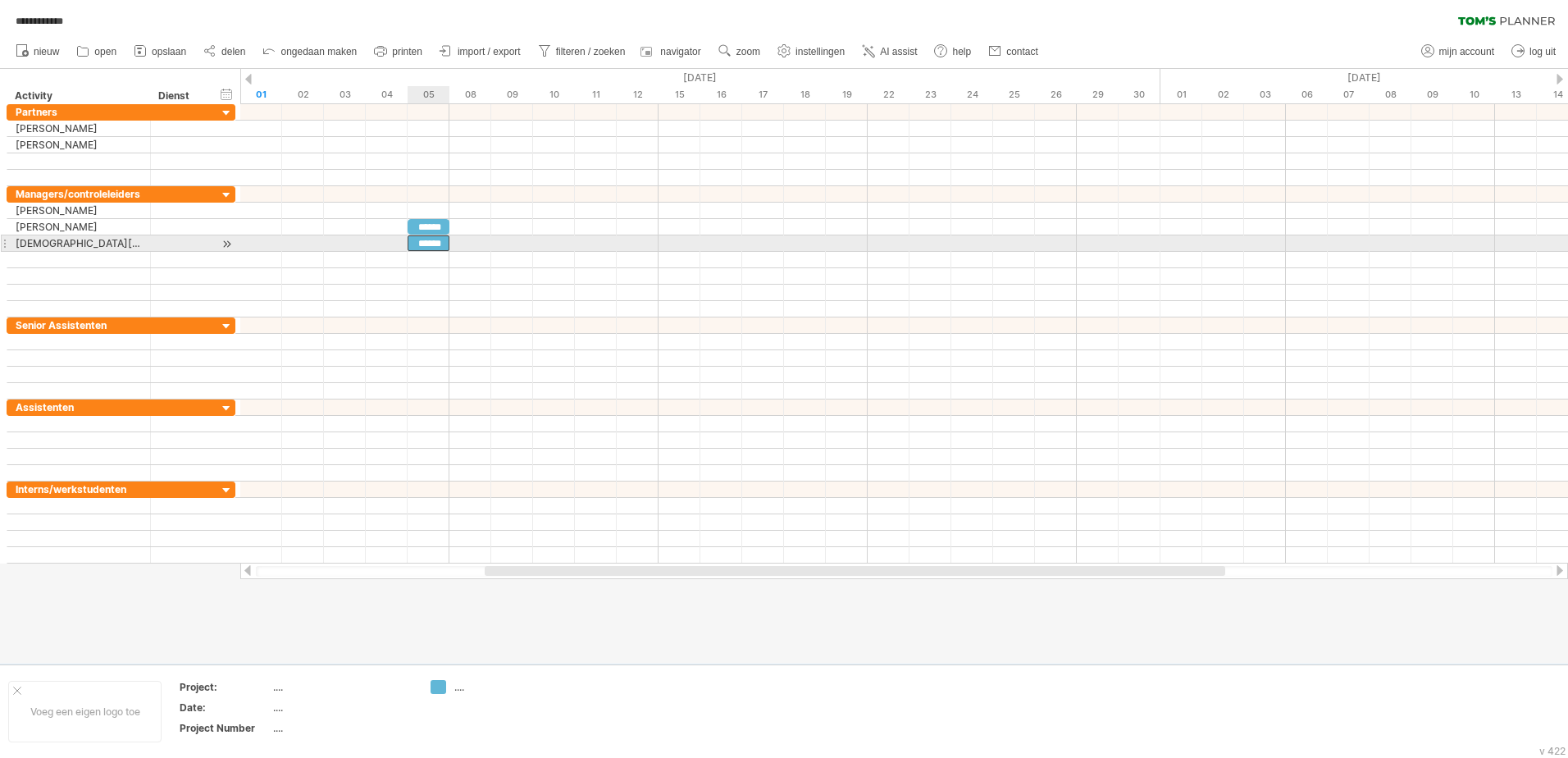
click at [418, 244] on div "******" at bounding box center [428, 243] width 42 height 15
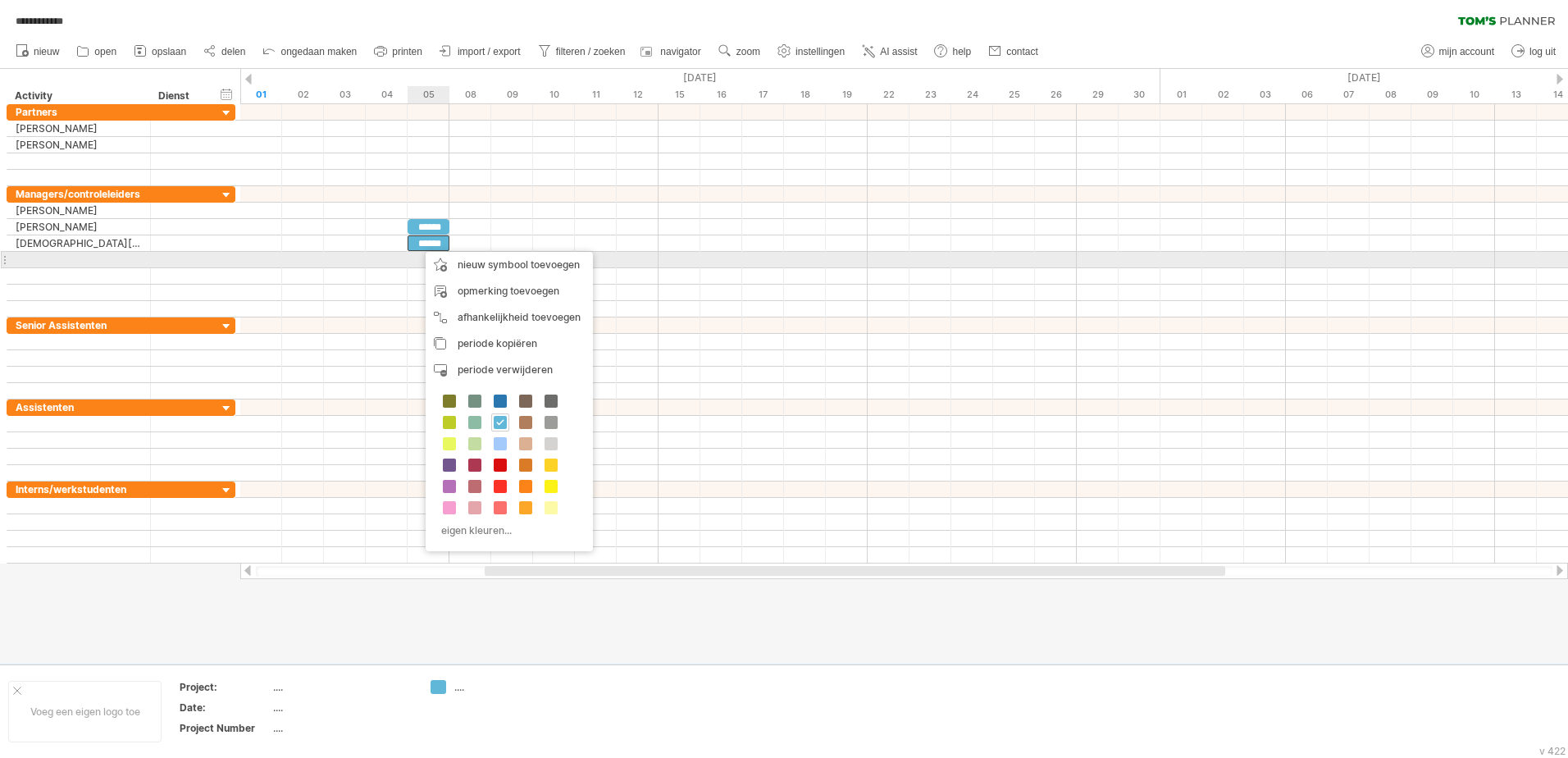
click at [412, 268] on div at bounding box center [905, 259] width 1328 height 16
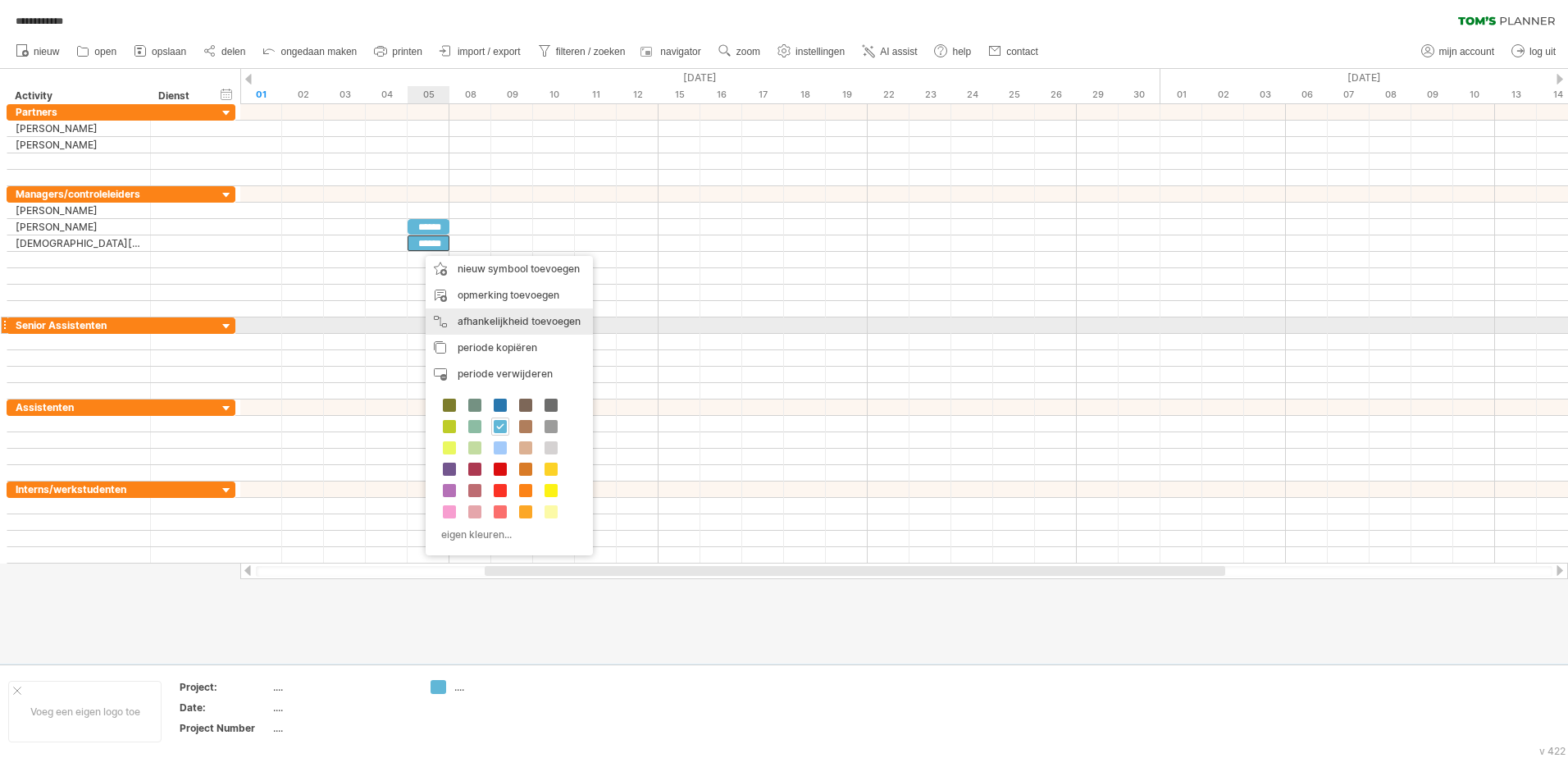
click at [473, 346] on span "periode kopiëren" at bounding box center [497, 347] width 80 height 13
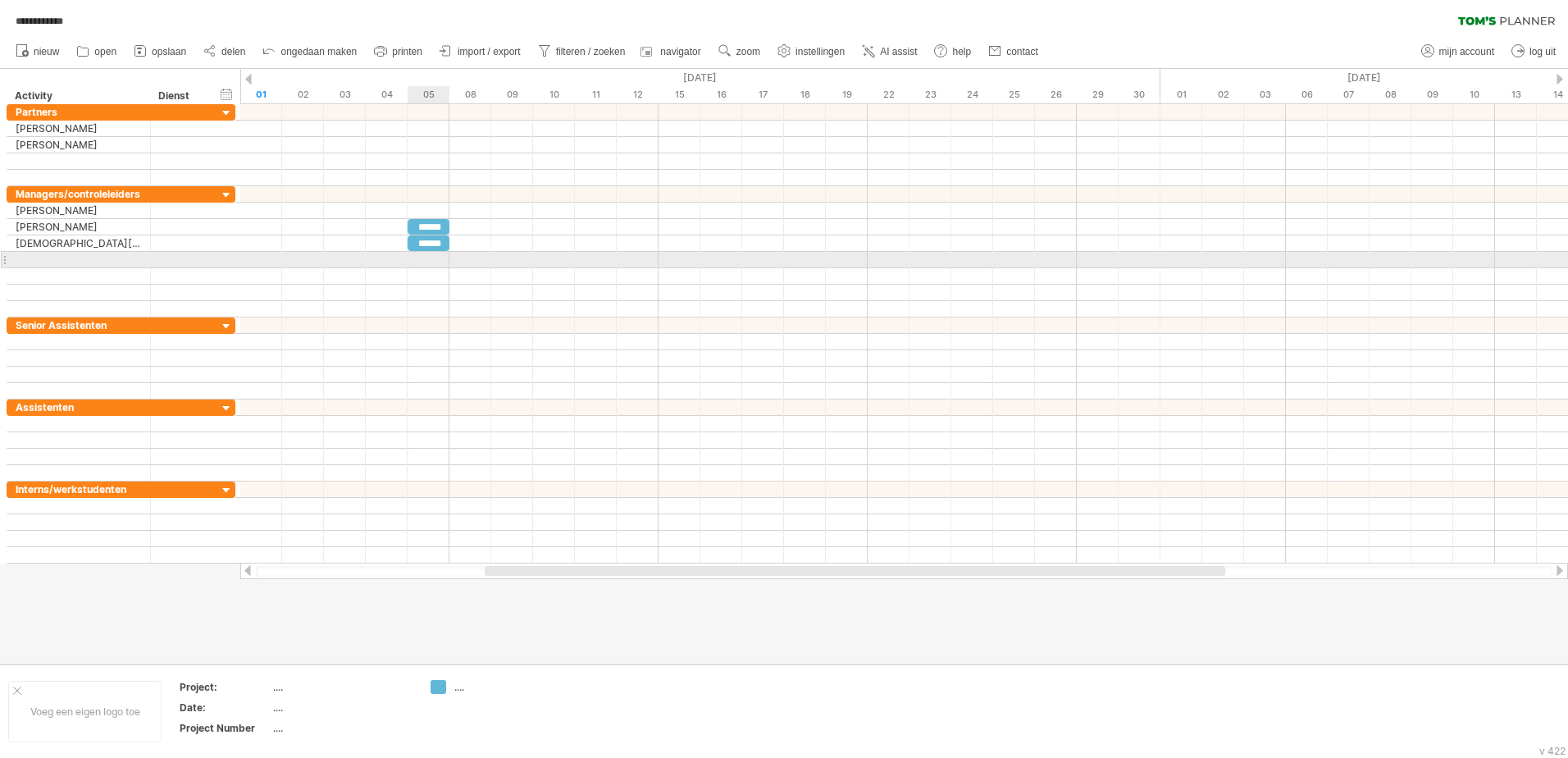
drag, startPoint x: 419, startPoint y: 264, endPoint x: 435, endPoint y: 264, distance: 16.0
click at [435, 264] on div at bounding box center [905, 259] width 1328 height 16
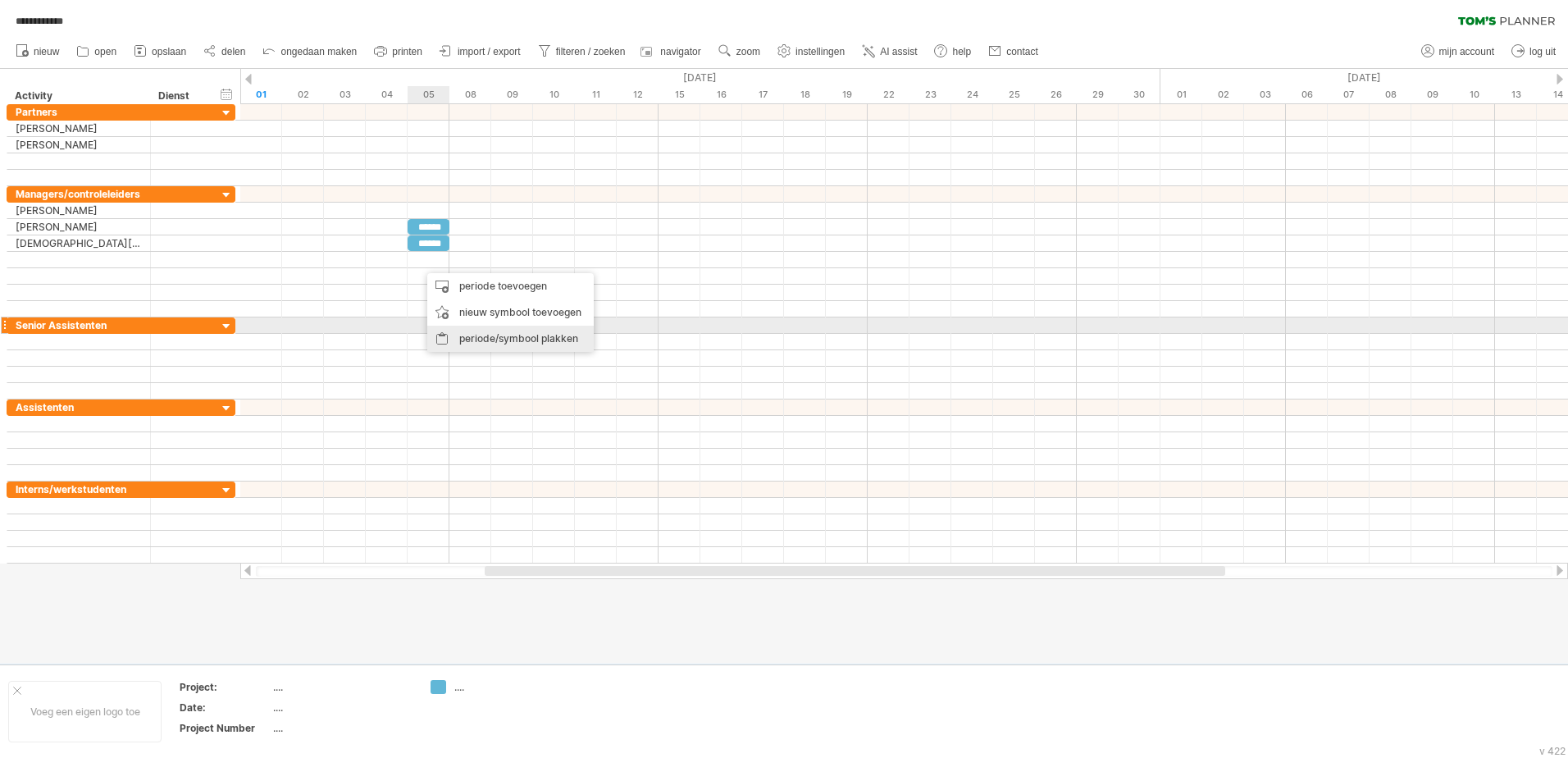
click at [488, 336] on div "periode/symbool plakken" at bounding box center [511, 338] width 167 height 26
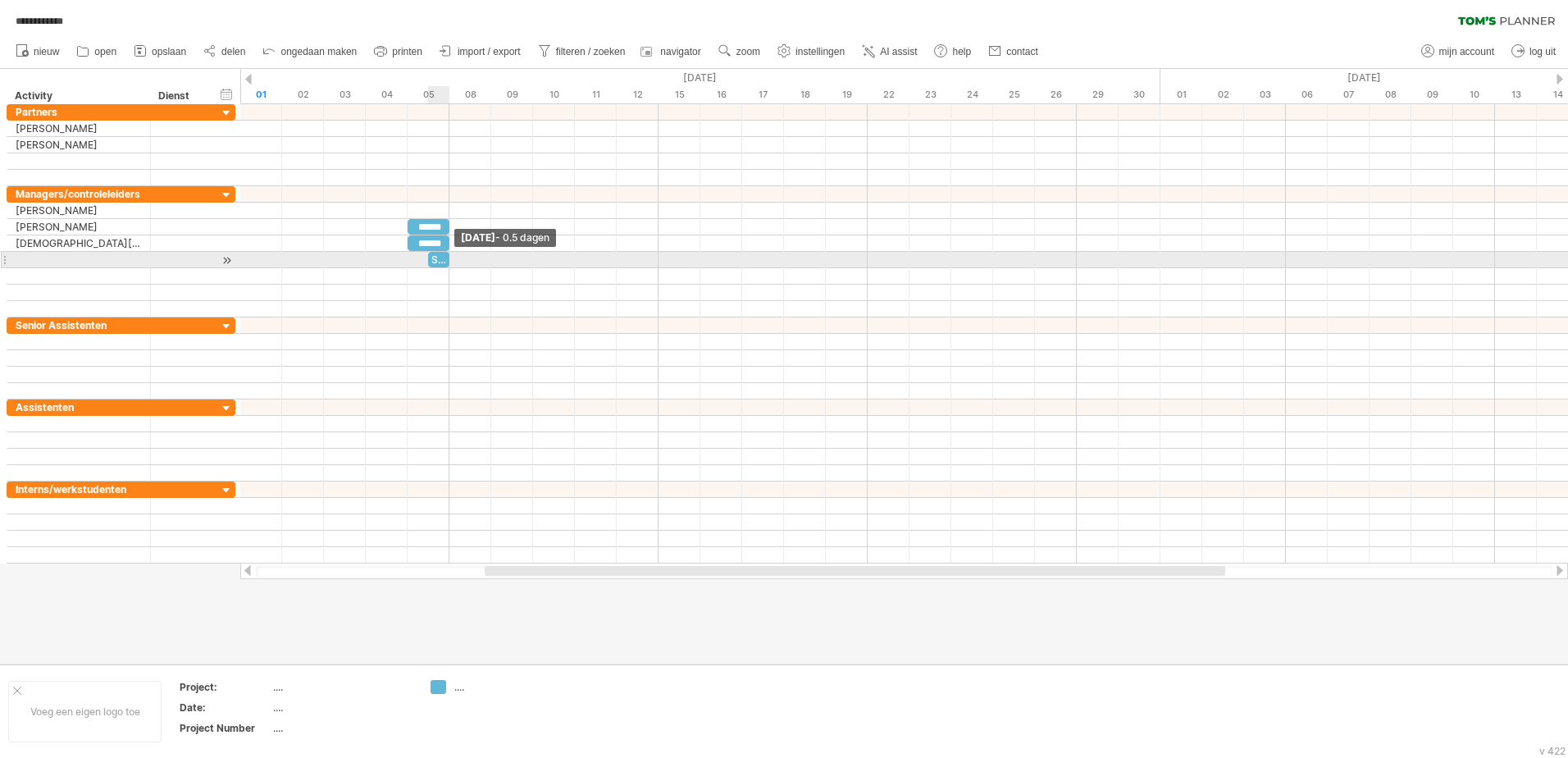
drag, startPoint x: 469, startPoint y: 259, endPoint x: 428, endPoint y: 266, distance: 41.6
click at [428, 266] on div "Studie" at bounding box center [438, 259] width 21 height 15
drag, startPoint x: 428, startPoint y: 263, endPoint x: 413, endPoint y: 264, distance: 15.0
click at [413, 264] on div "Studie" at bounding box center [428, 259] width 42 height 15
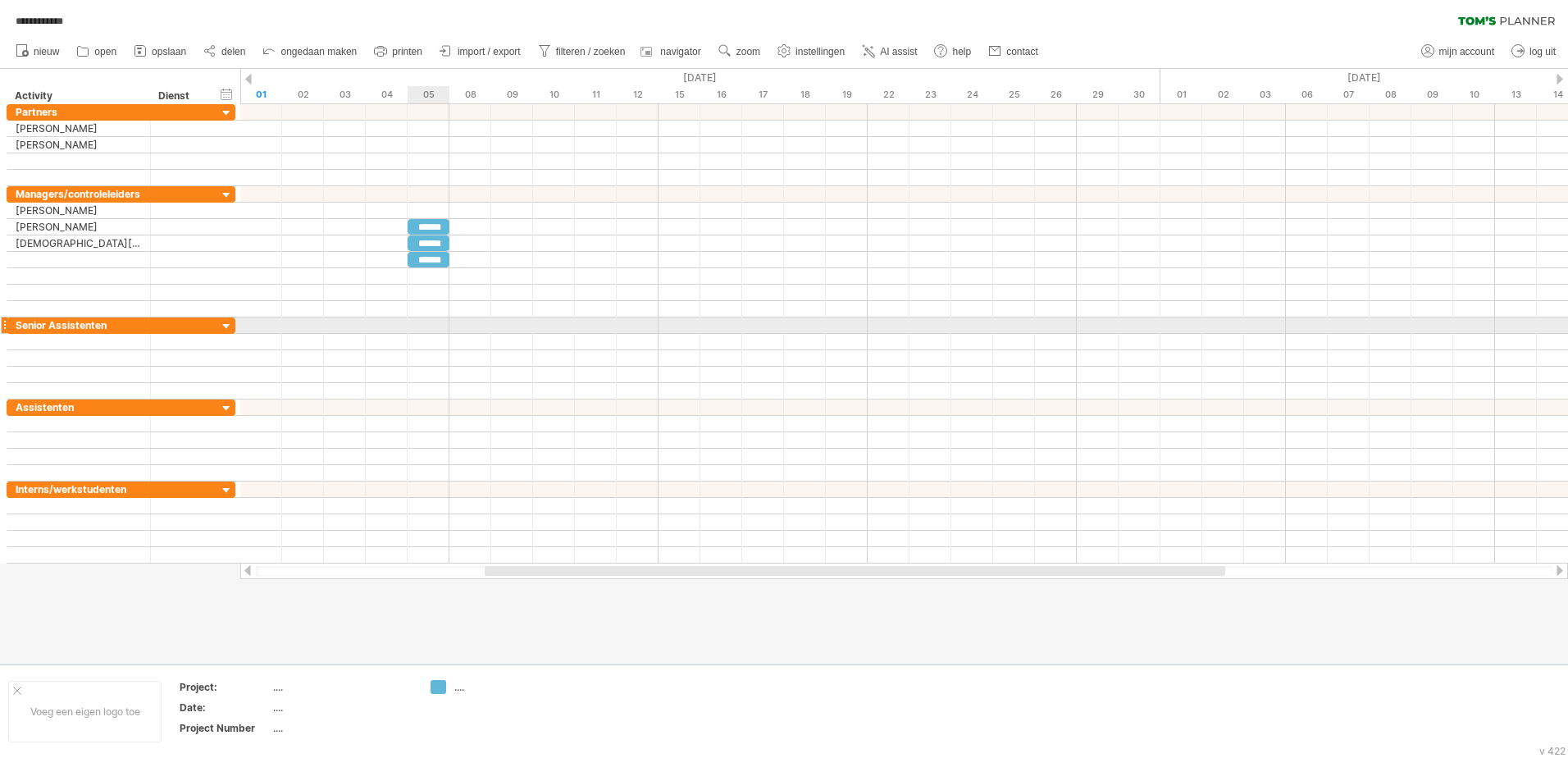
click at [417, 332] on div at bounding box center [905, 325] width 1328 height 16
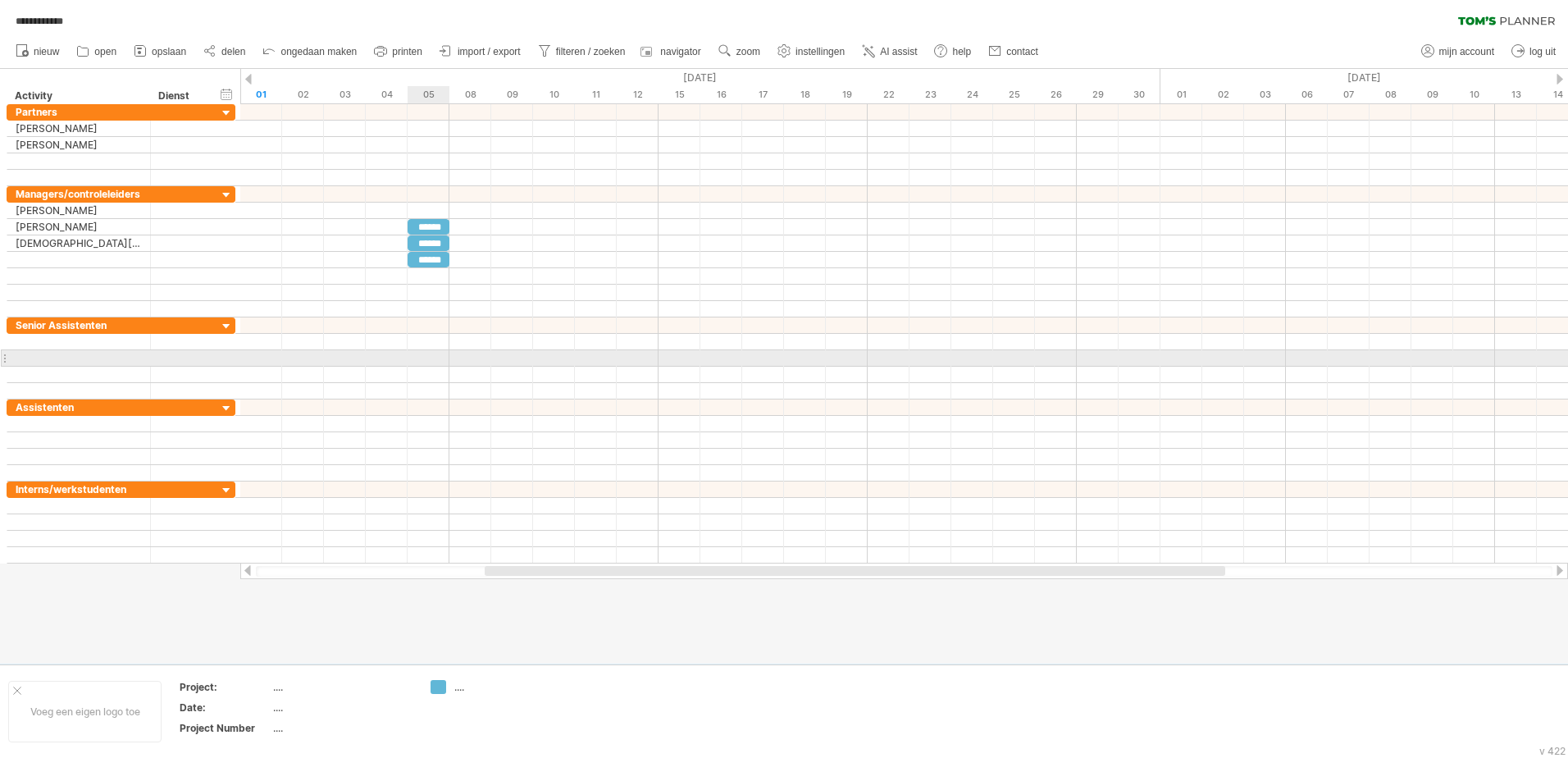
click at [429, 336] on div at bounding box center [905, 341] width 1328 height 16
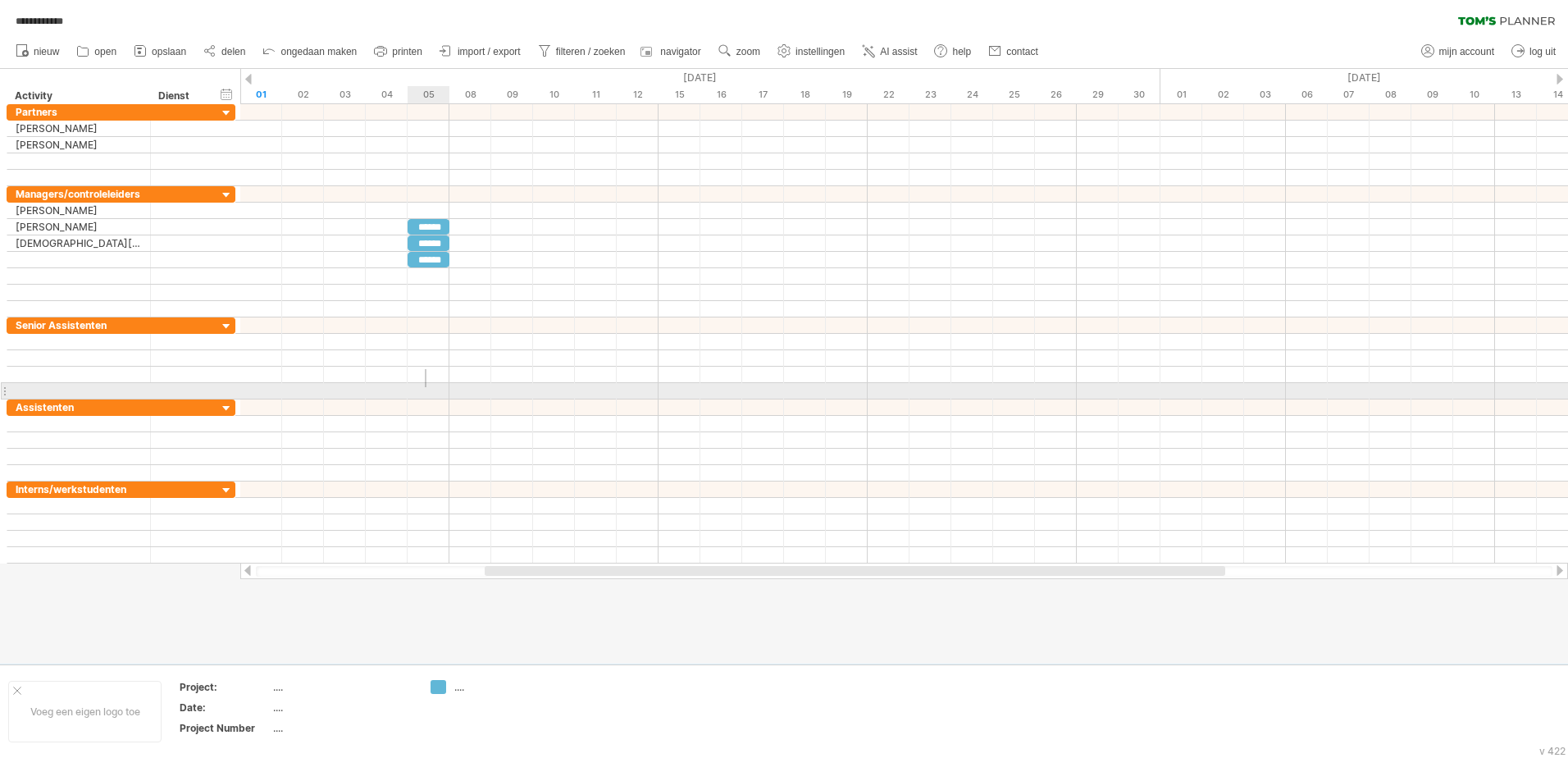
drag, startPoint x: 427, startPoint y: 369, endPoint x: 424, endPoint y: 398, distance: 29.2
click at [424, 398] on div at bounding box center [905, 358] width 1328 height 82
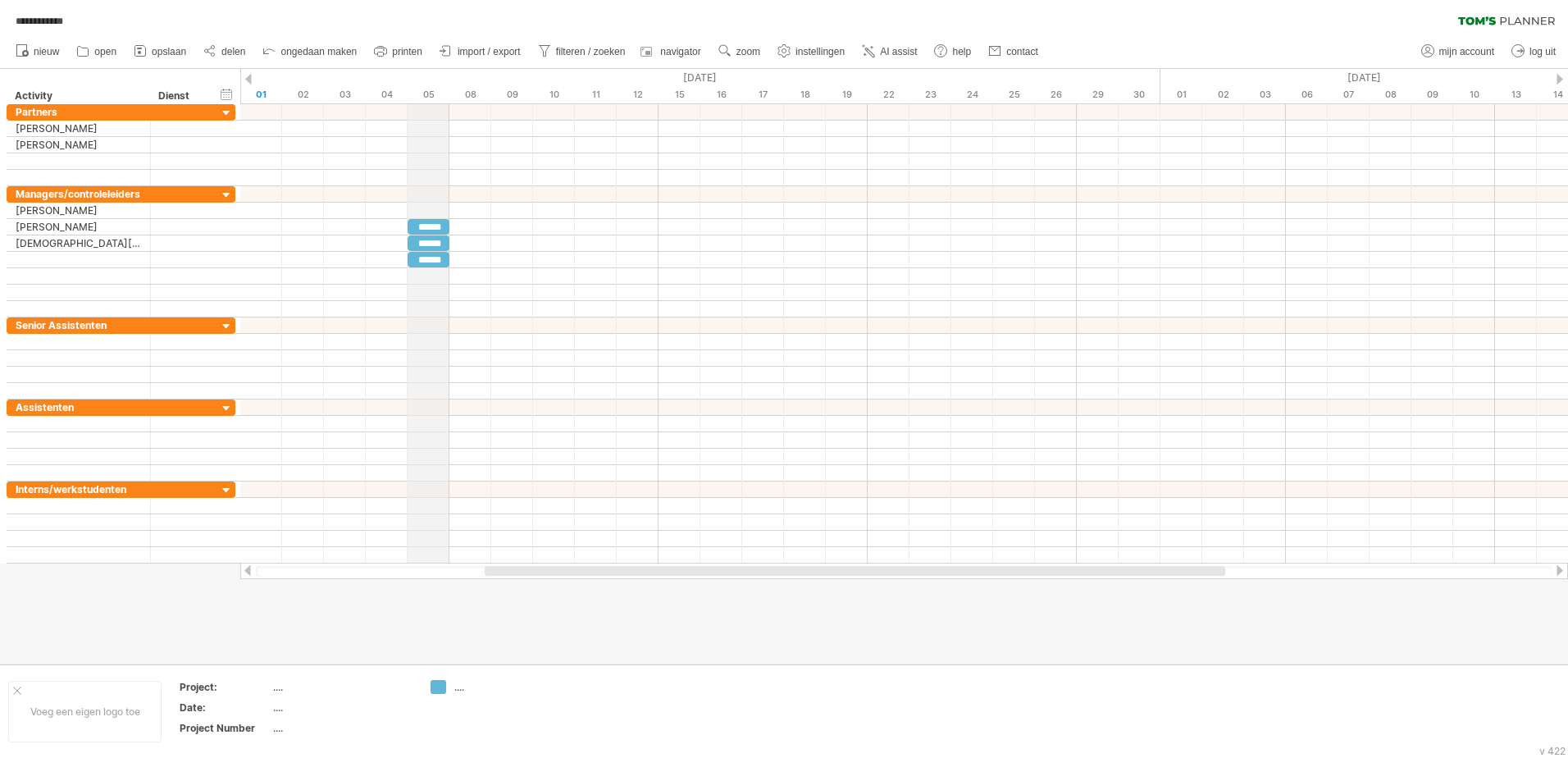
click at [430, 97] on div "05" at bounding box center [428, 95] width 42 height 17
click at [424, 89] on div "05" at bounding box center [428, 95] width 42 height 17
click at [430, 95] on div "05" at bounding box center [428, 95] width 42 height 17
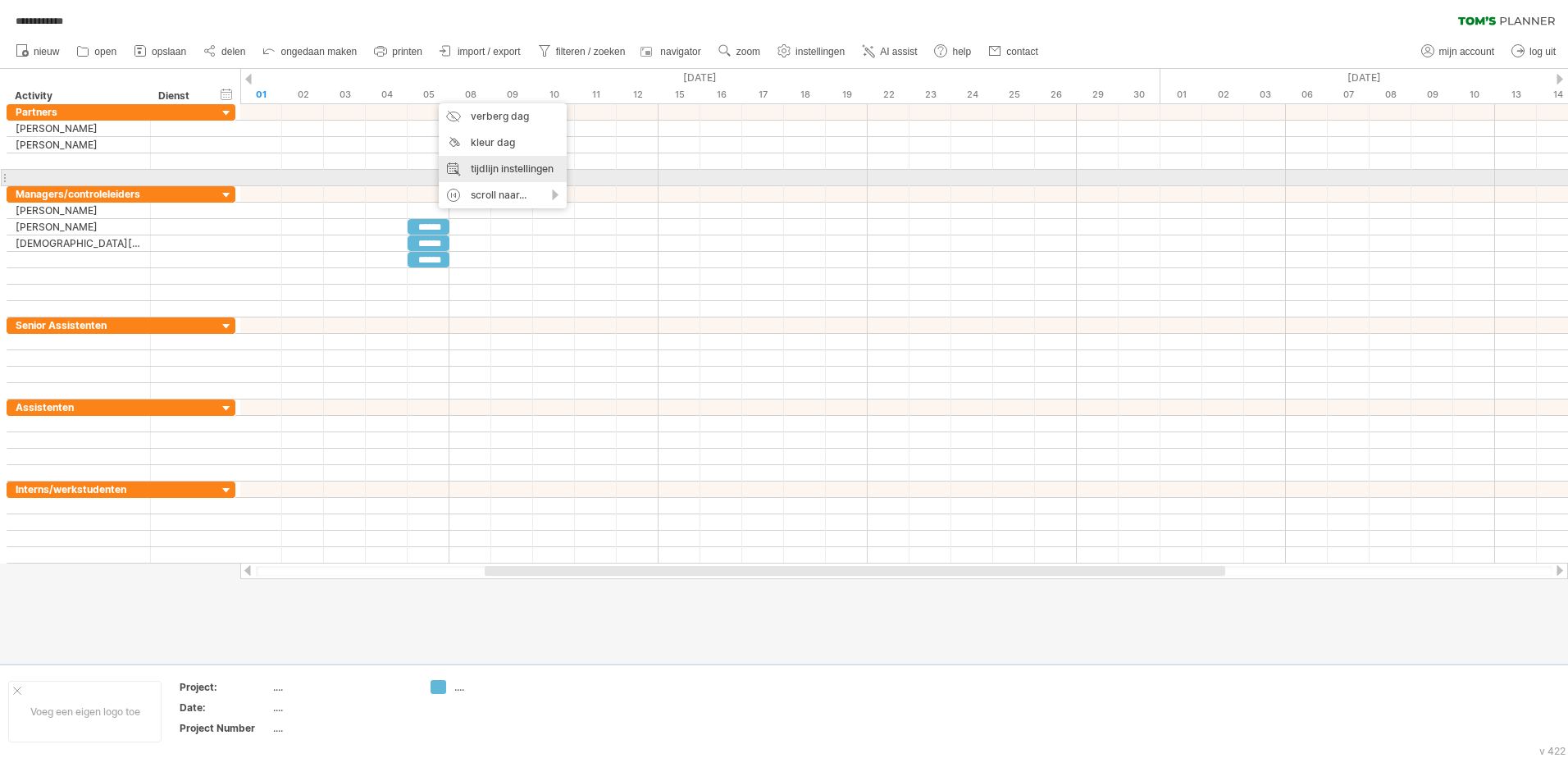
click at [516, 170] on div "tijdlijn instellingen" at bounding box center [502, 169] width 128 height 26
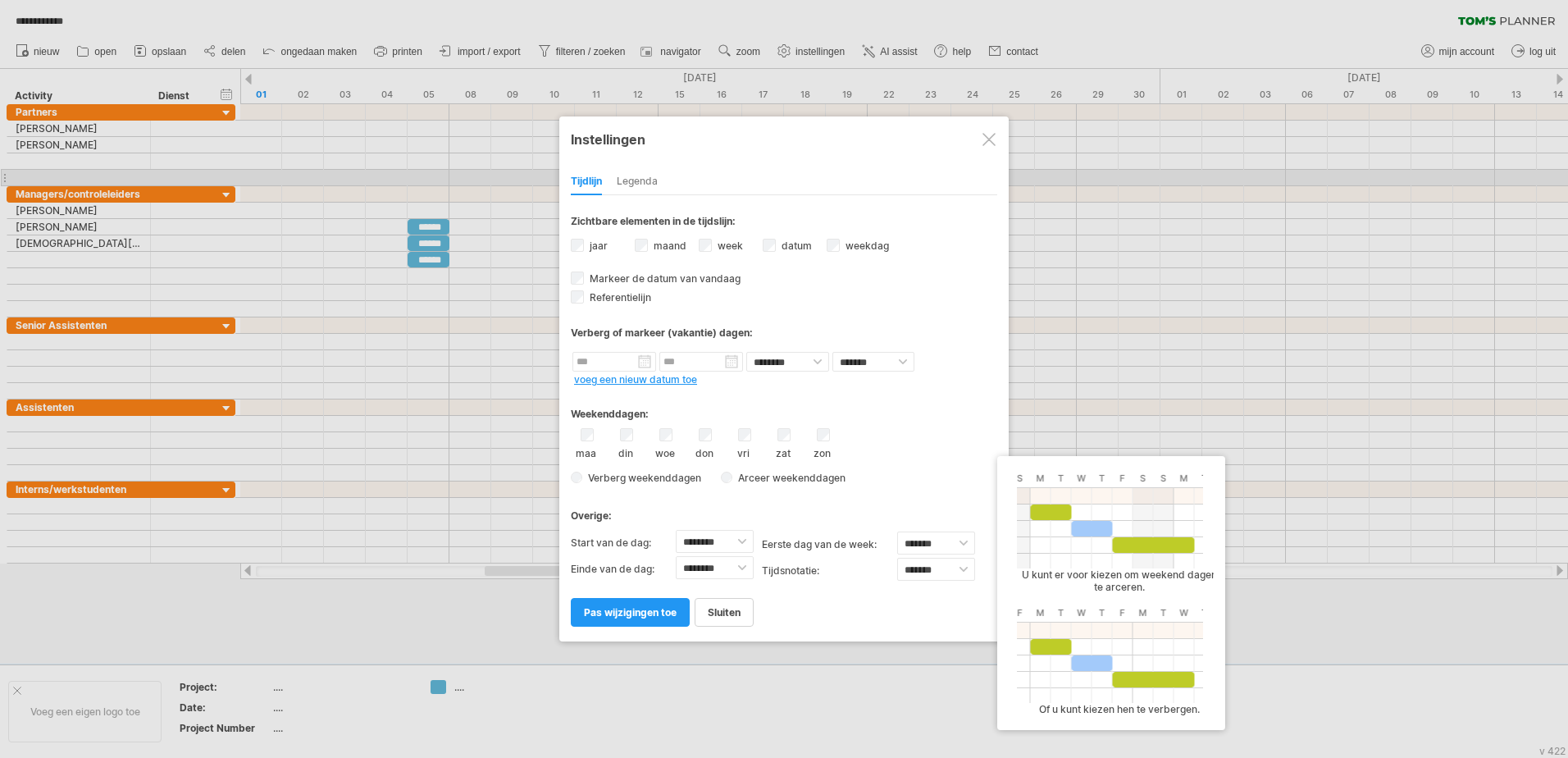
click at [642, 480] on span "Verberg weekenddagen" at bounding box center [642, 478] width 119 height 13
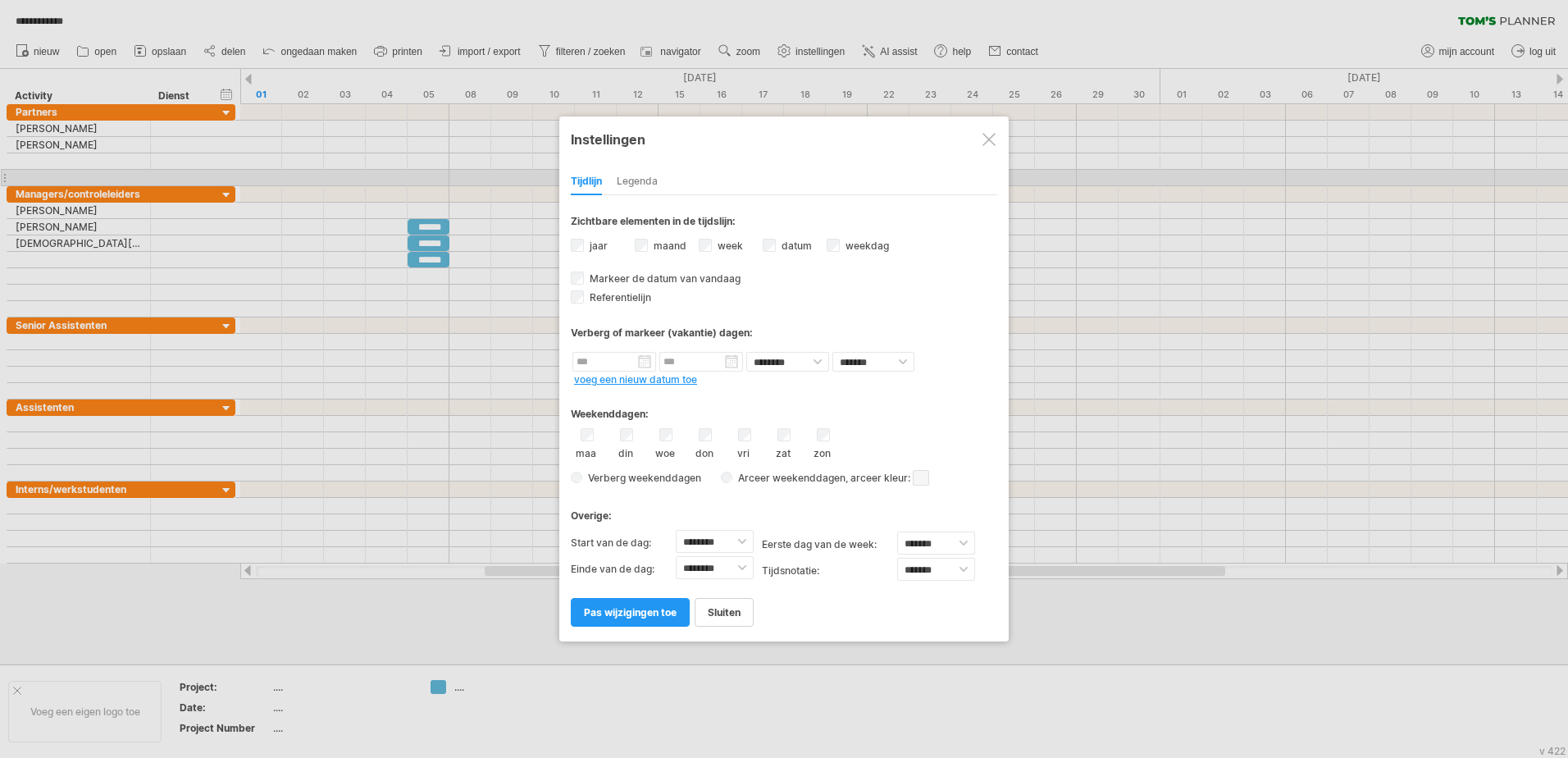
drag, startPoint x: 665, startPoint y: 614, endPoint x: 664, endPoint y: 605, distance: 9.1
click at [664, 614] on span "pas wijzigingen toe" at bounding box center [629, 612] width 92 height 13
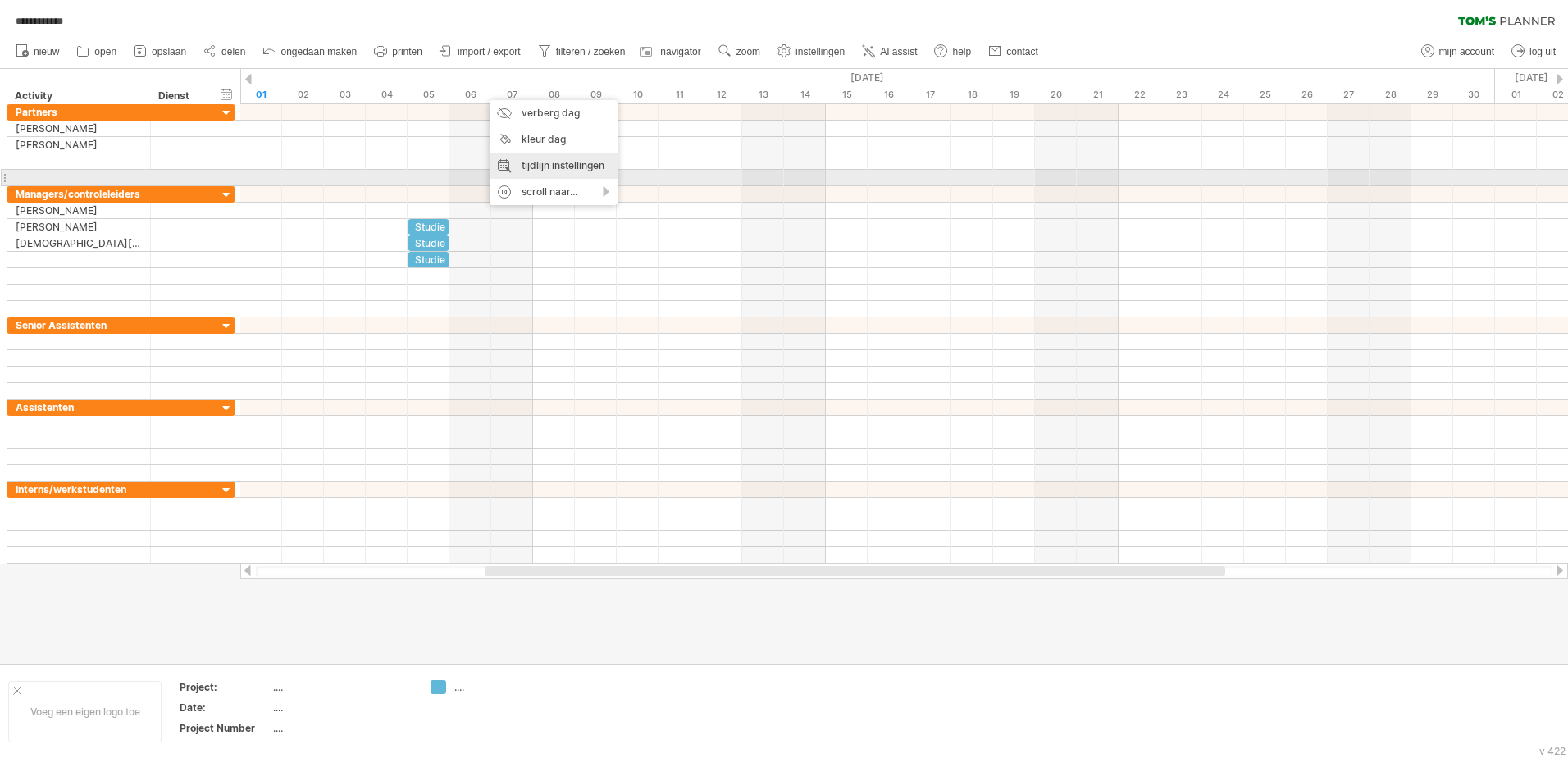
click at [540, 165] on div "tijdlijn instellingen" at bounding box center [553, 165] width 128 height 26
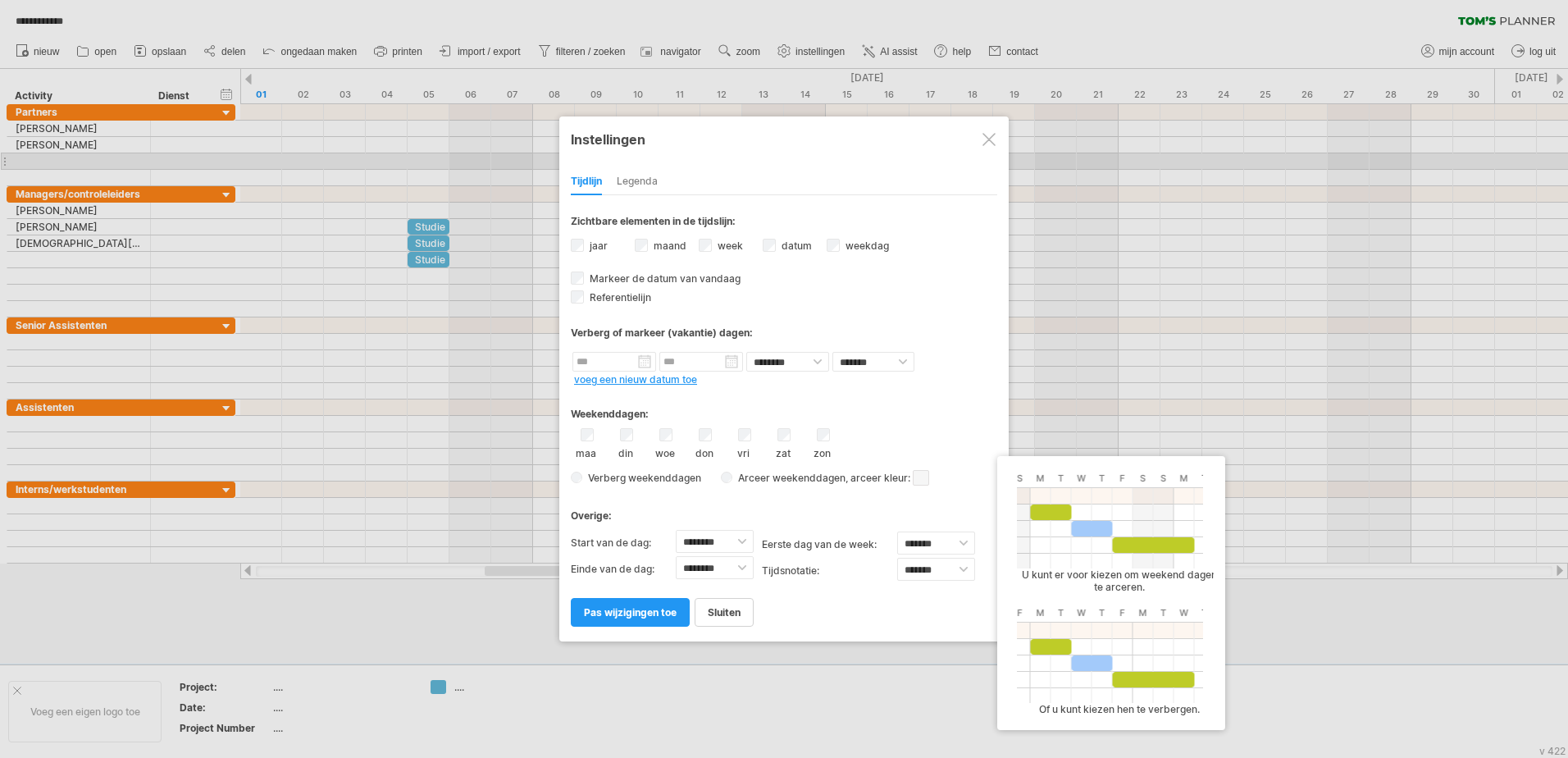
click at [923, 480] on span at bounding box center [921, 478] width 16 height 15
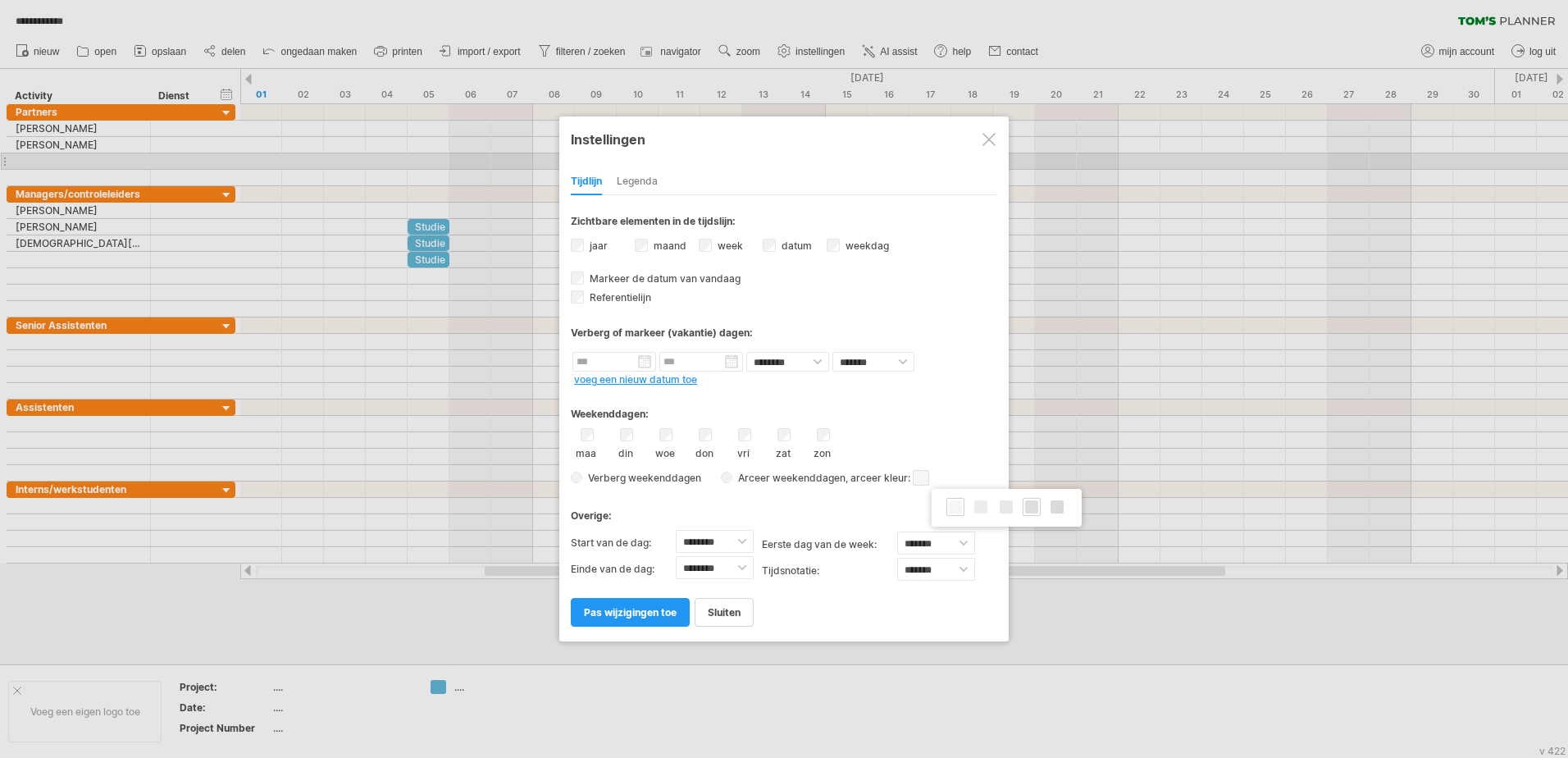
click at [1033, 505] on span at bounding box center [1031, 506] width 13 height 13
click at [650, 609] on span "pas wijzigingen toe" at bounding box center [629, 612] width 92 height 13
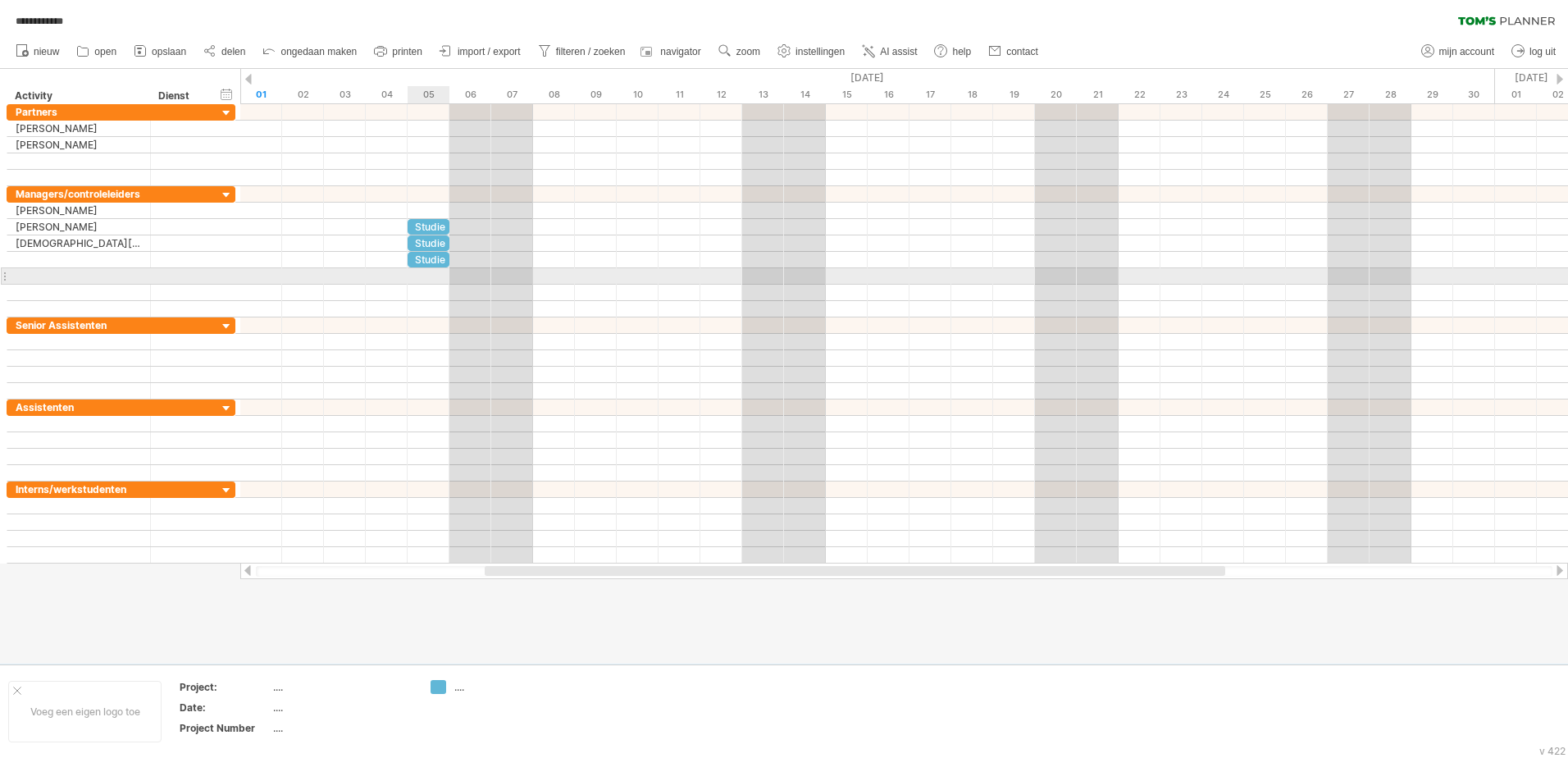
click at [417, 279] on div at bounding box center [905, 276] width 1328 height 16
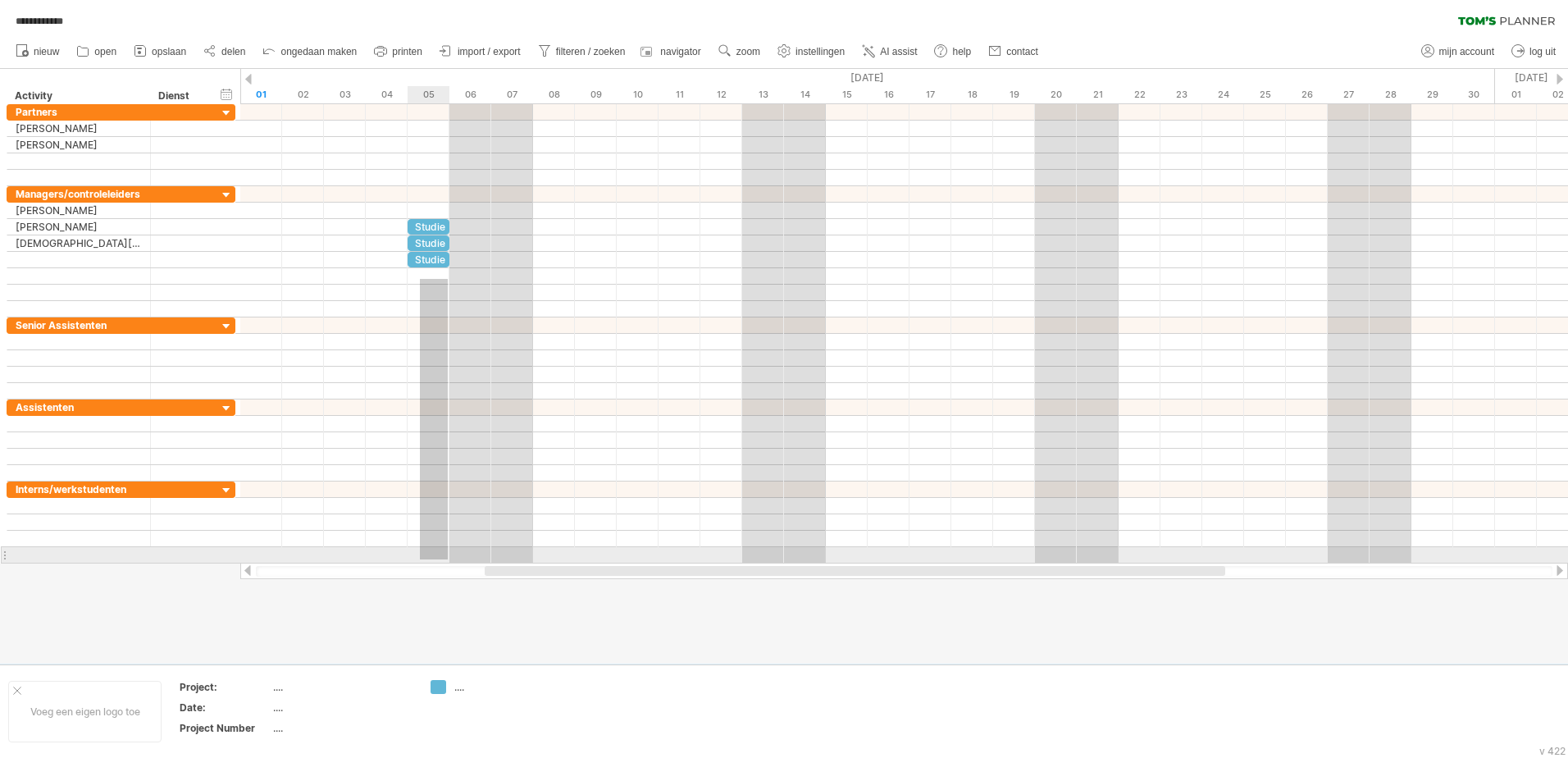
drag, startPoint x: 420, startPoint y: 279, endPoint x: 448, endPoint y: 559, distance: 281.4
click at [448, 559] on div at bounding box center [905, 334] width 1328 height 459
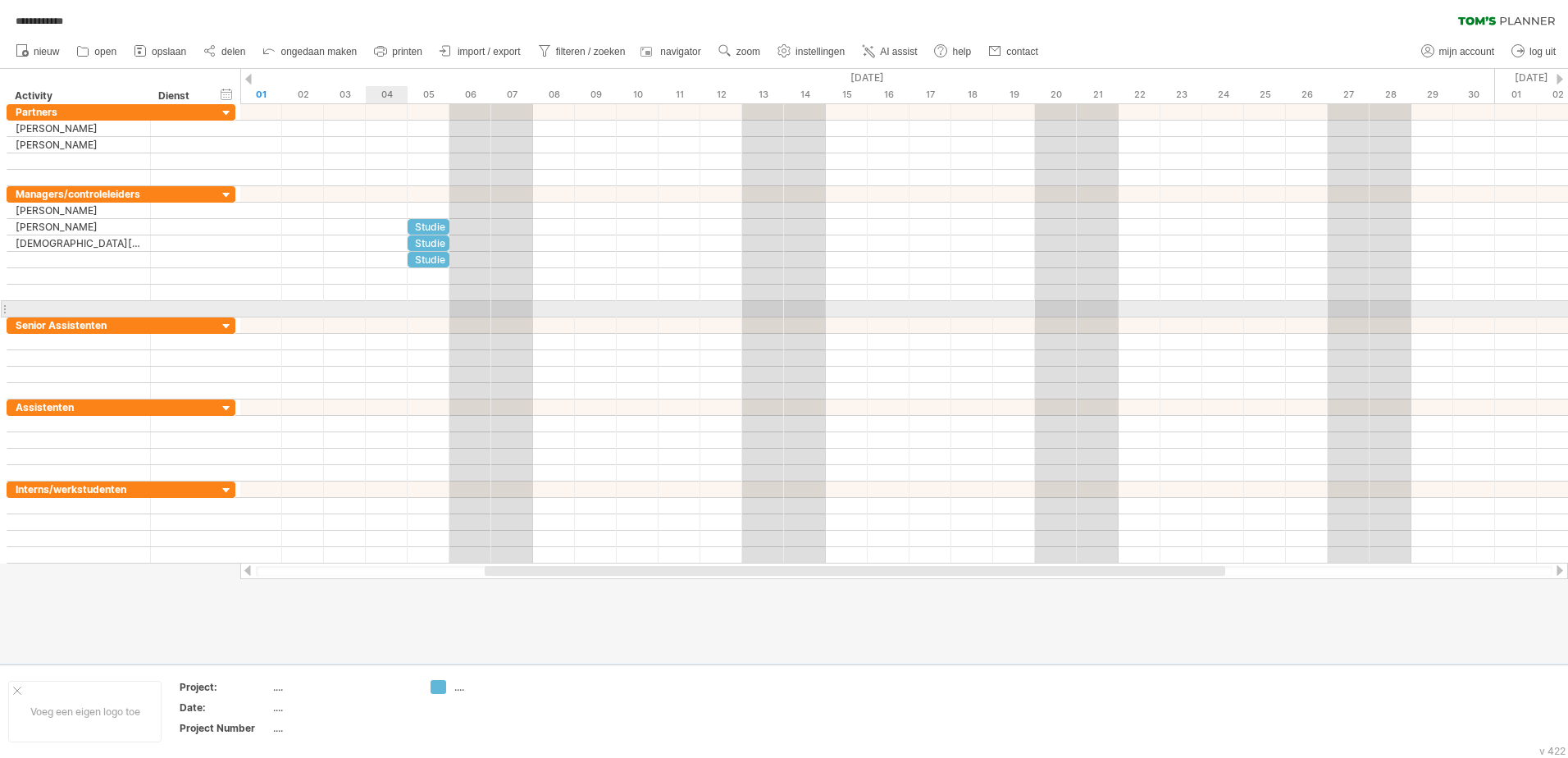
click at [422, 284] on div at bounding box center [905, 252] width 1328 height 131
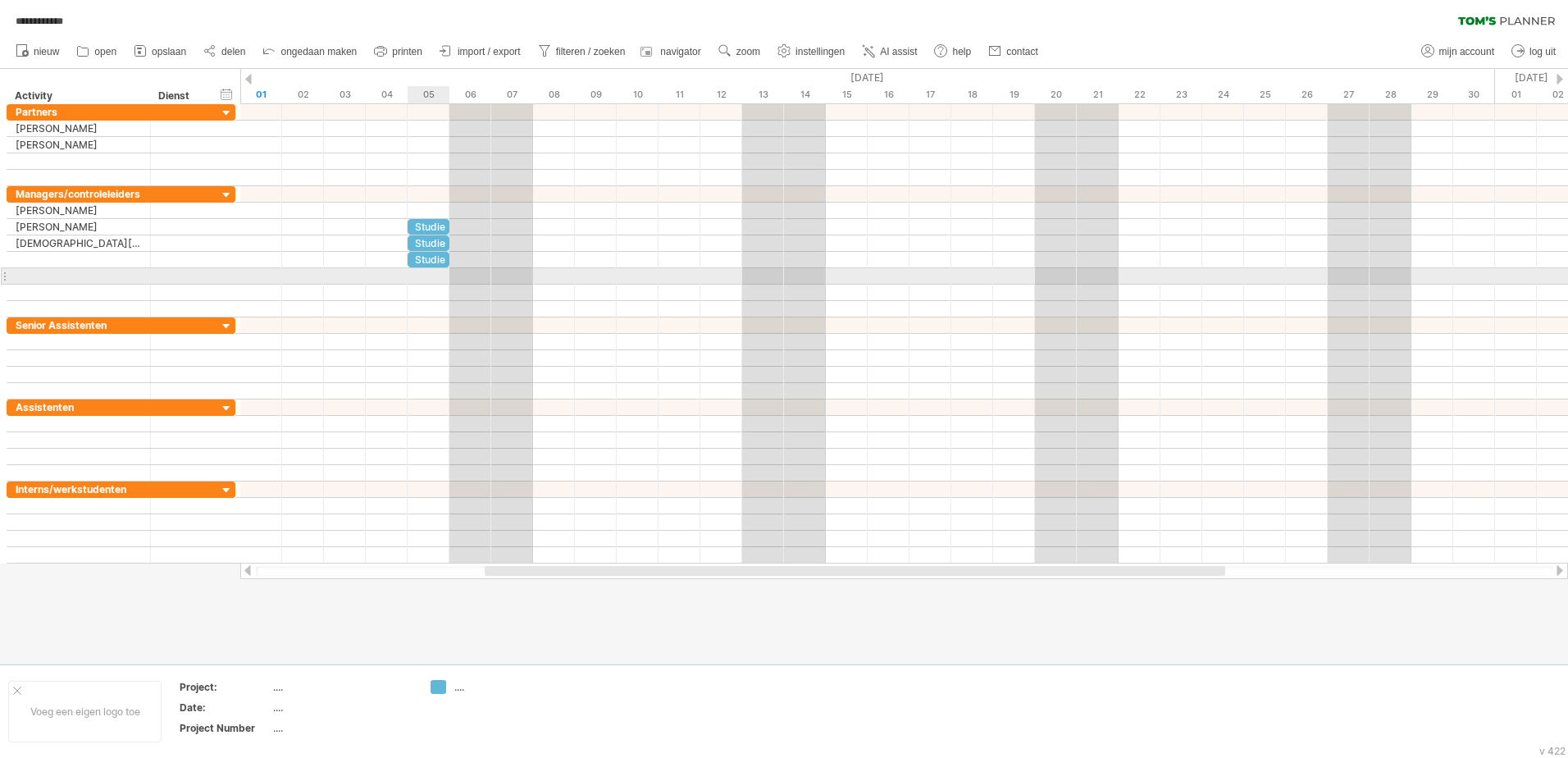
click at [421, 261] on div "Studie" at bounding box center [428, 259] width 42 height 15
paste div
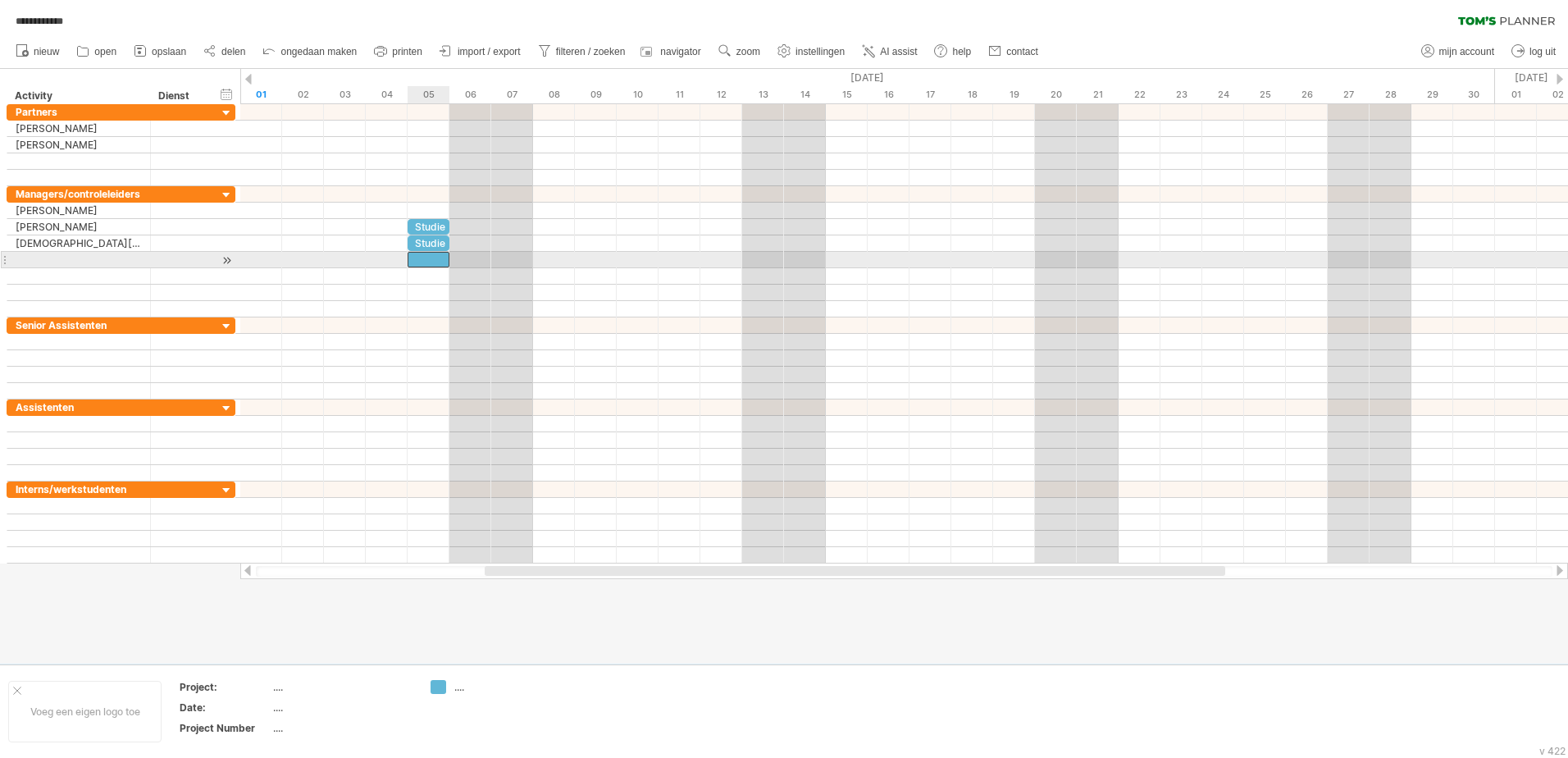
click at [423, 250] on div "Studie" at bounding box center [428, 243] width 42 height 15
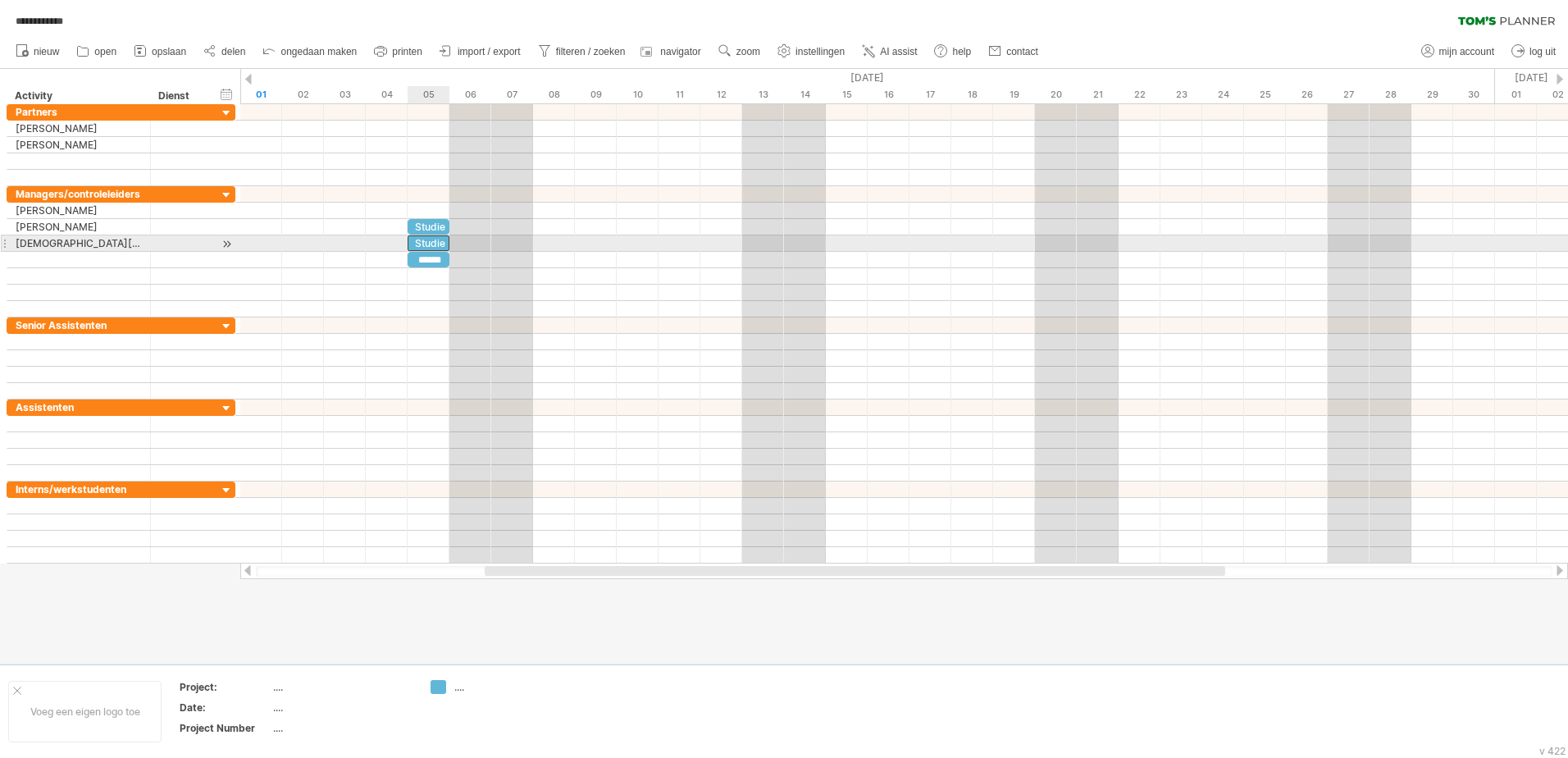
click at [423, 254] on div "******" at bounding box center [428, 259] width 42 height 15
paste div
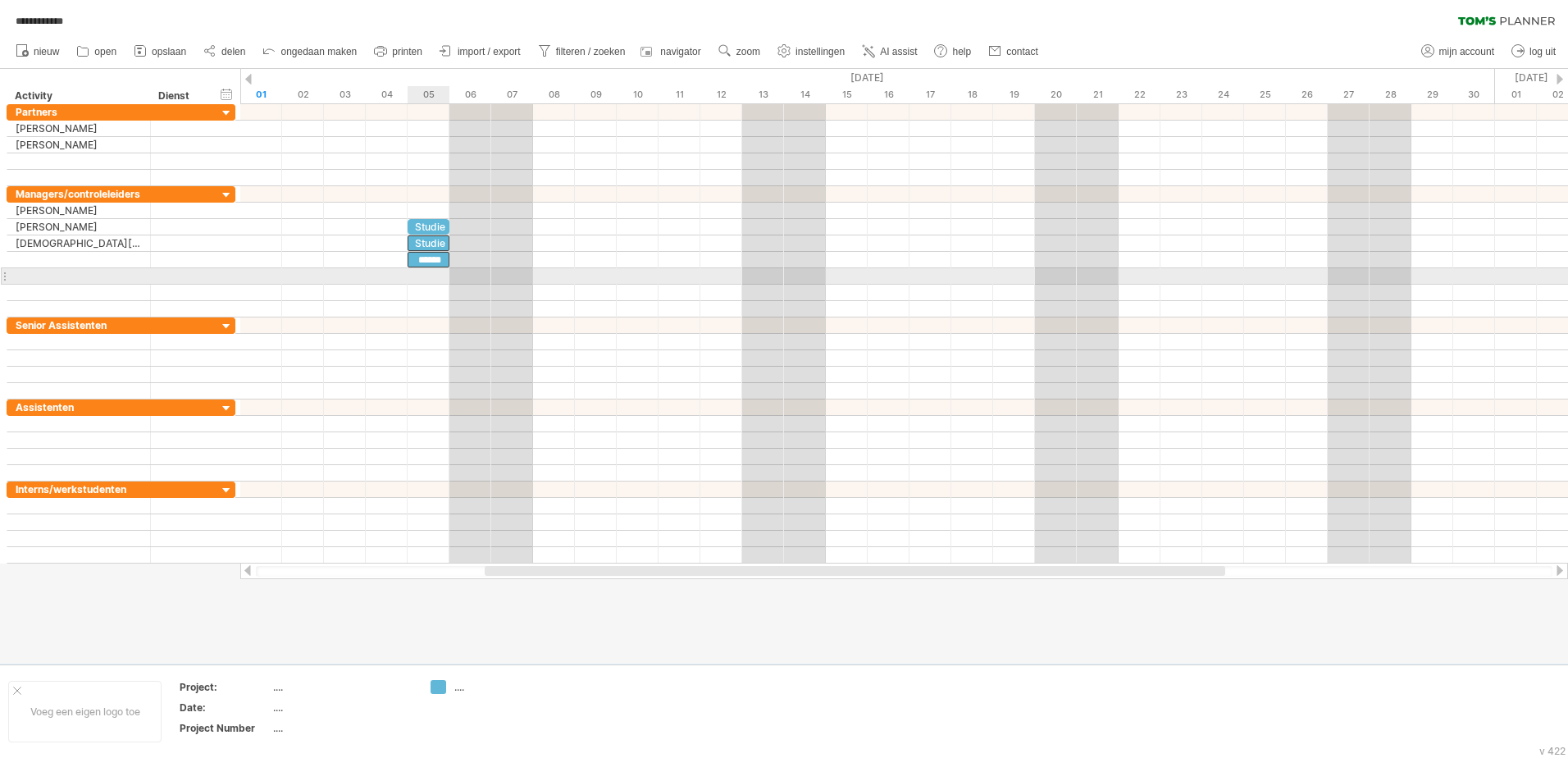
click at [418, 272] on div at bounding box center [905, 276] width 1328 height 16
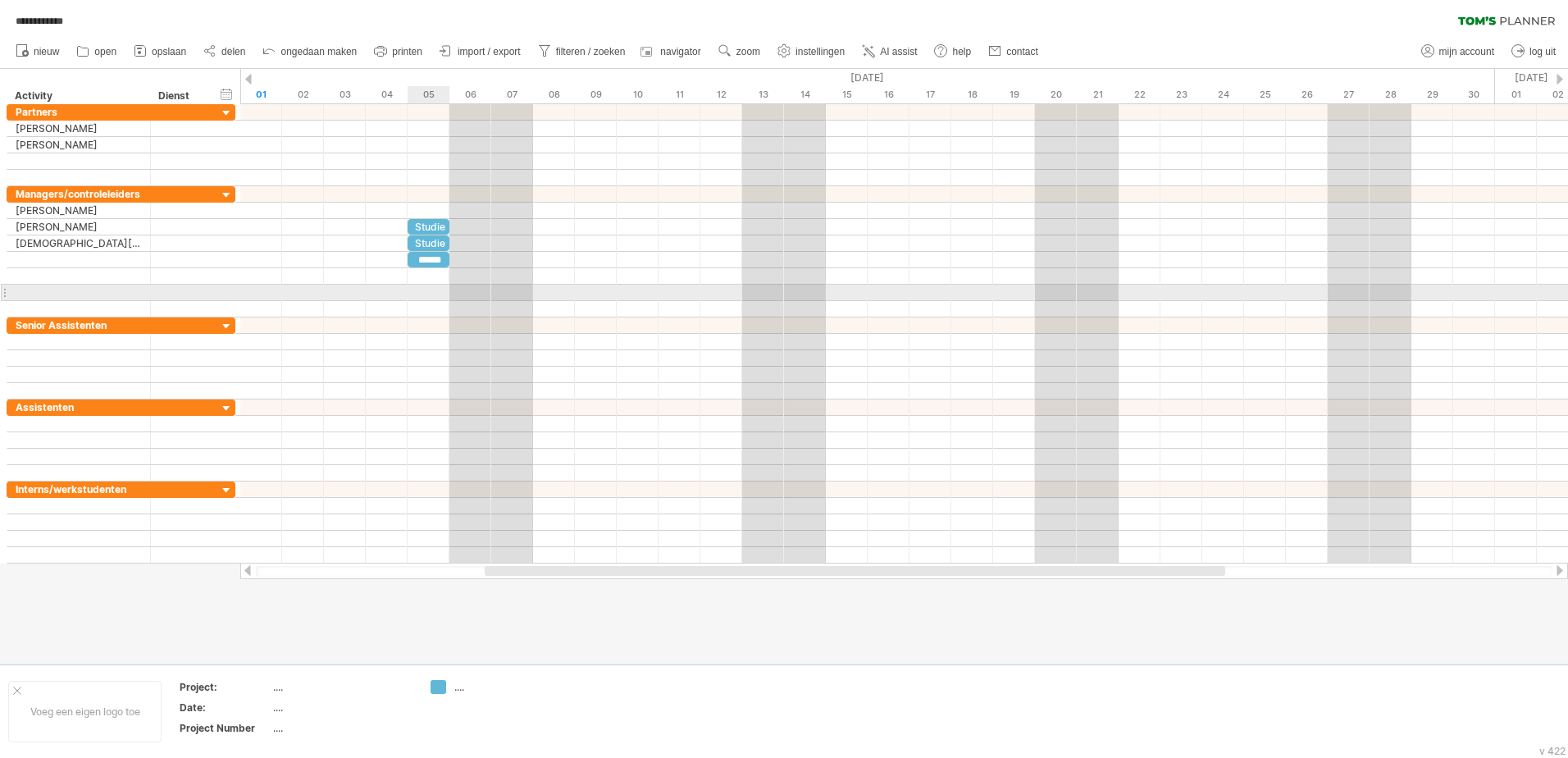
click at [420, 288] on div at bounding box center [905, 292] width 1328 height 16
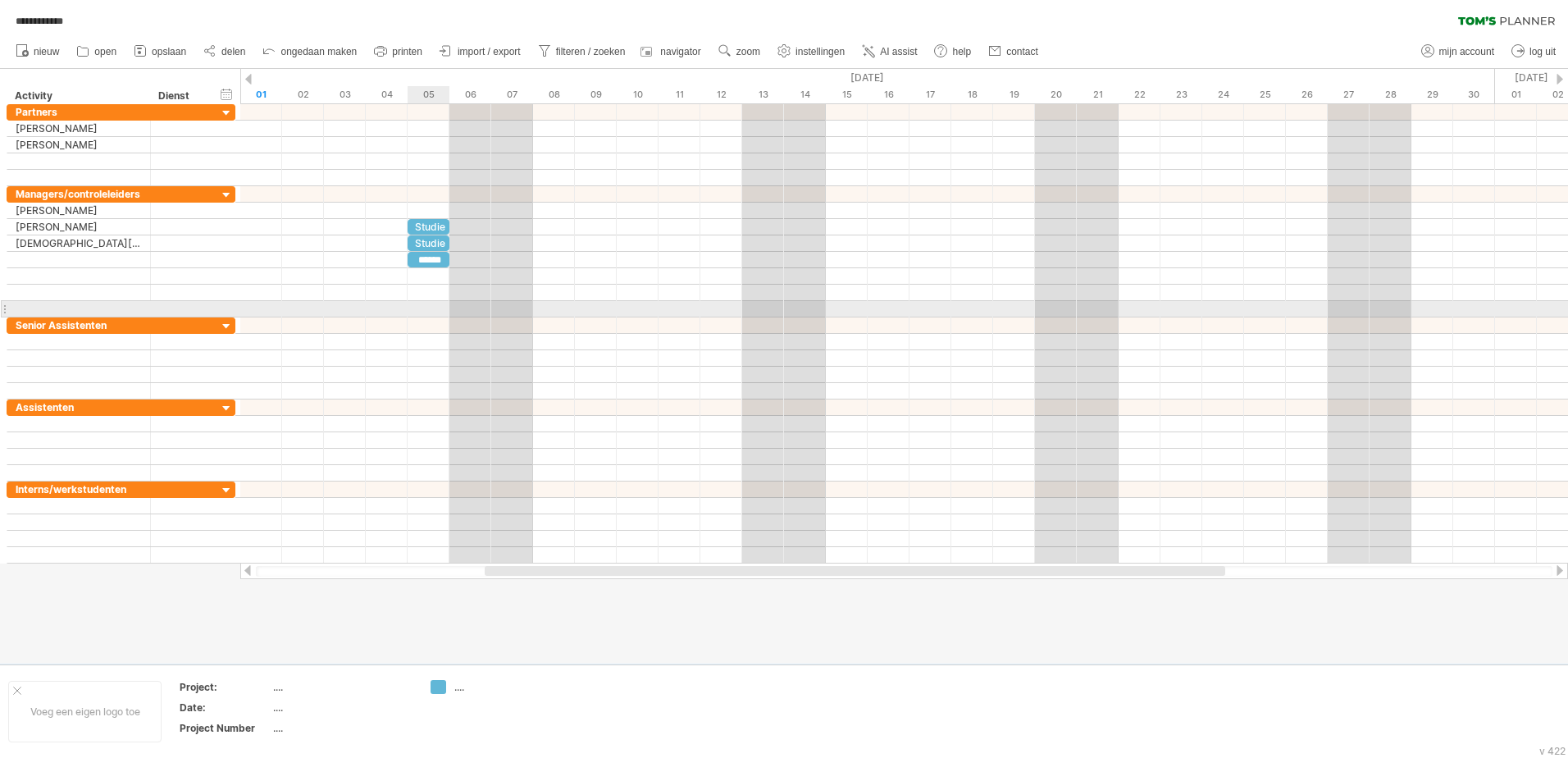
click at [417, 307] on div at bounding box center [905, 308] width 1328 height 16
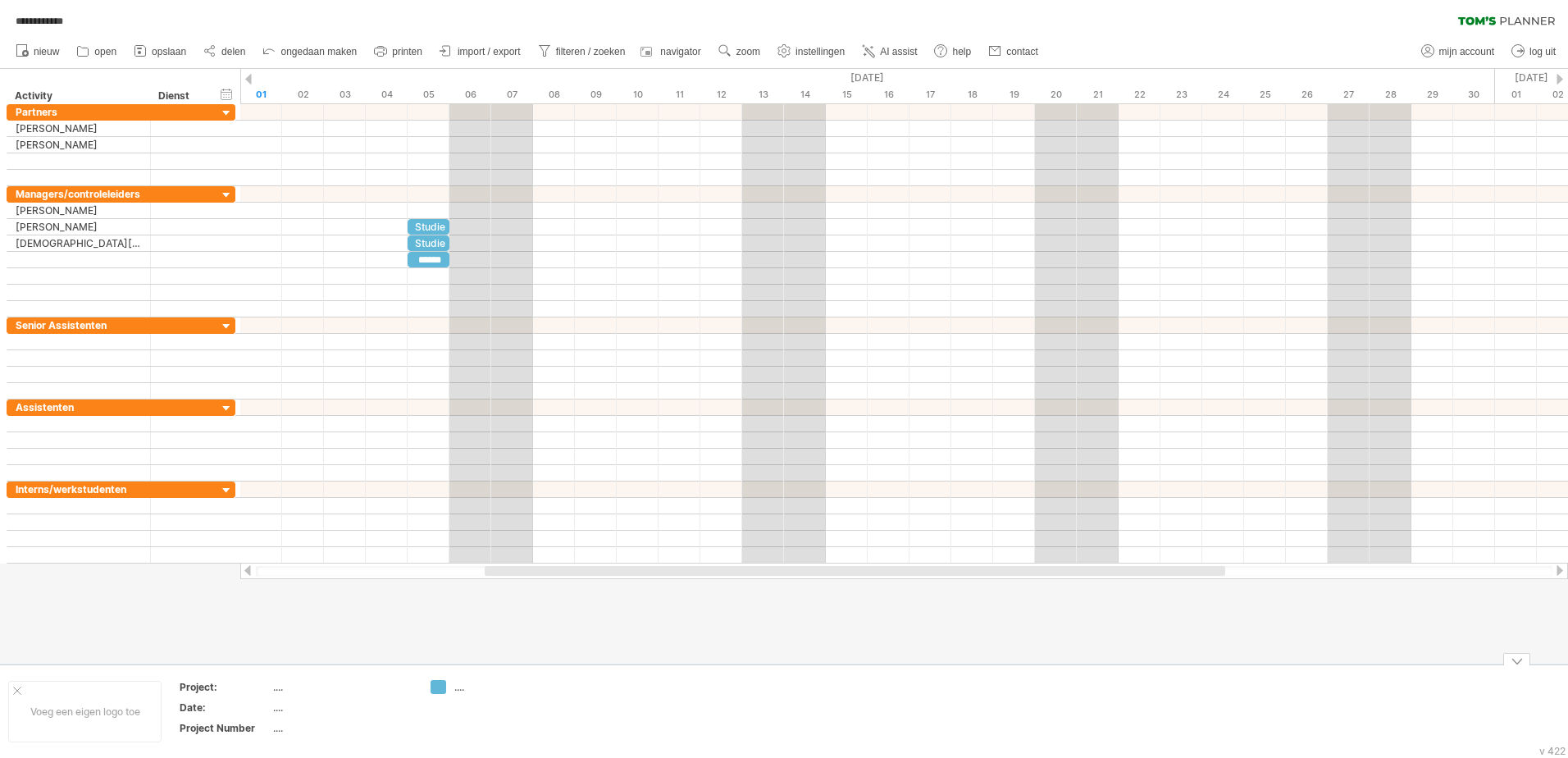
click at [459, 688] on div "...." at bounding box center [499, 687] width 90 height 14
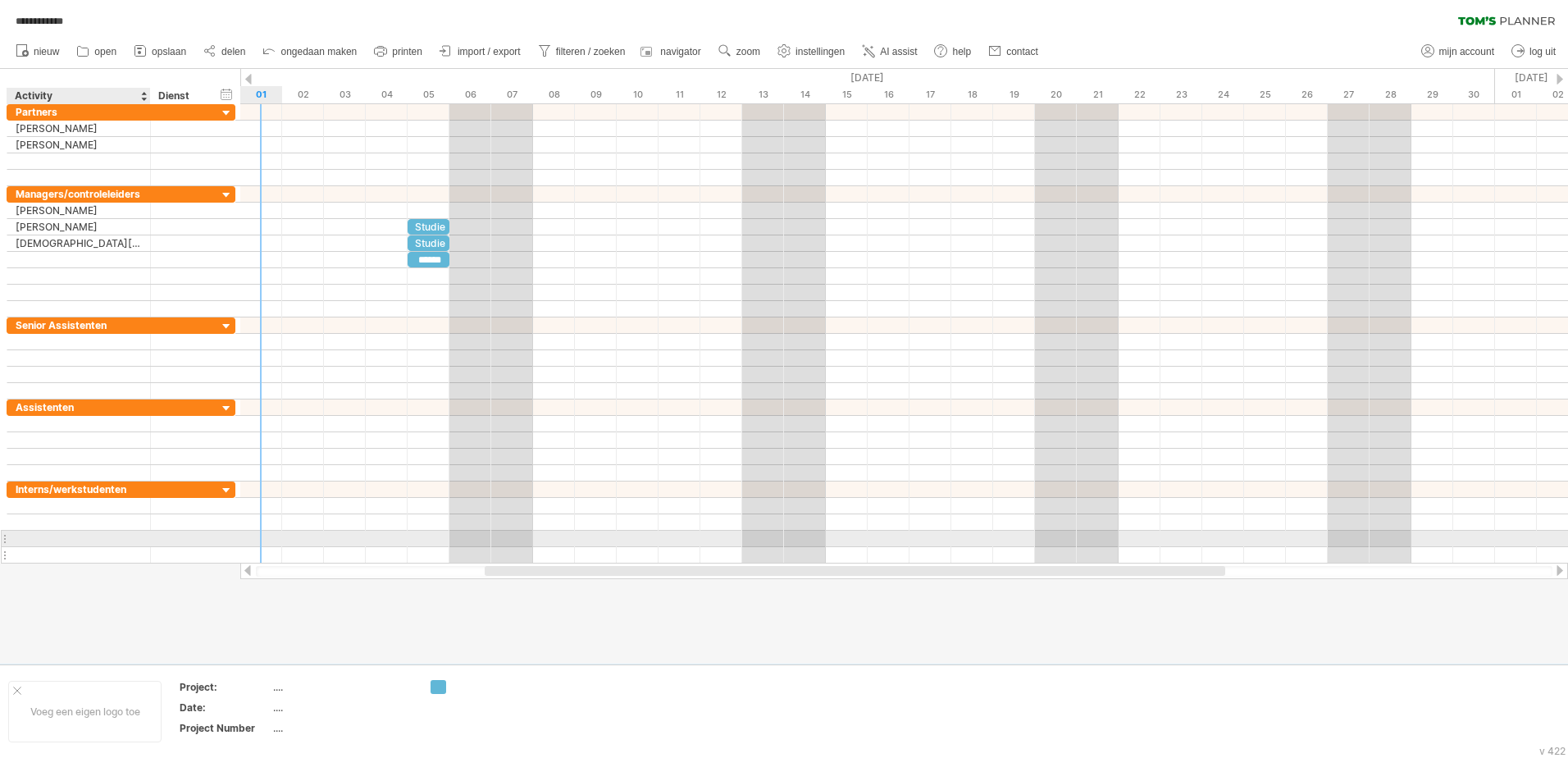
click at [40, 552] on div at bounding box center [78, 555] width 126 height 15
type input "******"
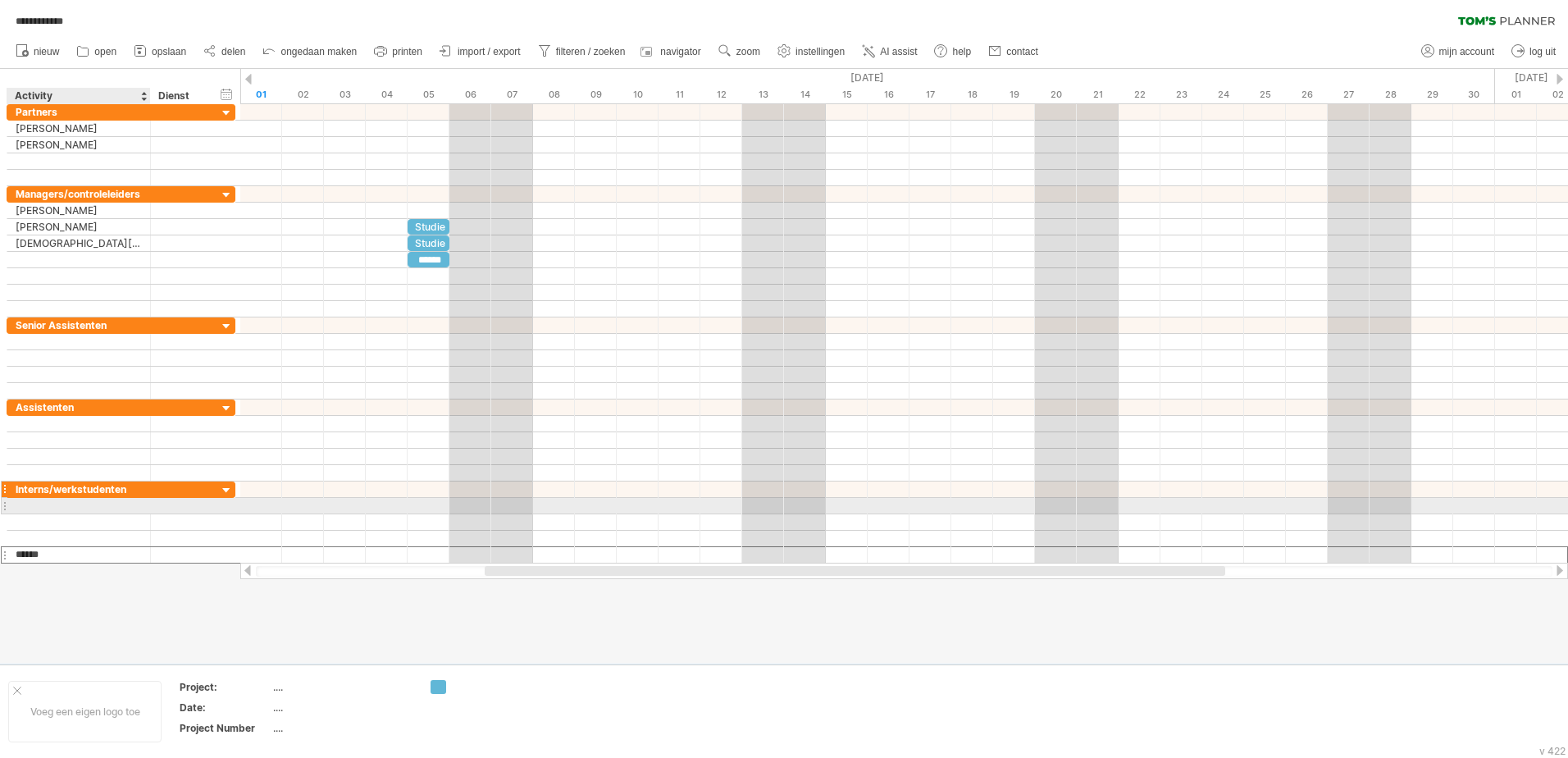
click at [147, 491] on div at bounding box center [148, 489] width 8 height 16
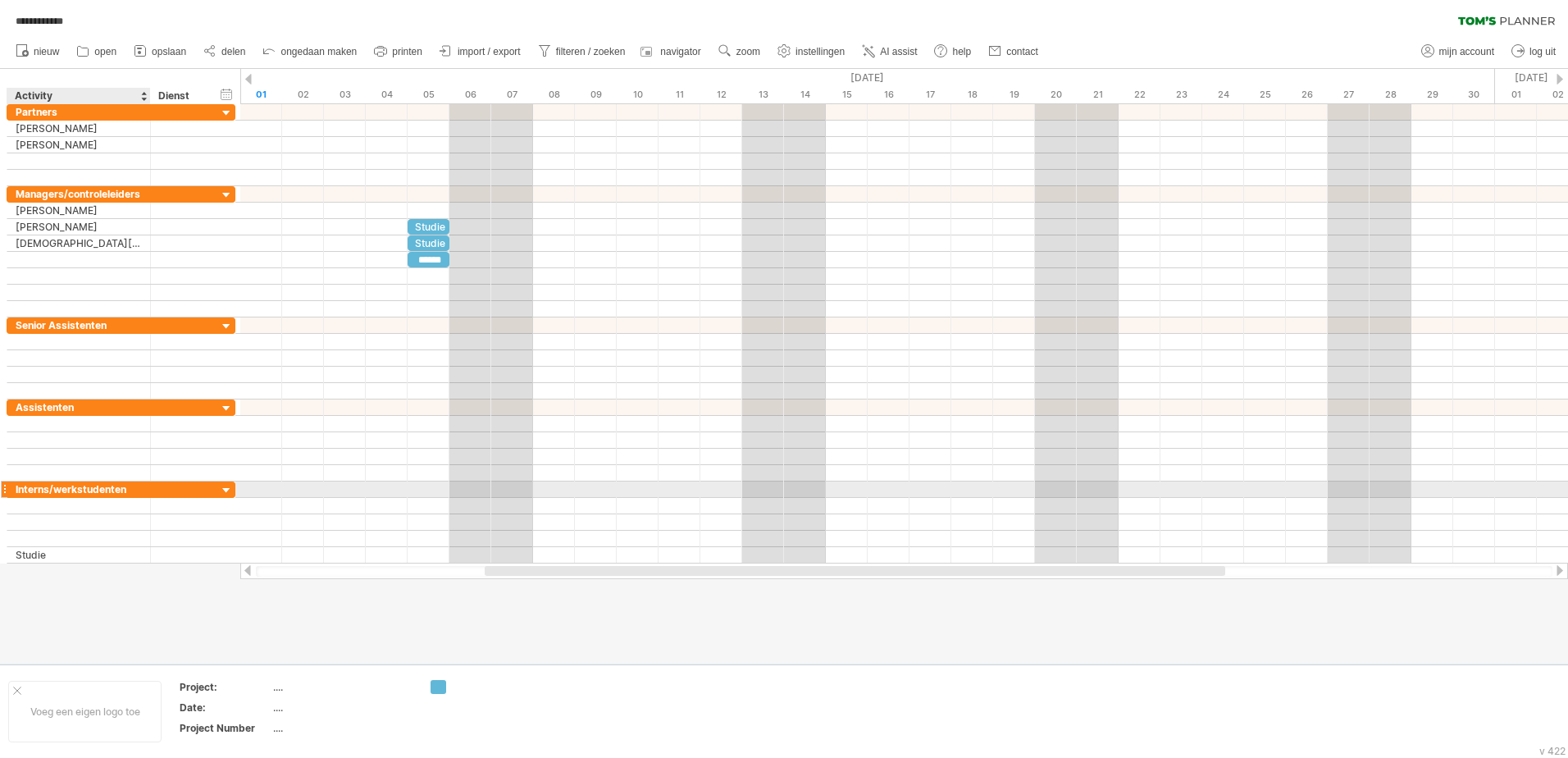
click at [80, 496] on div "Interns/werkstudenten" at bounding box center [78, 489] width 126 height 15
click at [91, 495] on input "**********" at bounding box center [78, 489] width 126 height 15
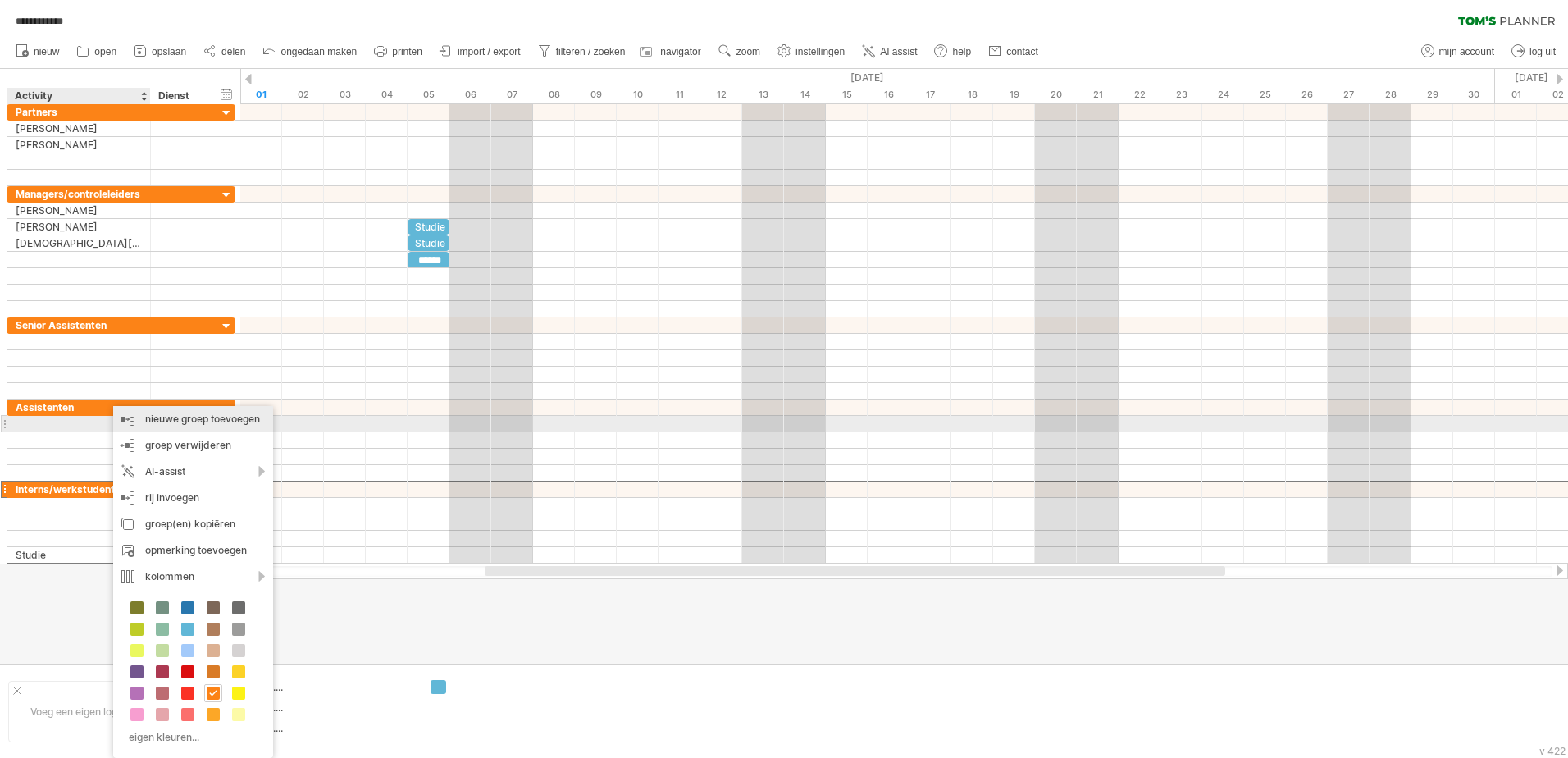
click at [187, 429] on div "nieuwe groep toevoegen" at bounding box center [193, 418] width 160 height 26
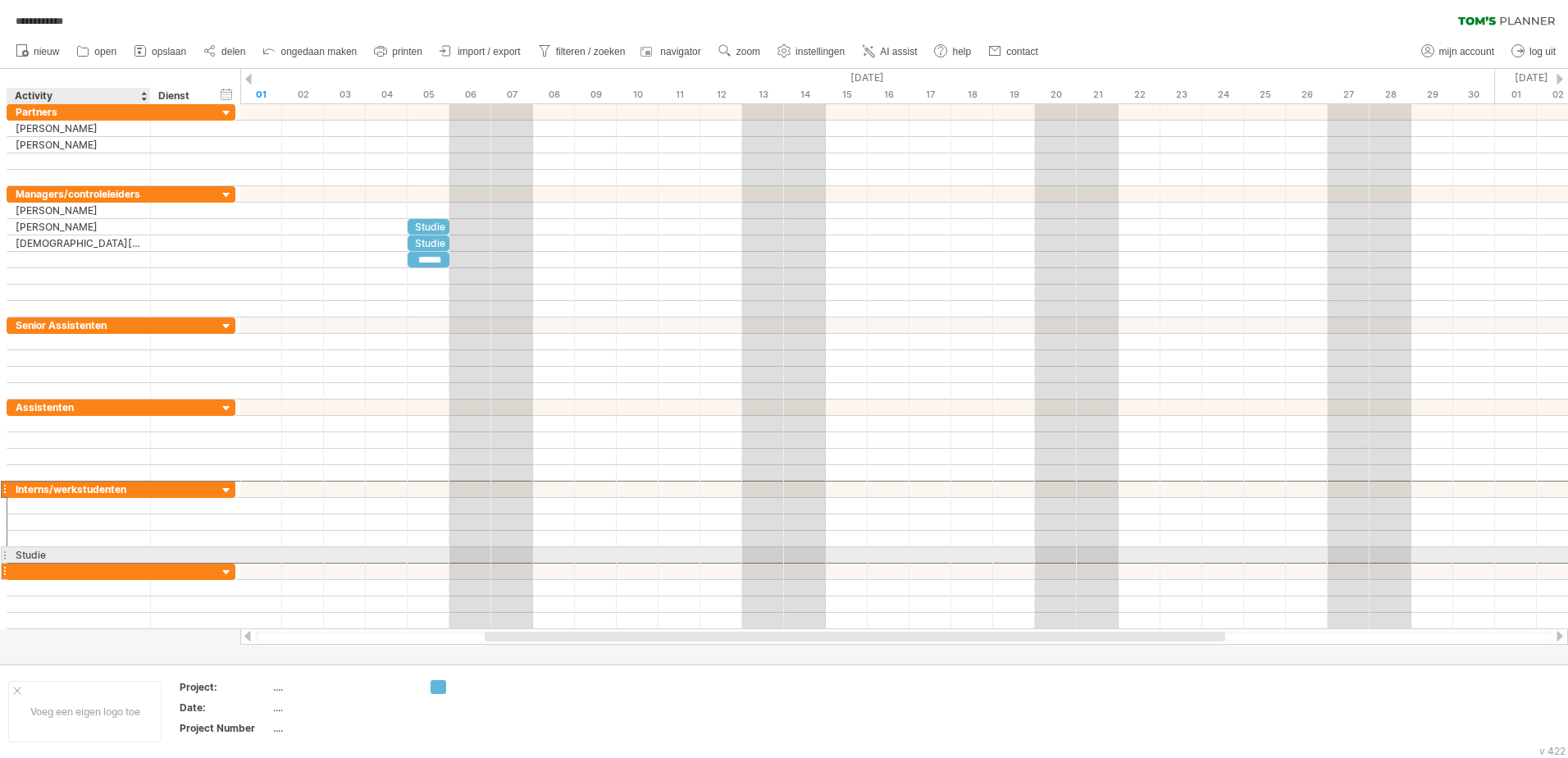
click at [68, 574] on div at bounding box center [78, 571] width 126 height 15
type input "******"
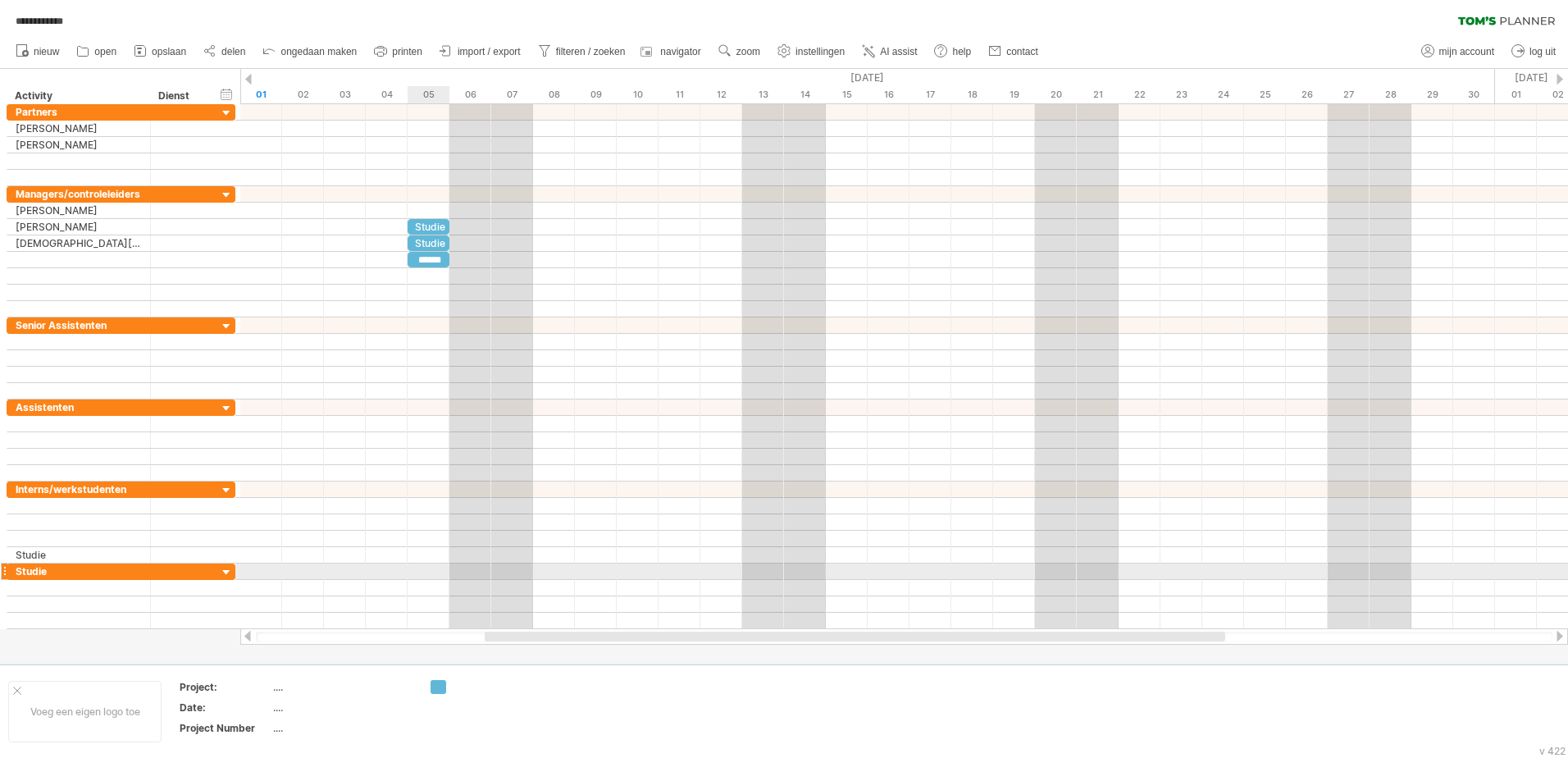
click at [418, 571] on div at bounding box center [905, 571] width 1328 height 16
click at [424, 575] on div at bounding box center [905, 571] width 1328 height 16
drag, startPoint x: 418, startPoint y: 575, endPoint x: 441, endPoint y: 573, distance: 23.1
click at [441, 573] on div at bounding box center [905, 571] width 1328 height 16
click at [418, 567] on div at bounding box center [905, 571] width 1328 height 16
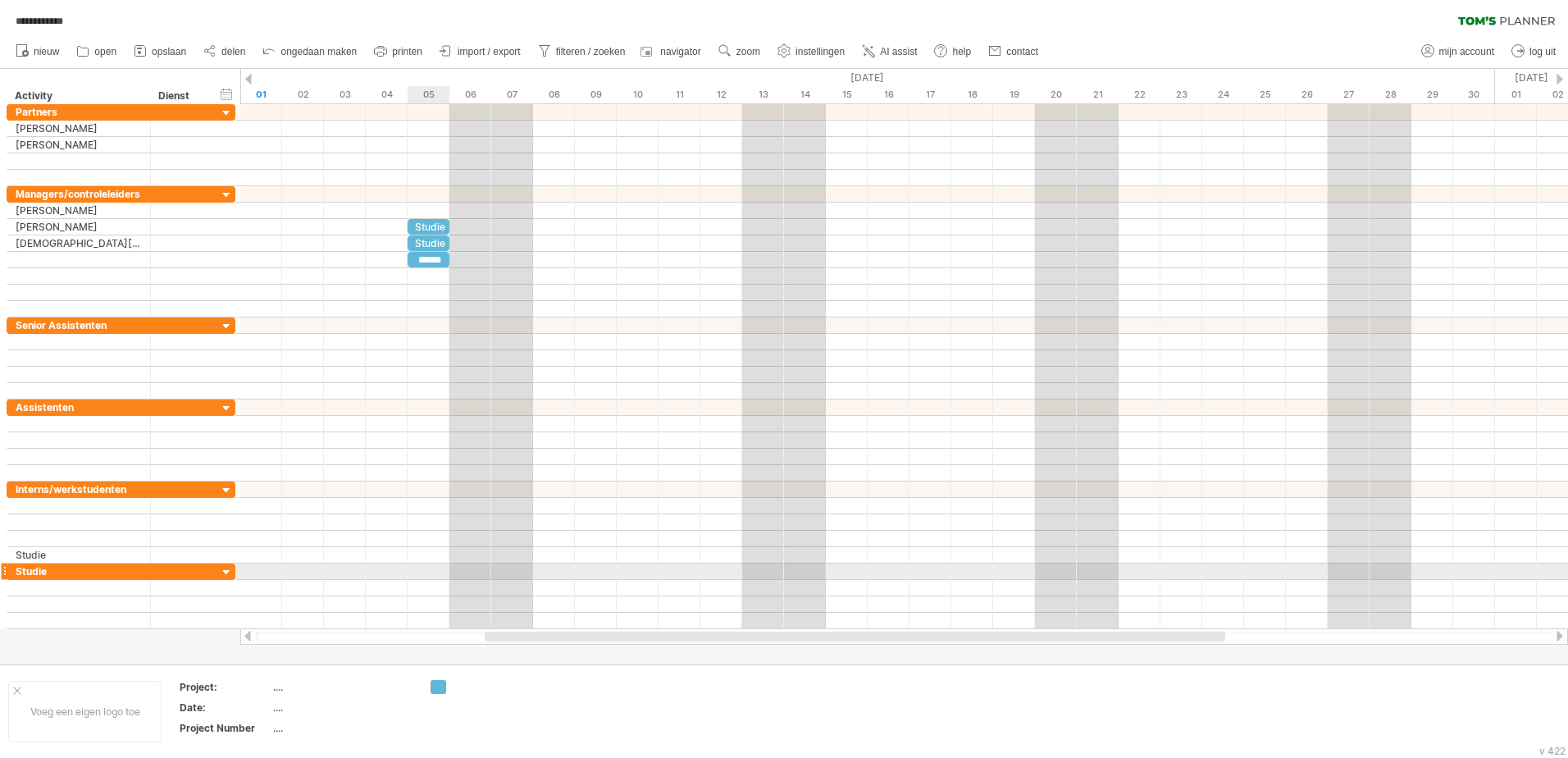
click at [413, 568] on div at bounding box center [905, 571] width 1328 height 16
click at [408, 579] on div at bounding box center [905, 571] width 1328 height 16
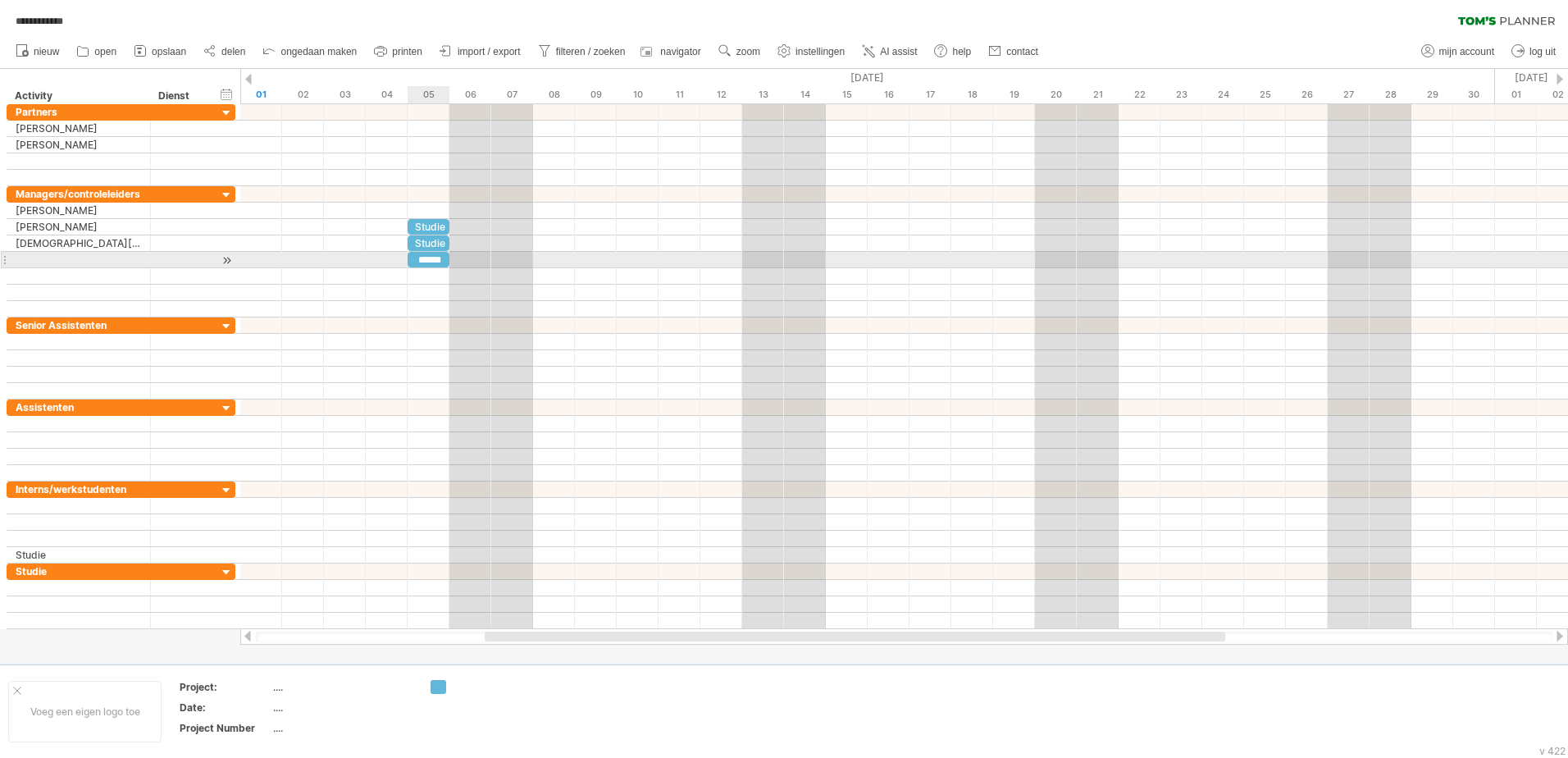
click at [428, 263] on div "******" at bounding box center [428, 259] width 42 height 15
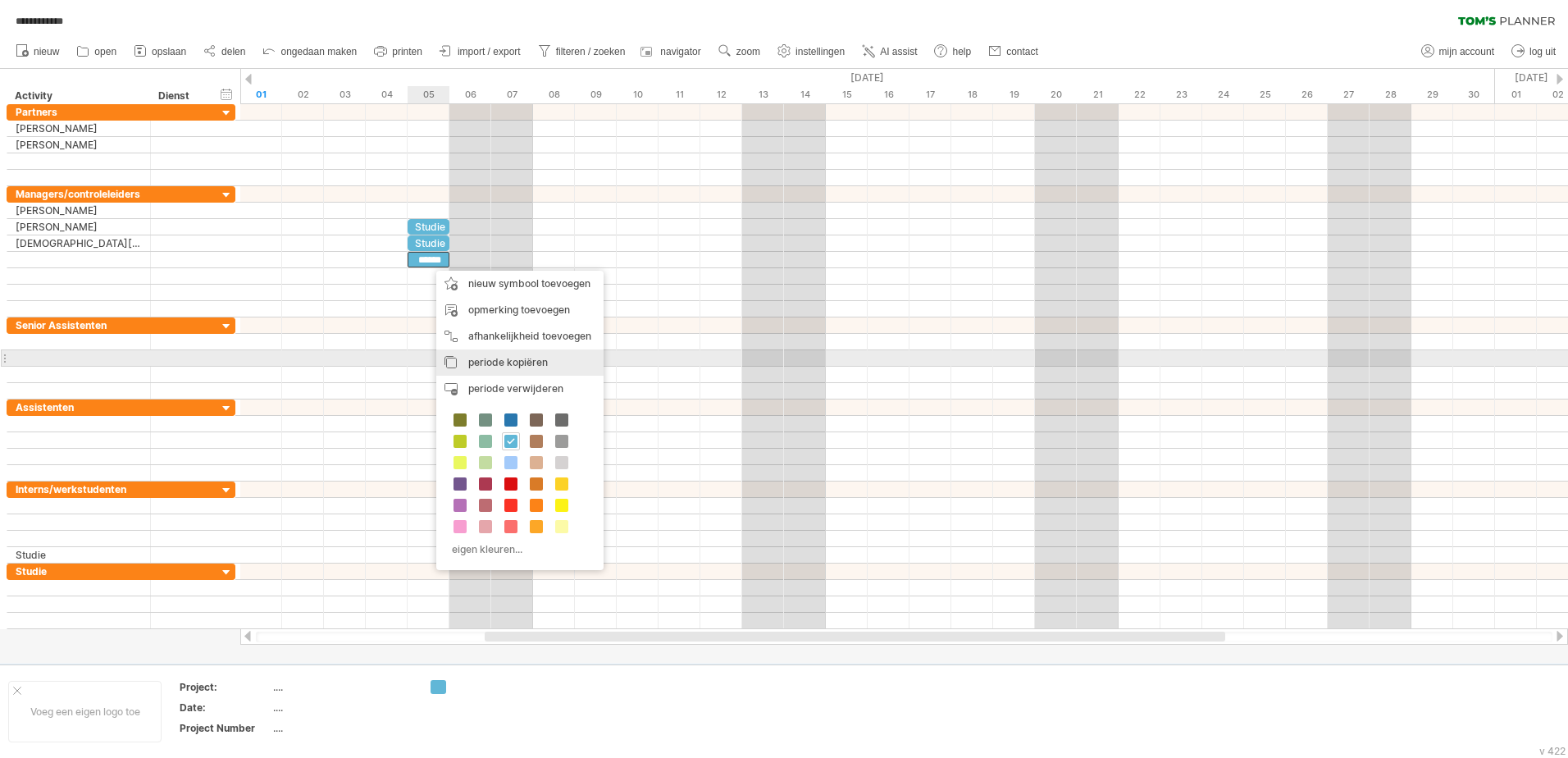
click at [490, 362] on span "periode kopiëren" at bounding box center [508, 362] width 80 height 13
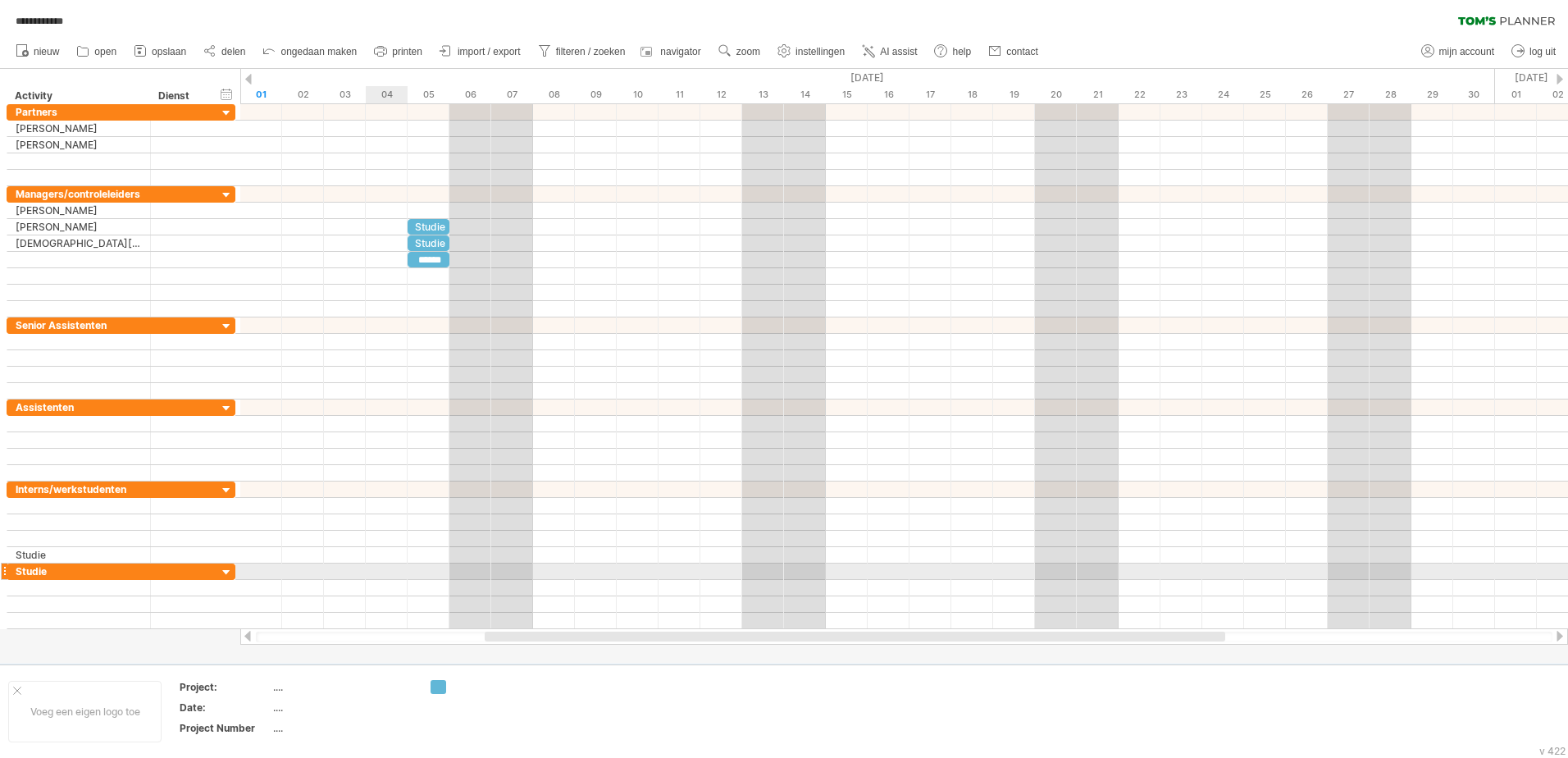
click at [407, 573] on div at bounding box center [905, 571] width 1328 height 16
click at [413, 572] on div at bounding box center [905, 571] width 1328 height 16
click at [414, 572] on div at bounding box center [905, 571] width 1328 height 16
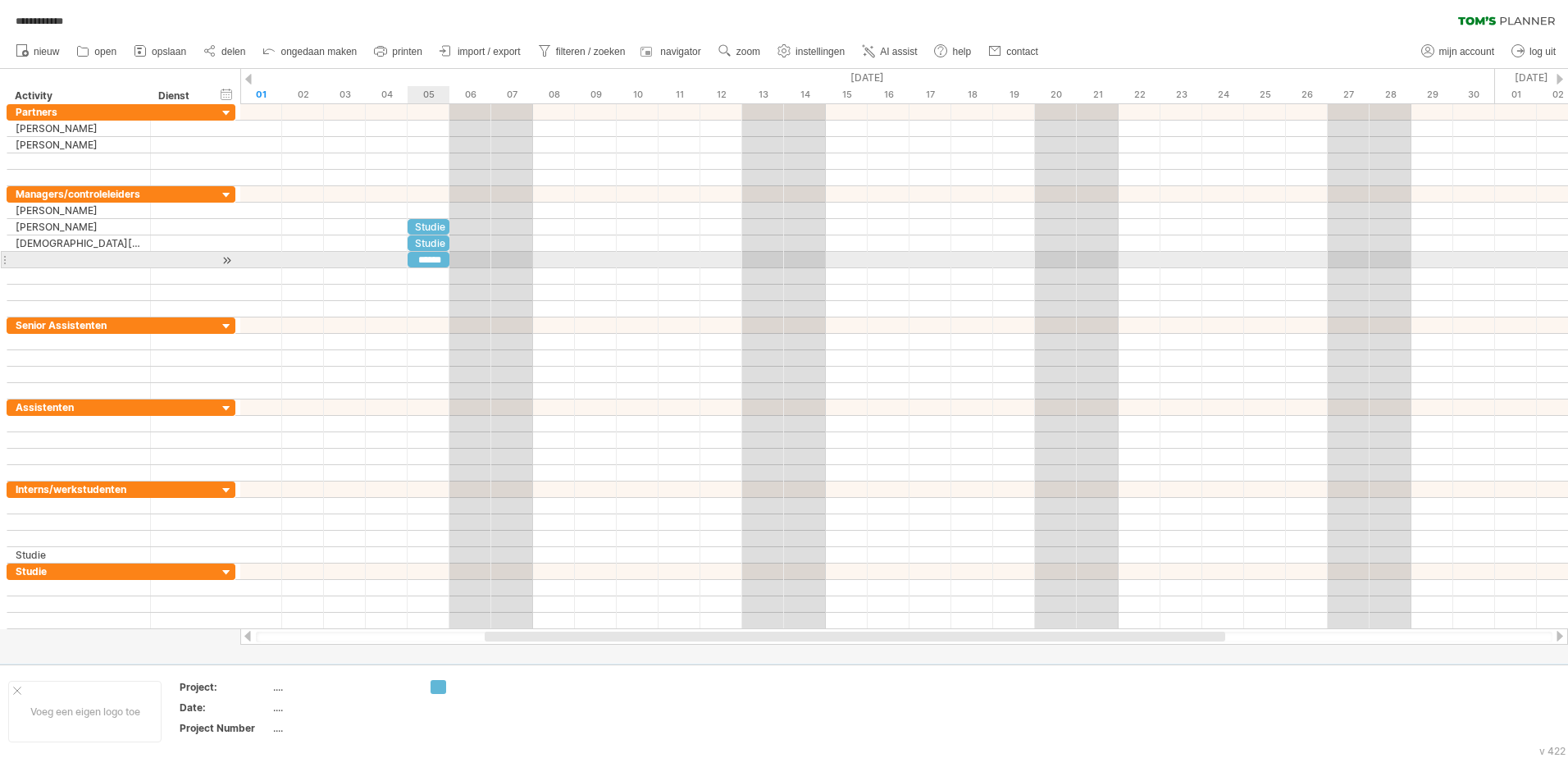
click at [420, 259] on div "******" at bounding box center [428, 259] width 42 height 15
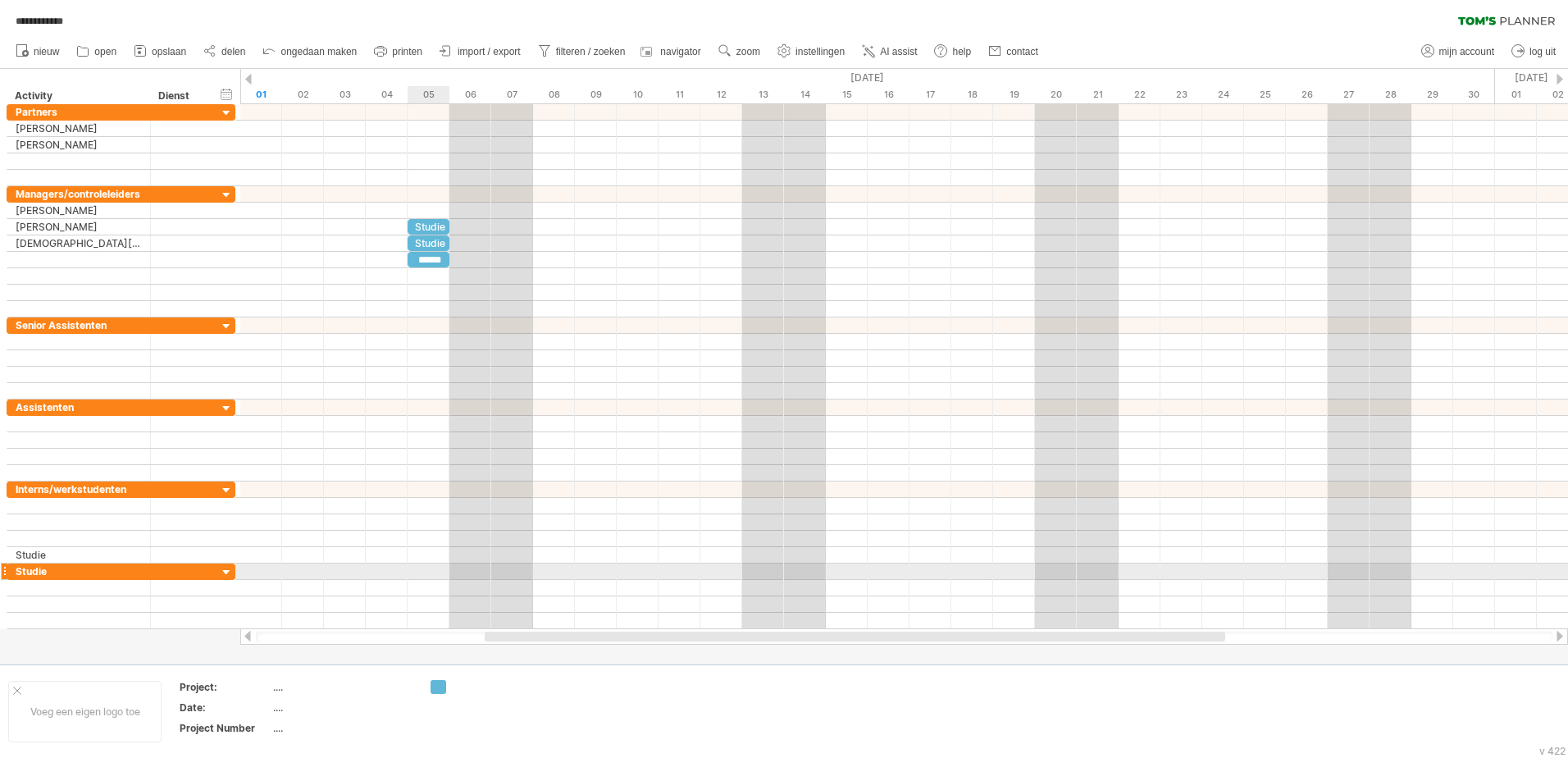
click at [420, 569] on div at bounding box center [905, 571] width 1328 height 16
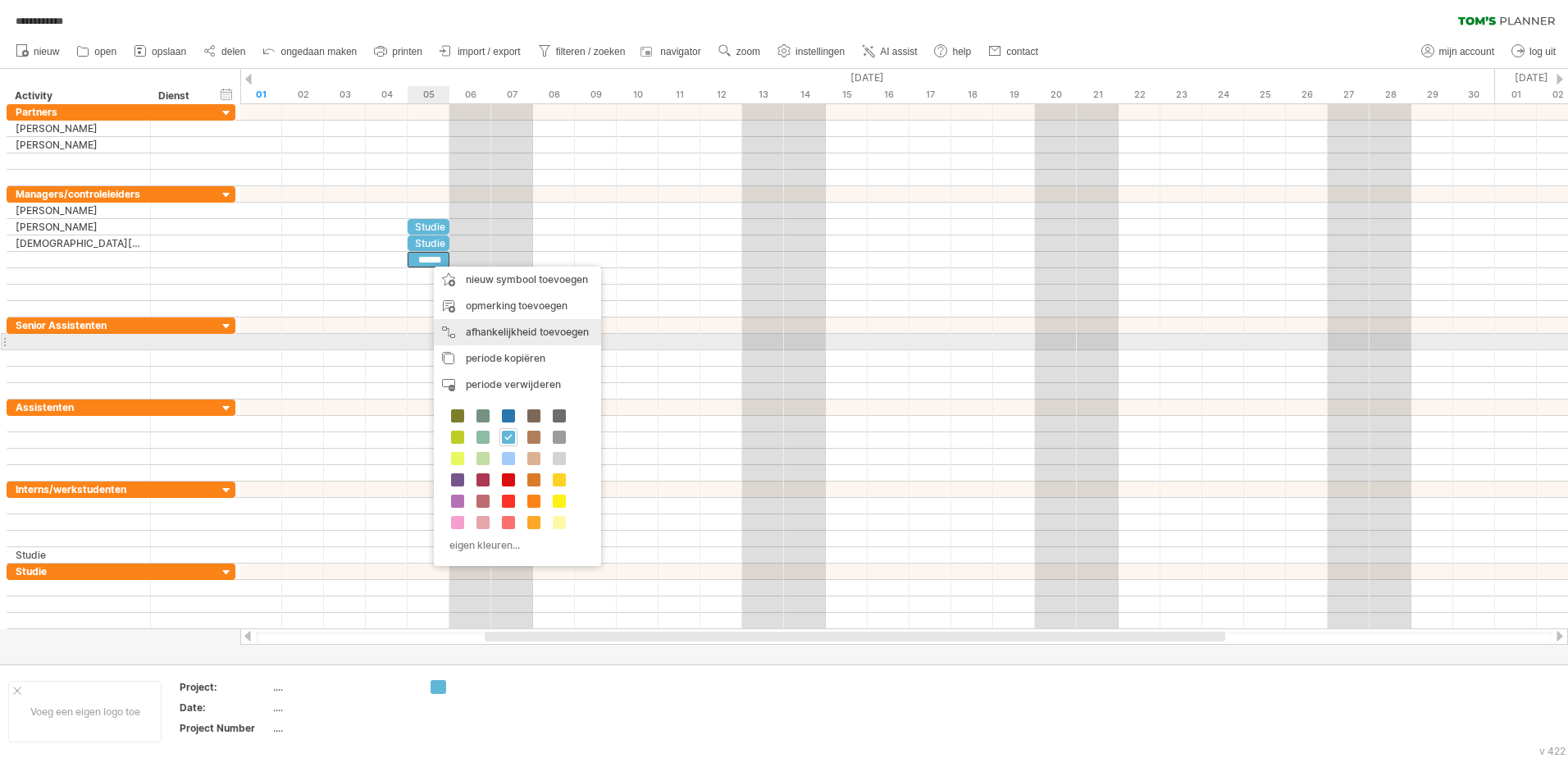
click at [470, 357] on span "periode kopiëren" at bounding box center [506, 357] width 80 height 13
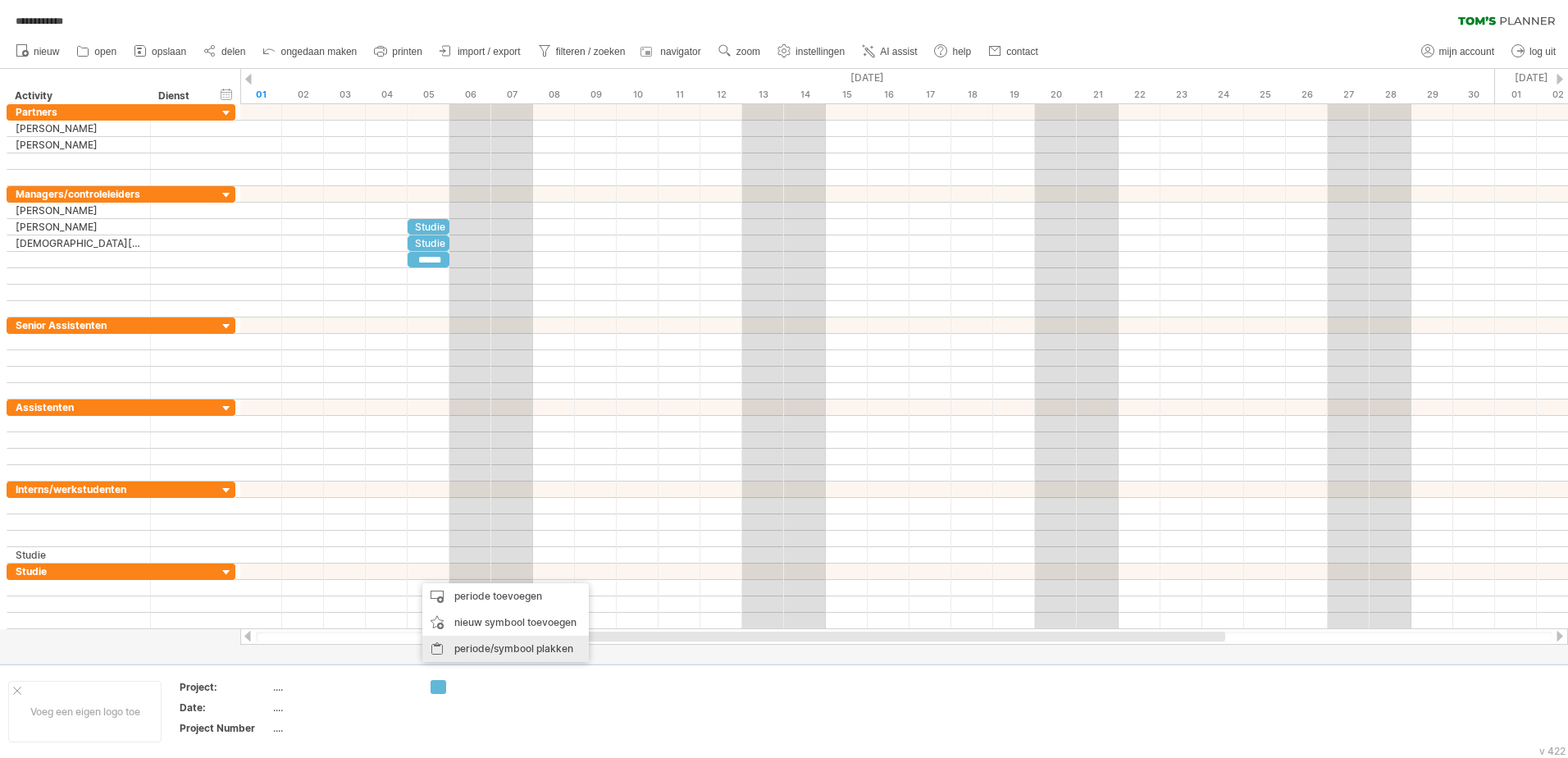
click at [463, 650] on div "periode/symbool plakken" at bounding box center [506, 648] width 167 height 26
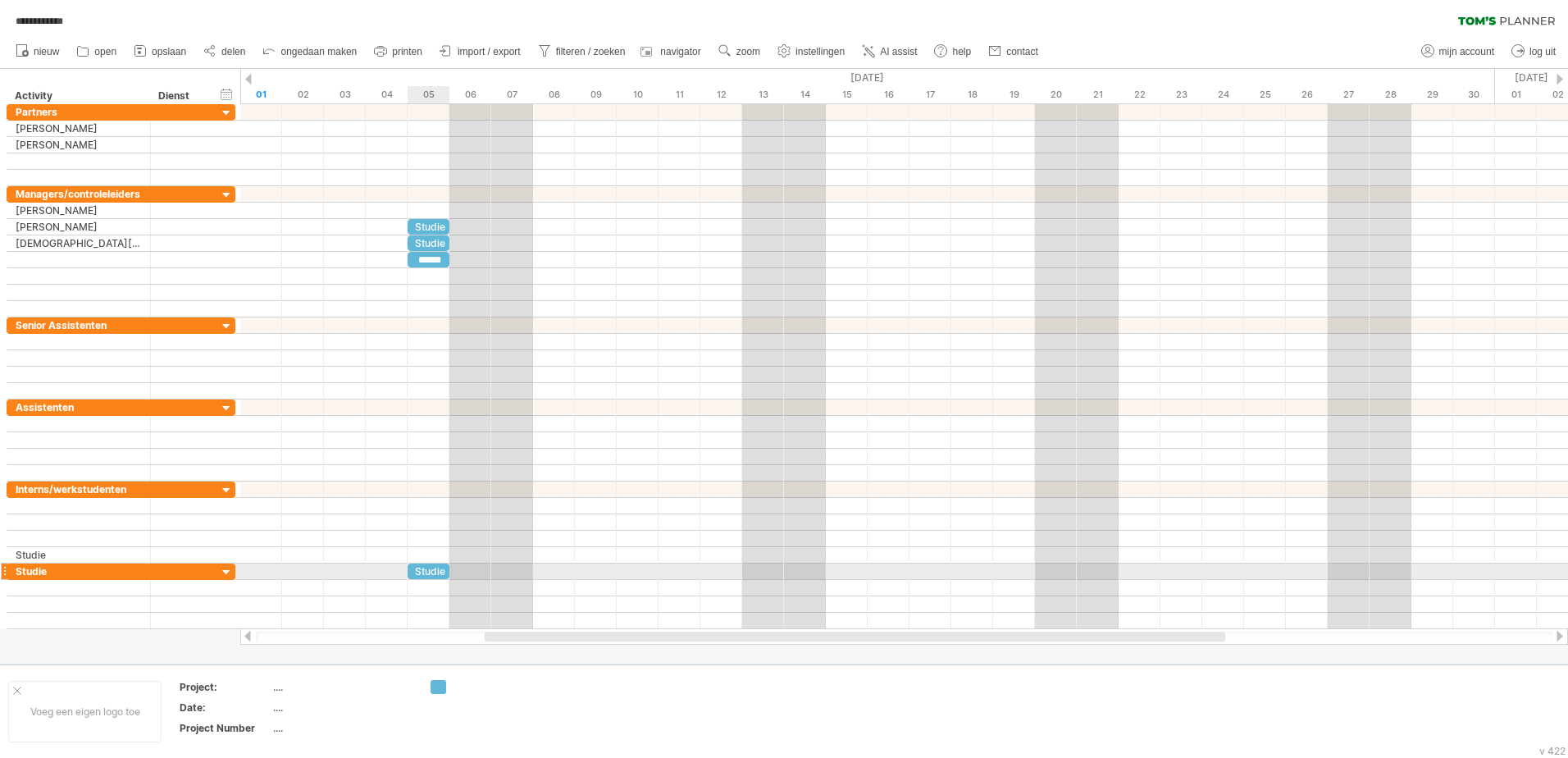
click at [421, 577] on div "Studie" at bounding box center [428, 571] width 42 height 15
click at [421, 577] on div "******" at bounding box center [428, 571] width 42 height 15
click at [397, 596] on div at bounding box center [905, 604] width 1328 height 16
